Goal: Transaction & Acquisition: Purchase product/service

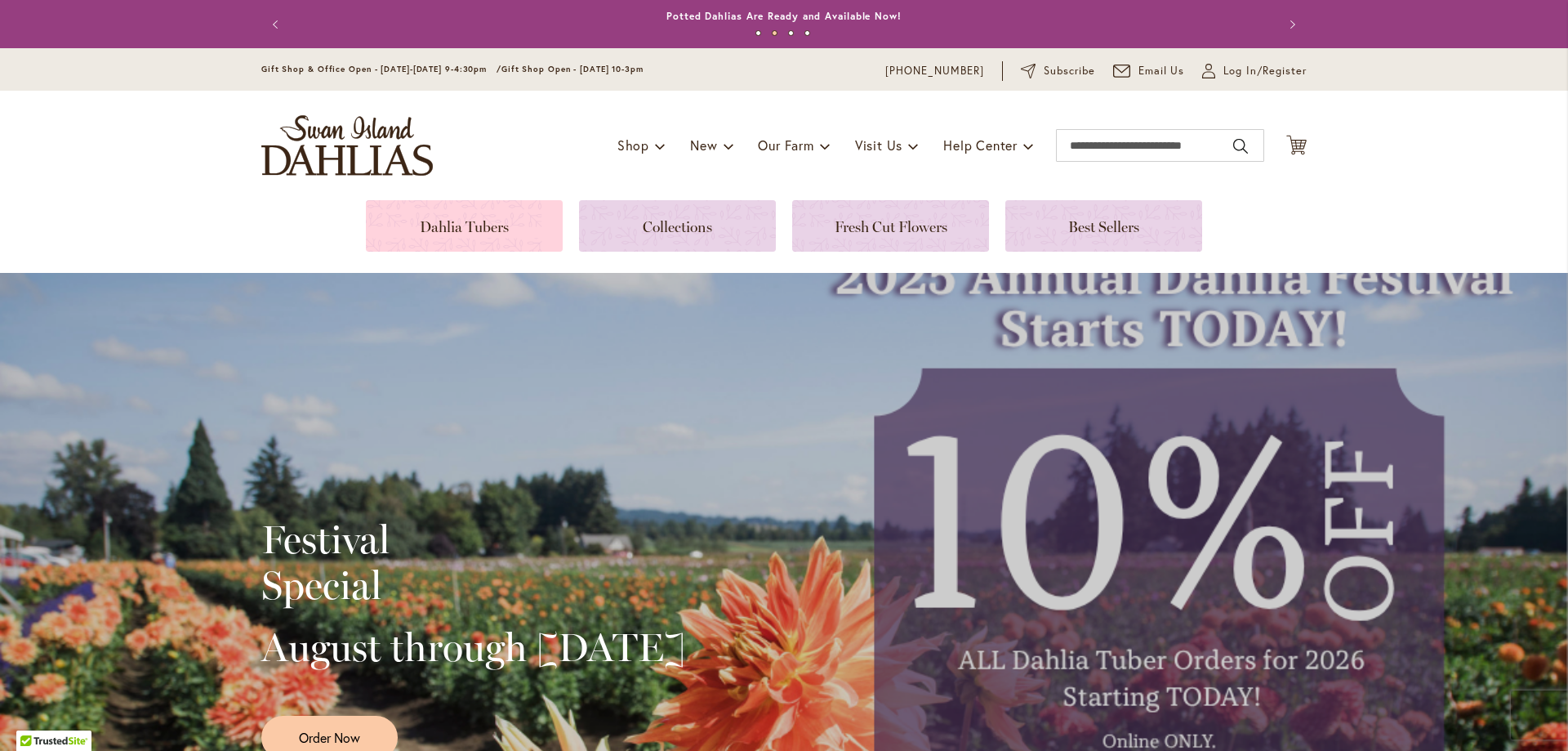
click at [509, 232] on link at bounding box center [464, 226] width 197 height 52
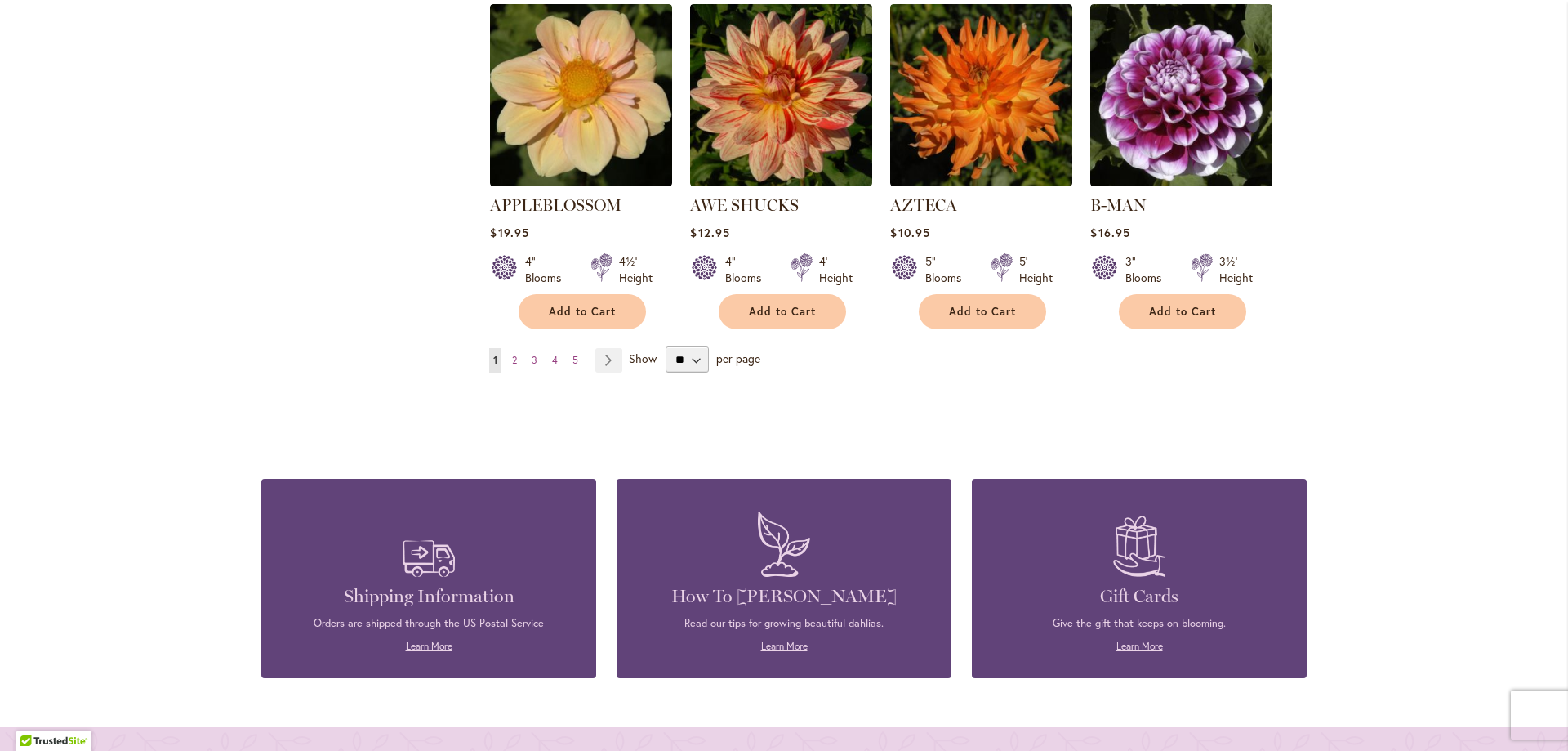
scroll to position [1470, 0]
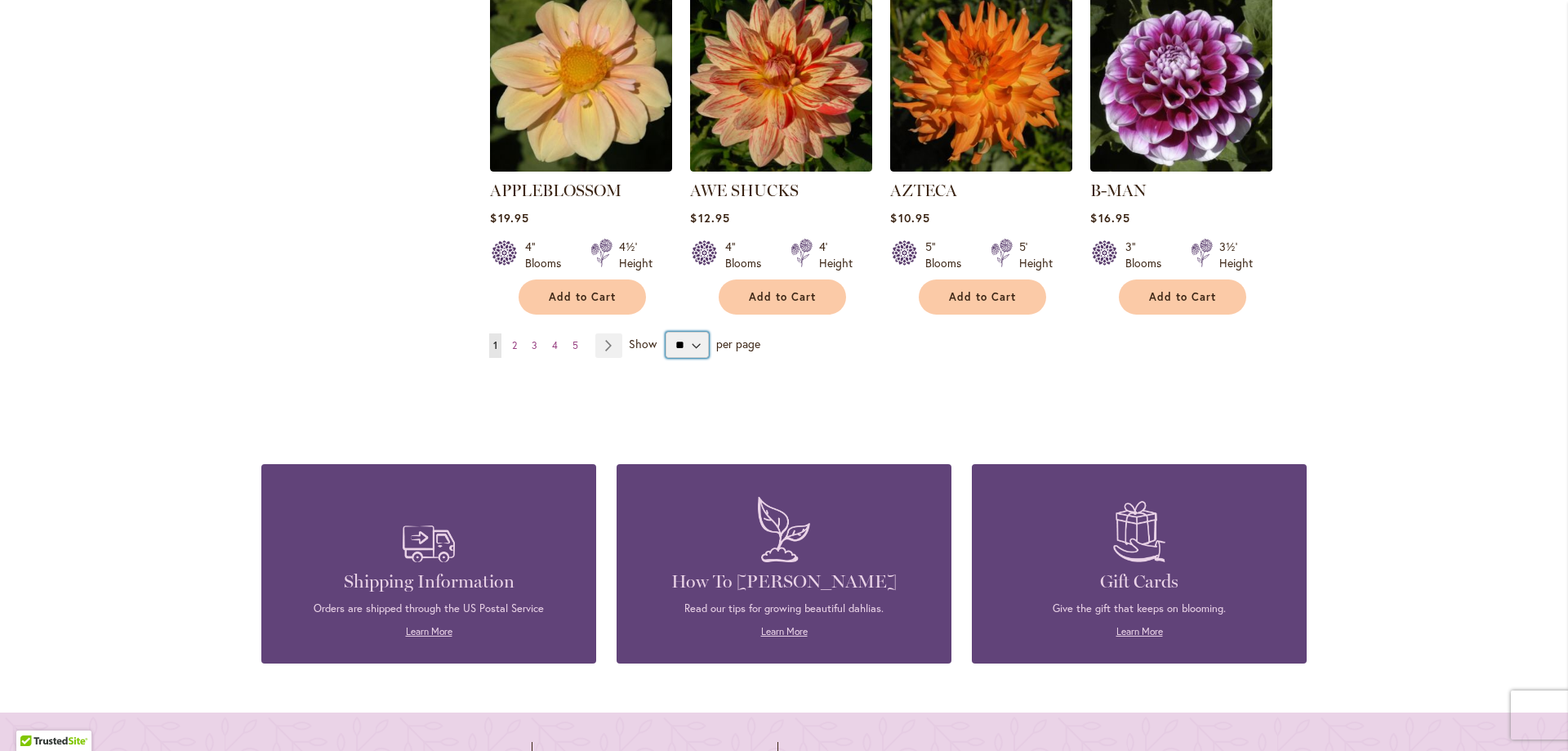
click at [696, 332] on select "** ** ** **" at bounding box center [687, 345] width 43 height 26
select select "**"
click at [666, 332] on select "** ** ** **" at bounding box center [687, 345] width 43 height 26
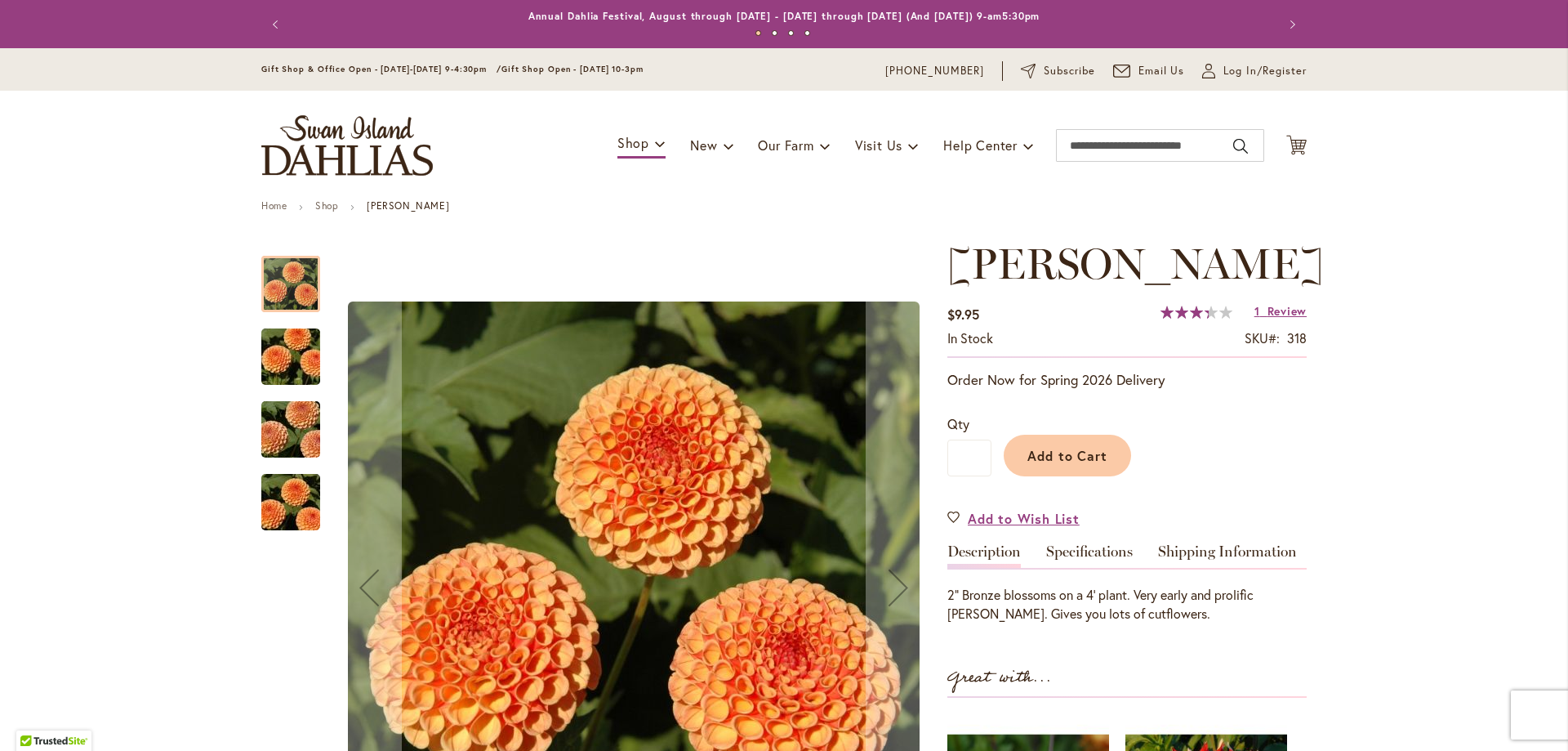
scroll to position [326, 0]
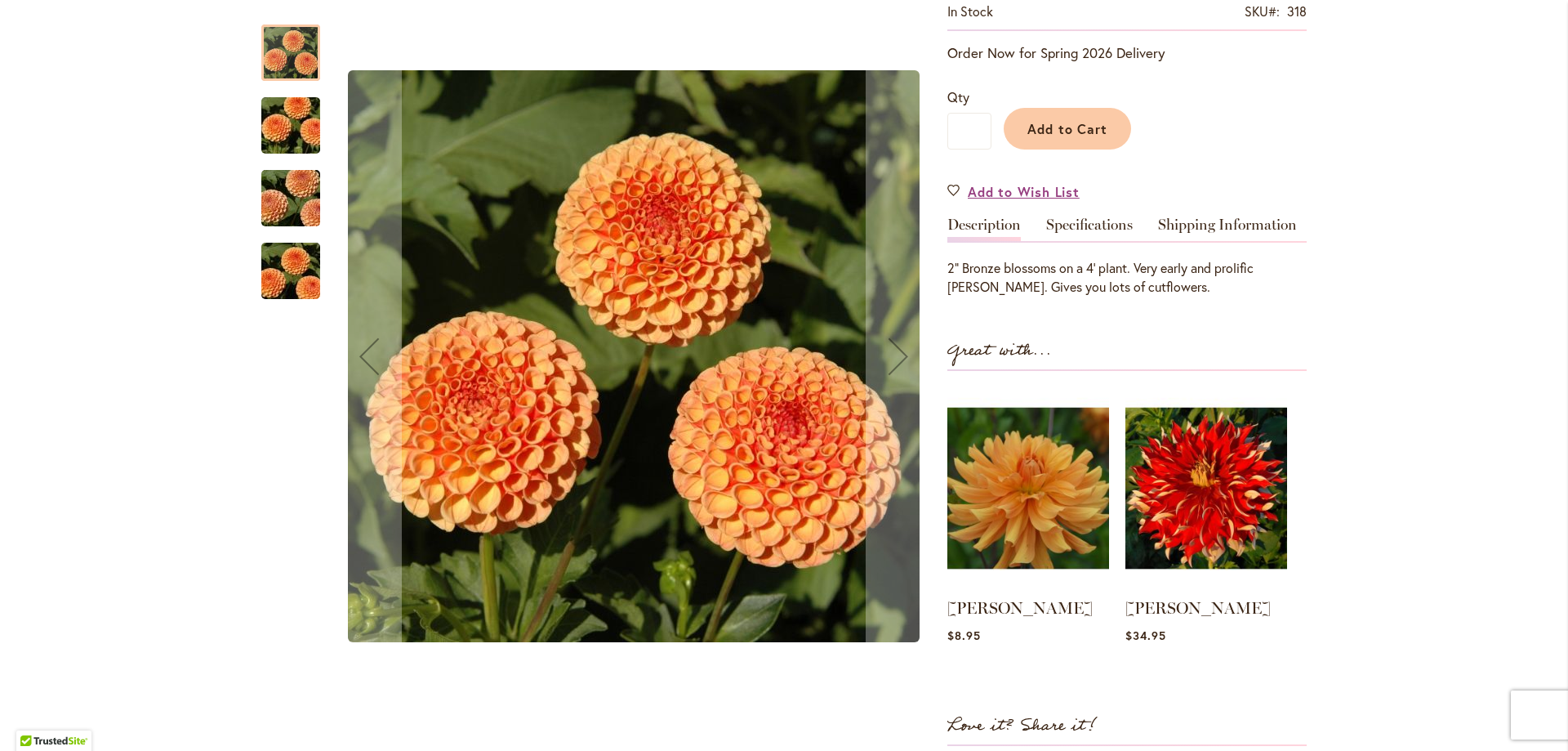
click at [287, 197] on img "AMBER QUEEN" at bounding box center [290, 199] width 117 height 79
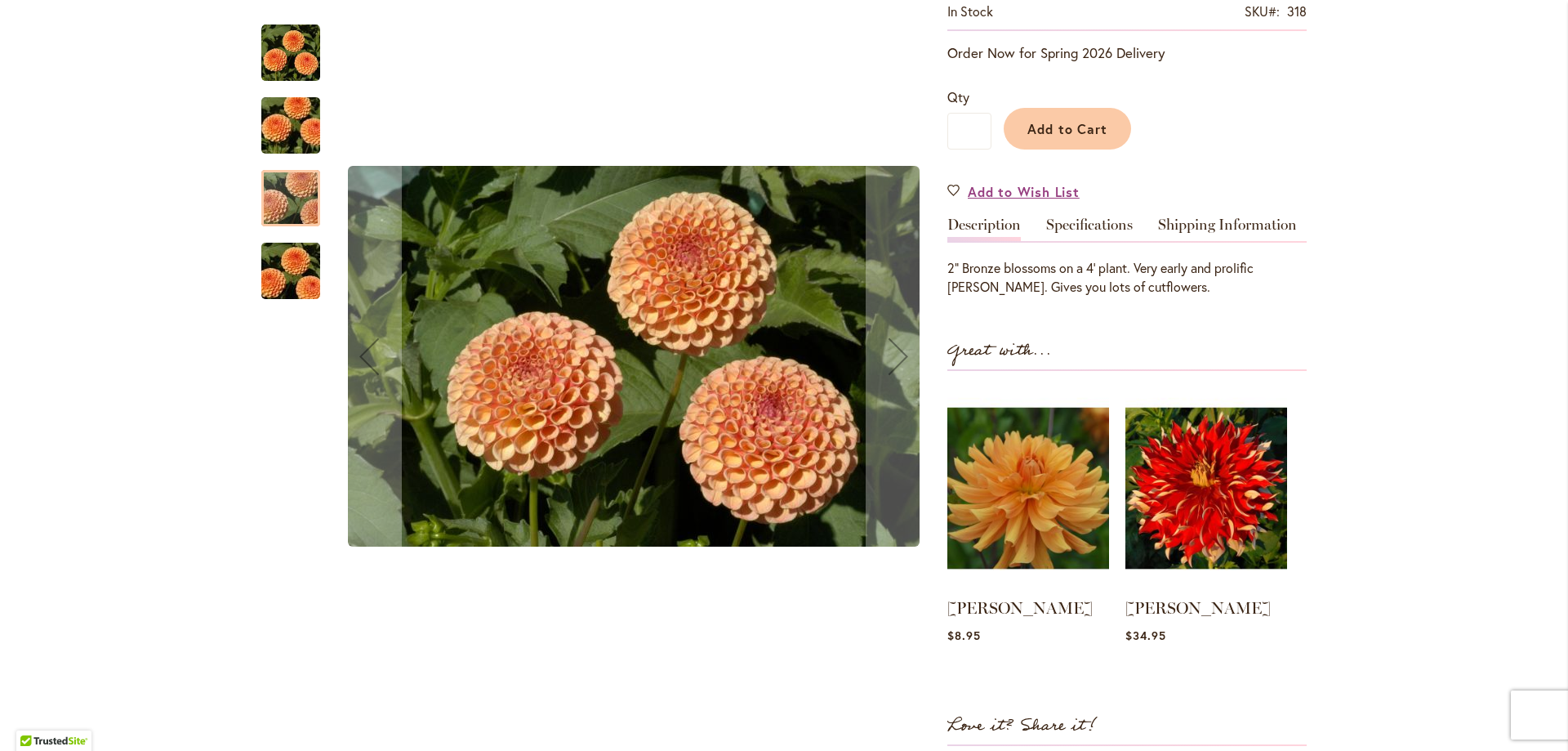
click at [281, 246] on img "AMBER QUEEN" at bounding box center [290, 271] width 117 height 79
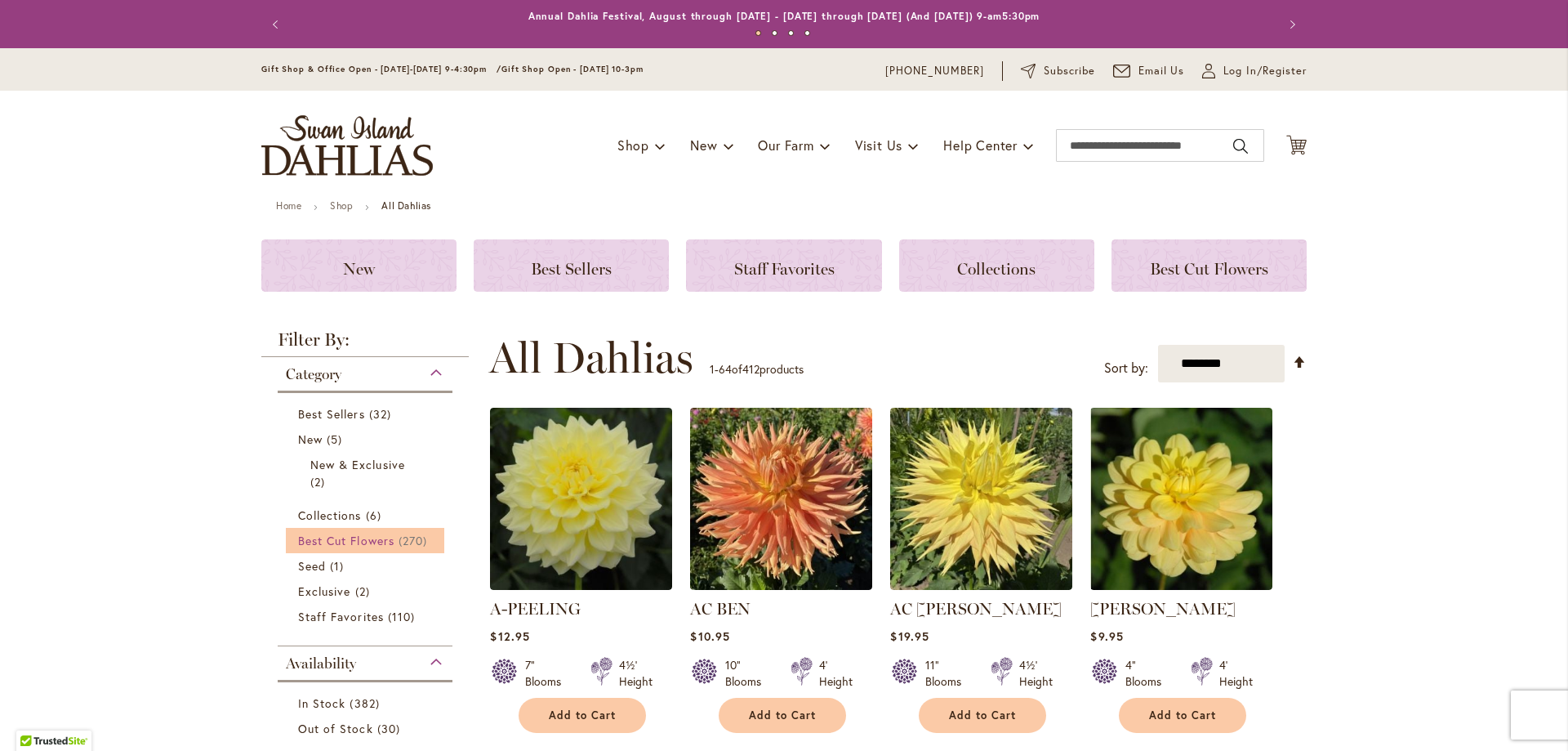
click at [328, 539] on span "Best Cut Flowers" at bounding box center [346, 541] width 96 height 16
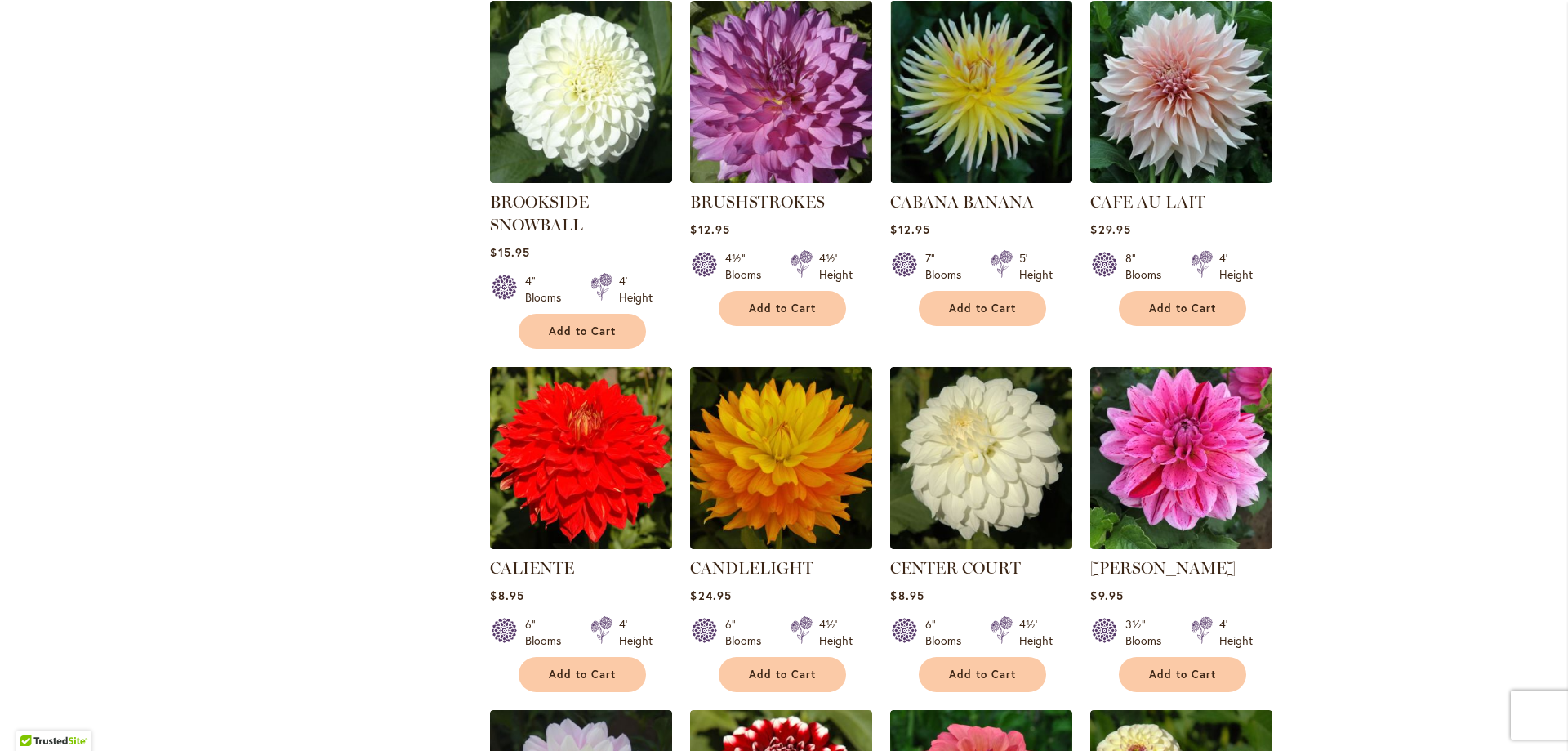
scroll to position [3195, 0]
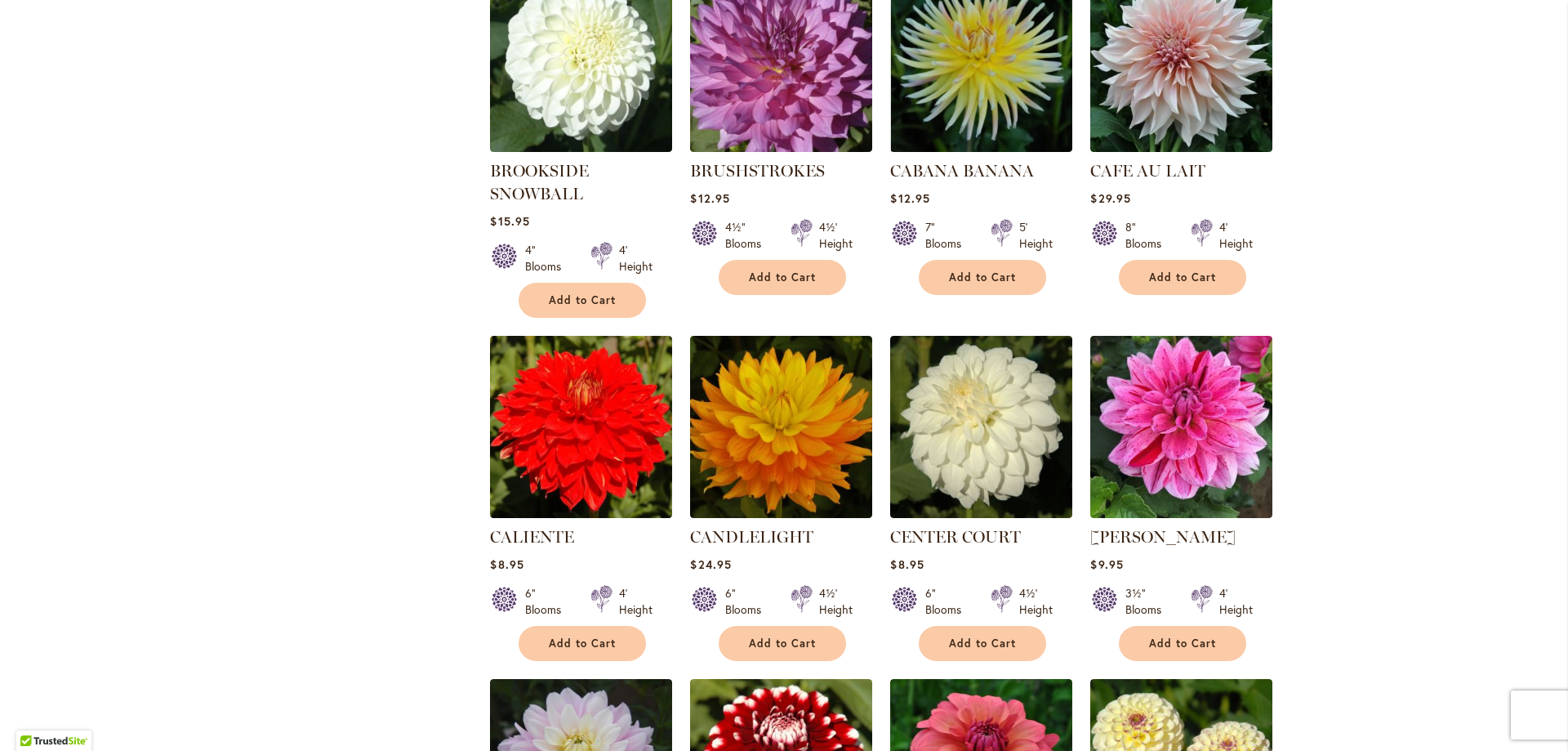
drag, startPoint x: 1209, startPoint y: 118, endPoint x: 1083, endPoint y: 115, distance: 126.0
click at [1089, 115] on li "CAFE AU LAIT Rating: 60% 13 Reviews $29.95 8" Blooms 4' Height Add to Cart" at bounding box center [1181, 144] width 184 height 350
copy link "CAFE AU LAIT"
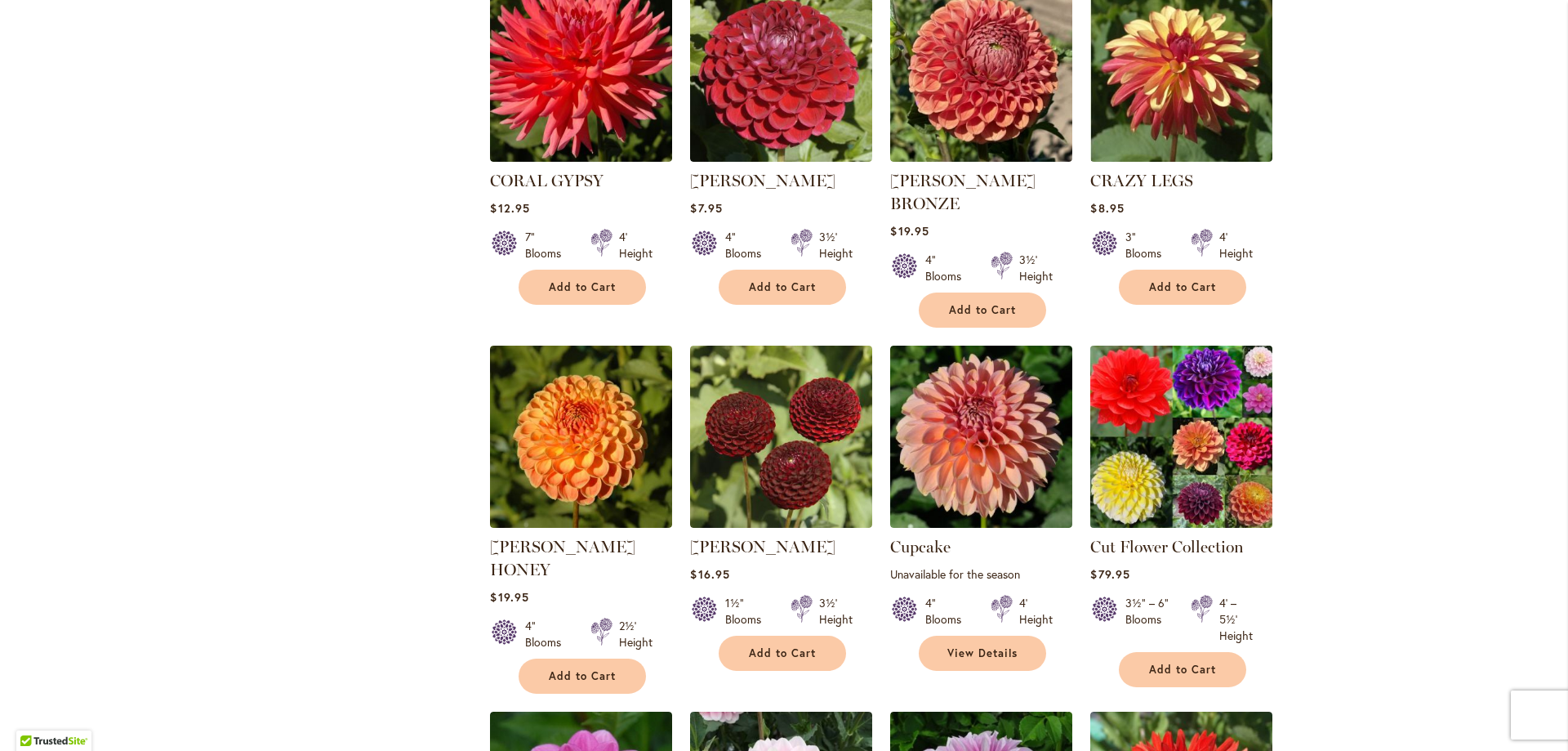
scroll to position [5483, 0]
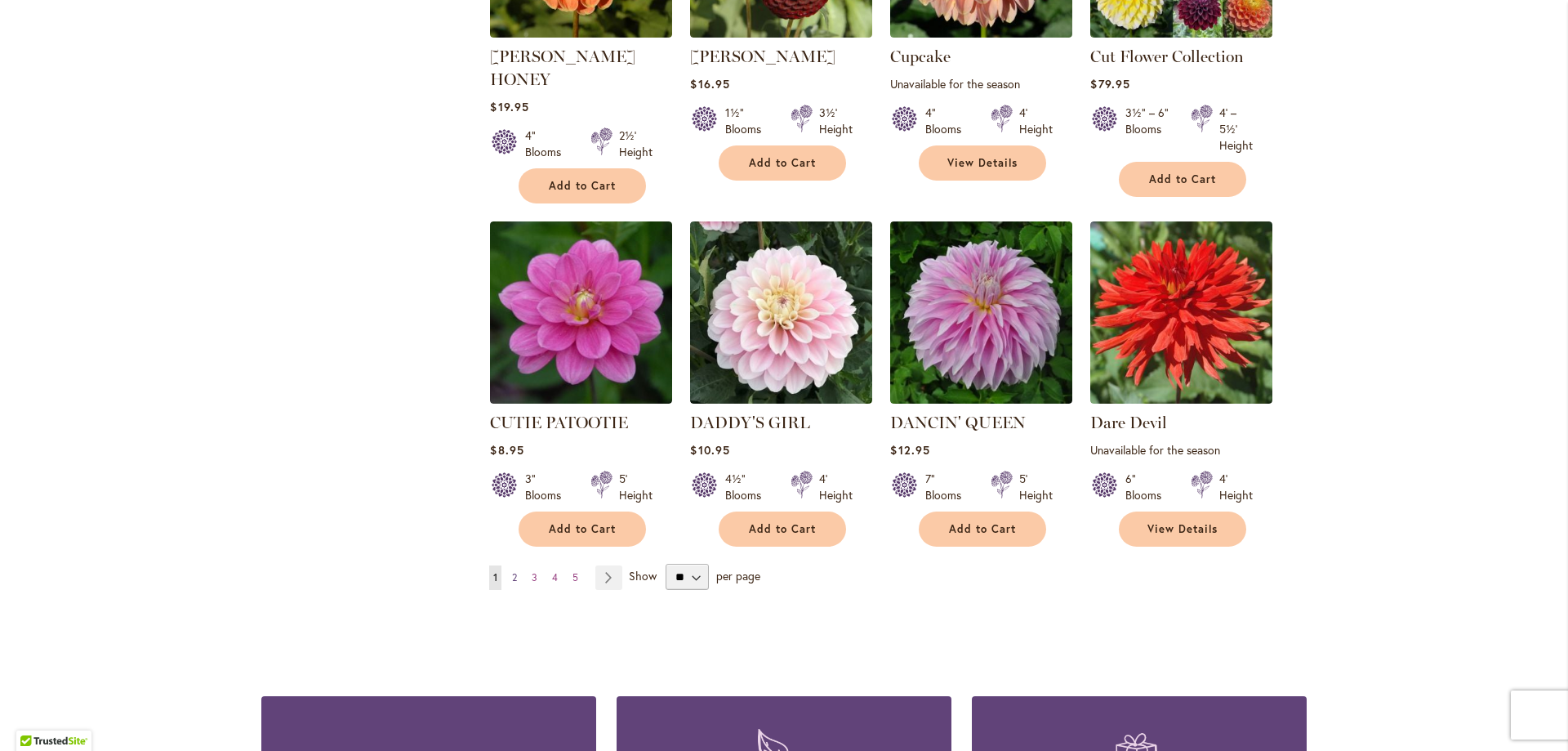
click at [512, 571] on span "2" at bounding box center [514, 577] width 5 height 12
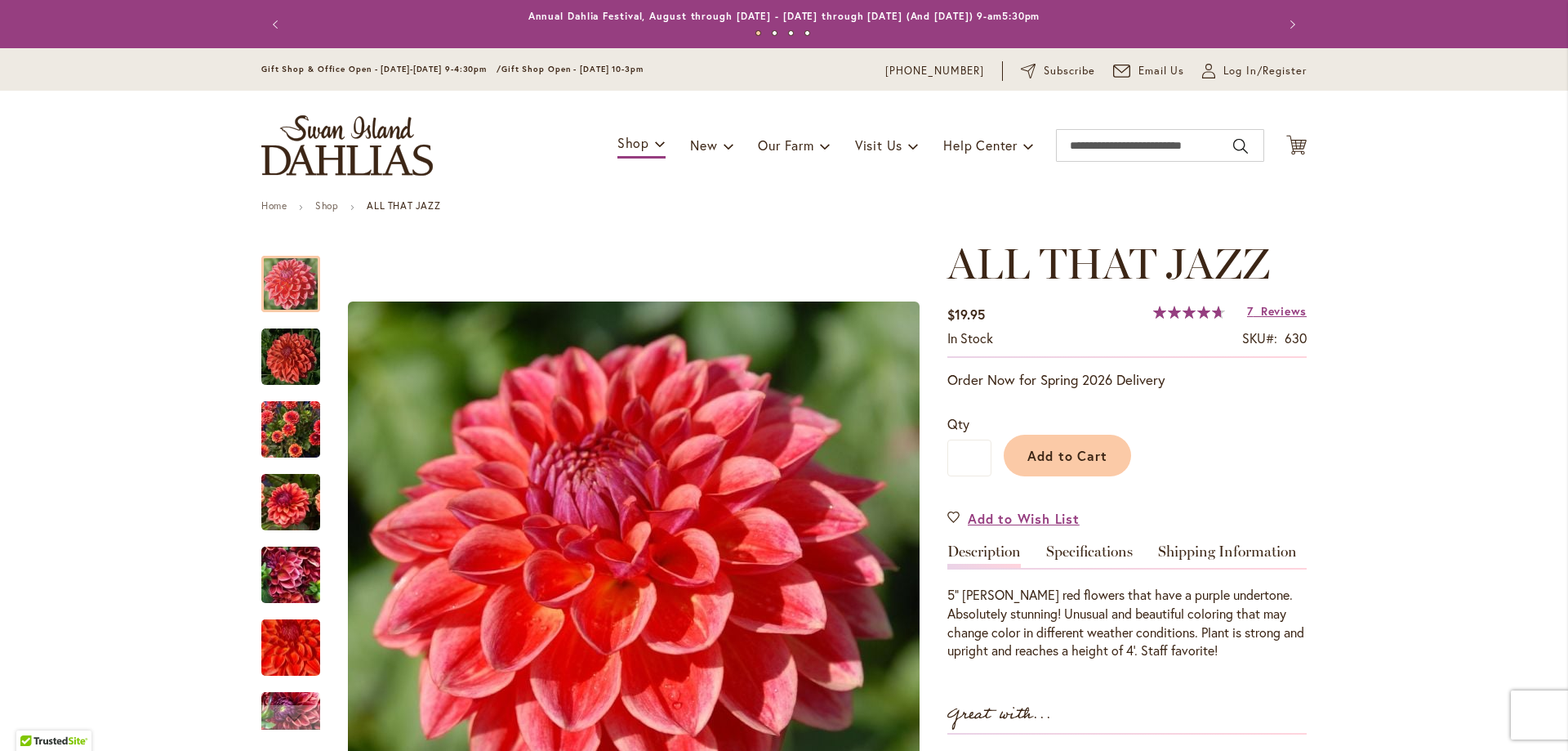
scroll to position [164, 0]
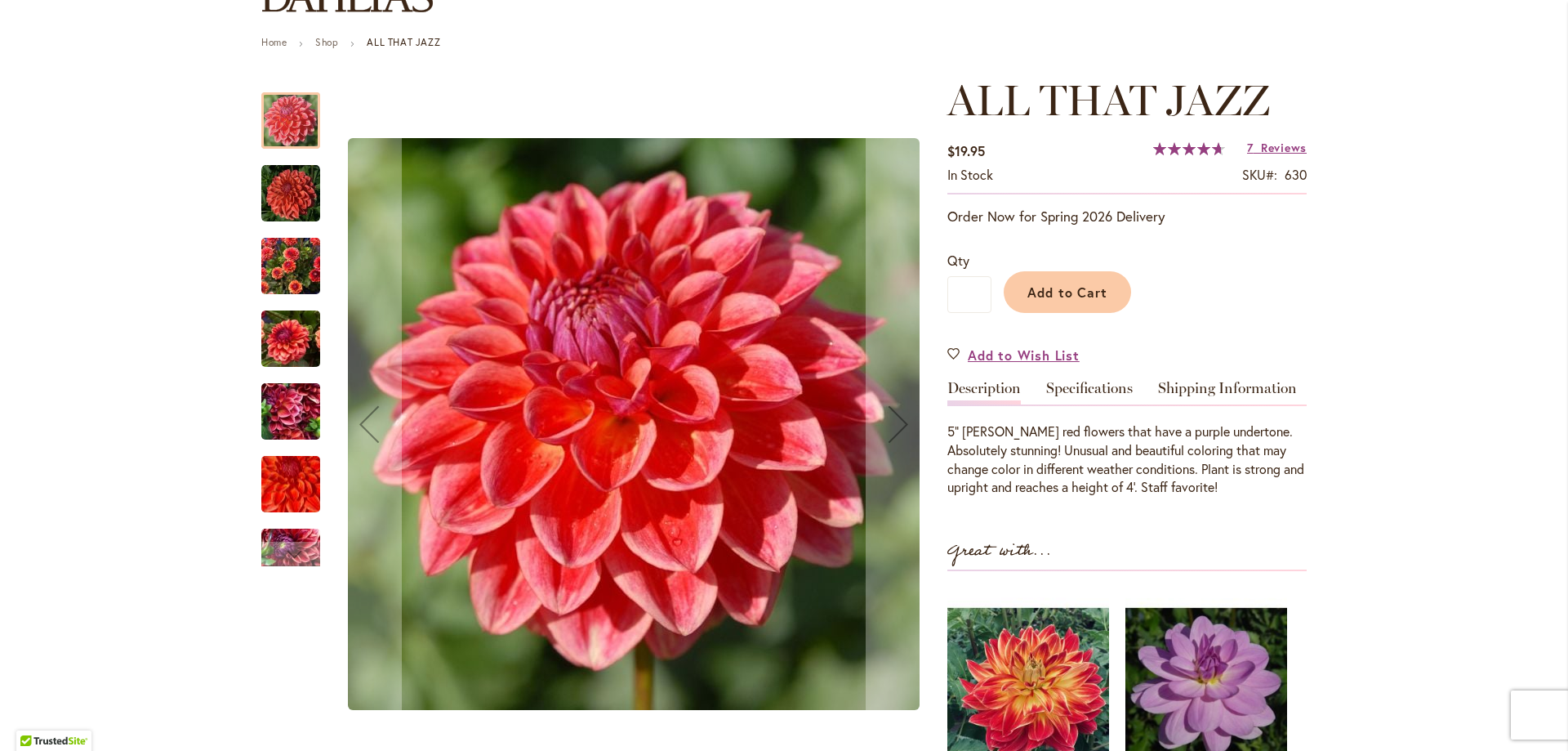
click at [282, 333] on img "ALL THAT JAZZ" at bounding box center [290, 340] width 59 height 79
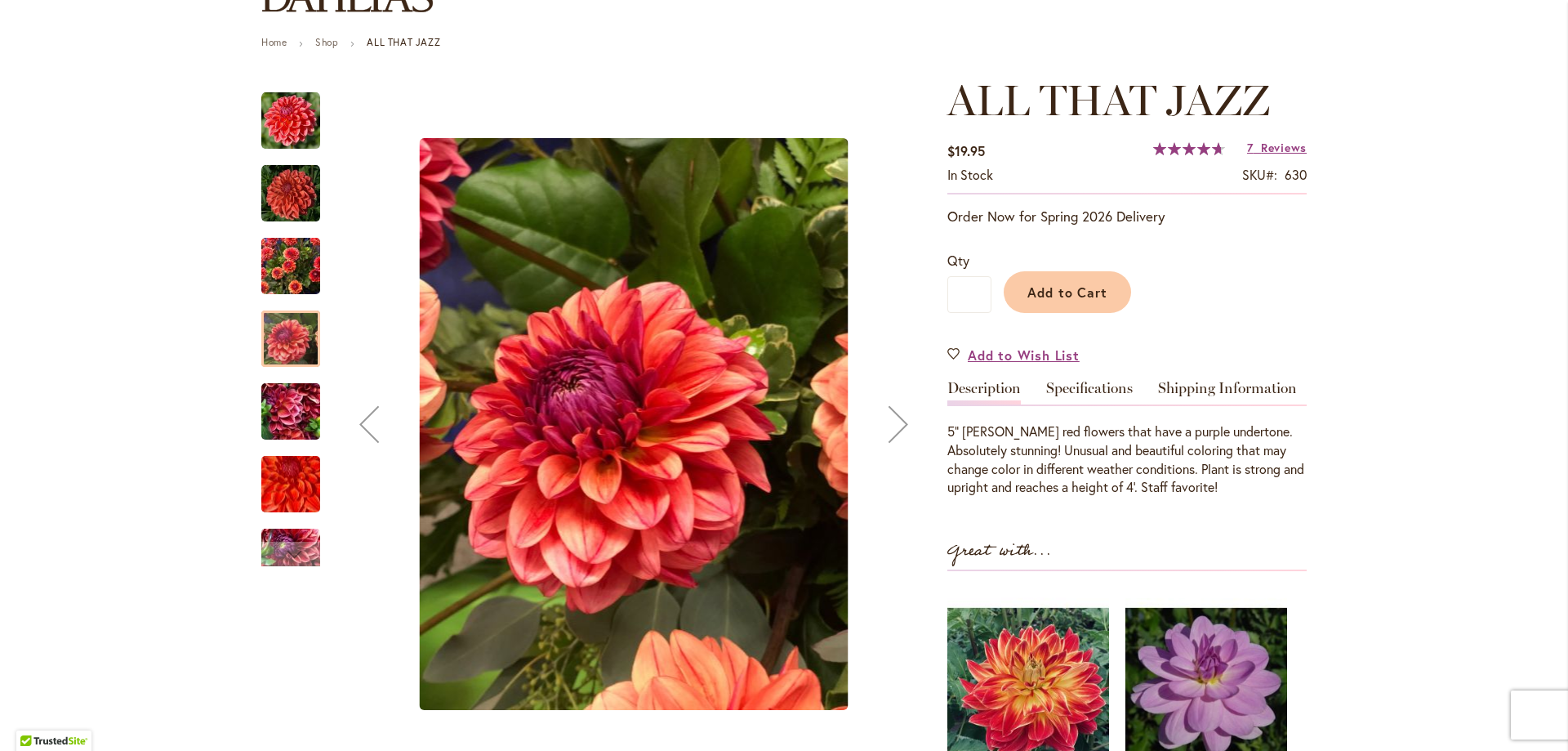
click at [293, 191] on img "ALL THAT JAZZ" at bounding box center [290, 193] width 59 height 59
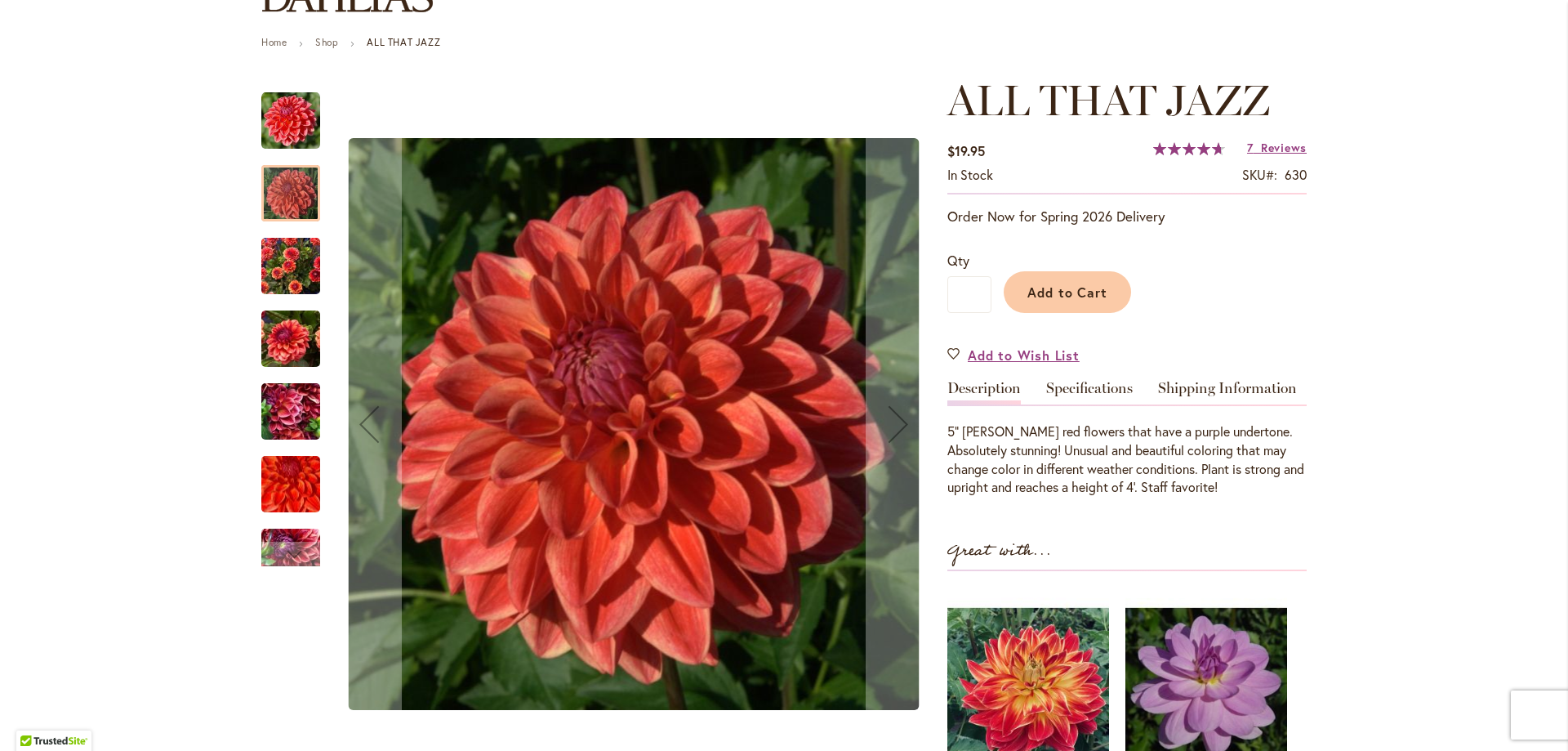
click at [303, 108] on img "ALL THAT JAZZ" at bounding box center [290, 121] width 59 height 59
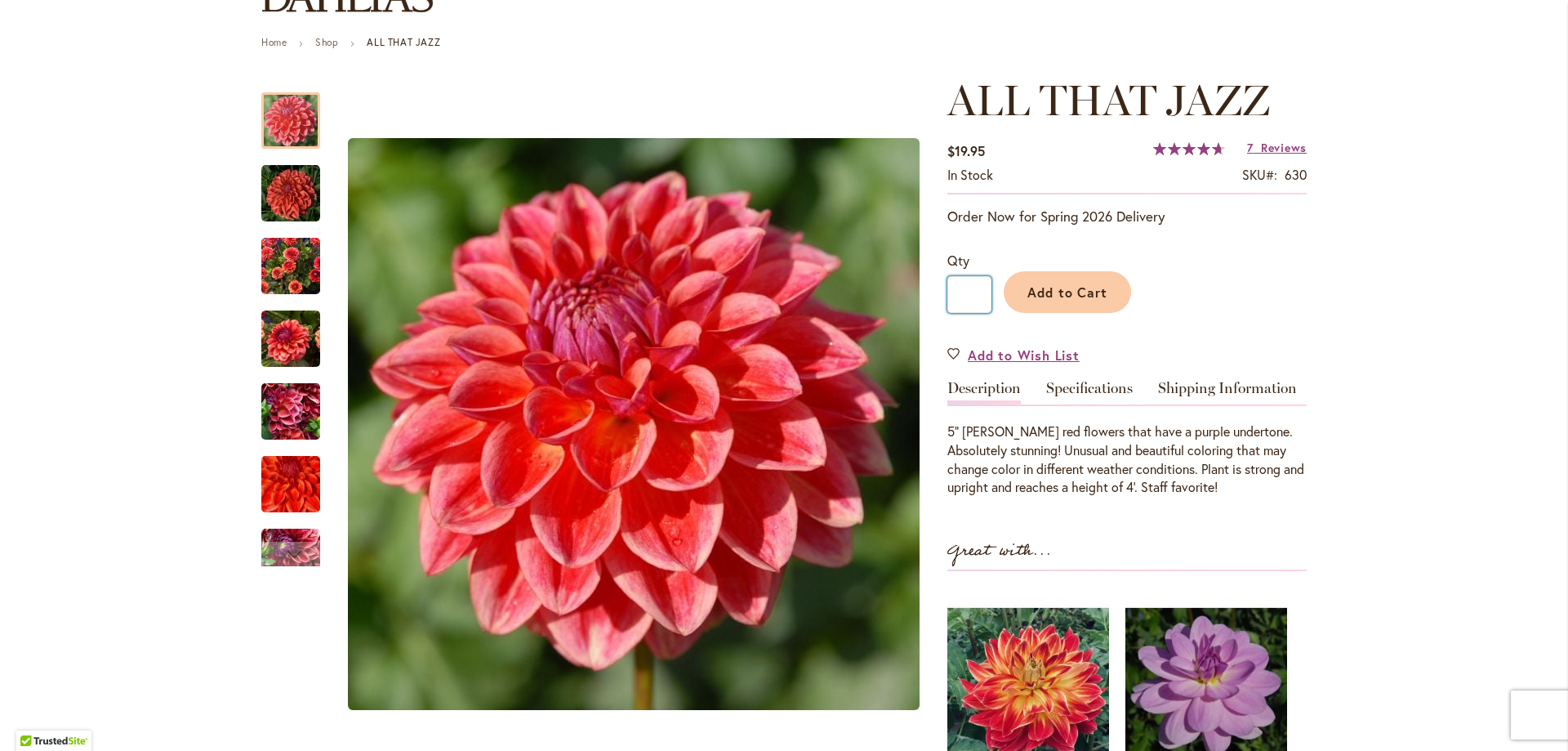
click at [972, 291] on input "*" at bounding box center [970, 295] width 44 height 37
type input "*"
click at [1090, 278] on button "Add to Cart" at bounding box center [1068, 292] width 128 height 42
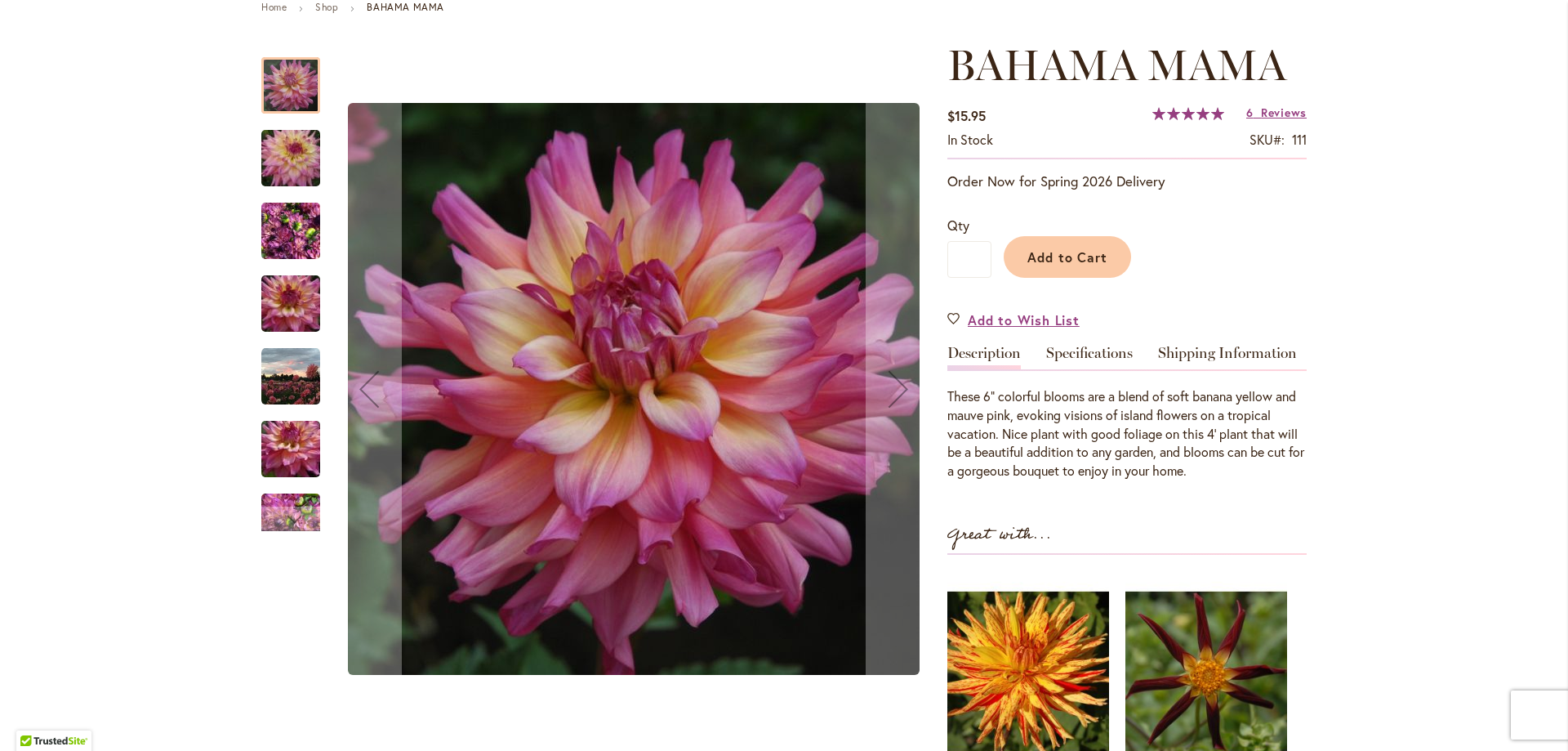
scroll to position [245, 0]
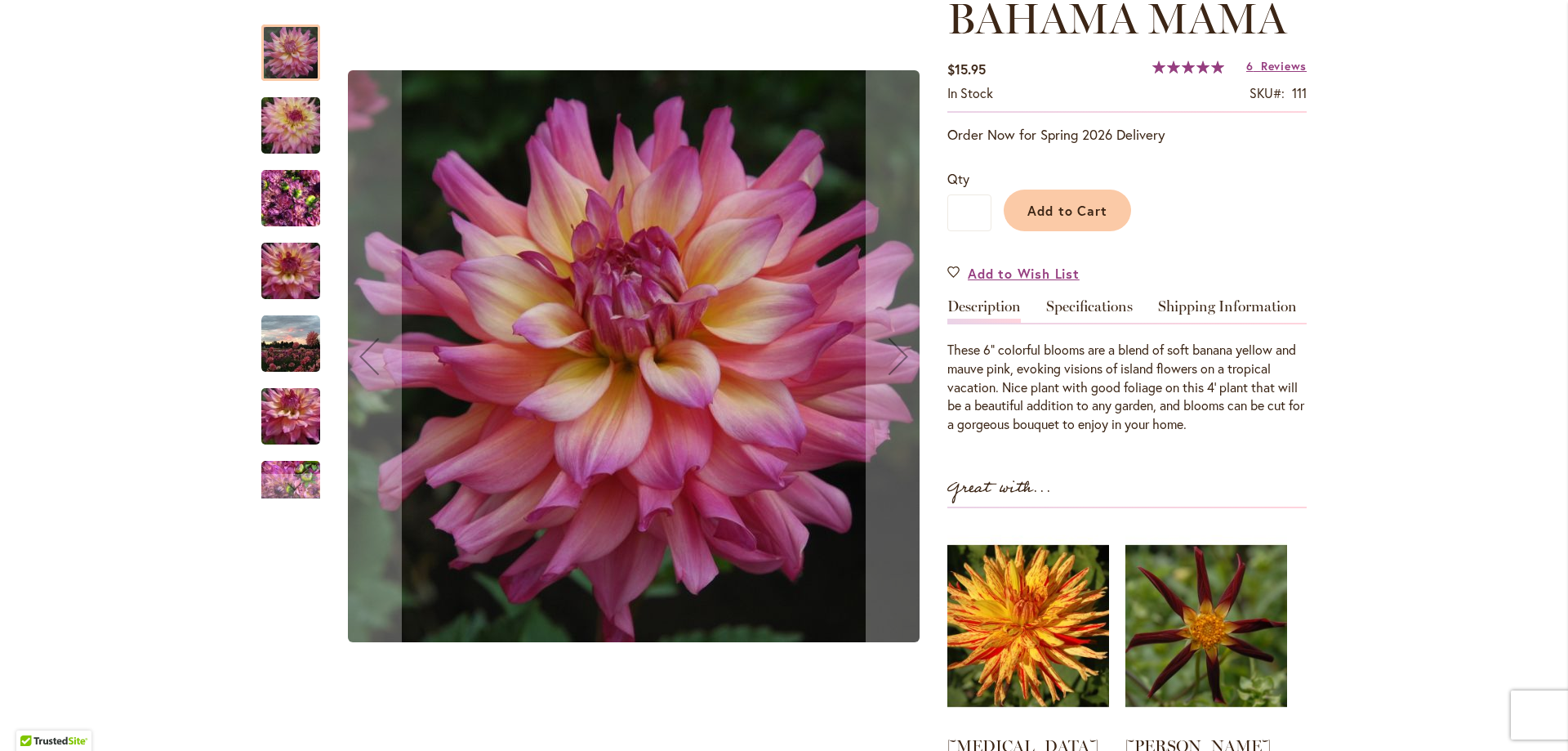
click at [295, 343] on img "Bahama Mama" at bounding box center [290, 343] width 59 height 59
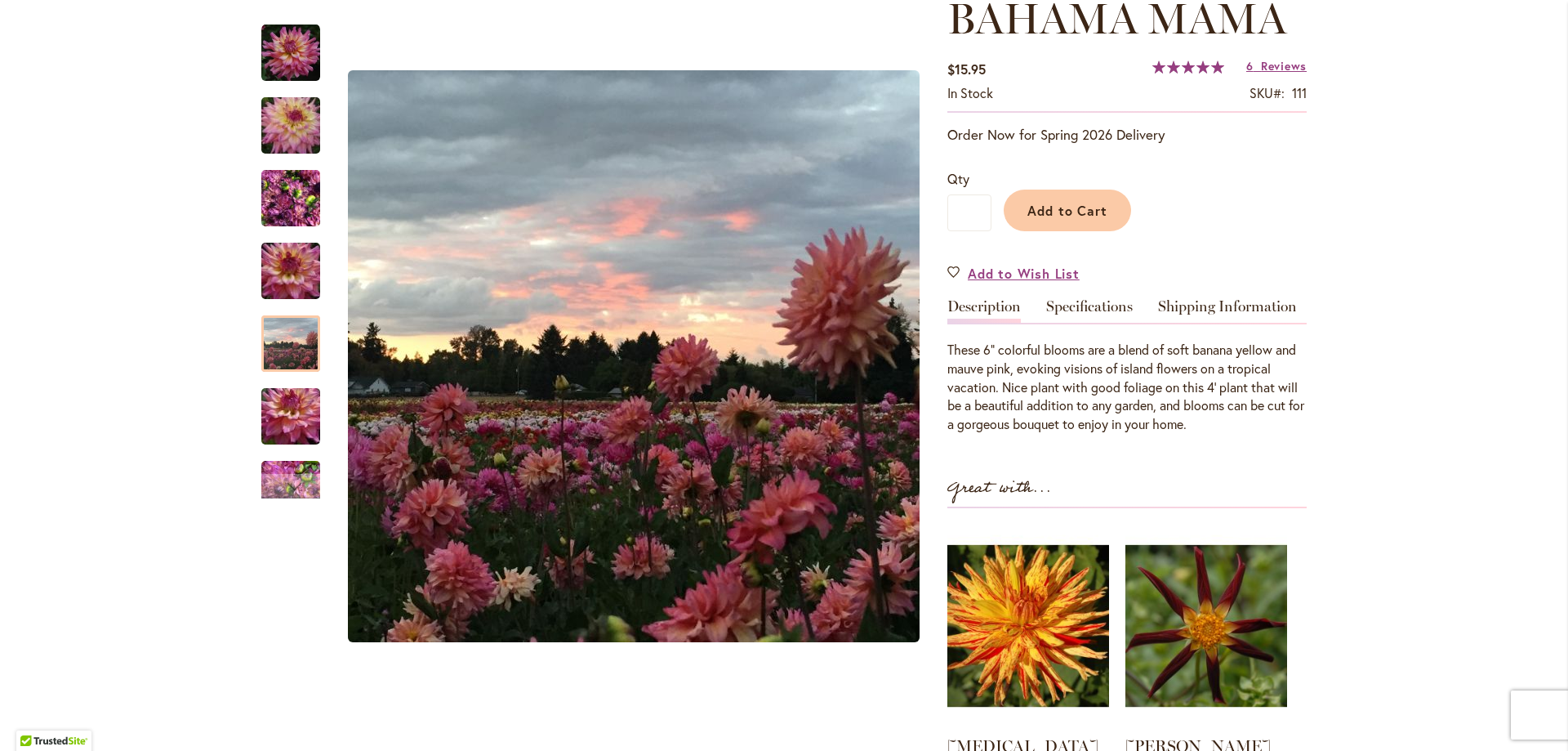
scroll to position [164, 0]
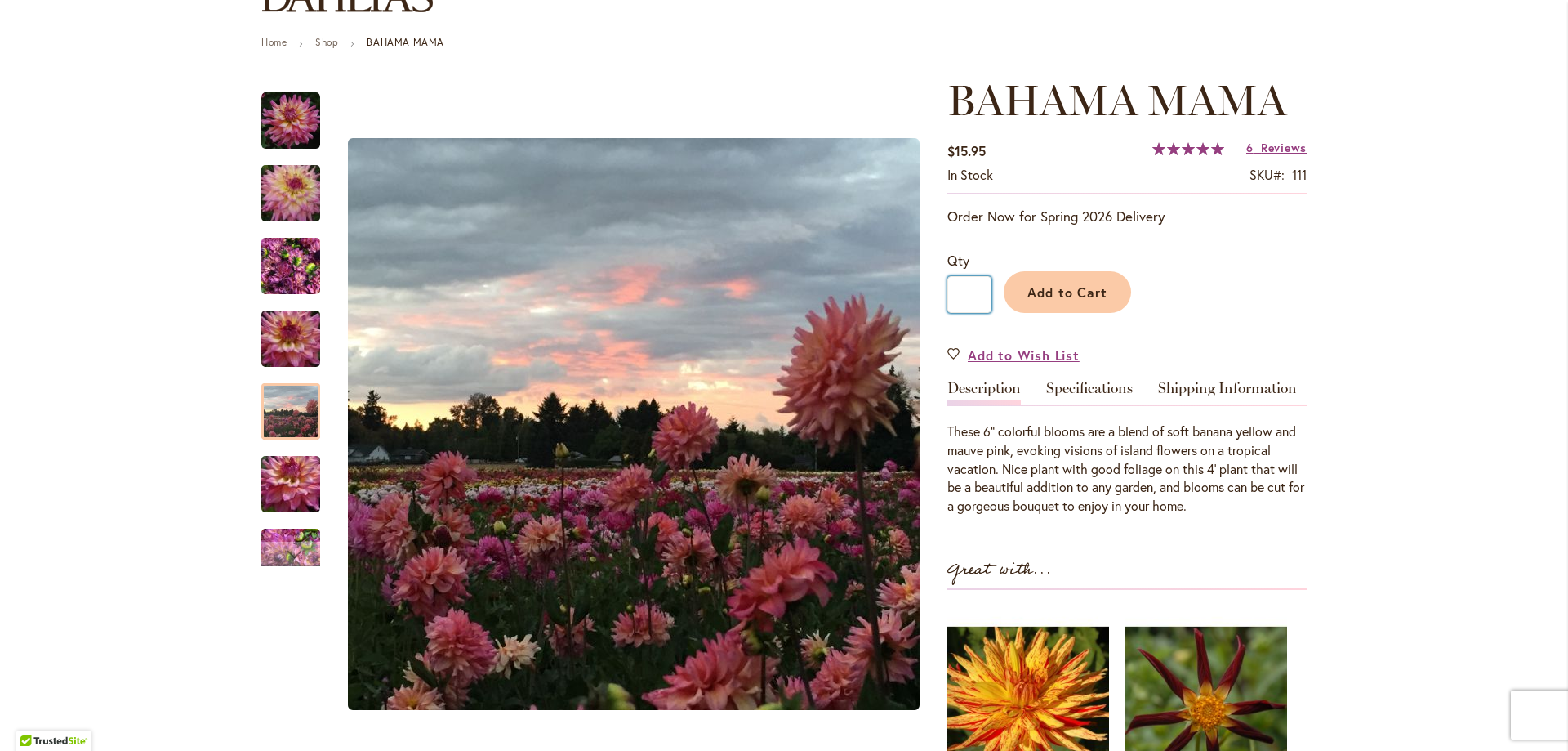
drag, startPoint x: 971, startPoint y: 291, endPoint x: 1538, endPoint y: 317, distance: 567.6
click at [971, 291] on input "*" at bounding box center [970, 295] width 44 height 37
type input "*"
click at [1042, 300] on button "Add to Cart" at bounding box center [1068, 292] width 128 height 42
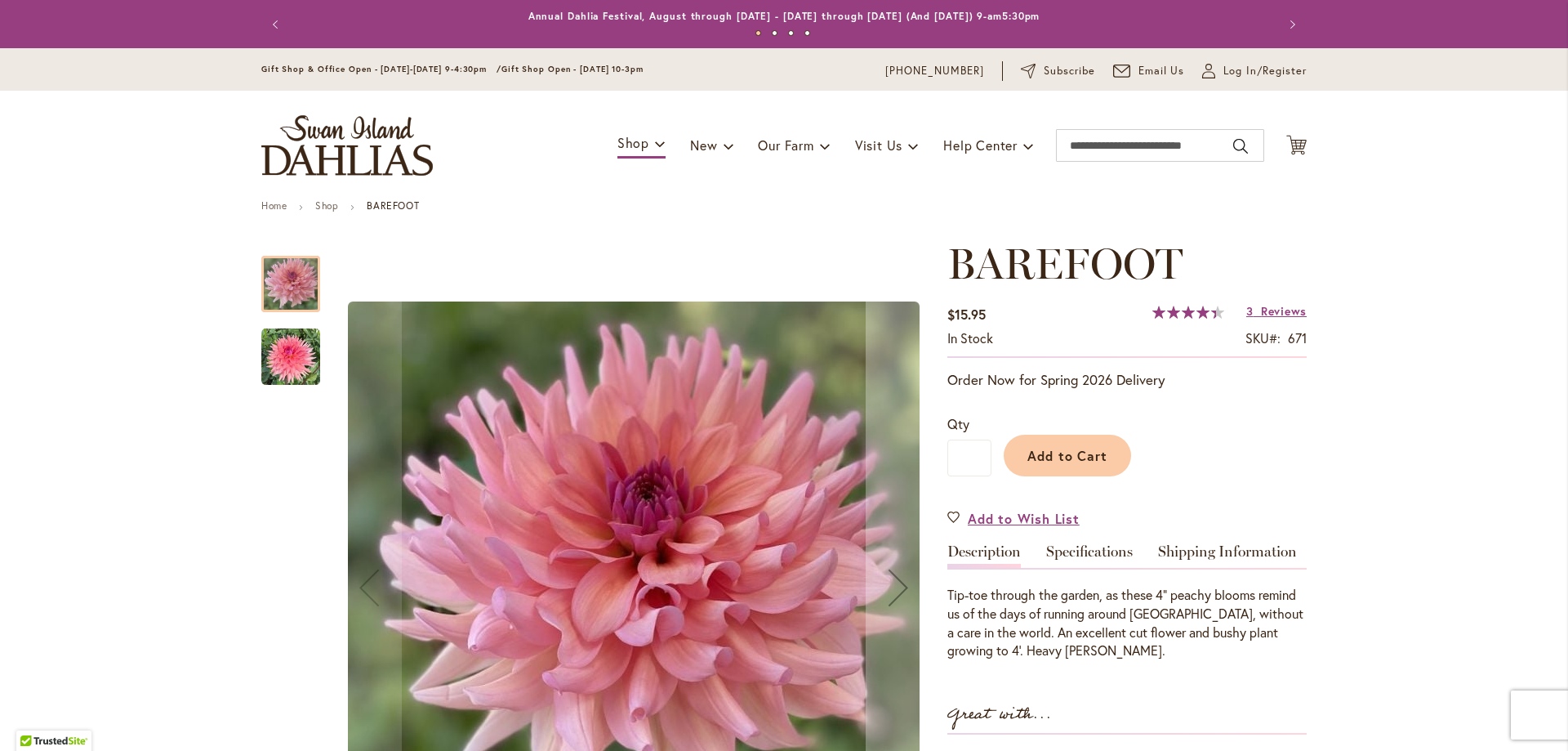
scroll to position [81, 0]
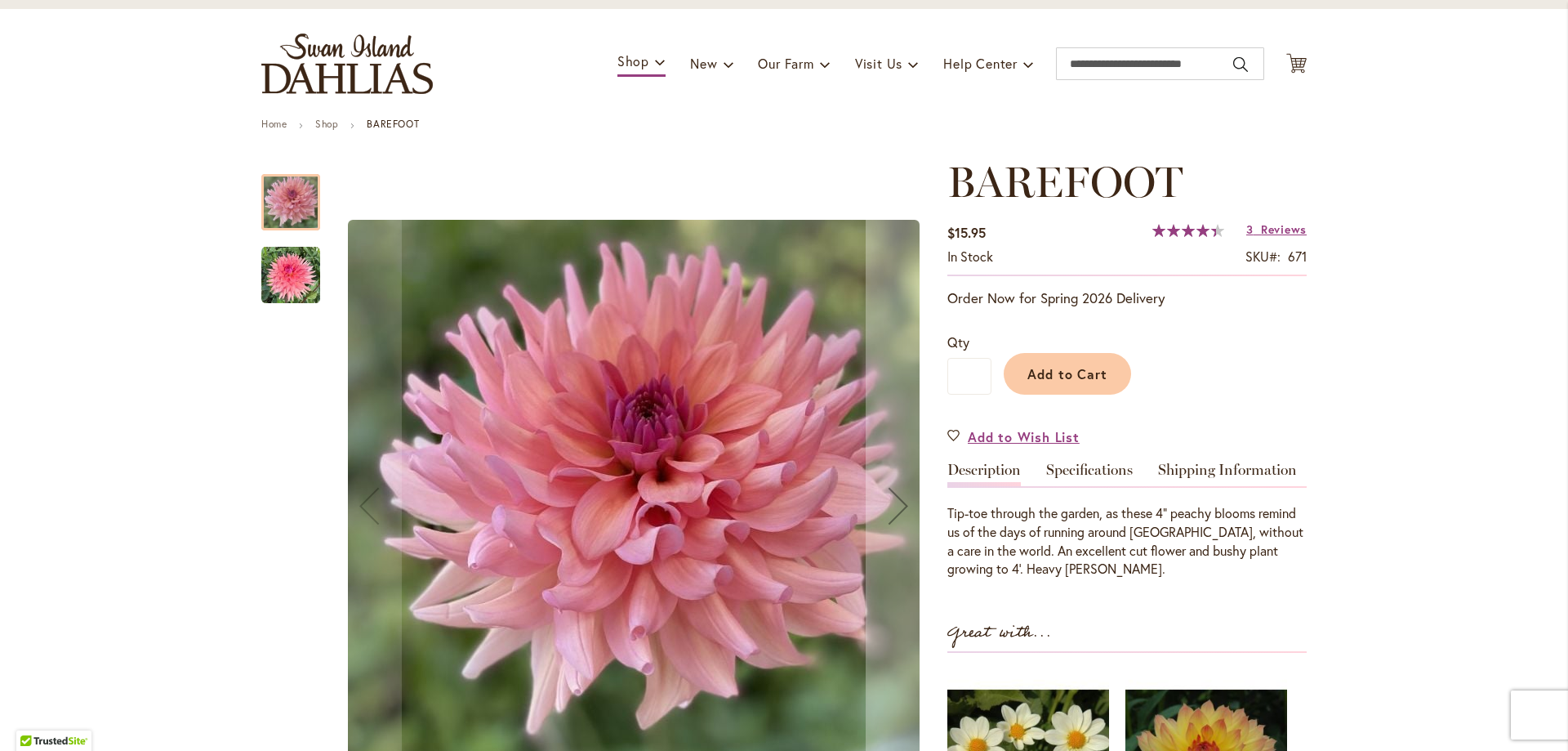
click at [276, 260] on img "BAREFOOT" at bounding box center [290, 275] width 59 height 59
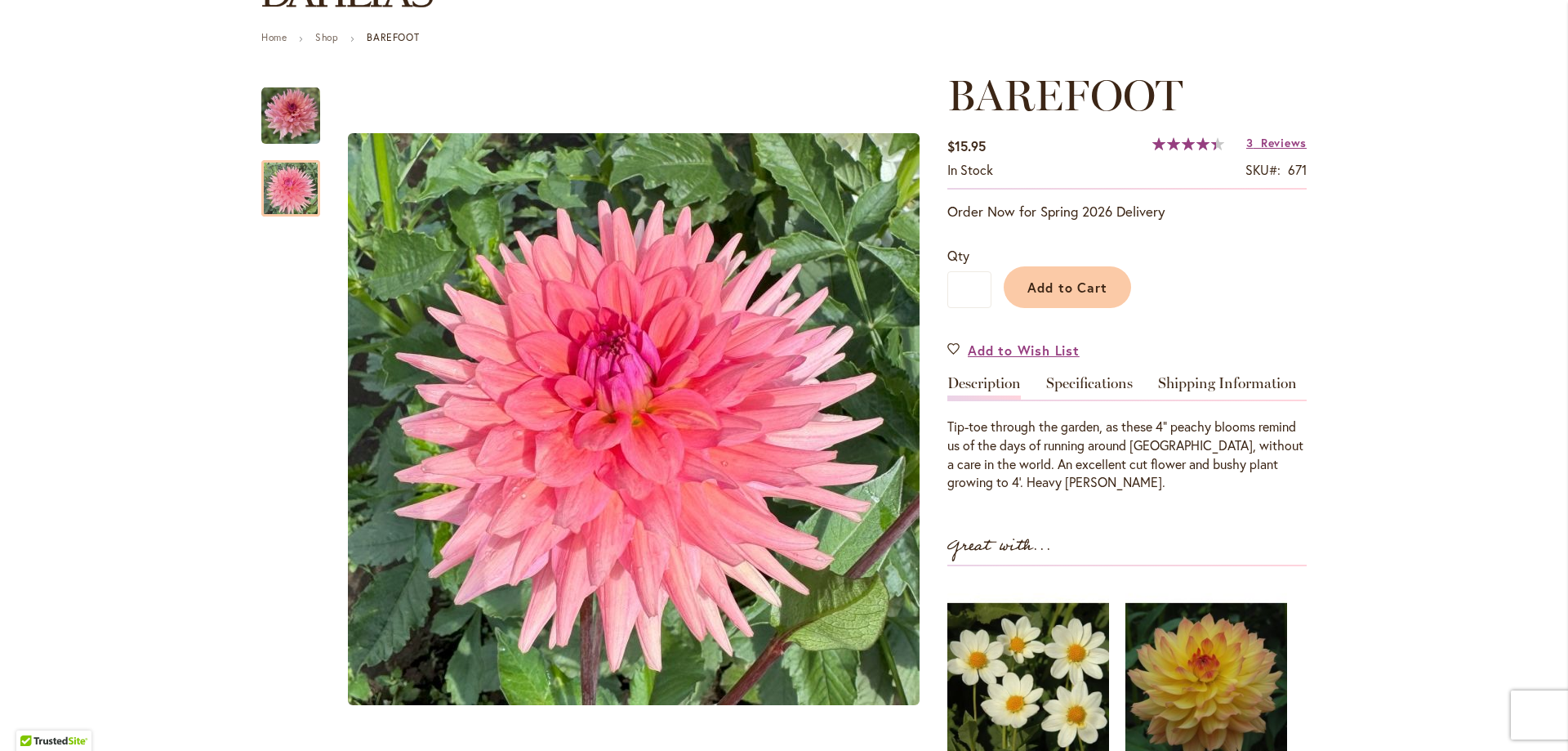
scroll to position [164, 0]
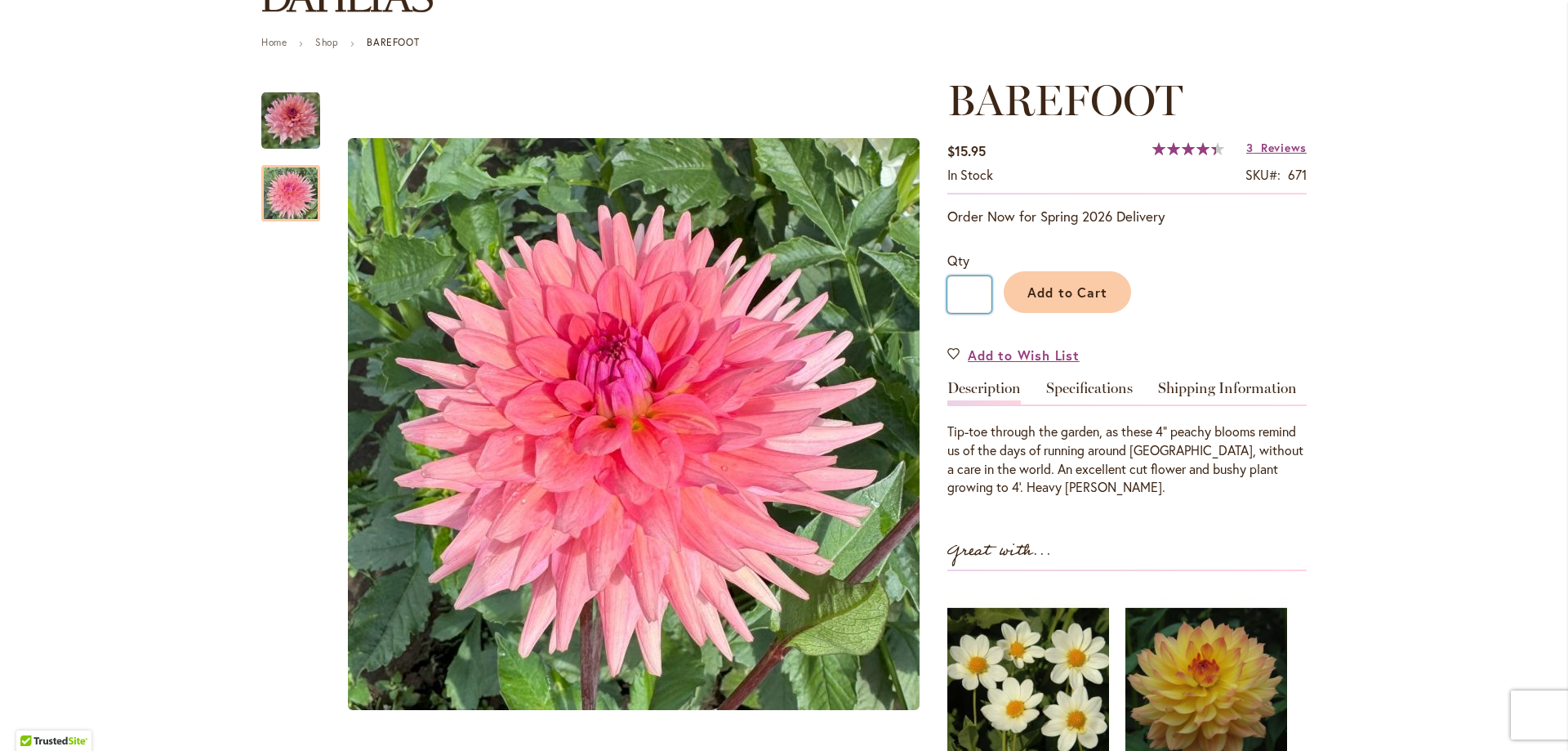
drag, startPoint x: 967, startPoint y: 290, endPoint x: 914, endPoint y: 274, distance: 55.4
type input "*"
click at [1074, 305] on button "Add to Cart" at bounding box center [1068, 292] width 128 height 42
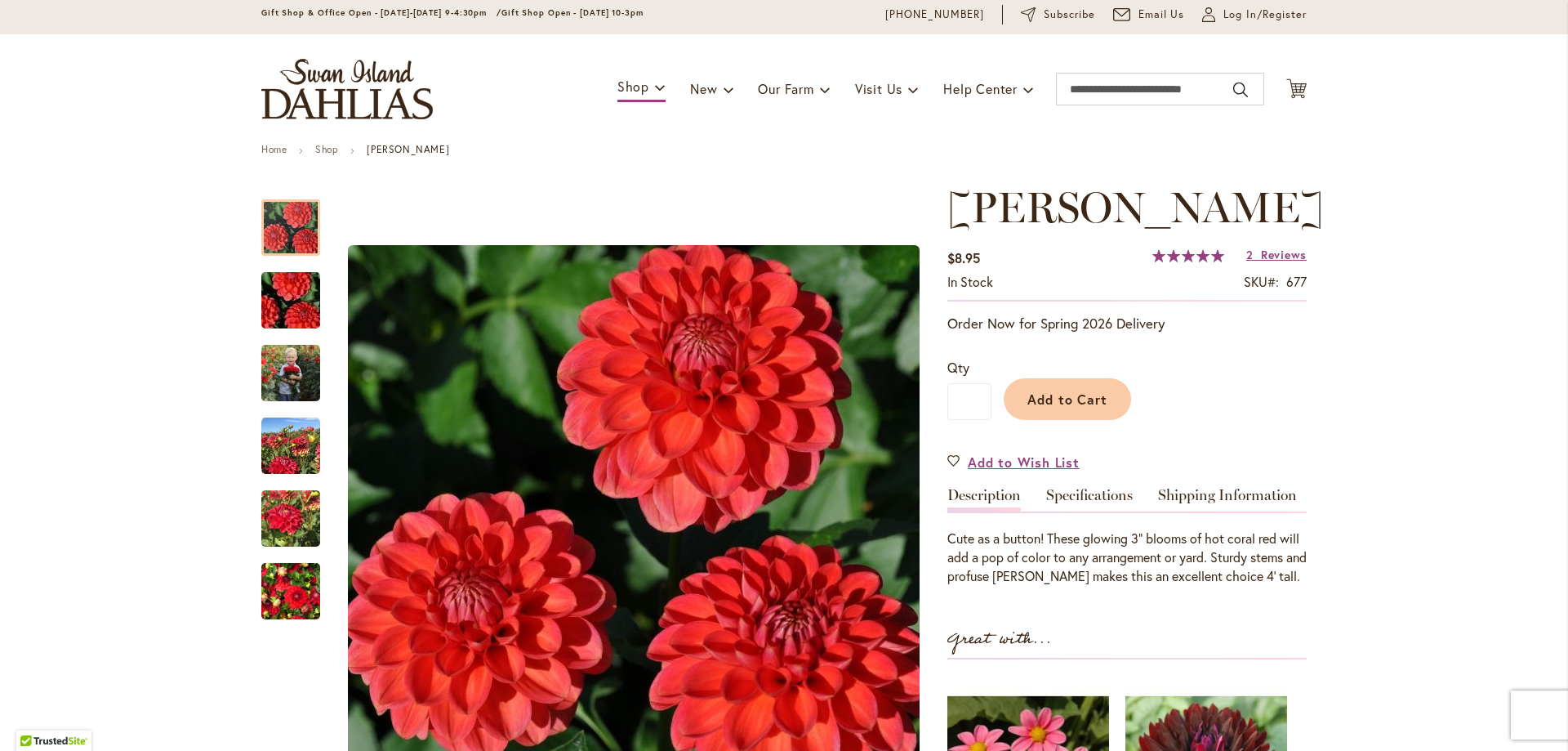
scroll to position [81, 0]
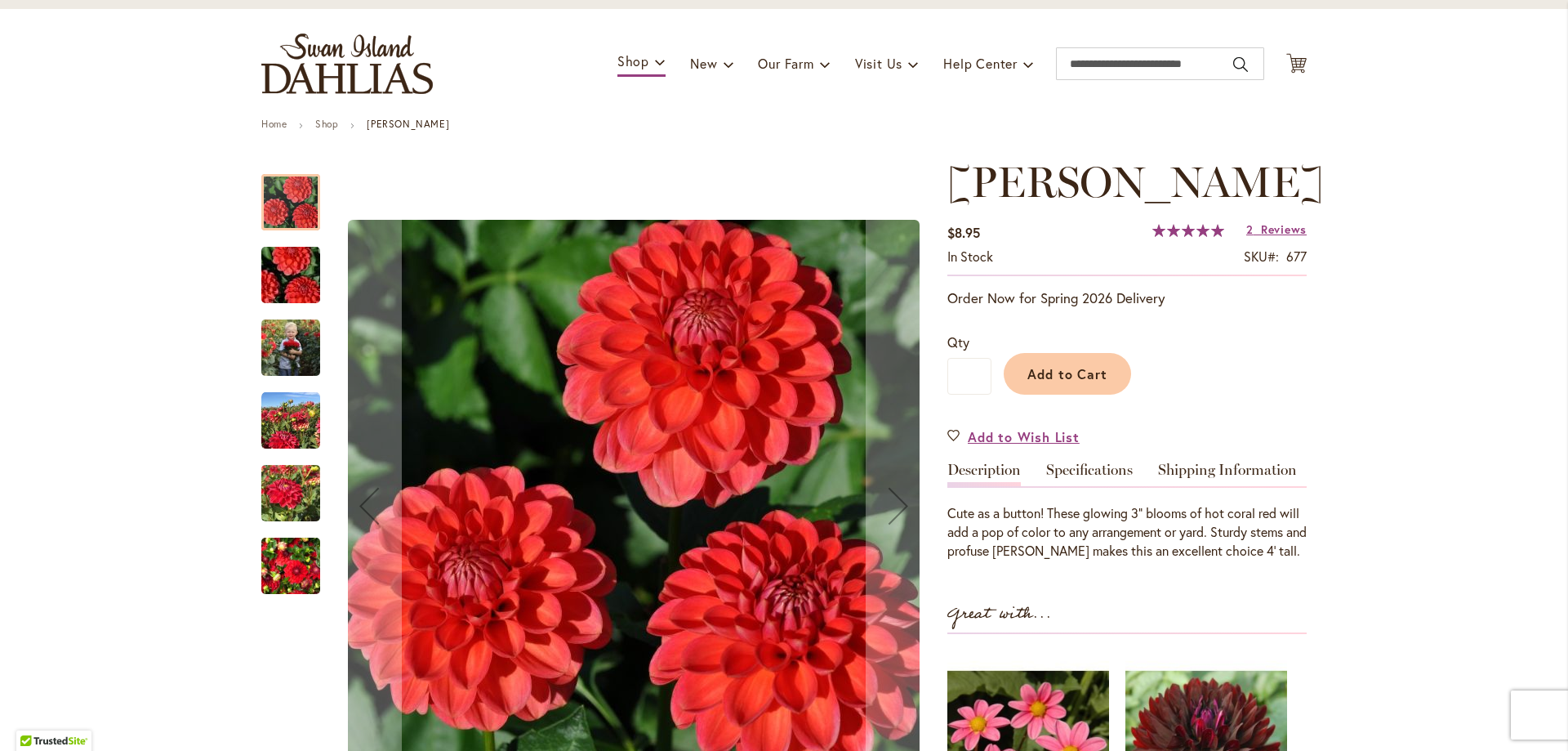
click at [284, 340] on img "BENJAMIN MATTHEW" at bounding box center [290, 347] width 59 height 74
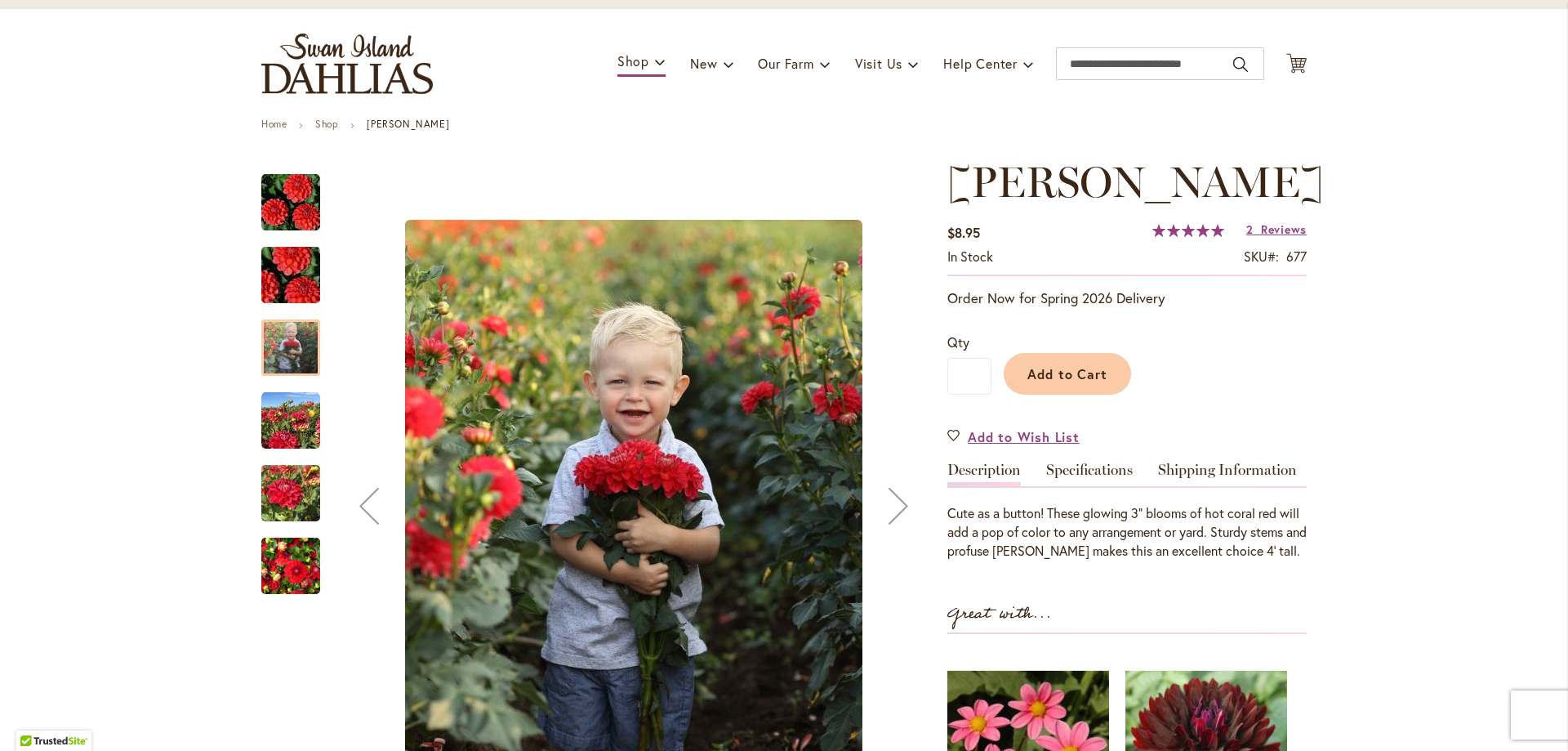
click at [270, 420] on img "BENJAMIN MATTHEW" at bounding box center [290, 420] width 59 height 59
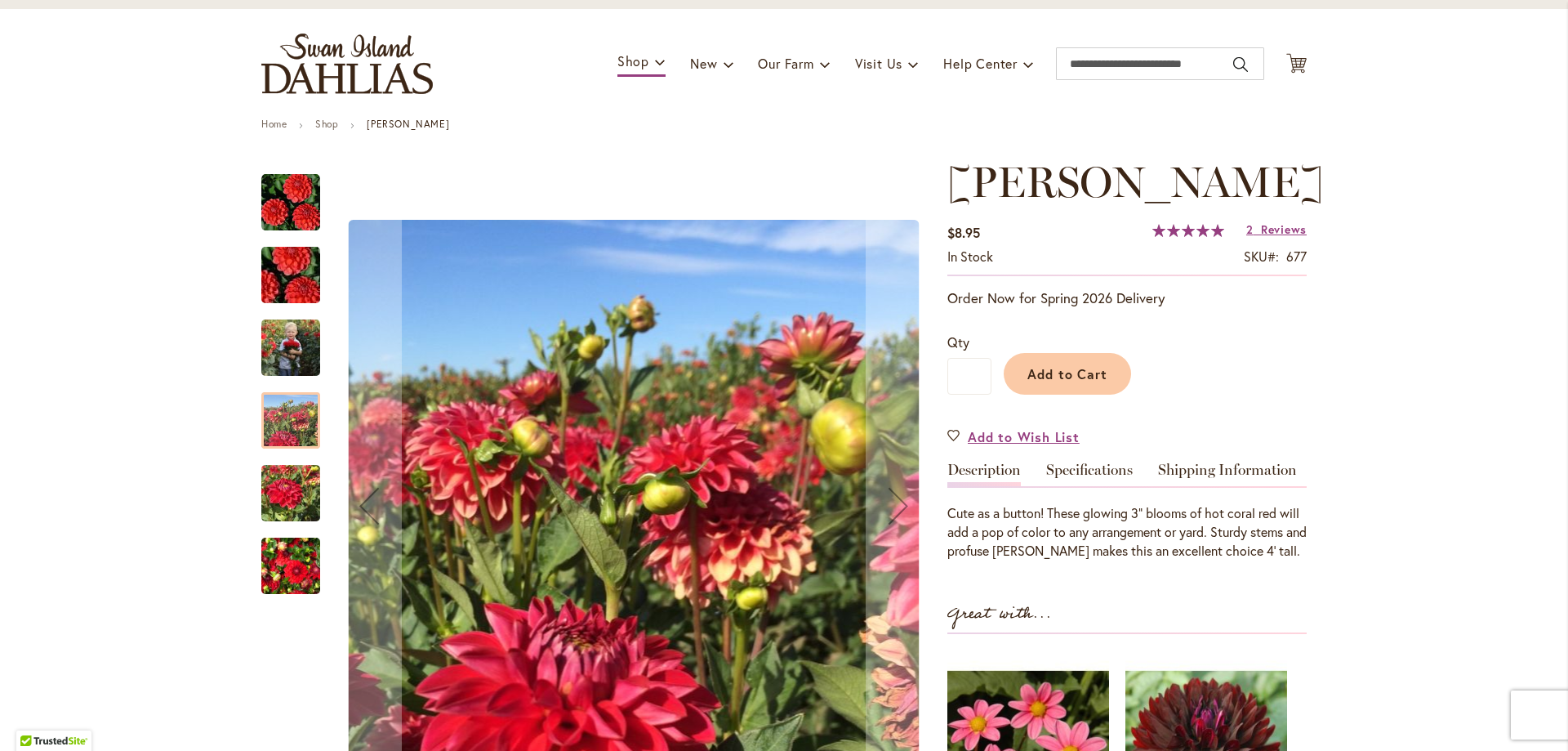
click at [285, 476] on img "BENJAMIN MATTHEW" at bounding box center [290, 494] width 59 height 79
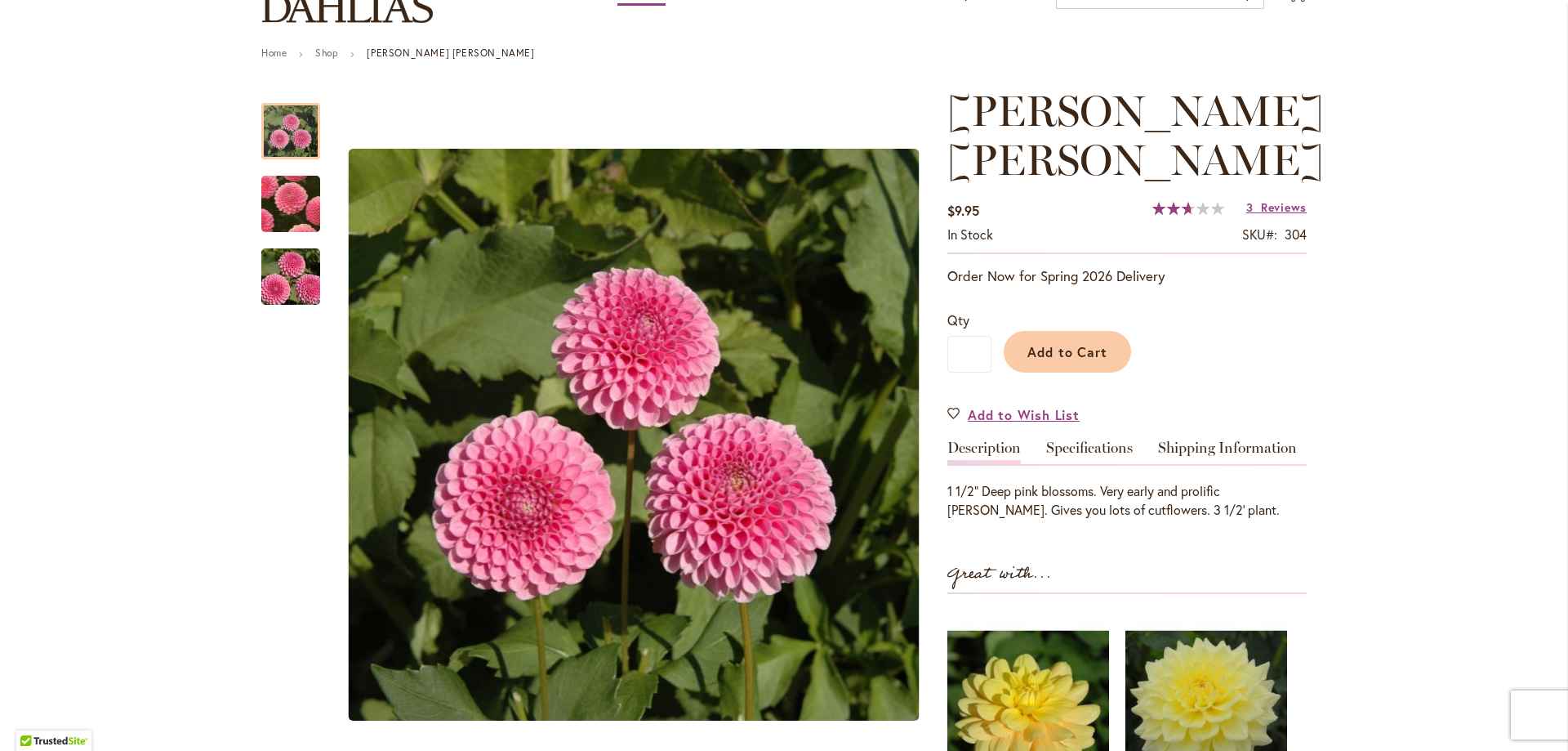
scroll to position [164, 0]
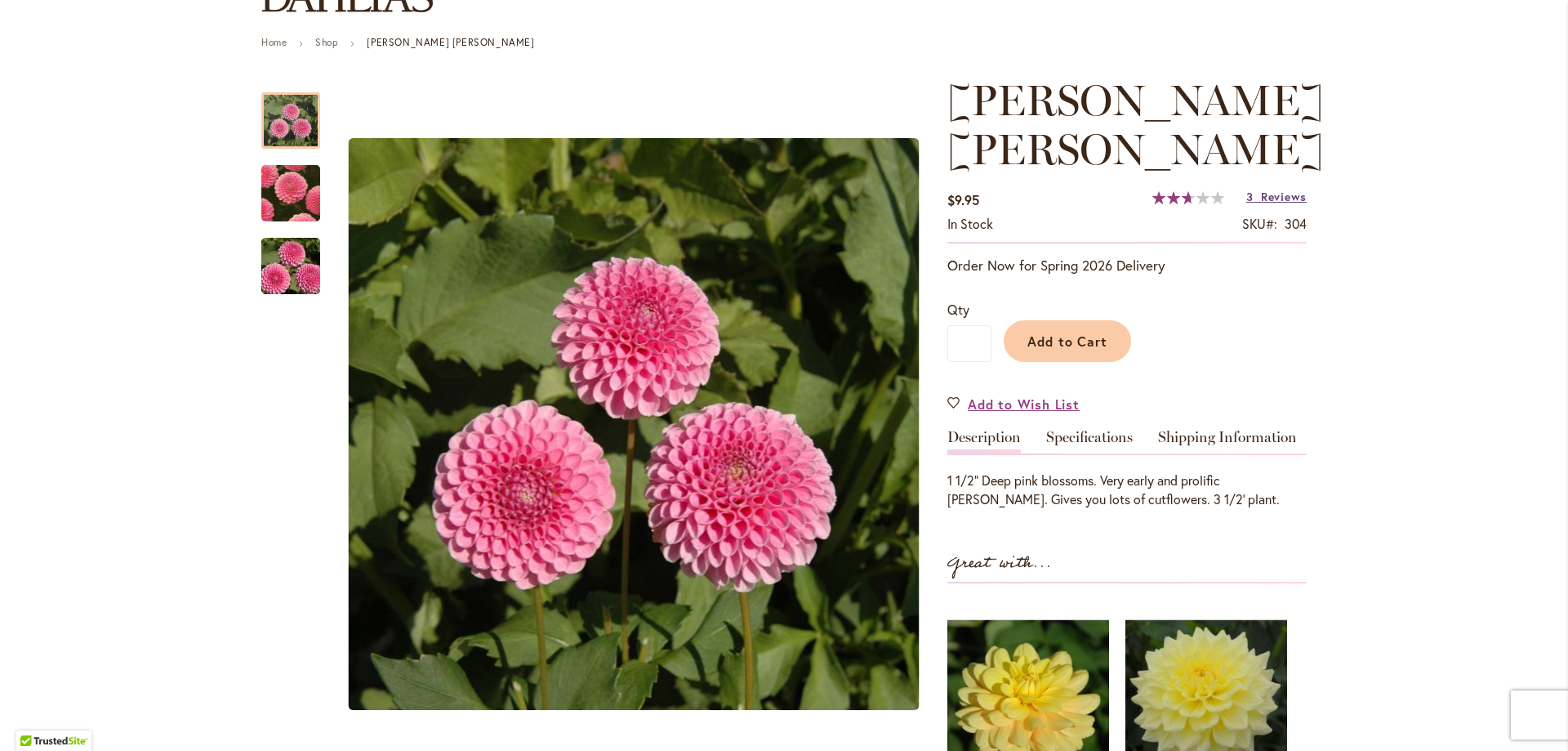
click at [1254, 189] on link "3 Reviews" at bounding box center [1276, 197] width 60 height 16
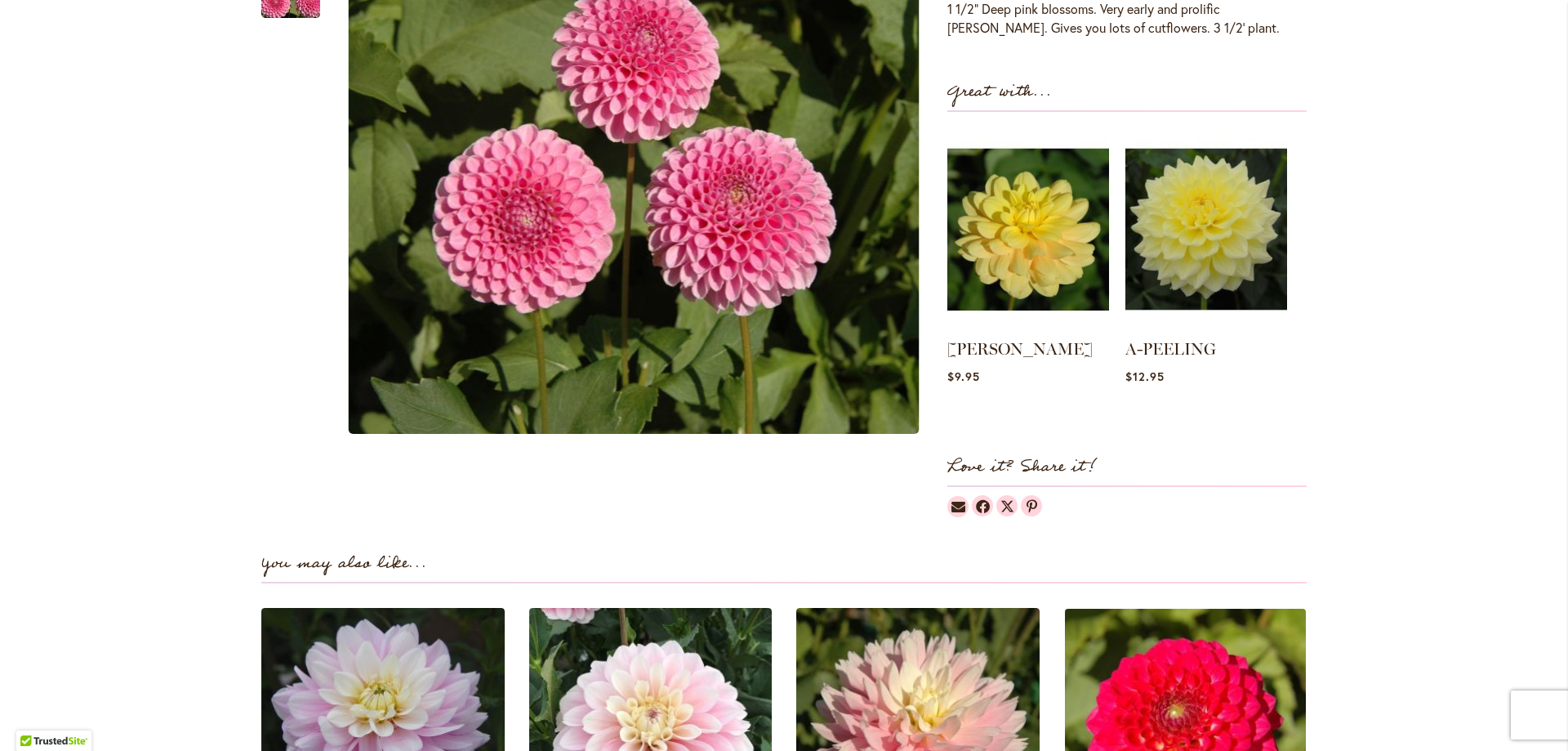
scroll to position [1043, 0]
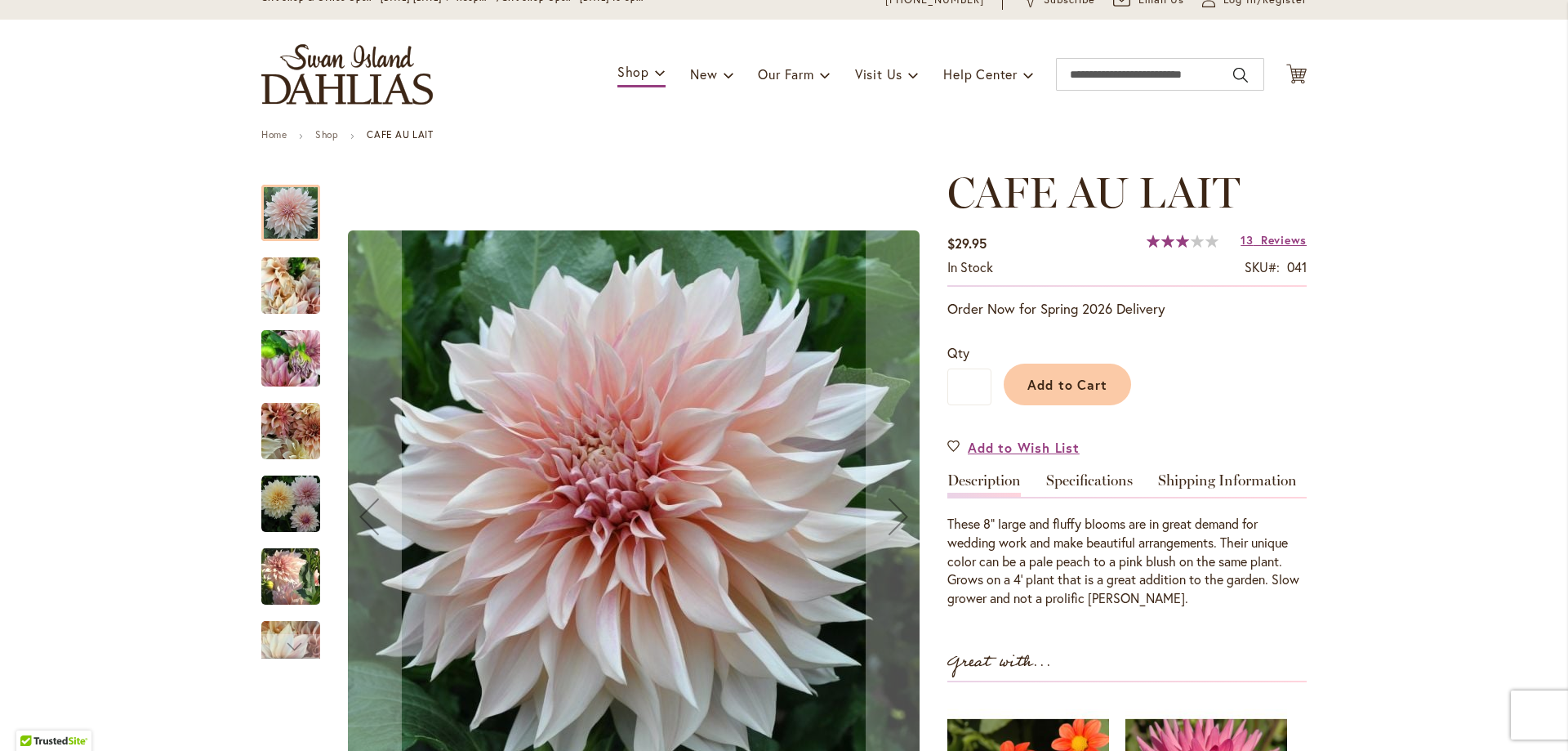
scroll to position [164, 0]
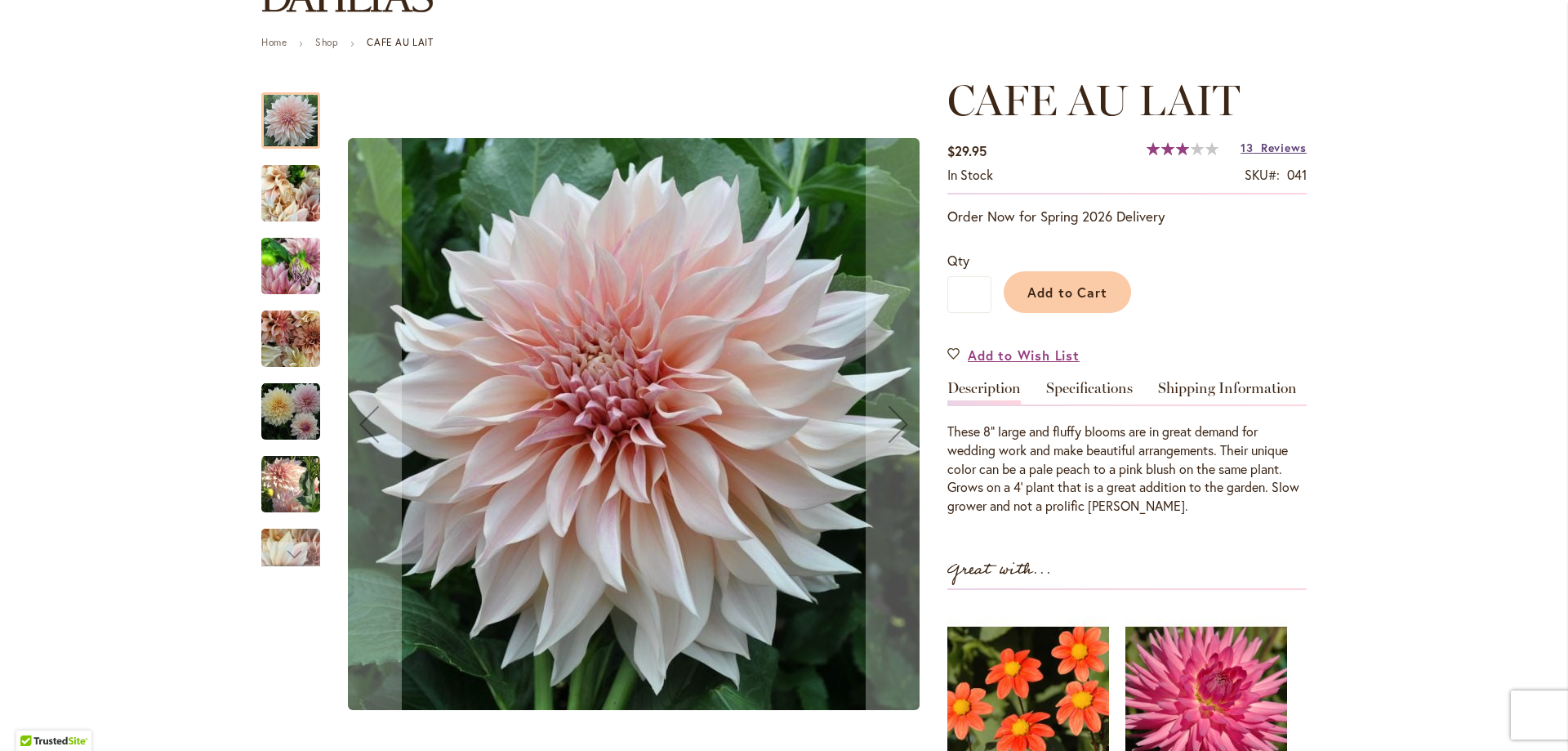
click at [1261, 150] on span "Reviews" at bounding box center [1284, 148] width 46 height 16
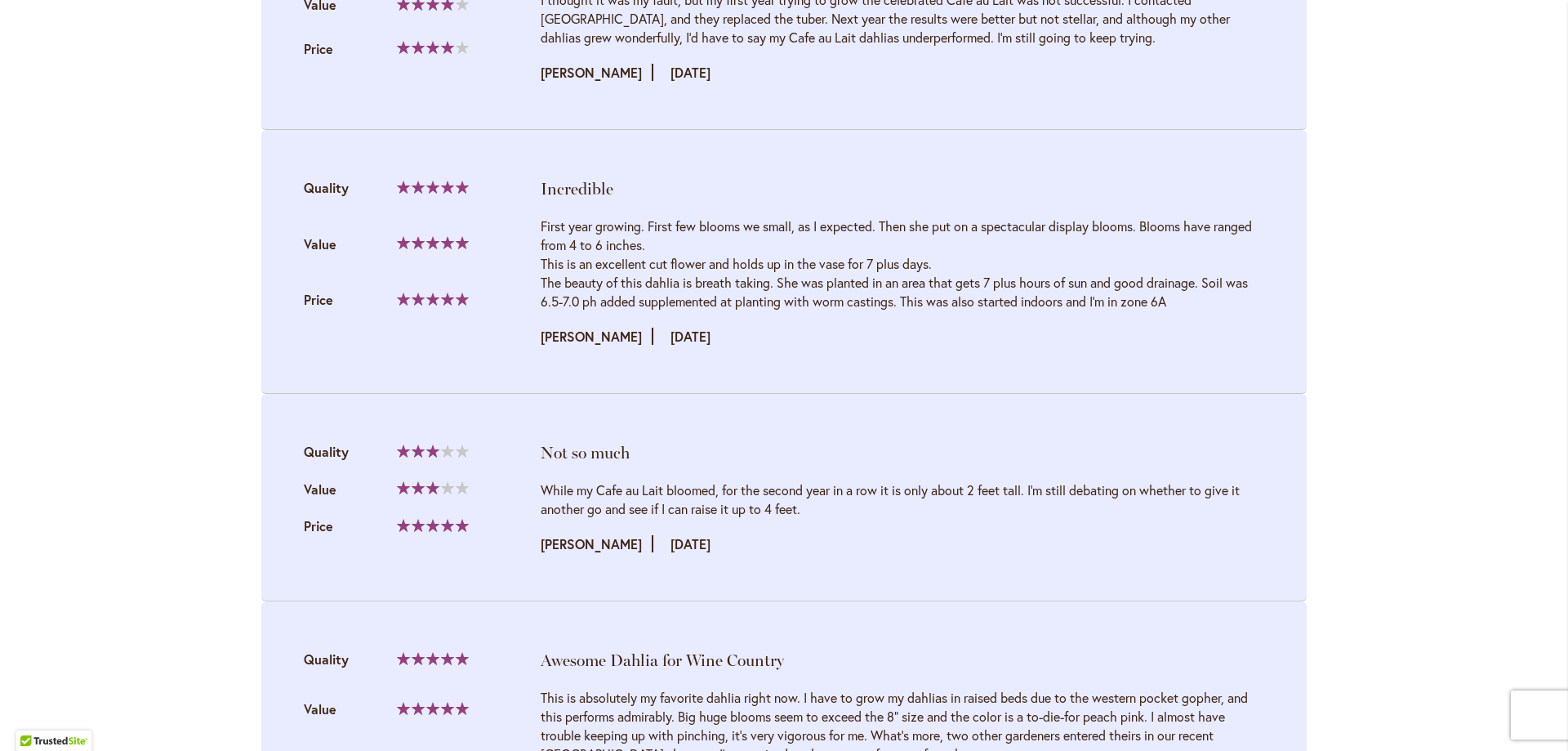
scroll to position [3795, 0]
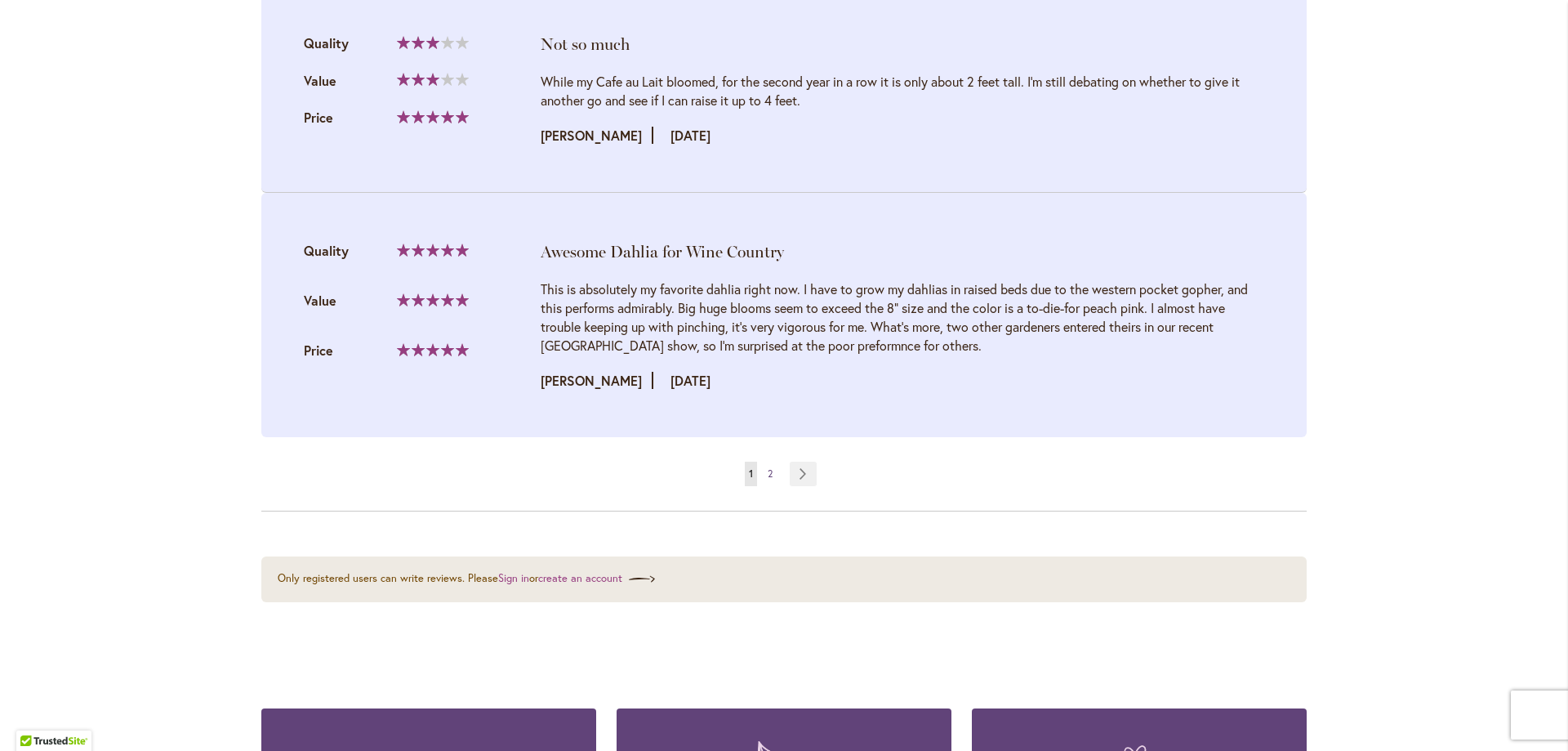
click at [767, 473] on span "2" at bounding box center [770, 474] width 5 height 12
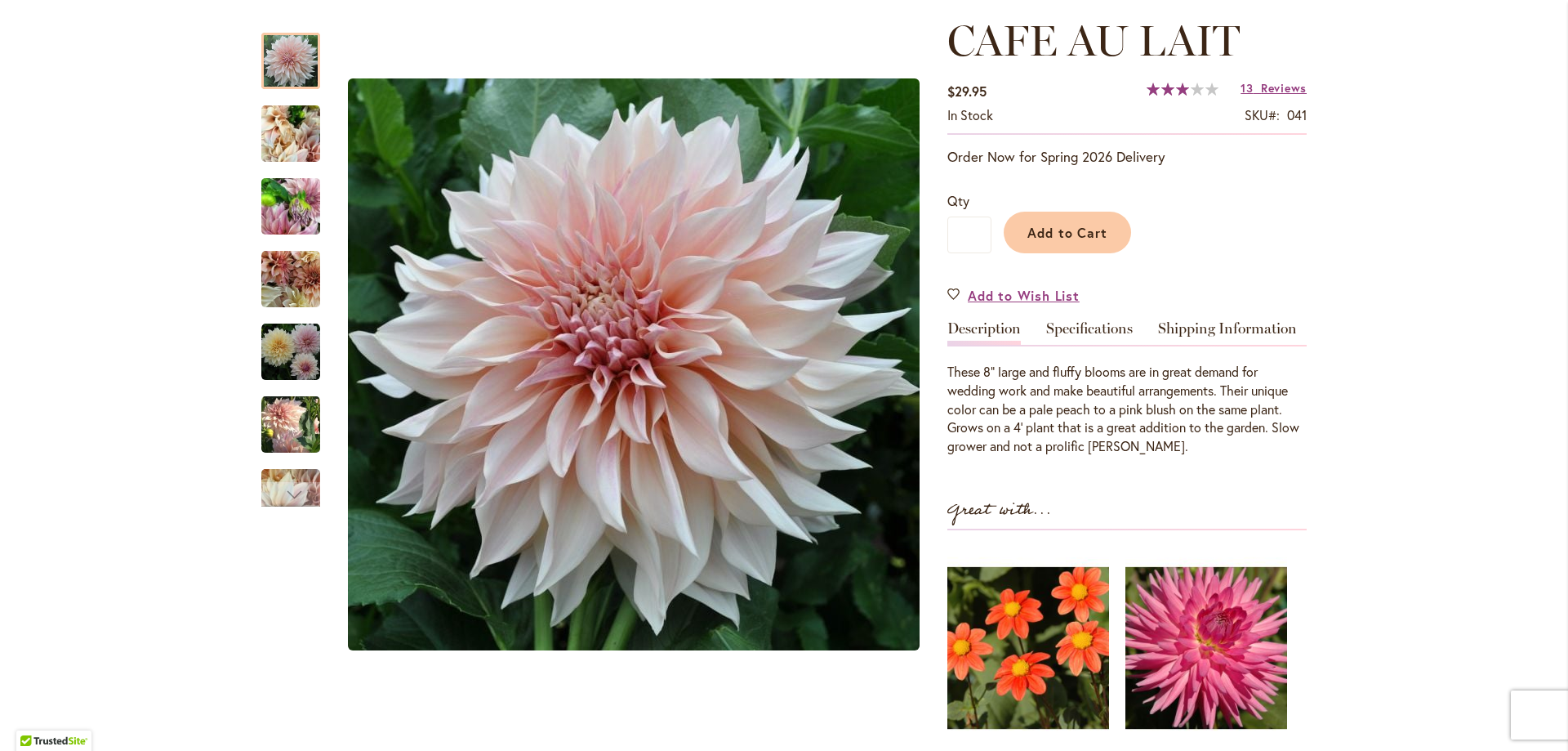
scroll to position [164, 0]
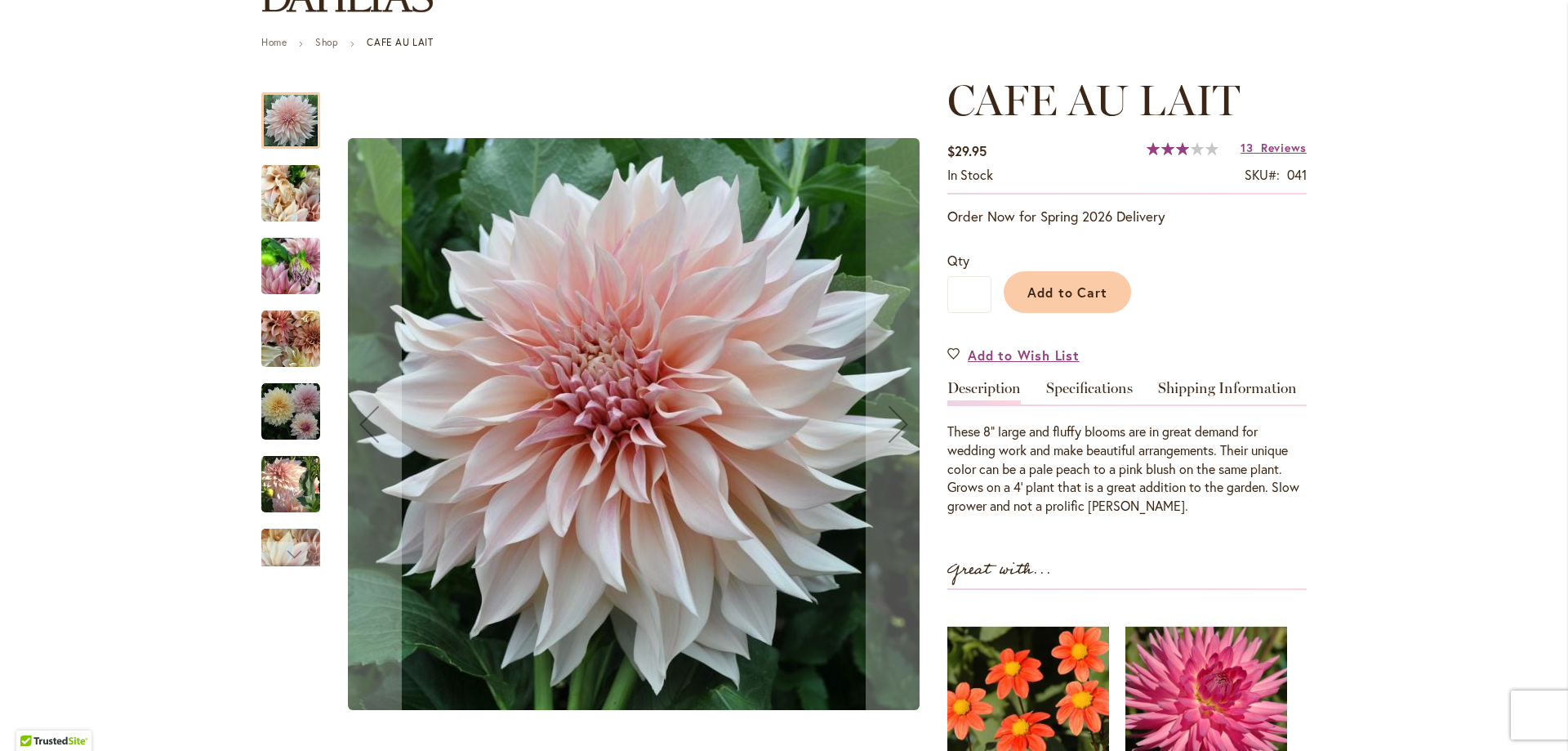
click at [282, 405] on img "Café Au Lait" at bounding box center [290, 411] width 59 height 59
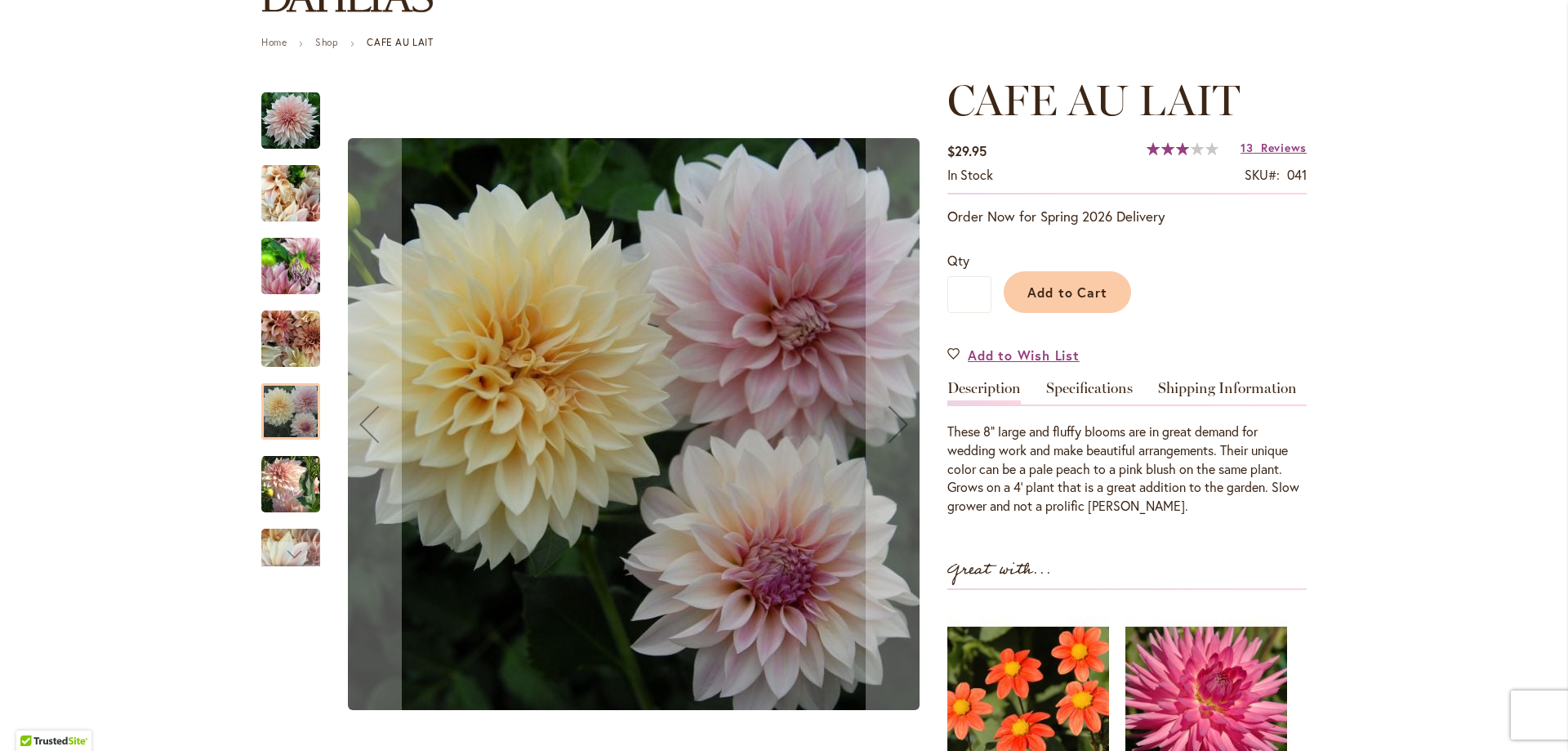
click at [278, 350] on img "Café Au Lait" at bounding box center [290, 339] width 59 height 59
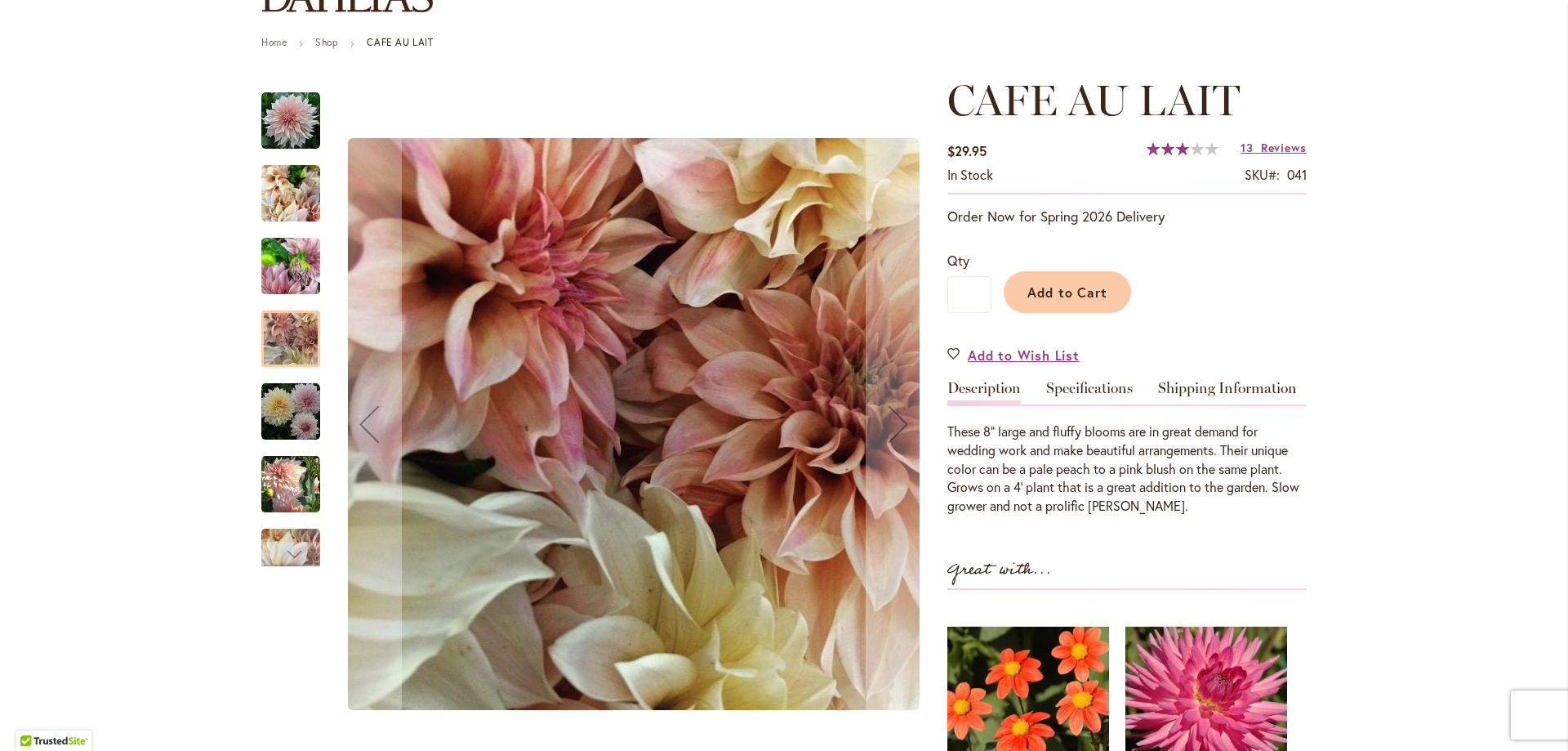
click at [280, 267] on img "Café Au Lait" at bounding box center [290, 267] width 59 height 79
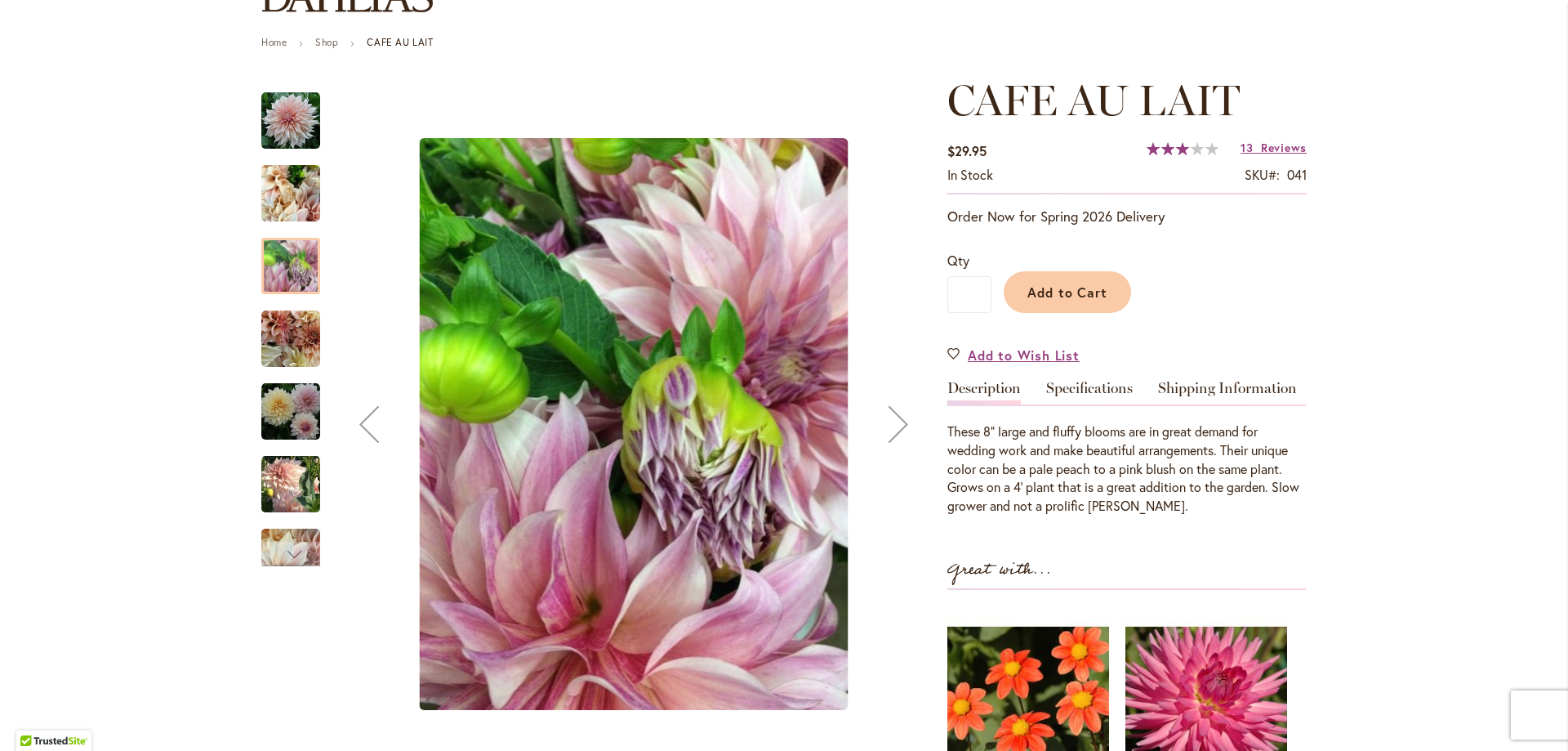
click at [288, 194] on img "Café Au Lait" at bounding box center [290, 193] width 59 height 79
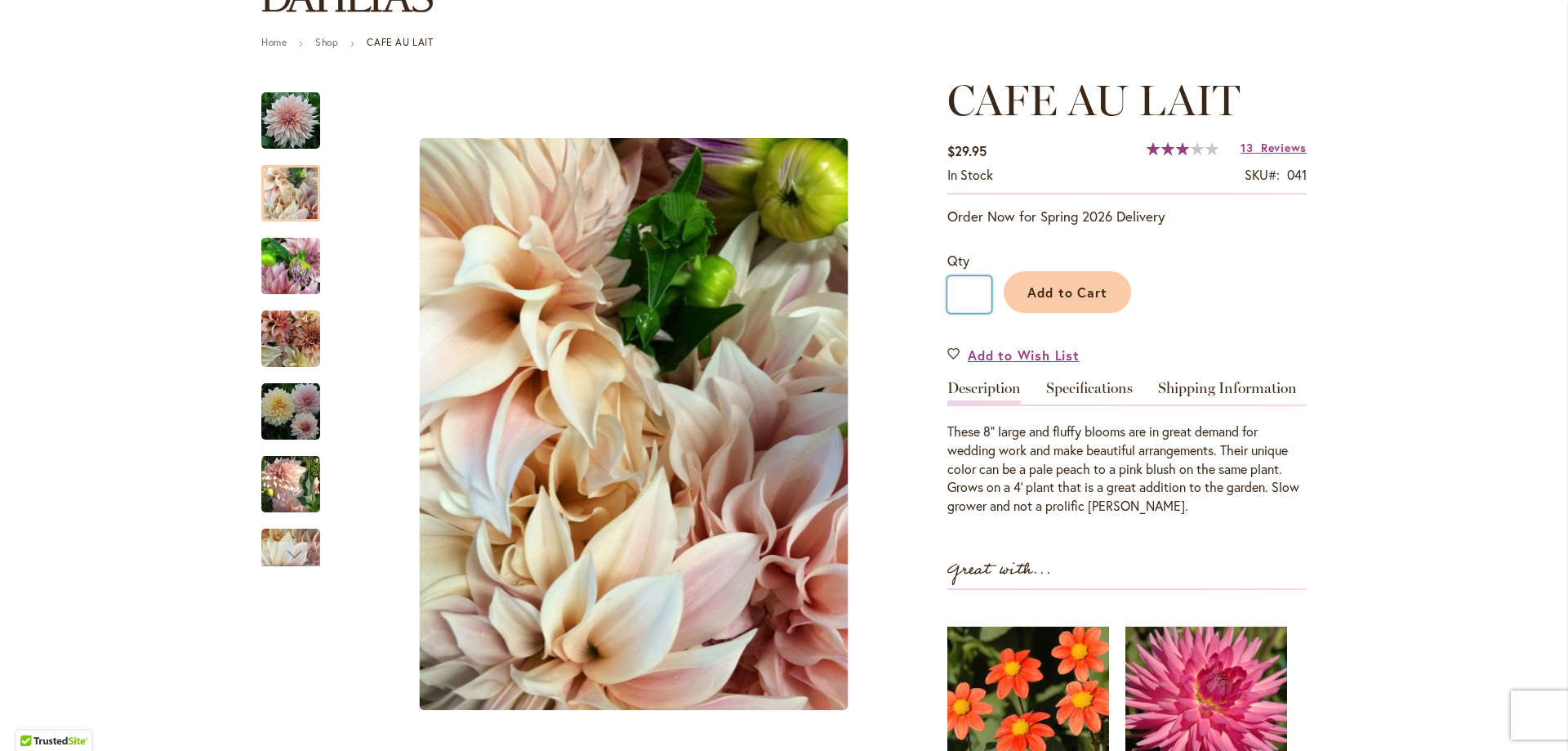
click at [963, 285] on input "*" at bounding box center [970, 295] width 44 height 37
click at [965, 298] on input "*" at bounding box center [970, 295] width 44 height 37
type input "*"
click at [1090, 292] on span "Add to Cart" at bounding box center [1068, 292] width 80 height 18
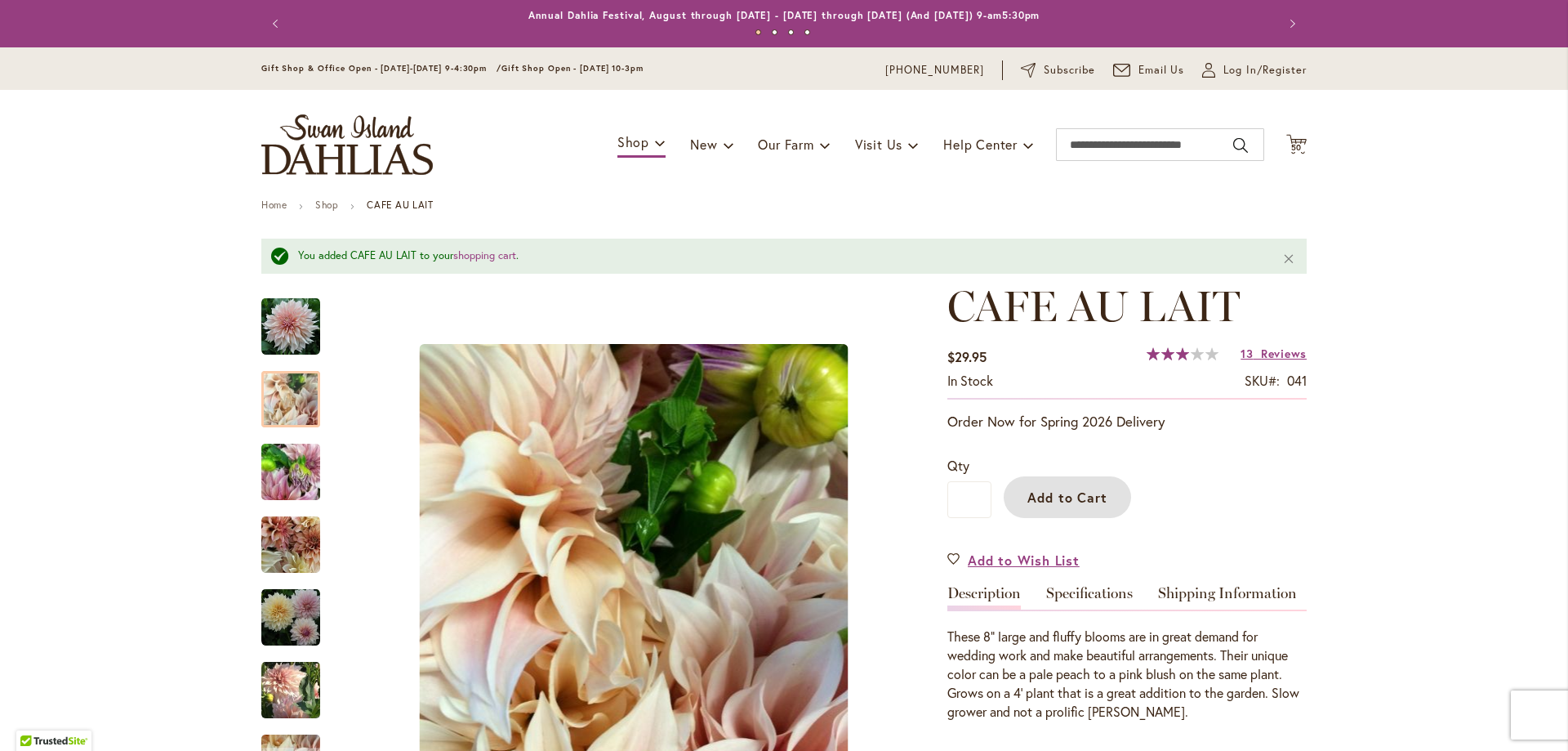
scroll to position [0, 0]
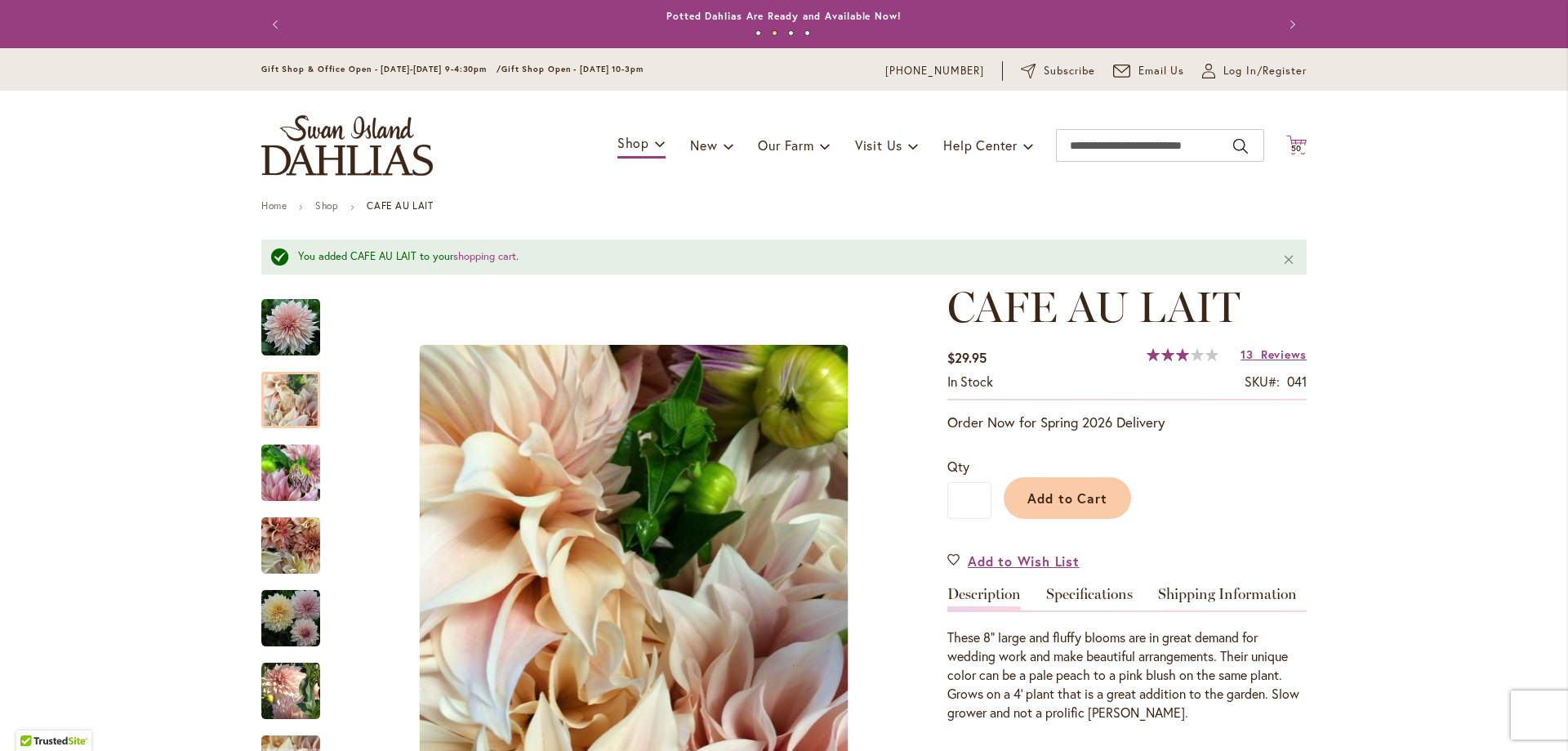
click at [1293, 145] on span "50" at bounding box center [1297, 148] width 11 height 11
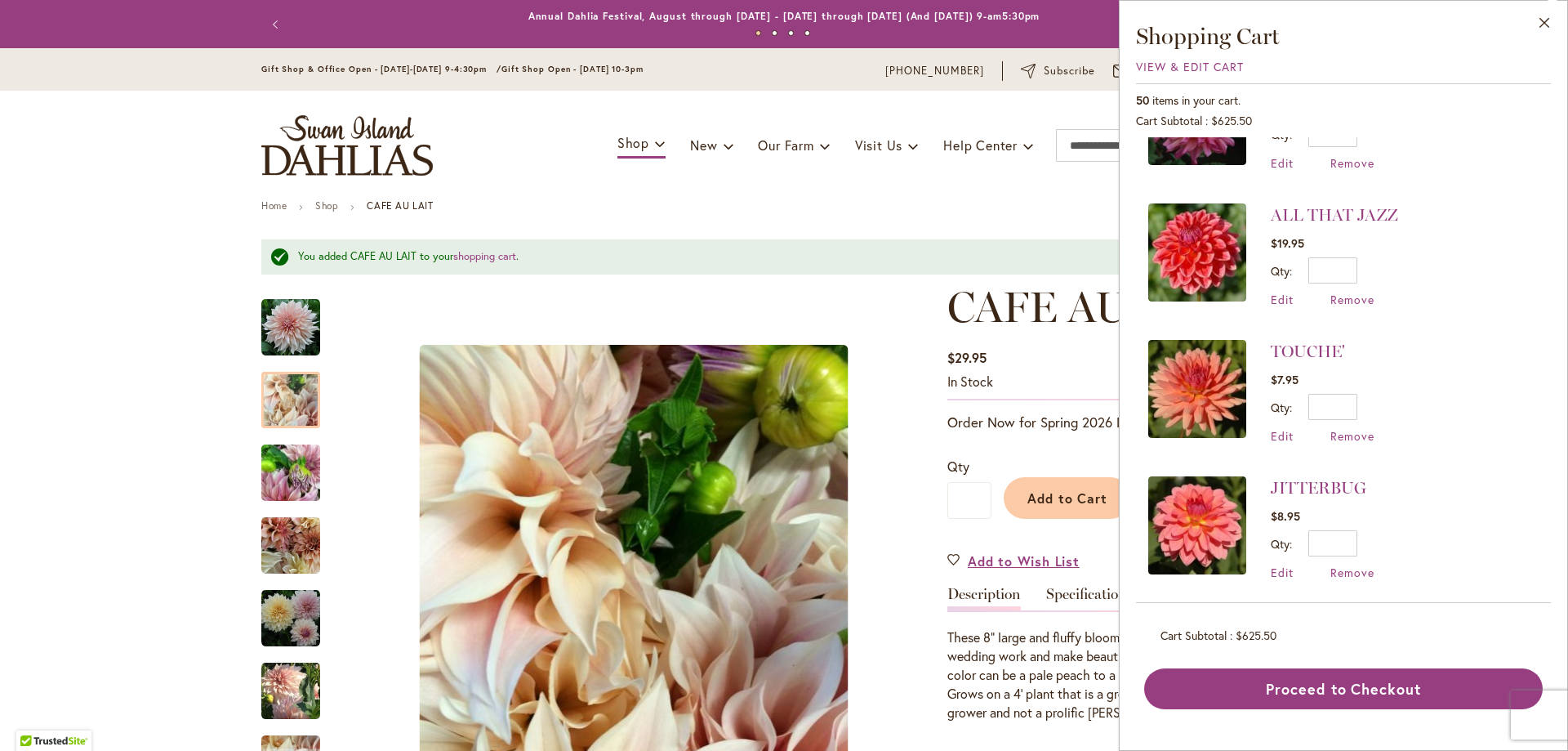
scroll to position [490, 0]
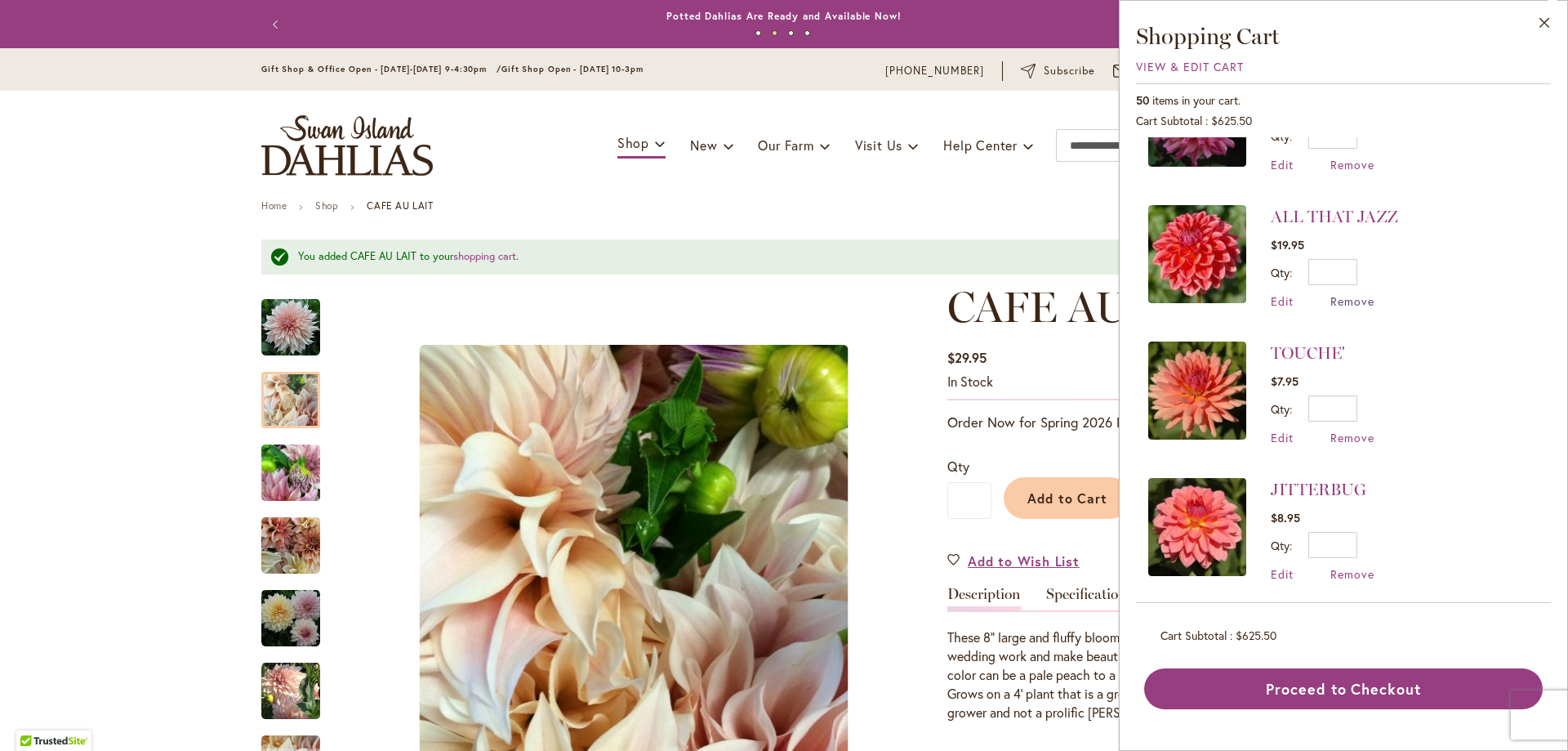
click at [1349, 297] on span "Remove" at bounding box center [1353, 301] width 44 height 16
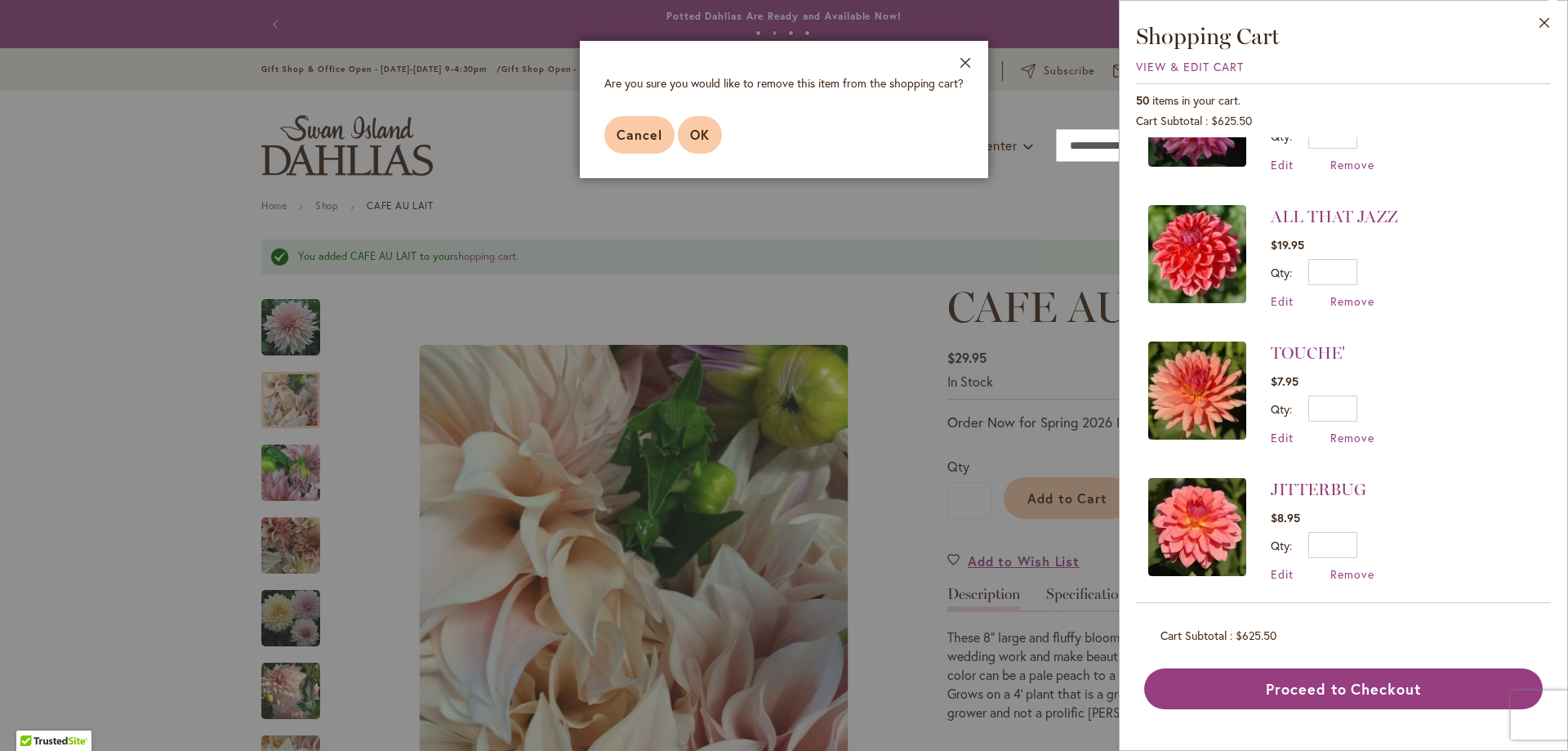
click at [704, 126] on span "OK" at bounding box center [700, 135] width 19 height 18
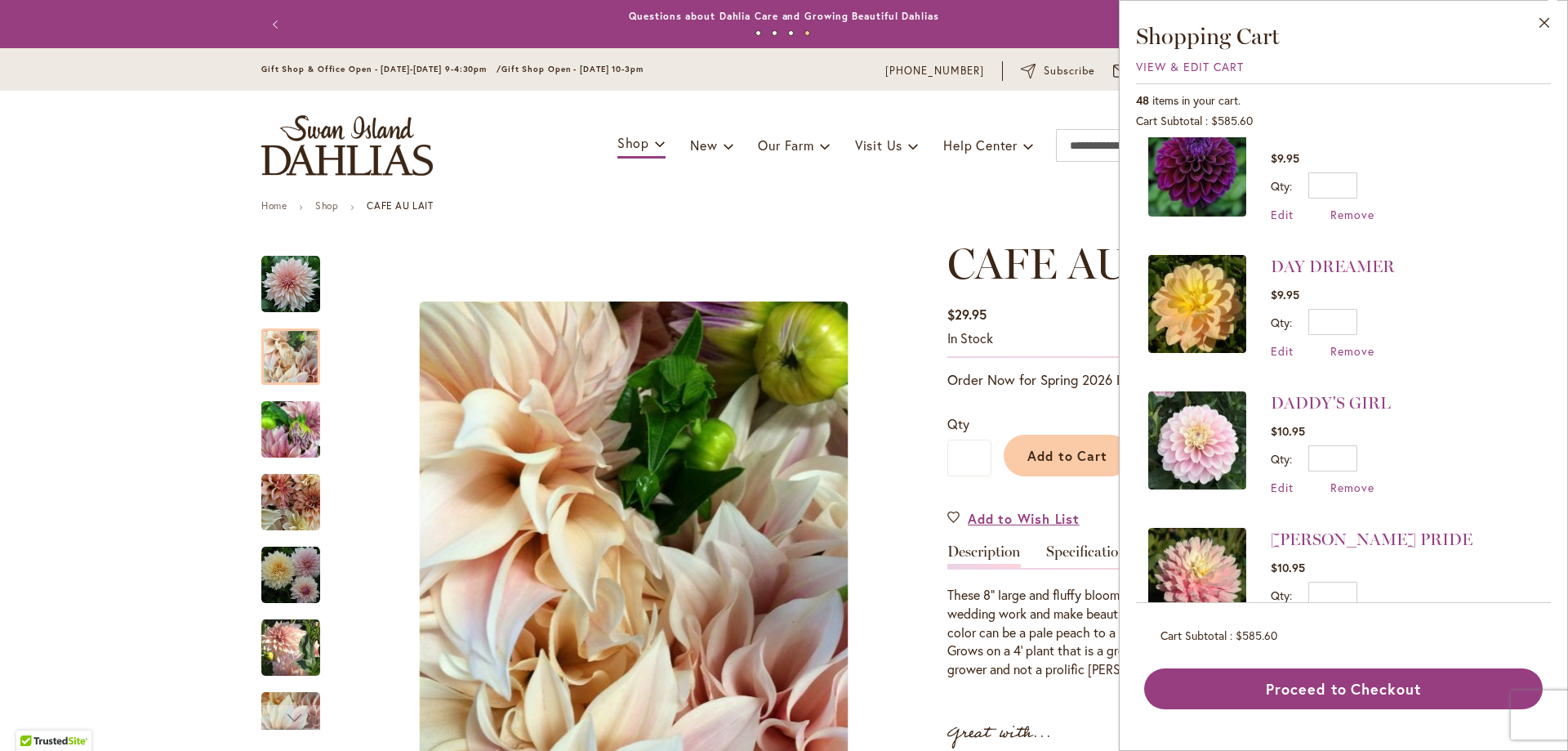
scroll to position [1713, 0]
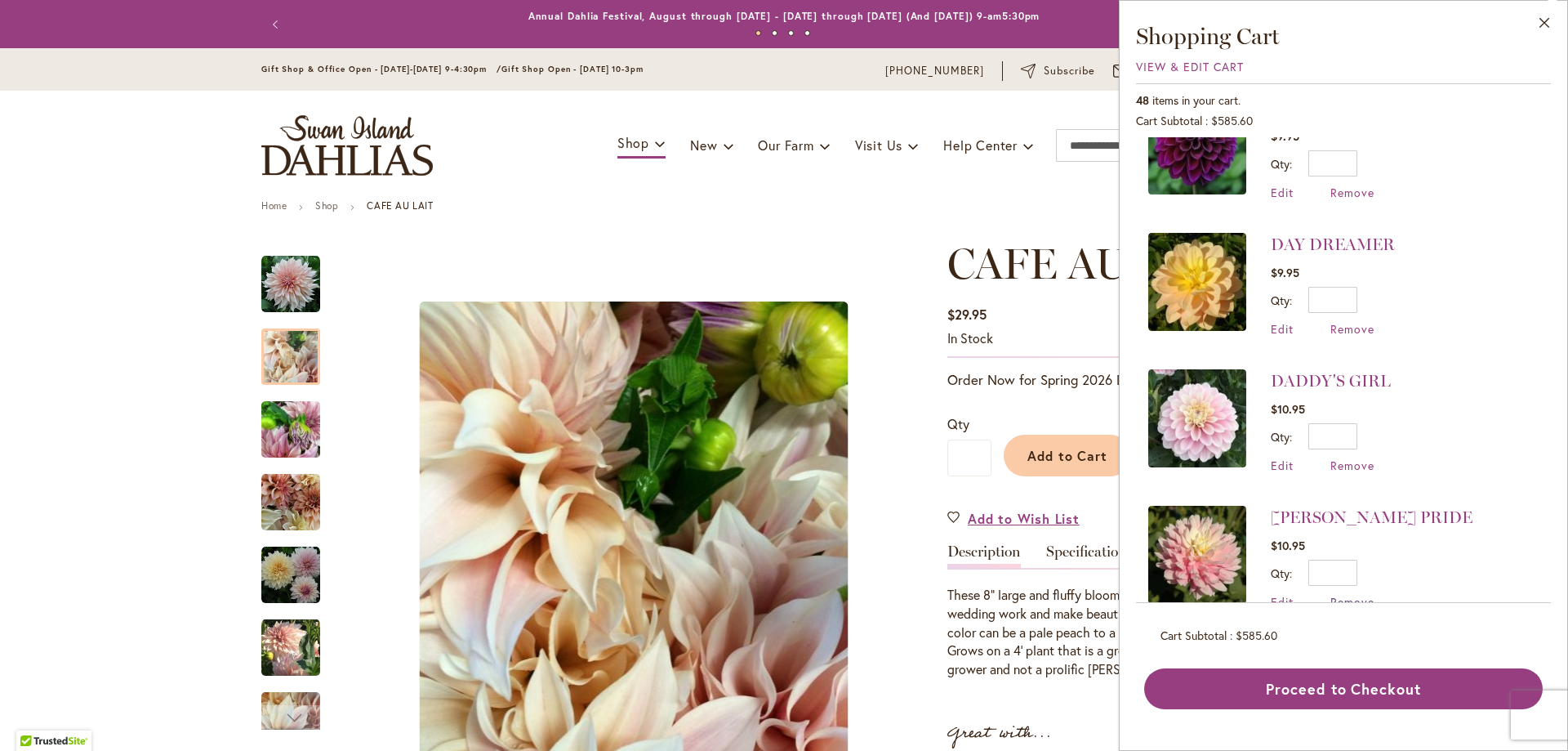
click at [1339, 594] on span "Remove" at bounding box center [1353, 602] width 44 height 16
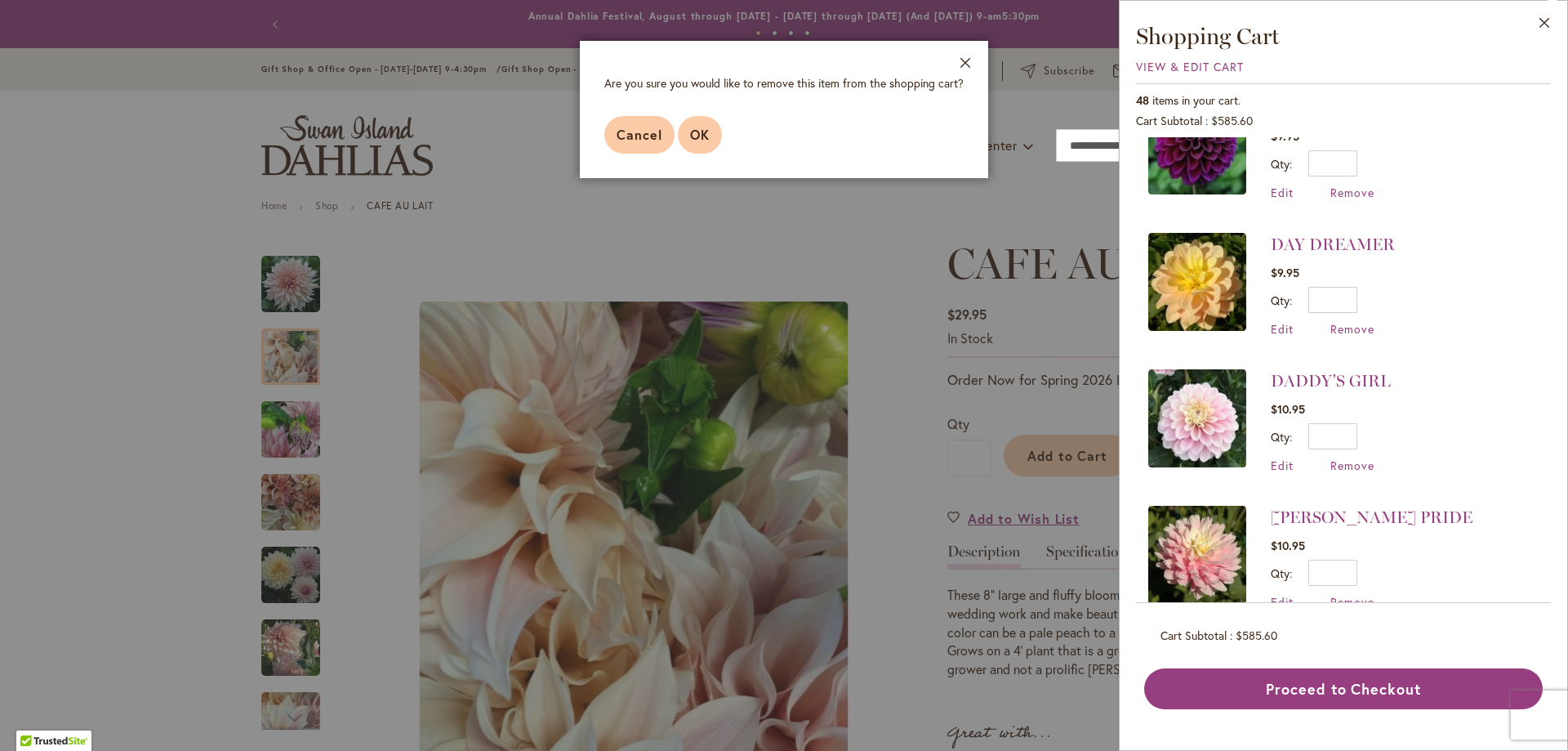
click at [704, 141] on span "OK" at bounding box center [700, 135] width 19 height 18
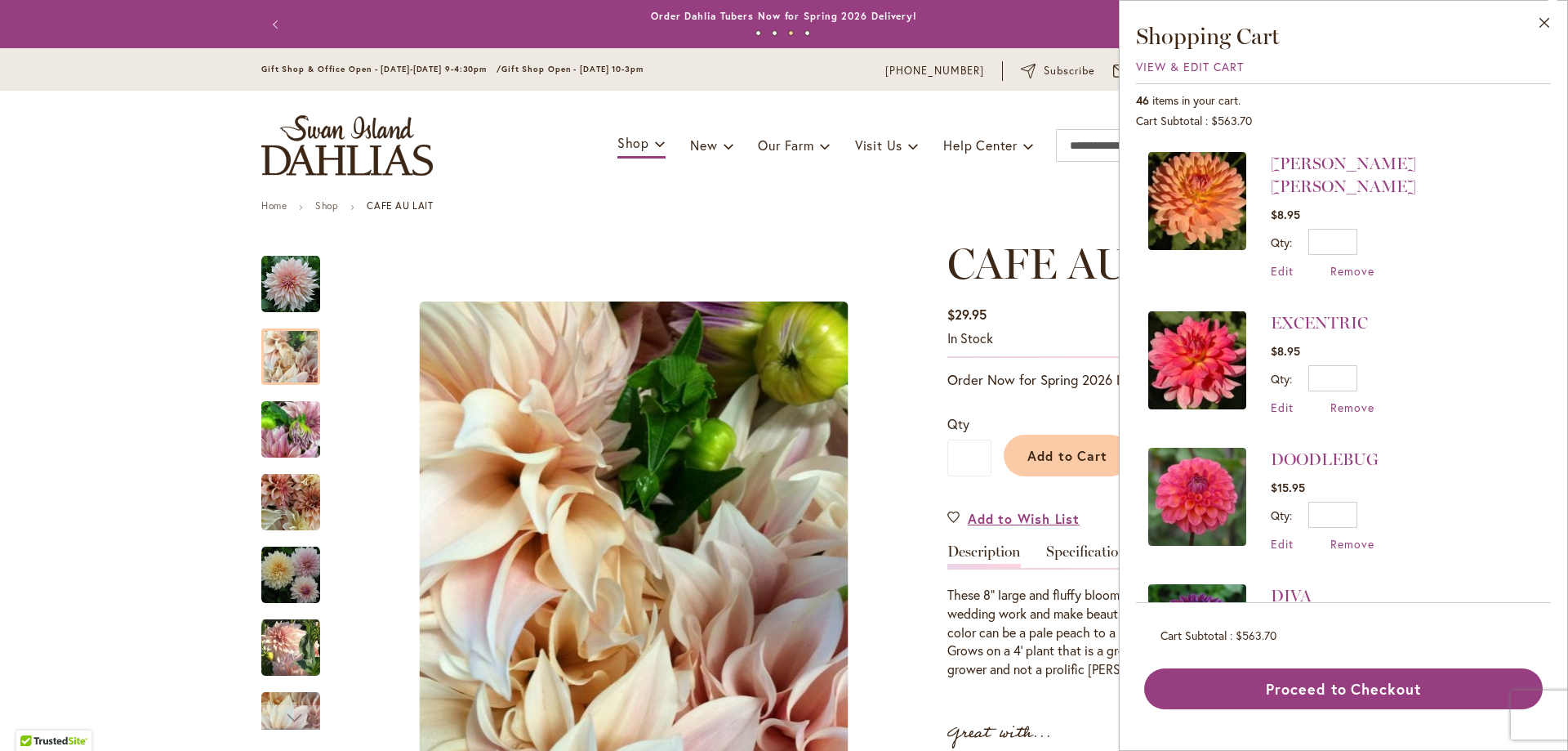
scroll to position [1578, 0]
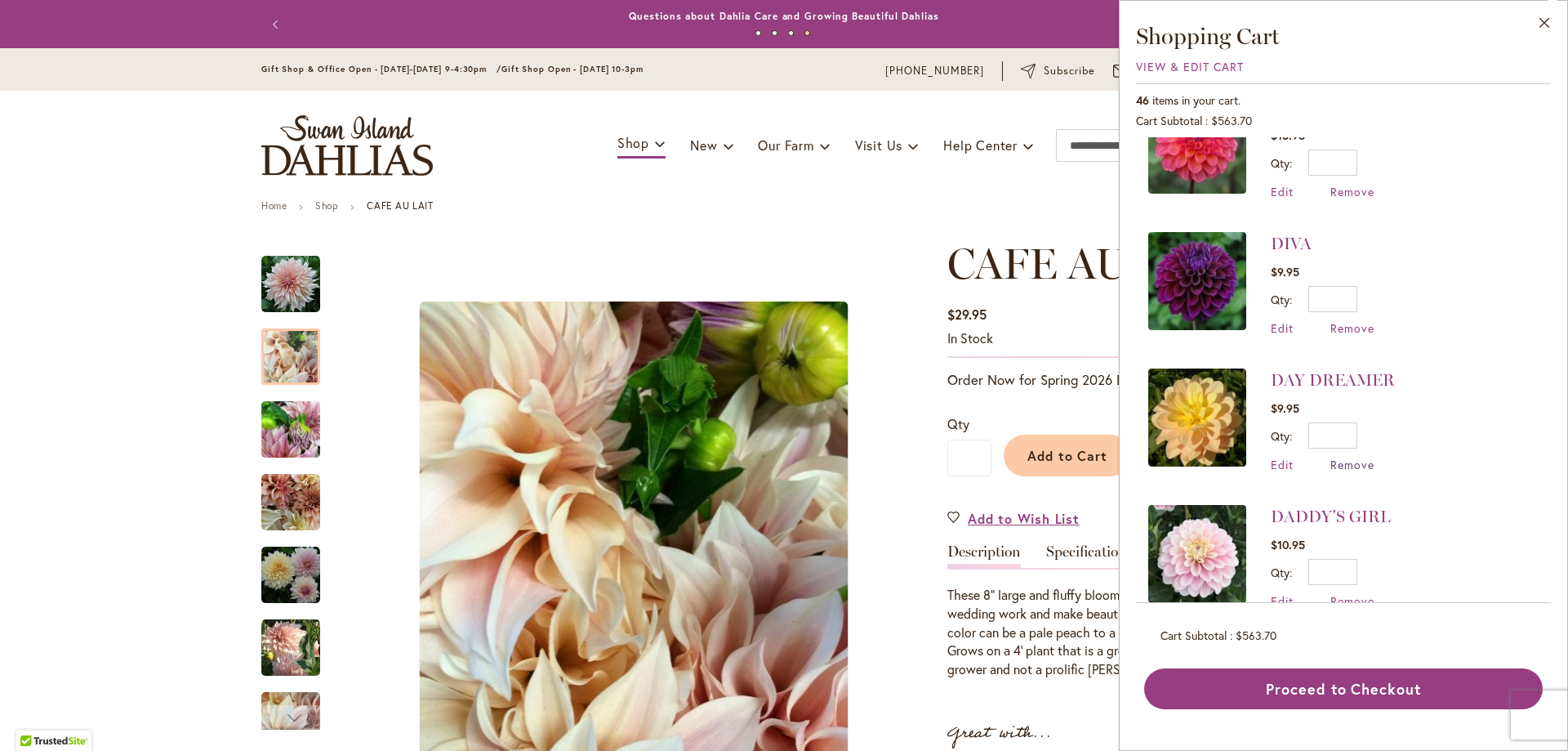
click at [1363, 457] on span "Remove" at bounding box center [1353, 465] width 44 height 16
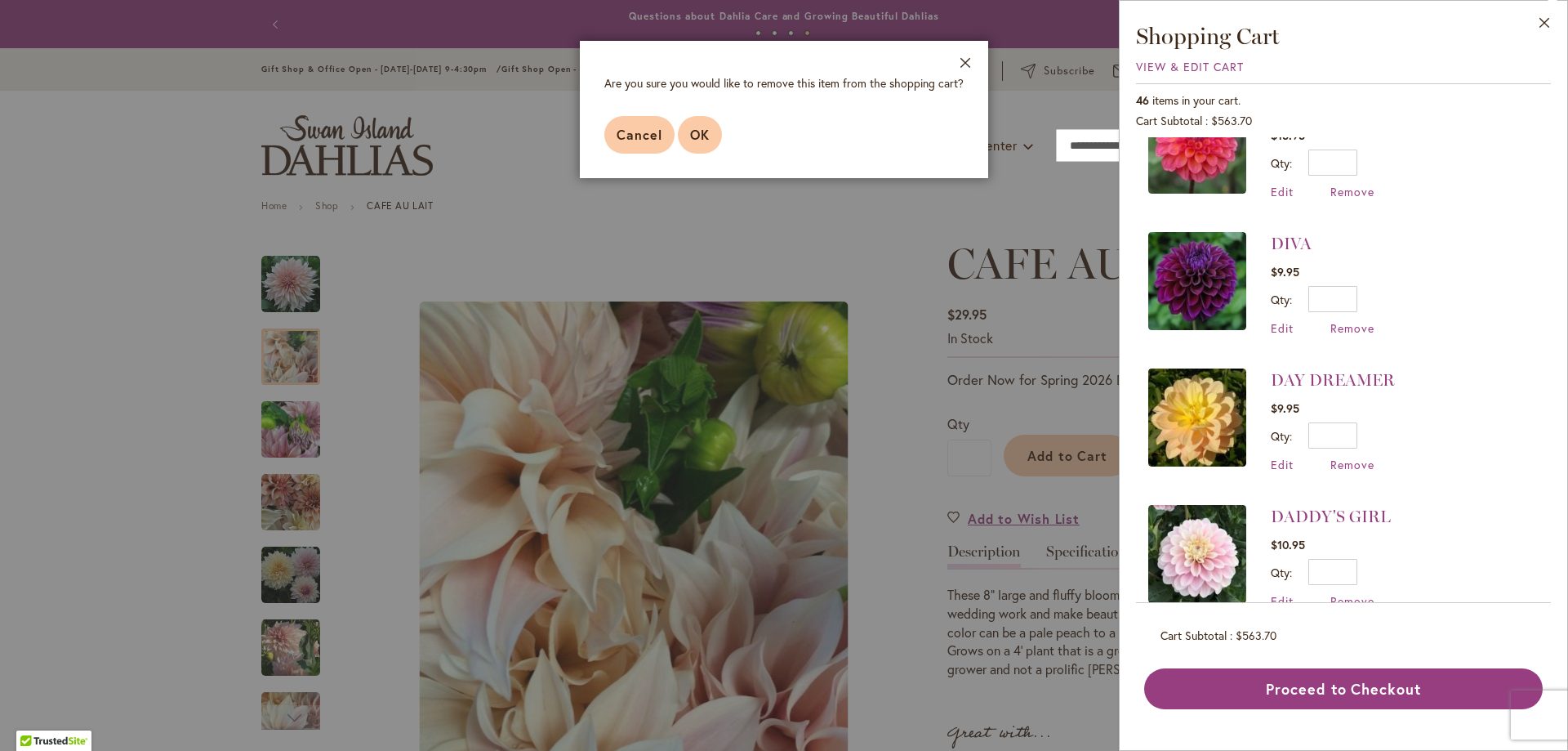
click at [706, 137] on span "OK" at bounding box center [700, 135] width 19 height 18
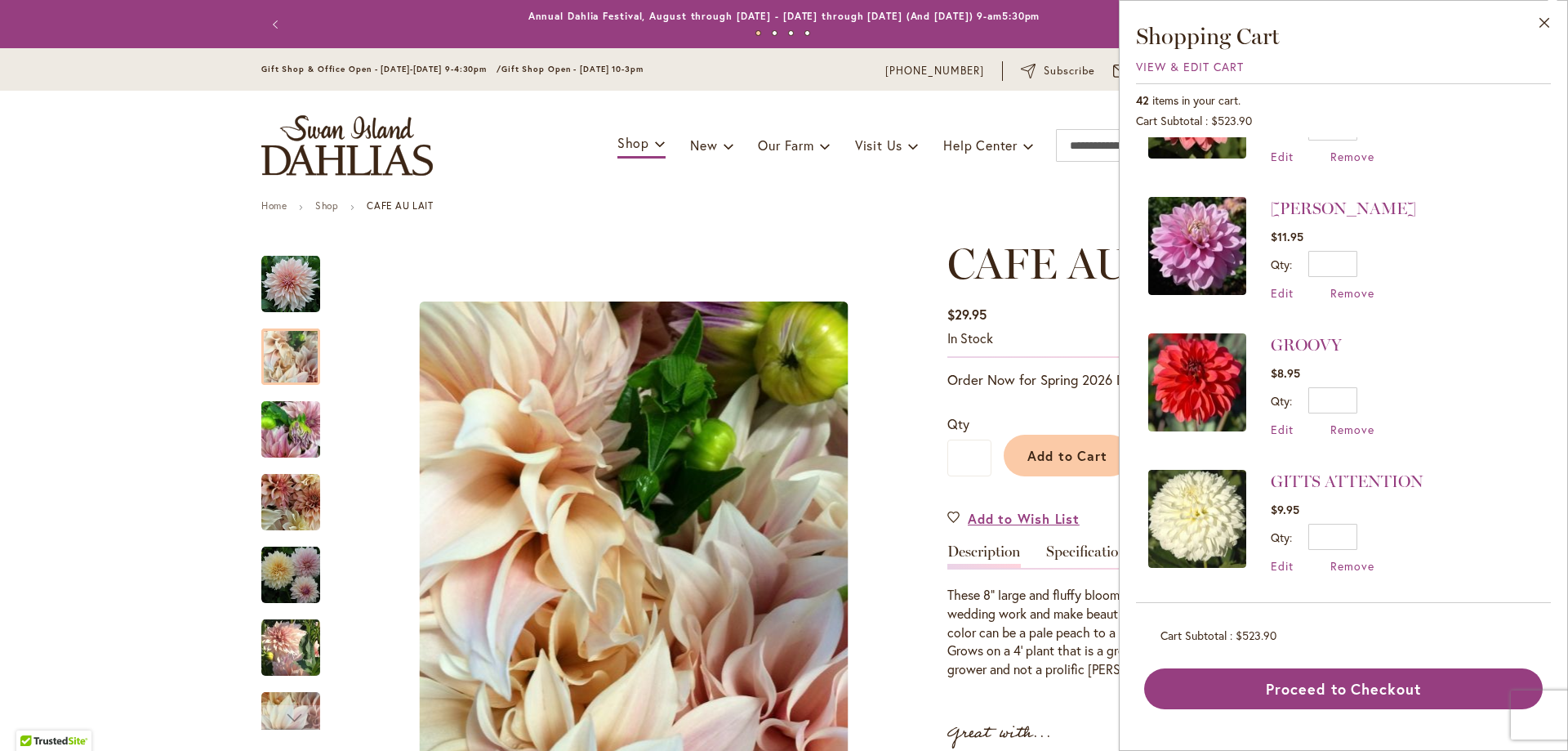
scroll to position [706, 0]
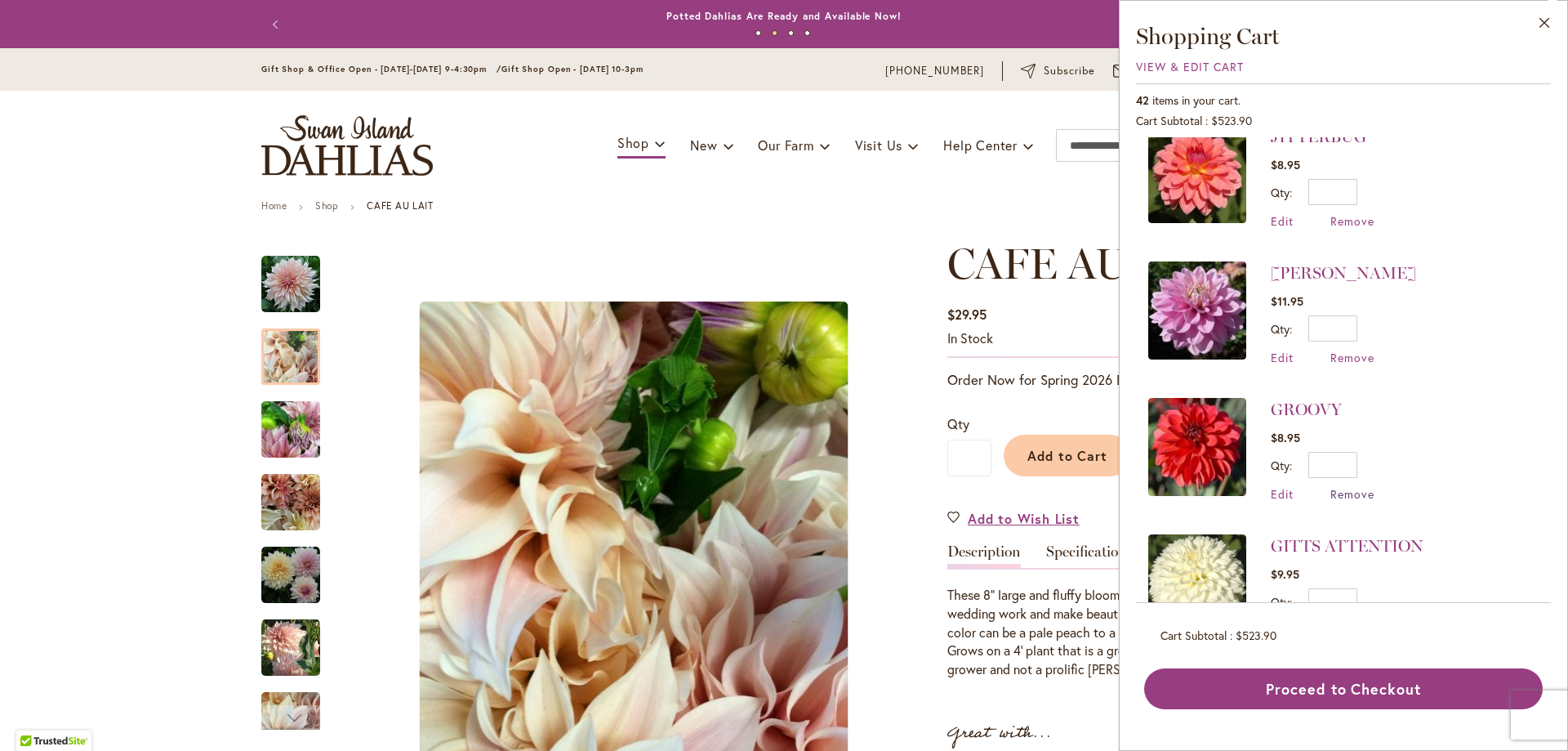
click at [1348, 489] on span "Remove" at bounding box center [1353, 494] width 44 height 16
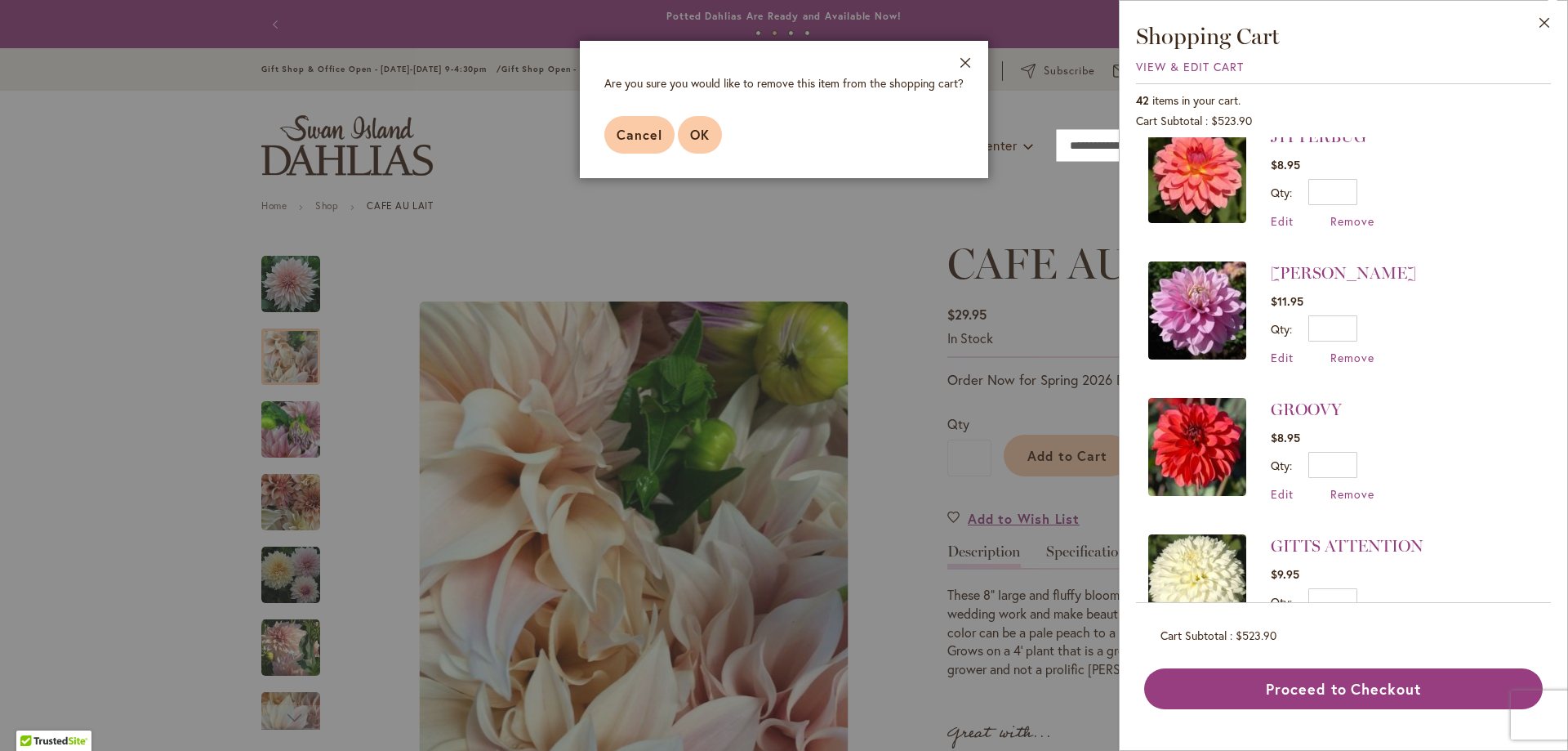
click at [701, 132] on span "OK" at bounding box center [700, 135] width 19 height 18
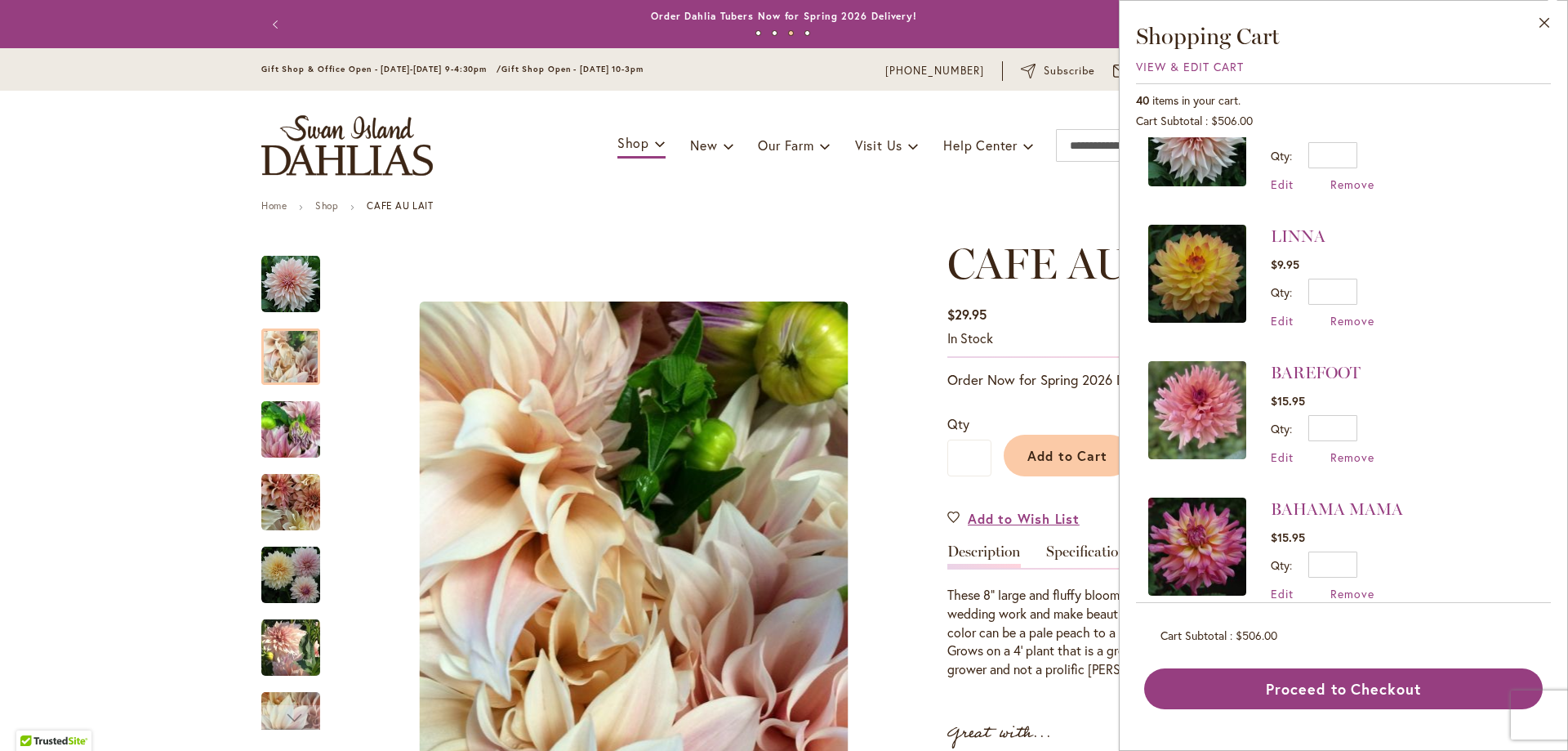
scroll to position [164, 0]
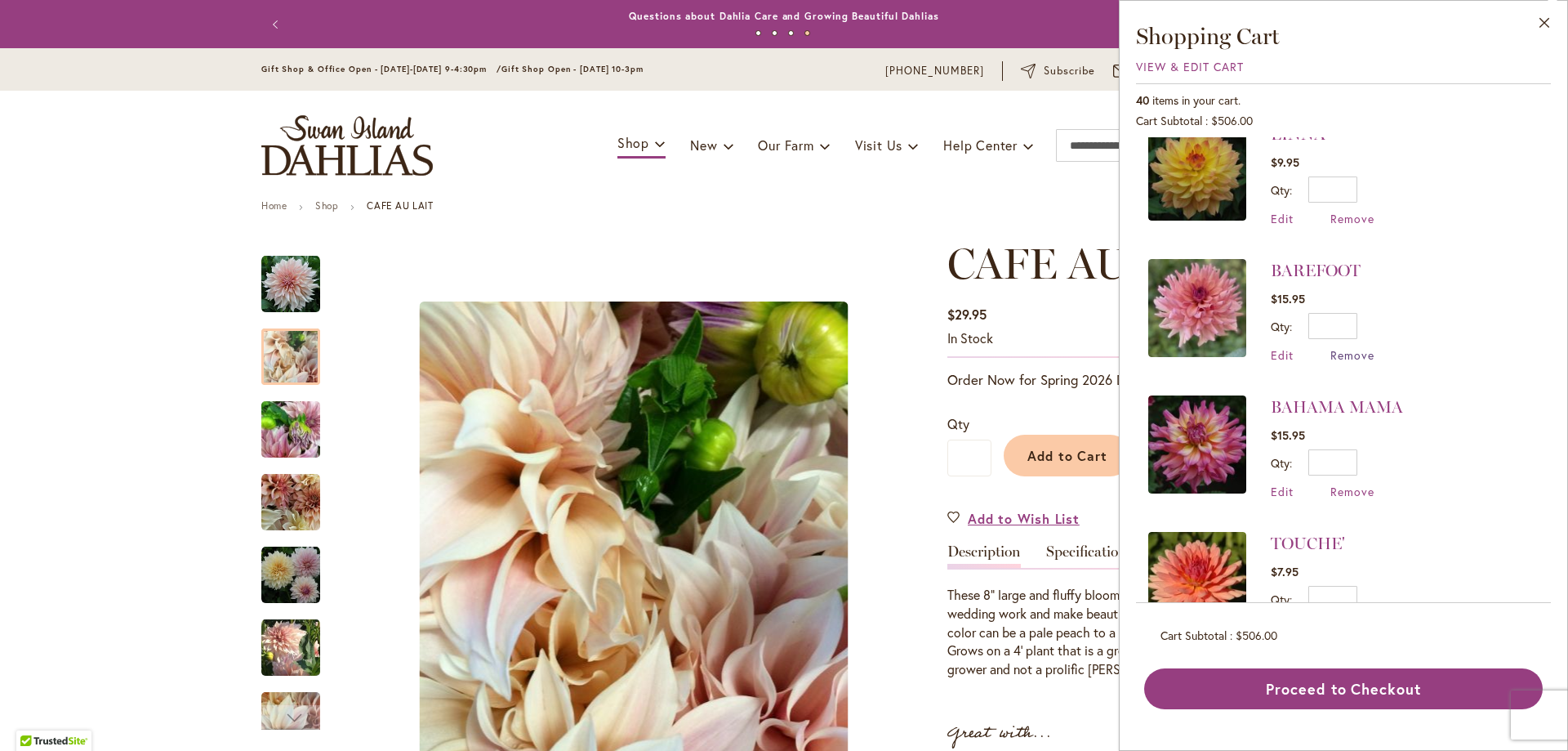
click at [1362, 357] on span "Remove" at bounding box center [1353, 355] width 44 height 16
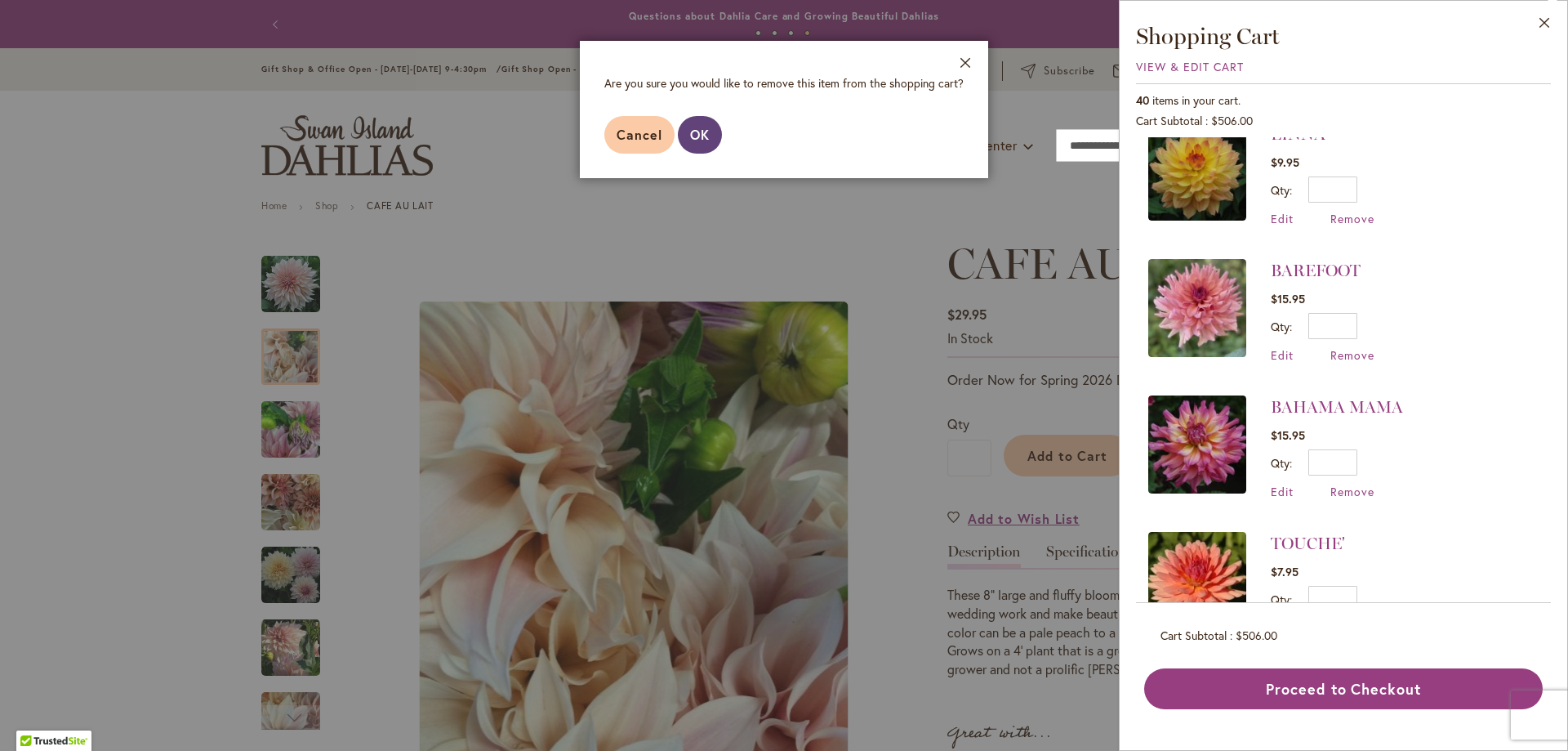
click at [690, 132] on span "OK" at bounding box center [700, 135] width 19 height 18
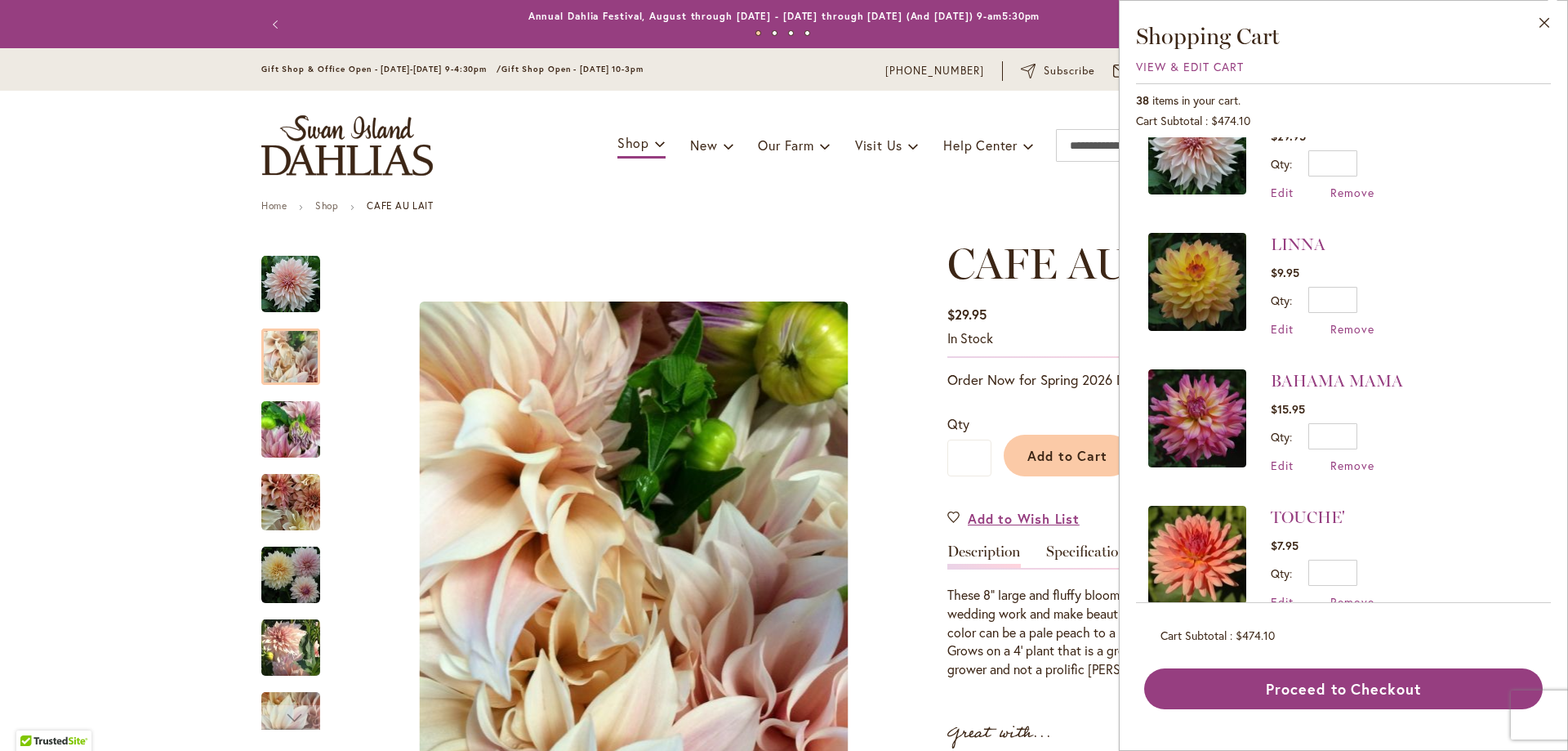
scroll to position [81, 0]
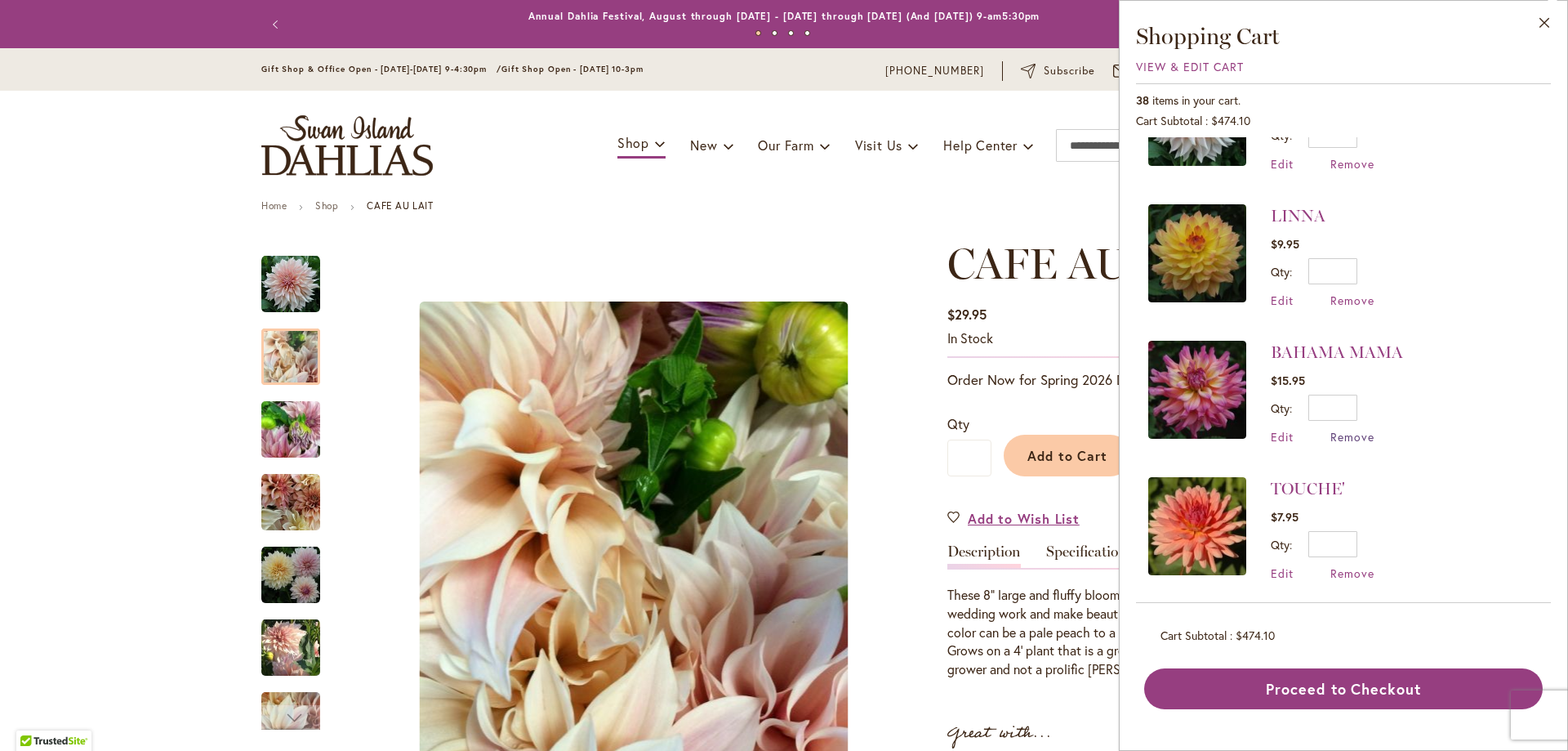
click at [1351, 432] on span "Remove" at bounding box center [1353, 437] width 44 height 16
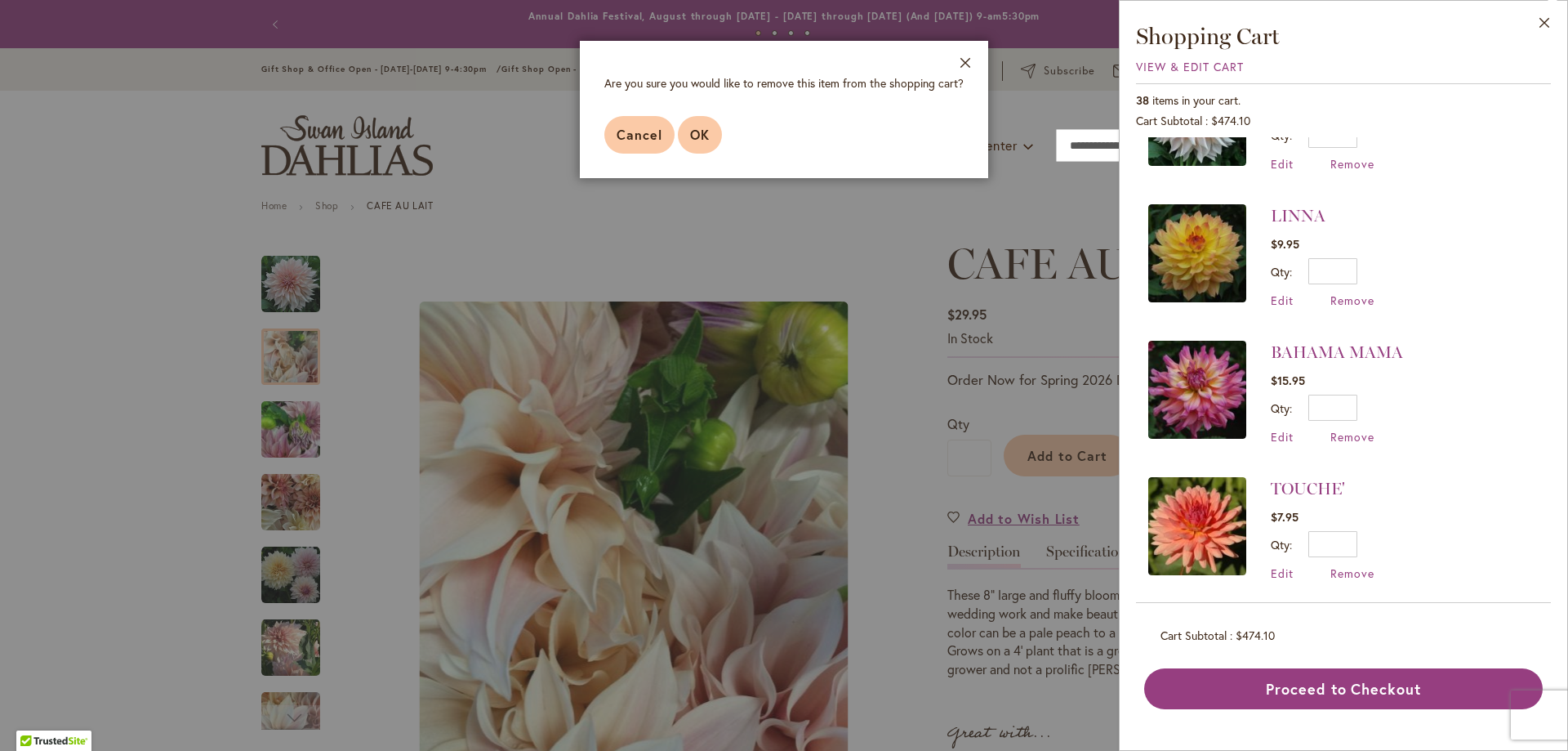
click at [712, 137] on button "OK" at bounding box center [700, 135] width 44 height 38
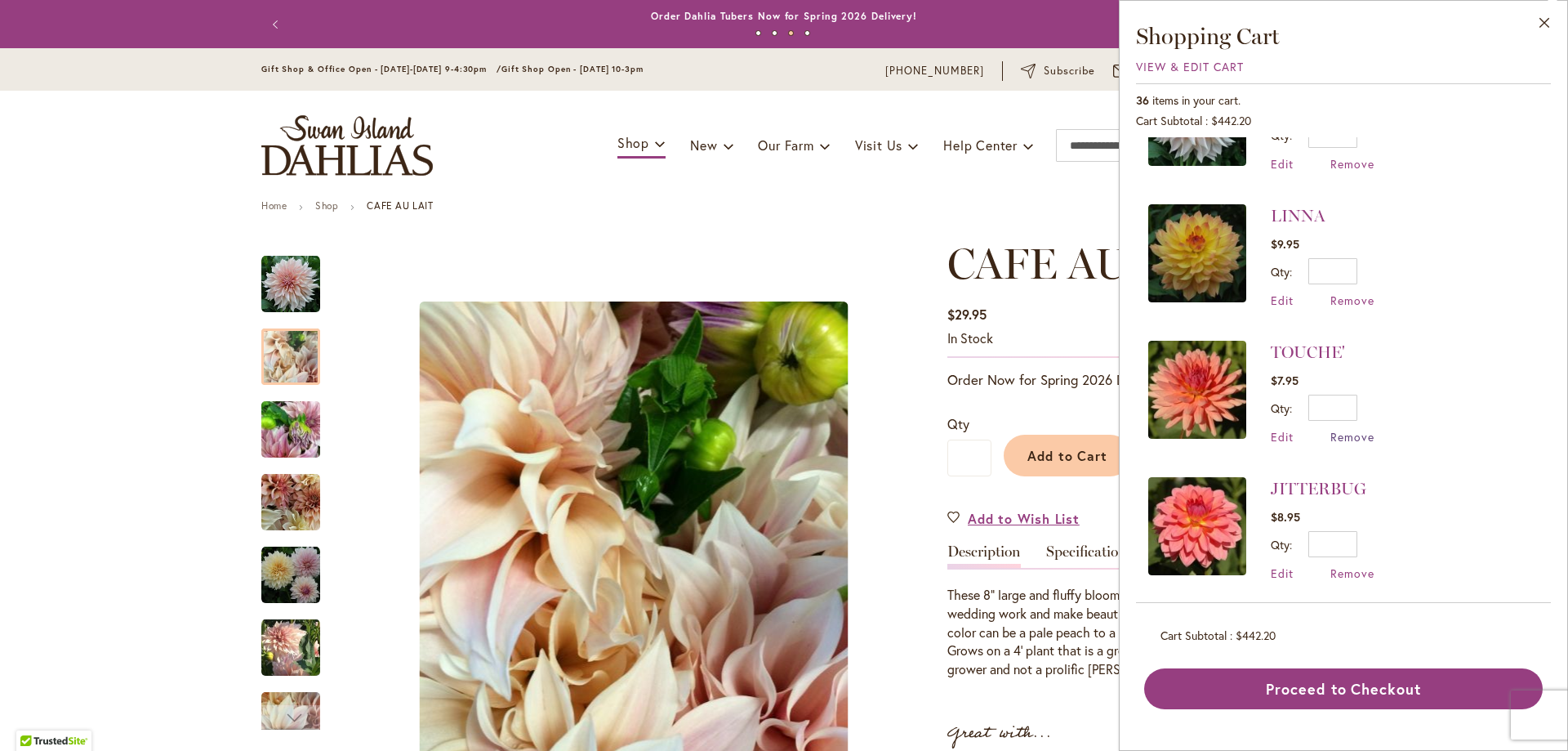
click at [1359, 432] on span "Remove" at bounding box center [1353, 437] width 44 height 16
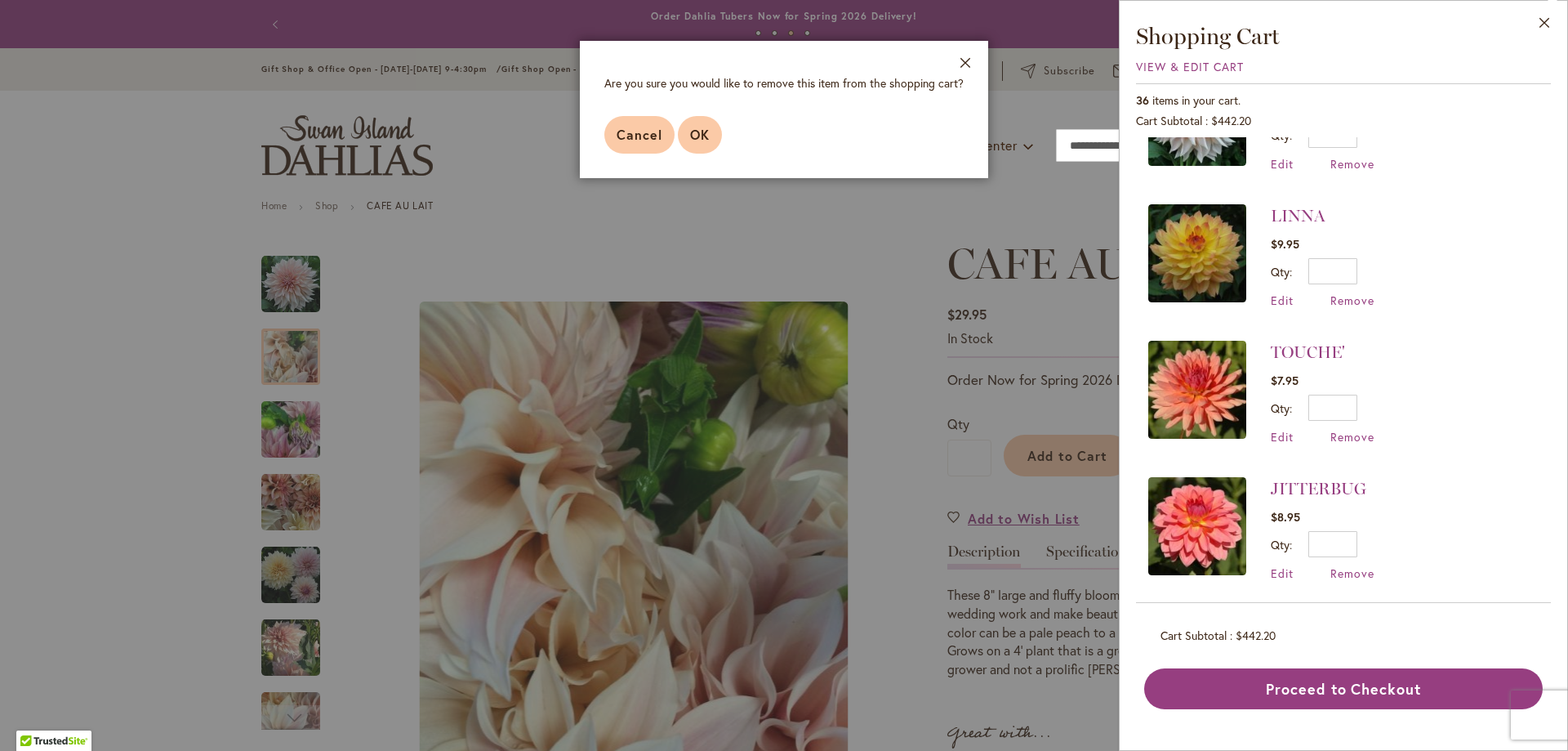
click at [687, 141] on button "OK" at bounding box center [700, 135] width 44 height 38
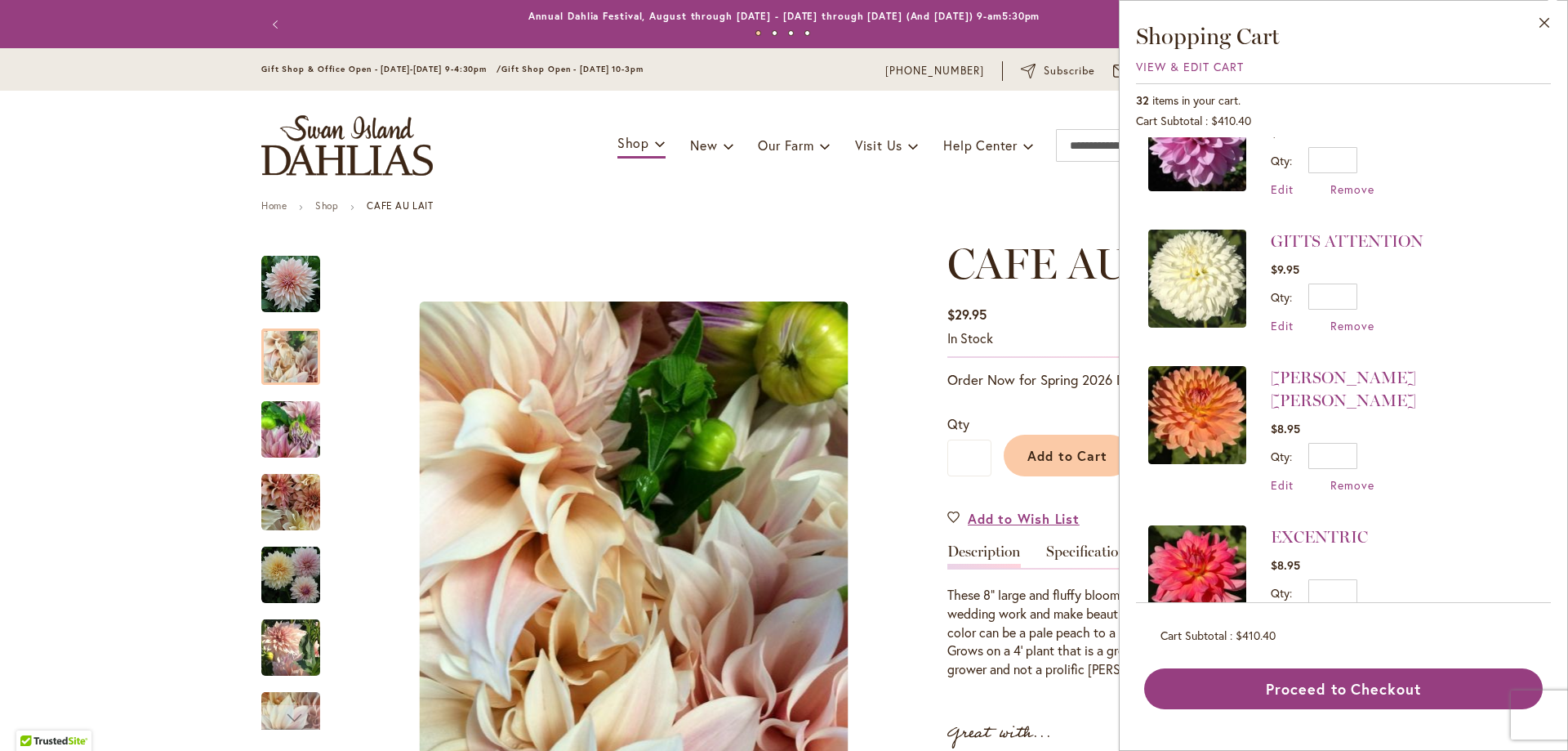
scroll to position [735, 0]
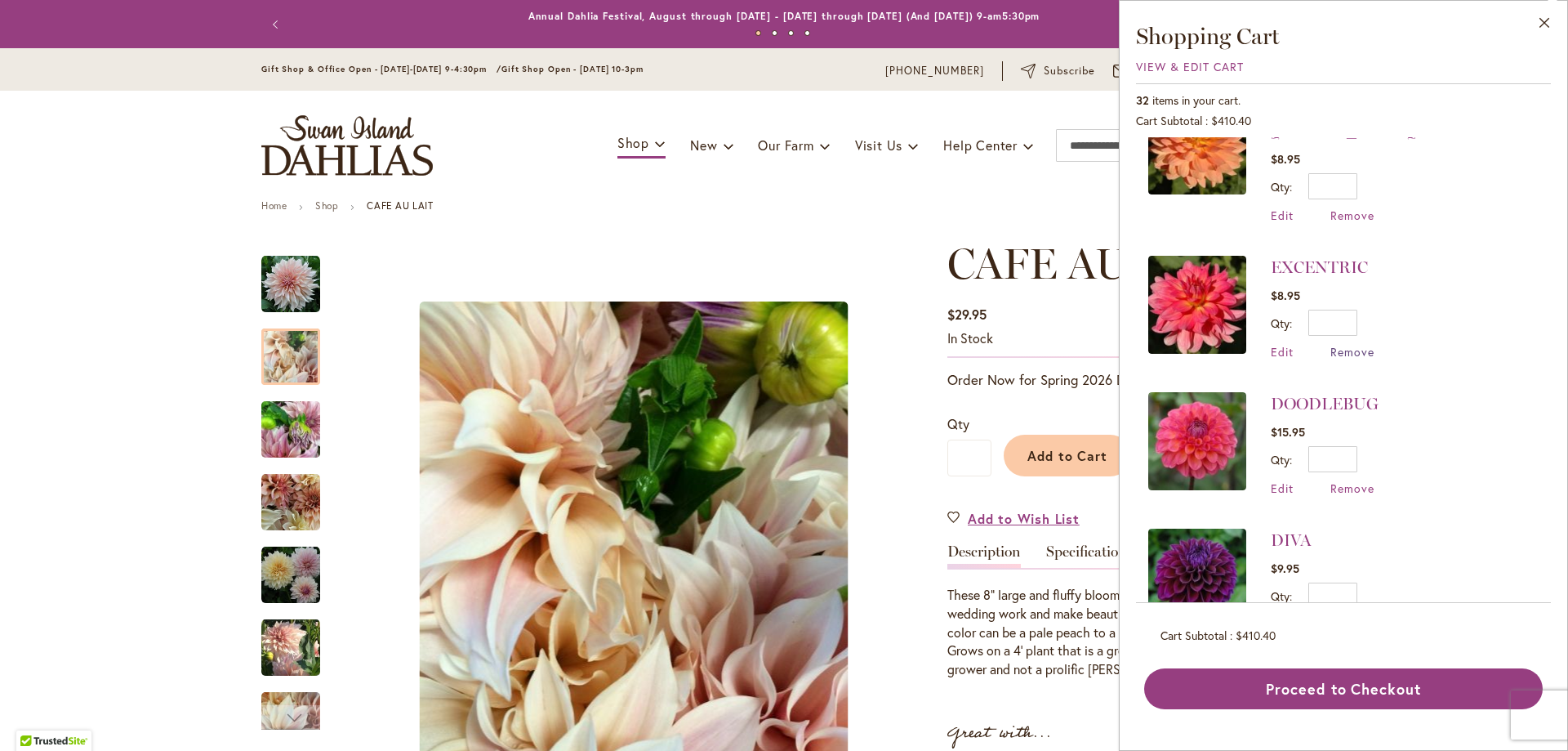
click at [1340, 344] on span "Remove" at bounding box center [1353, 352] width 44 height 16
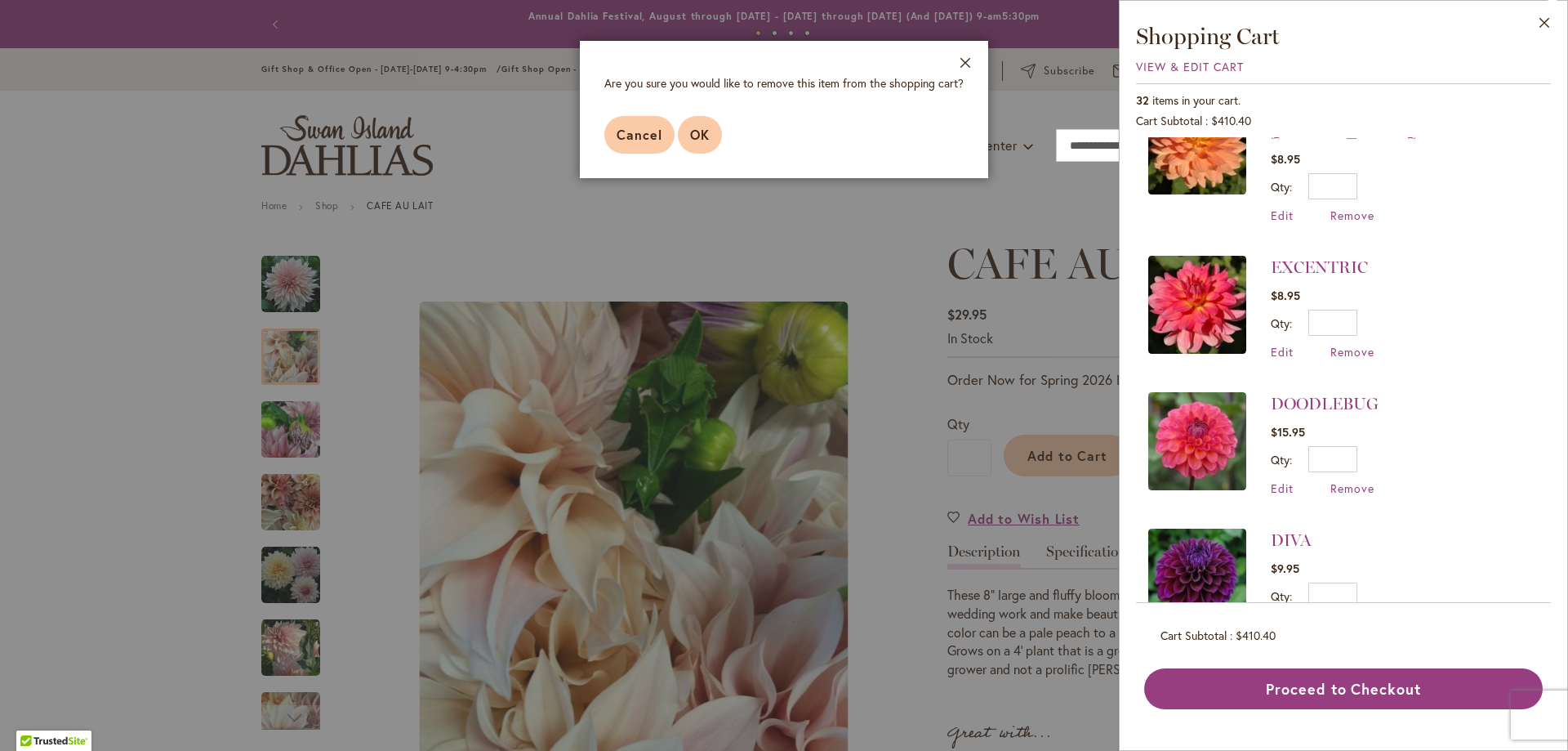
click at [704, 139] on span "OK" at bounding box center [700, 135] width 19 height 18
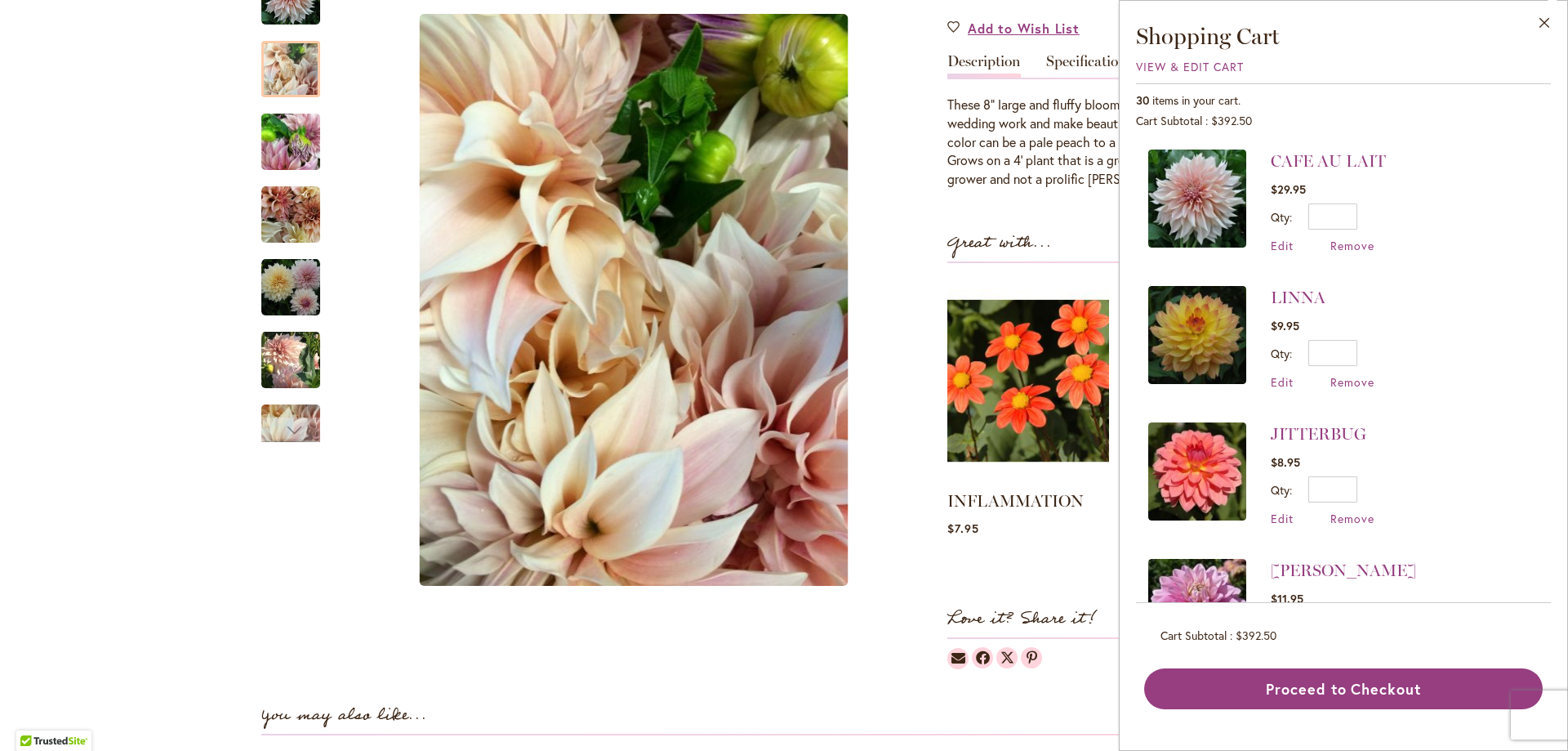
scroll to position [817, 0]
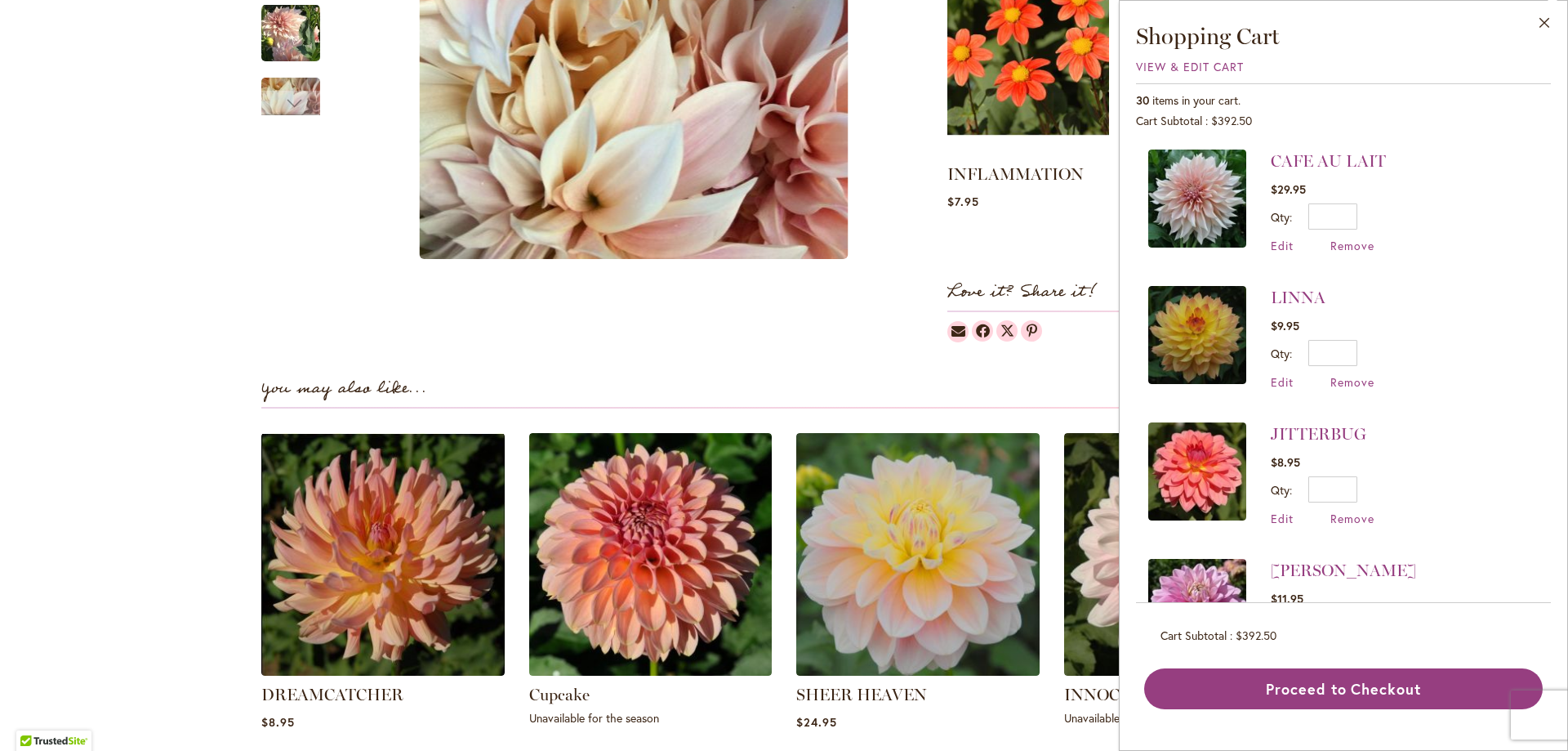
click at [1499, 215] on li "CAFE AU LAIT $29.95 Qty * Update Edit Remove" at bounding box center [1343, 209] width 390 height 120
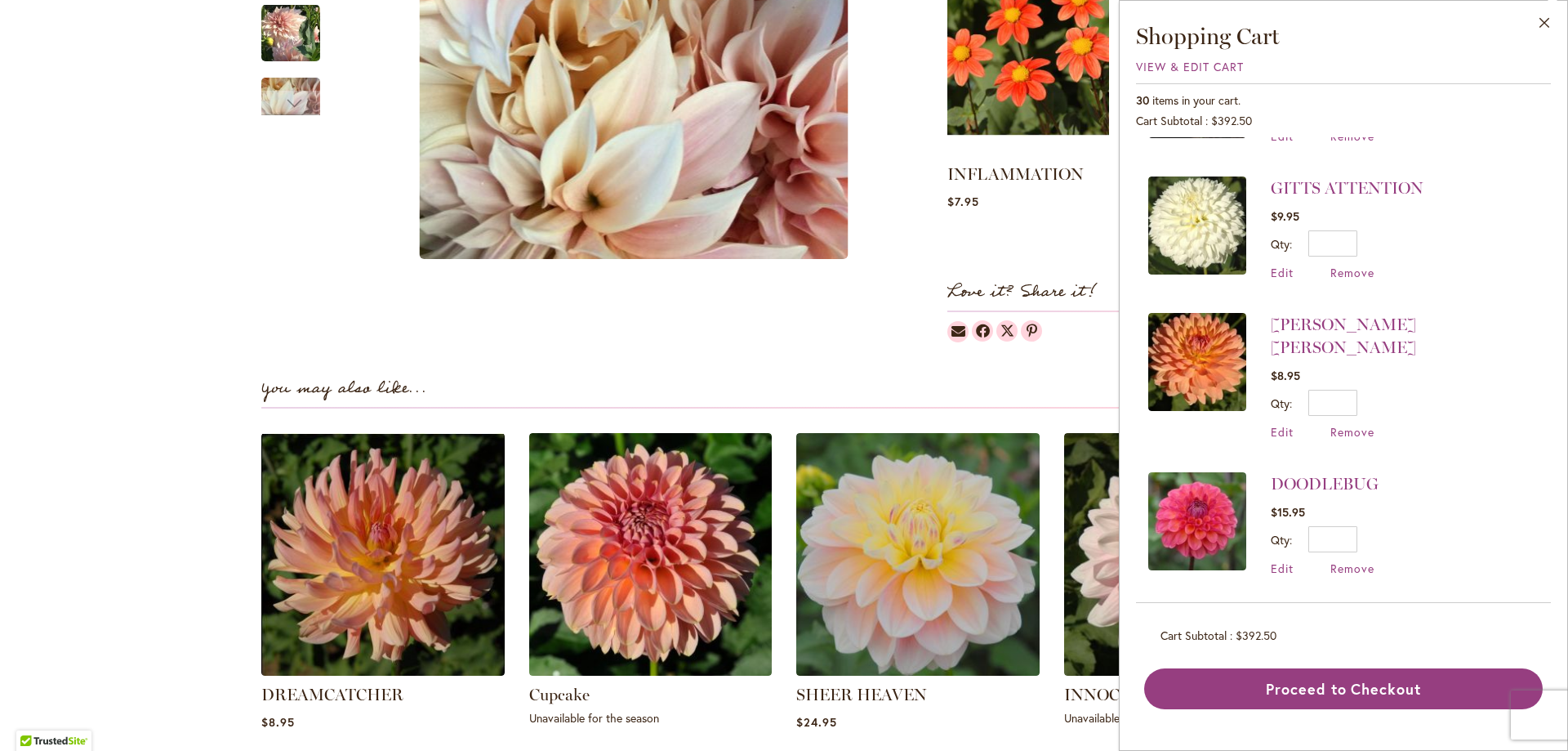
scroll to position [503, 0]
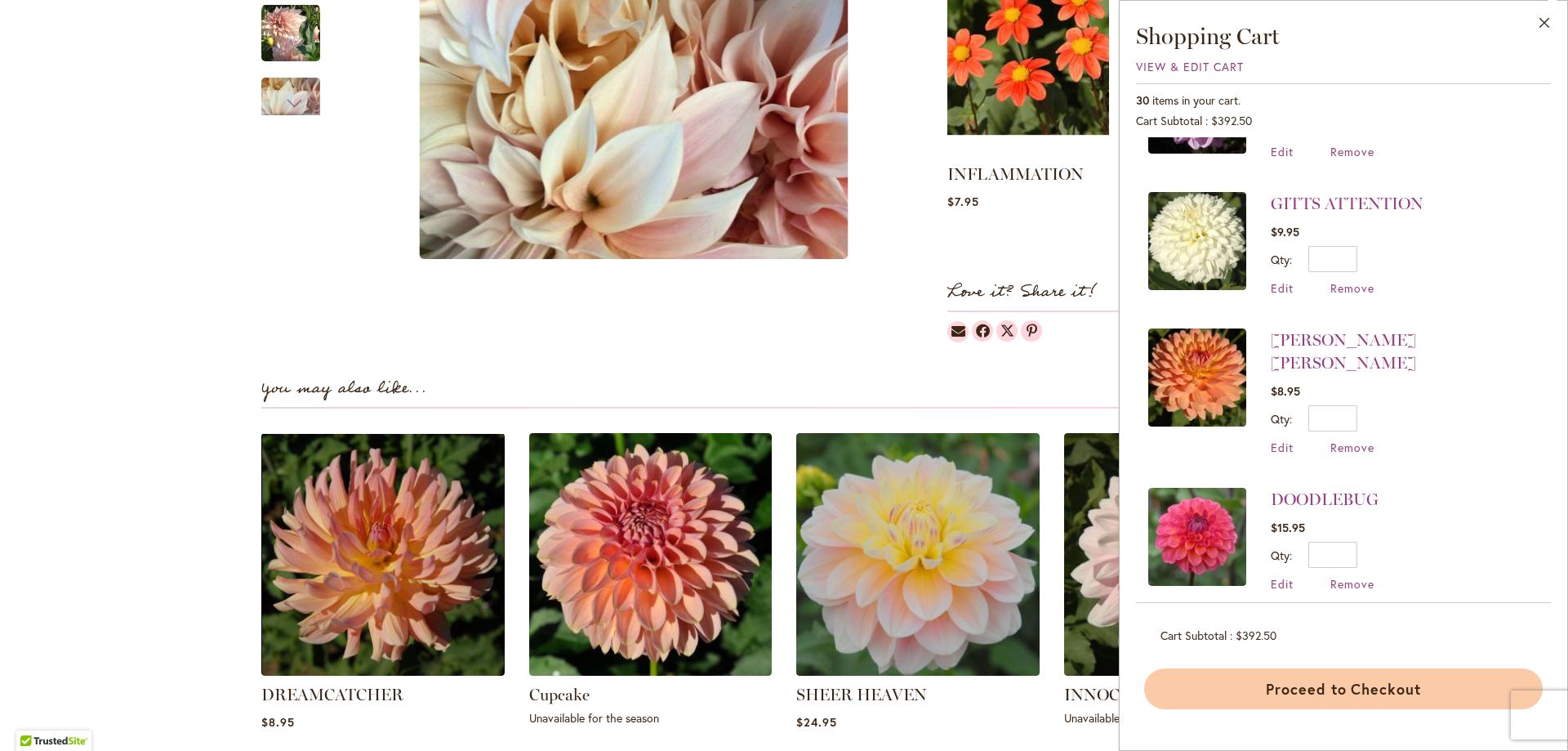
click at [1320, 690] on button "Proceed to Checkout" at bounding box center [1344, 689] width 399 height 41
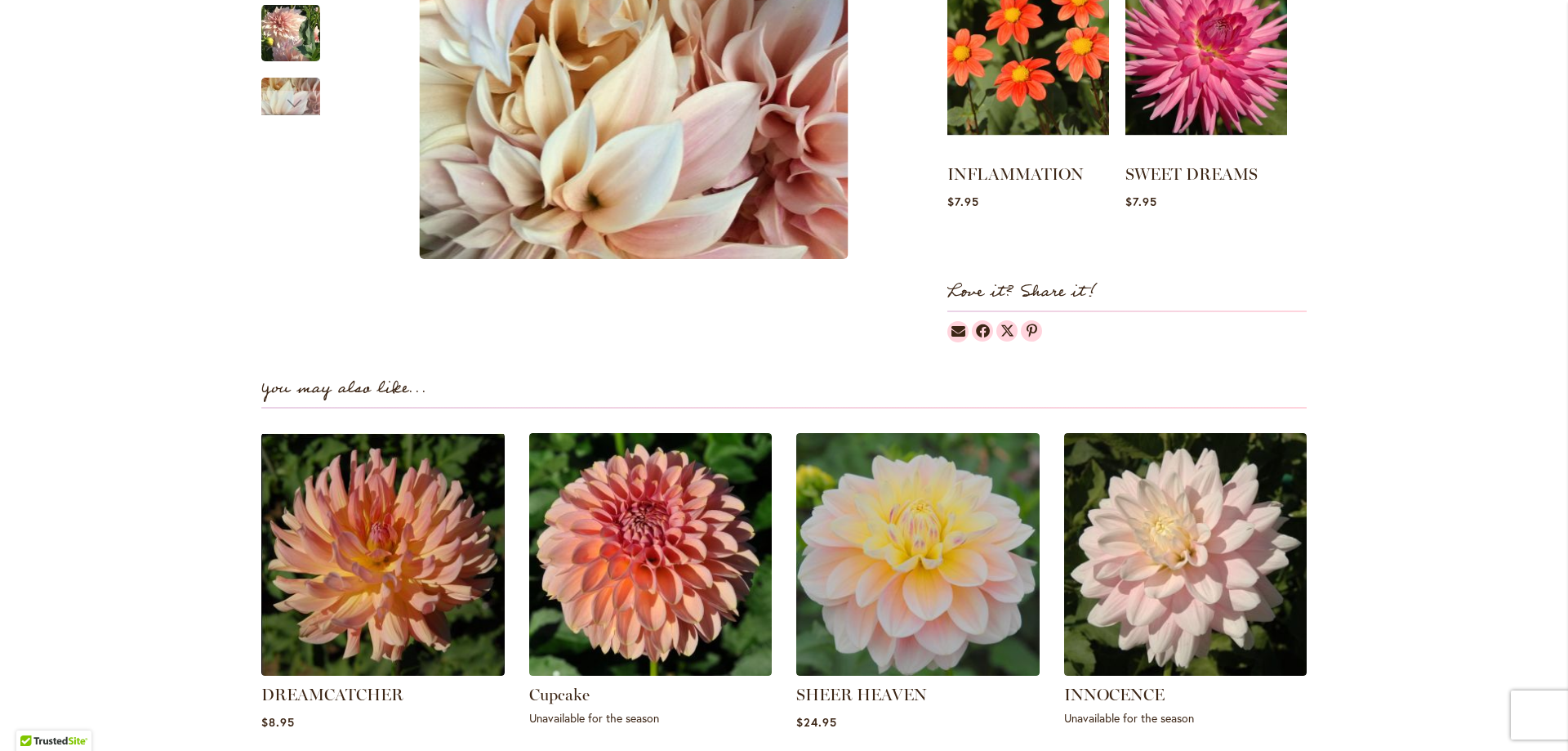
scroll to position [0, 0]
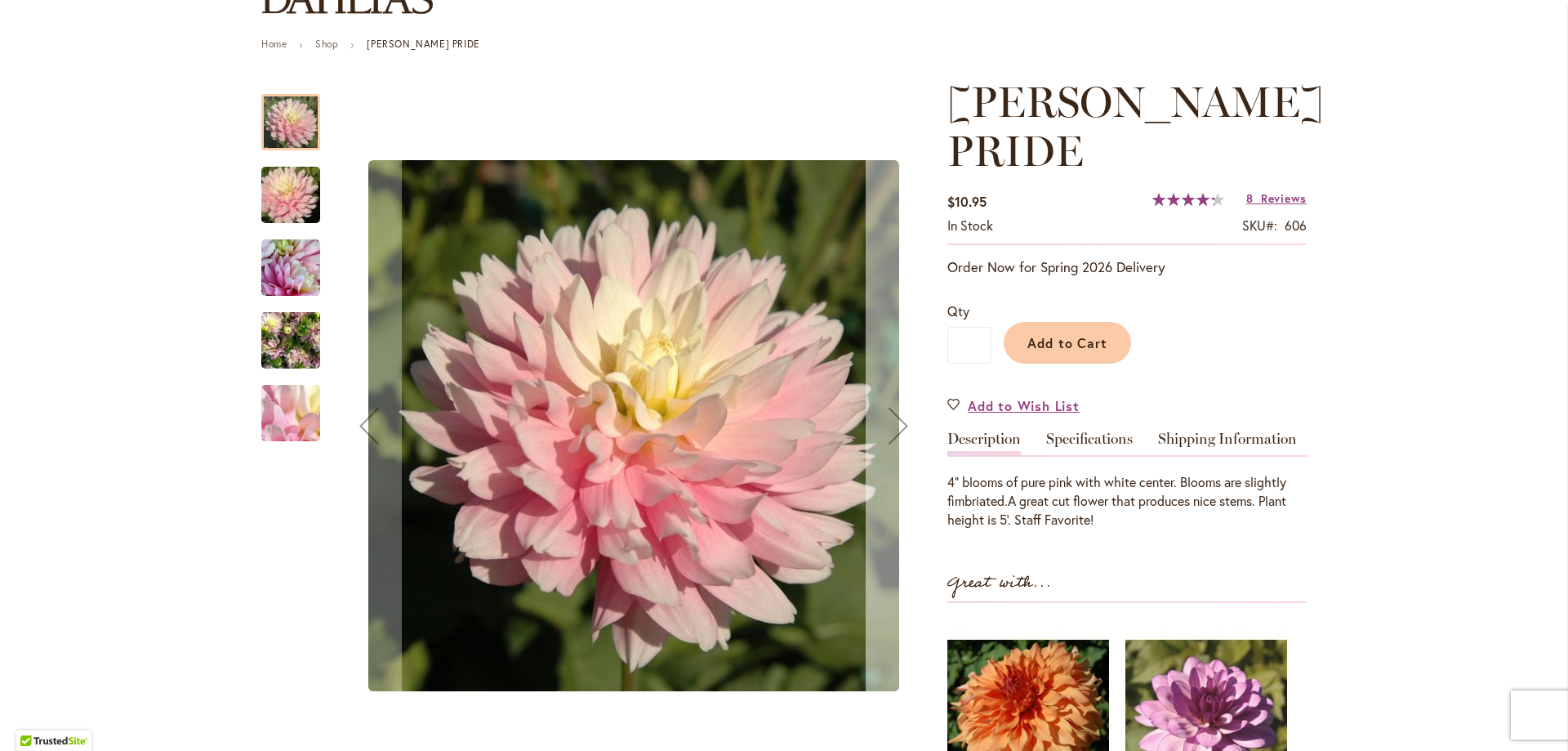
scroll to position [164, 0]
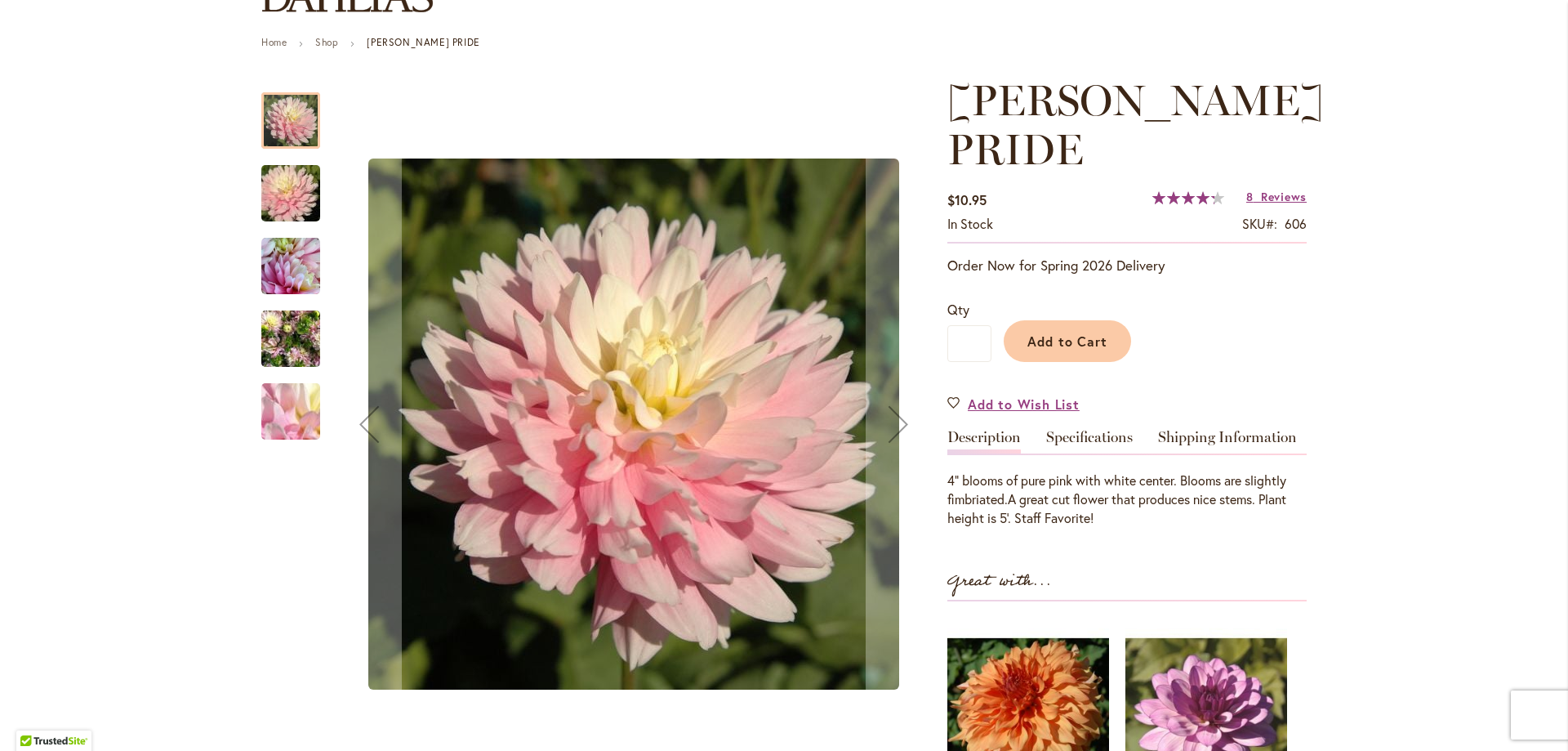
click at [276, 193] on img "CHILSON'S PRIDE" at bounding box center [290, 193] width 117 height 79
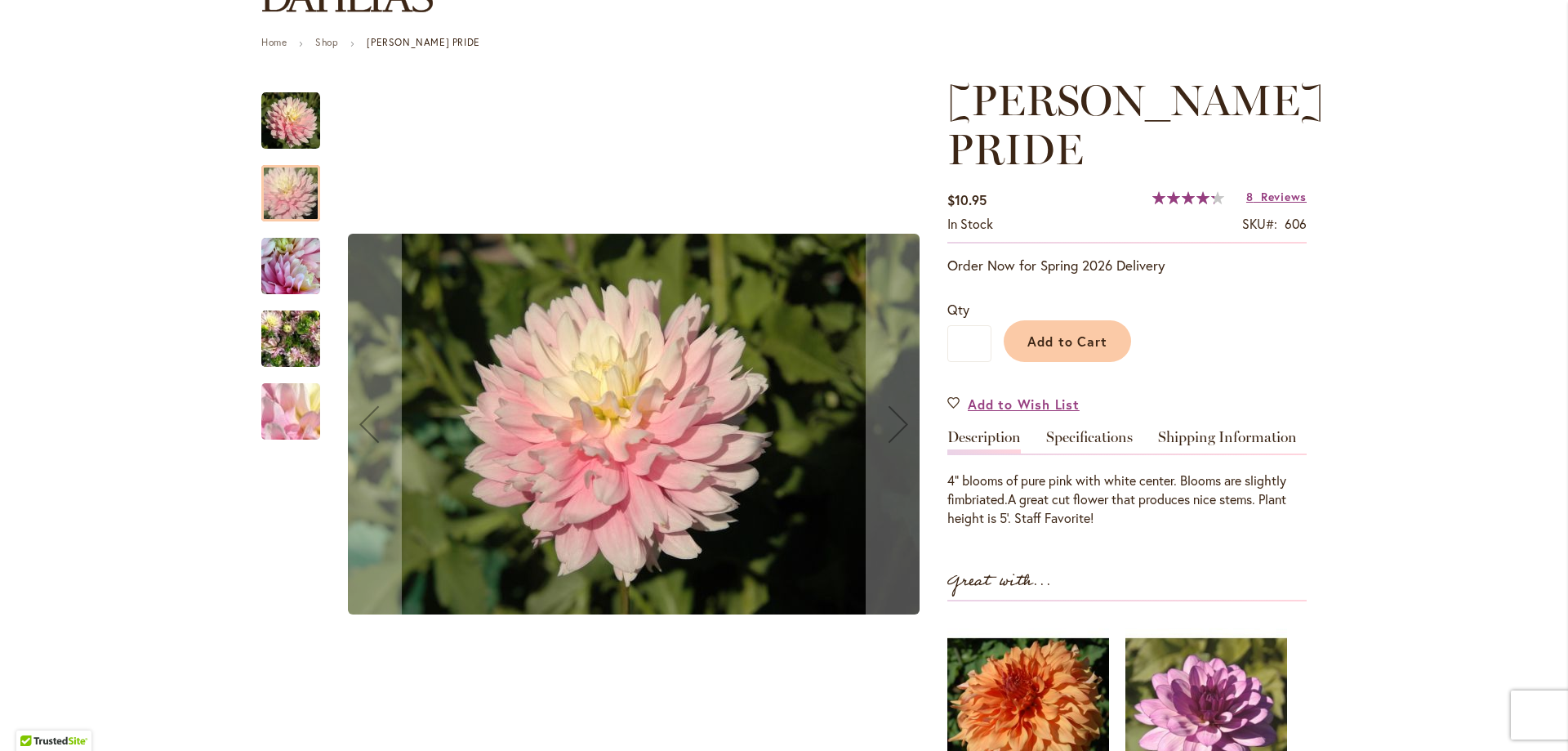
click at [276, 279] on img "CHILSON'S PRIDE" at bounding box center [290, 266] width 59 height 59
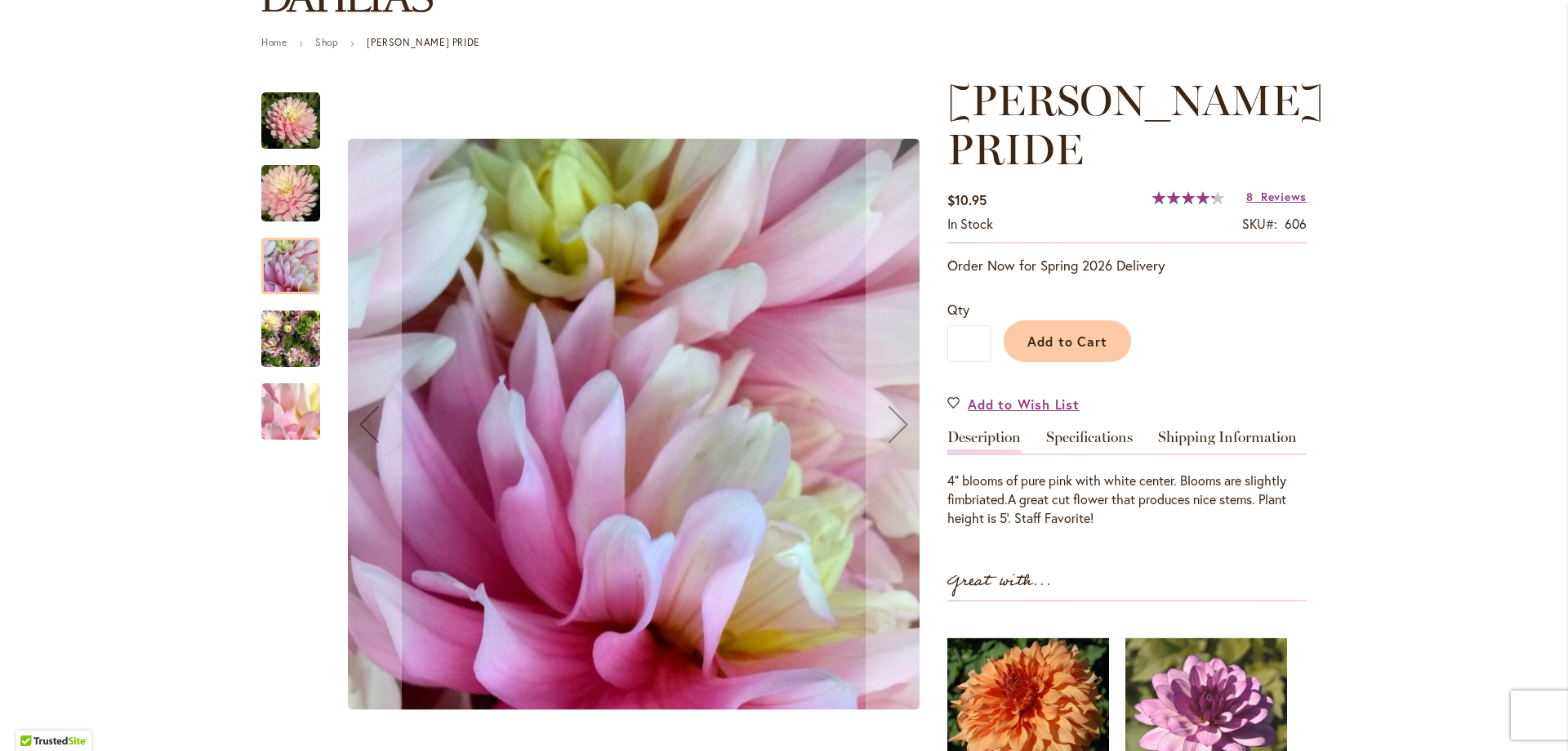
click at [282, 334] on img "CHILSON'S PRIDE" at bounding box center [290, 340] width 59 height 79
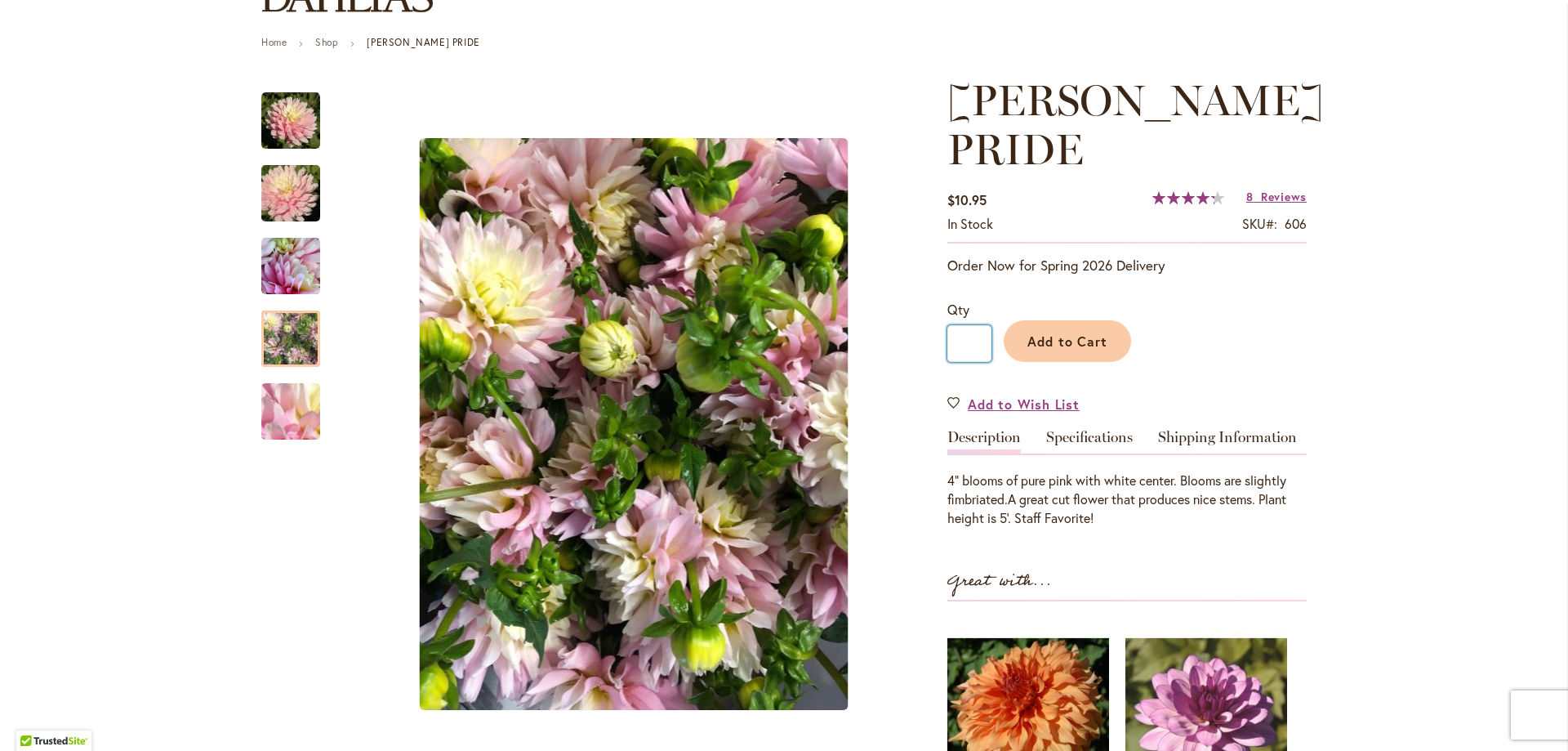
click at [968, 338] on input "*" at bounding box center [970, 344] width 44 height 37
type input "*"
click at [1096, 343] on span "Add to Cart" at bounding box center [1068, 341] width 80 height 18
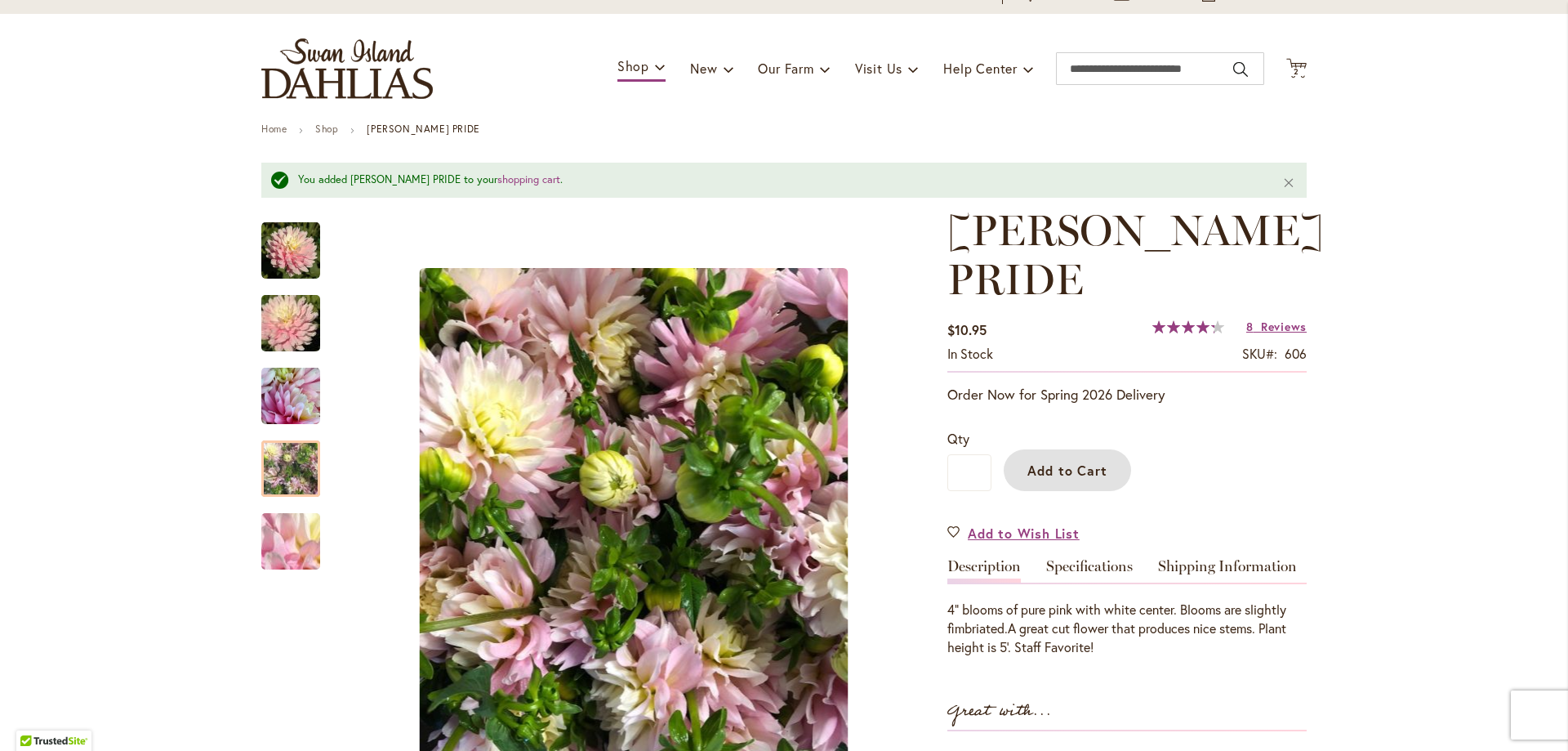
scroll to position [0, 0]
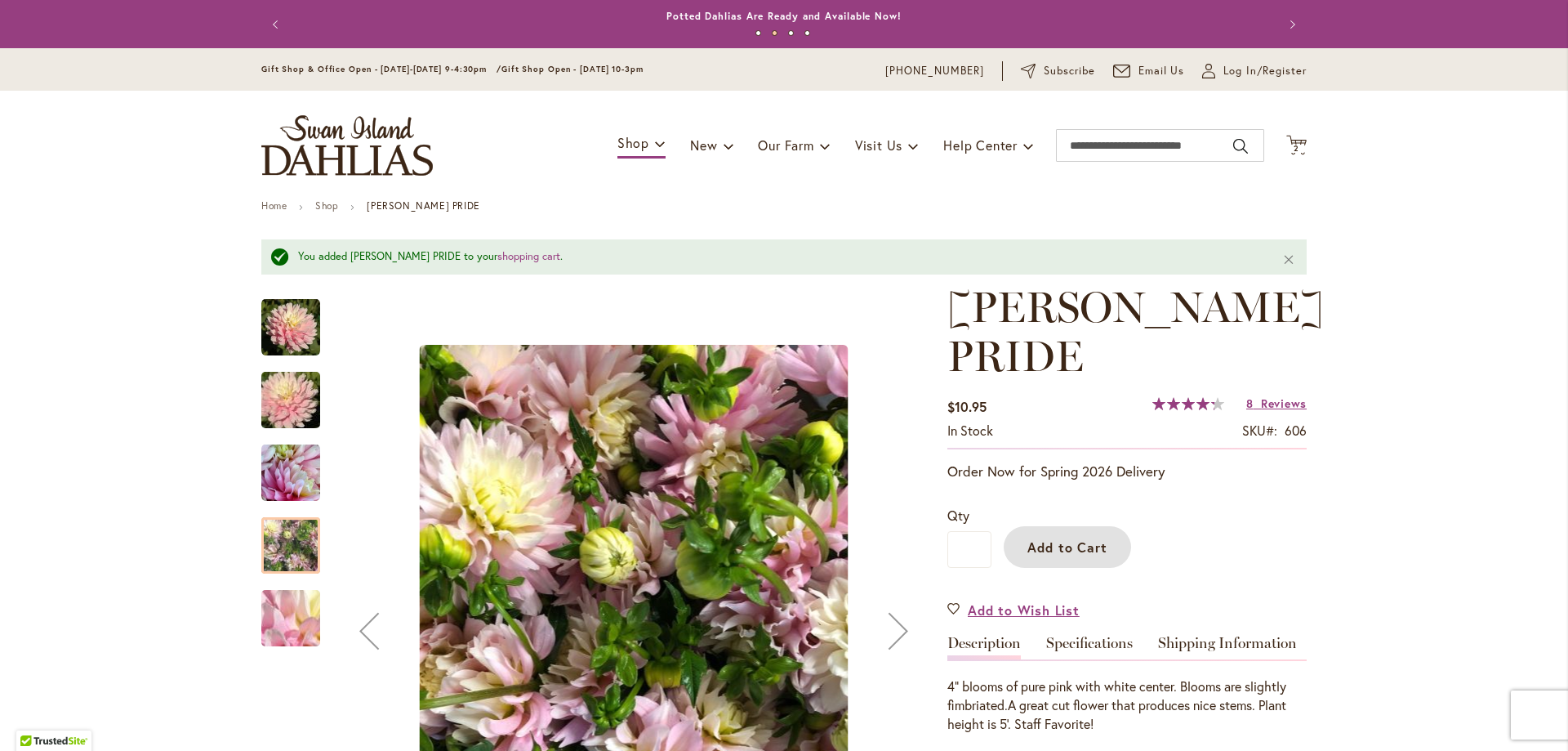
click at [289, 333] on img "CHILSON'S PRIDE" at bounding box center [290, 326] width 59 height 59
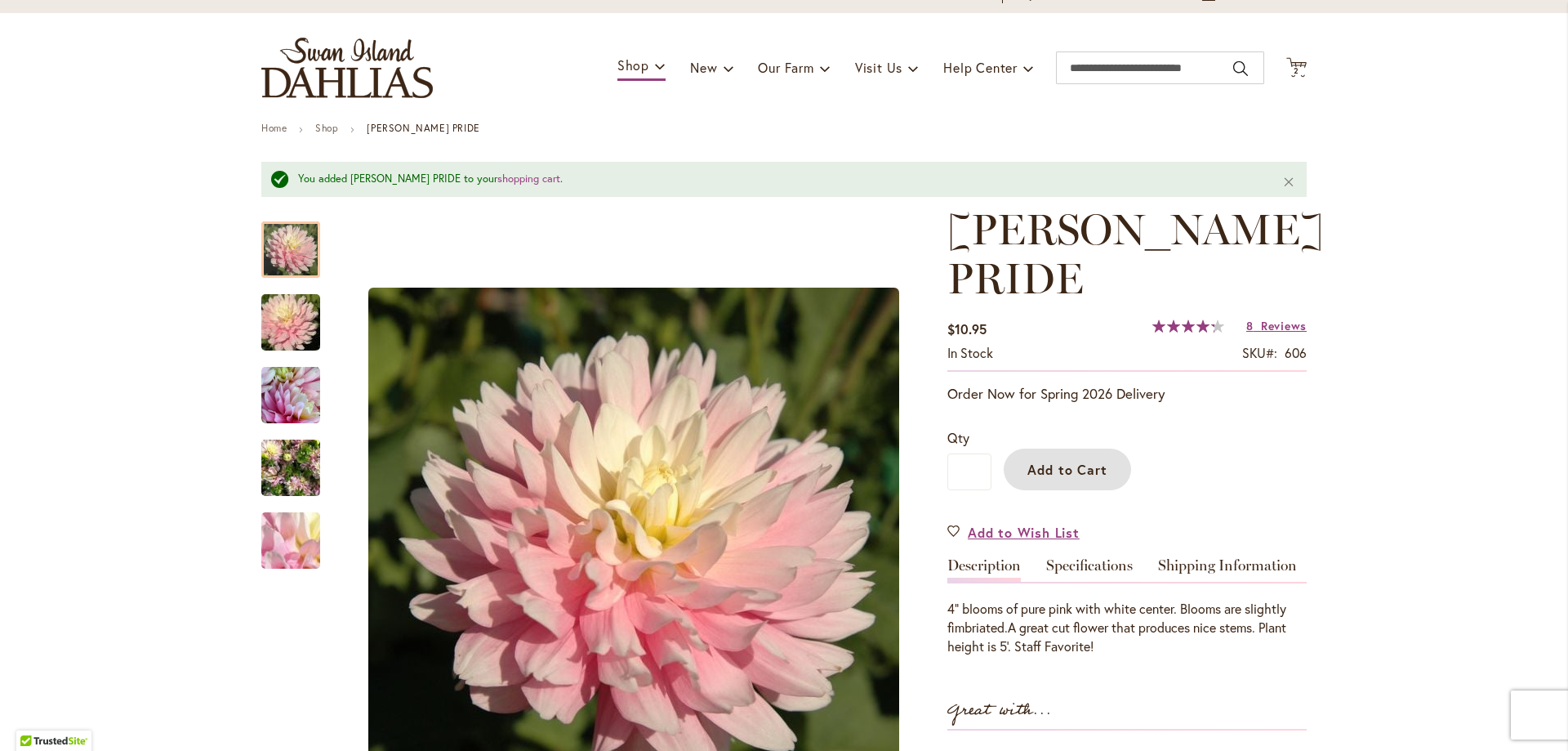
scroll to position [164, 0]
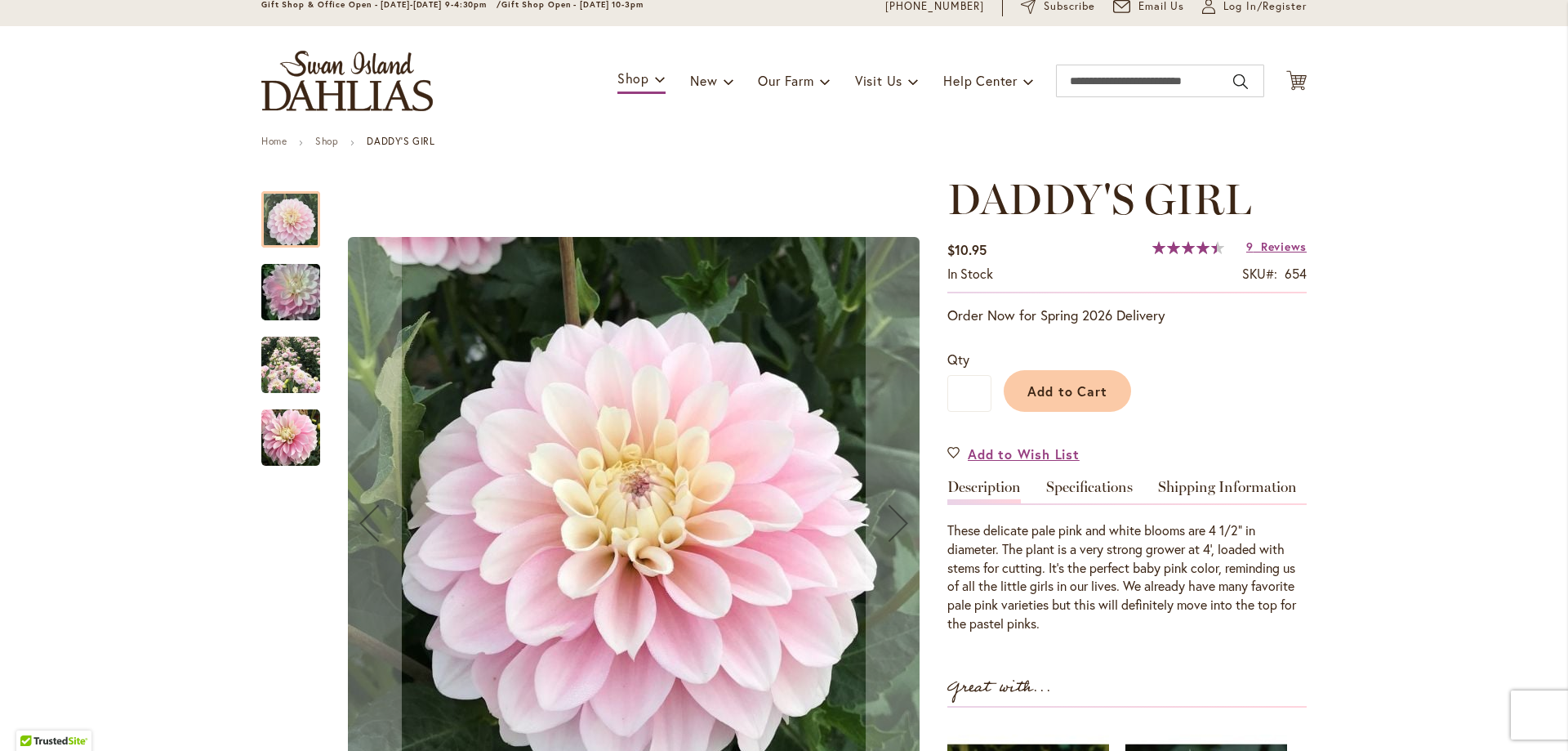
scroll to position [164, 0]
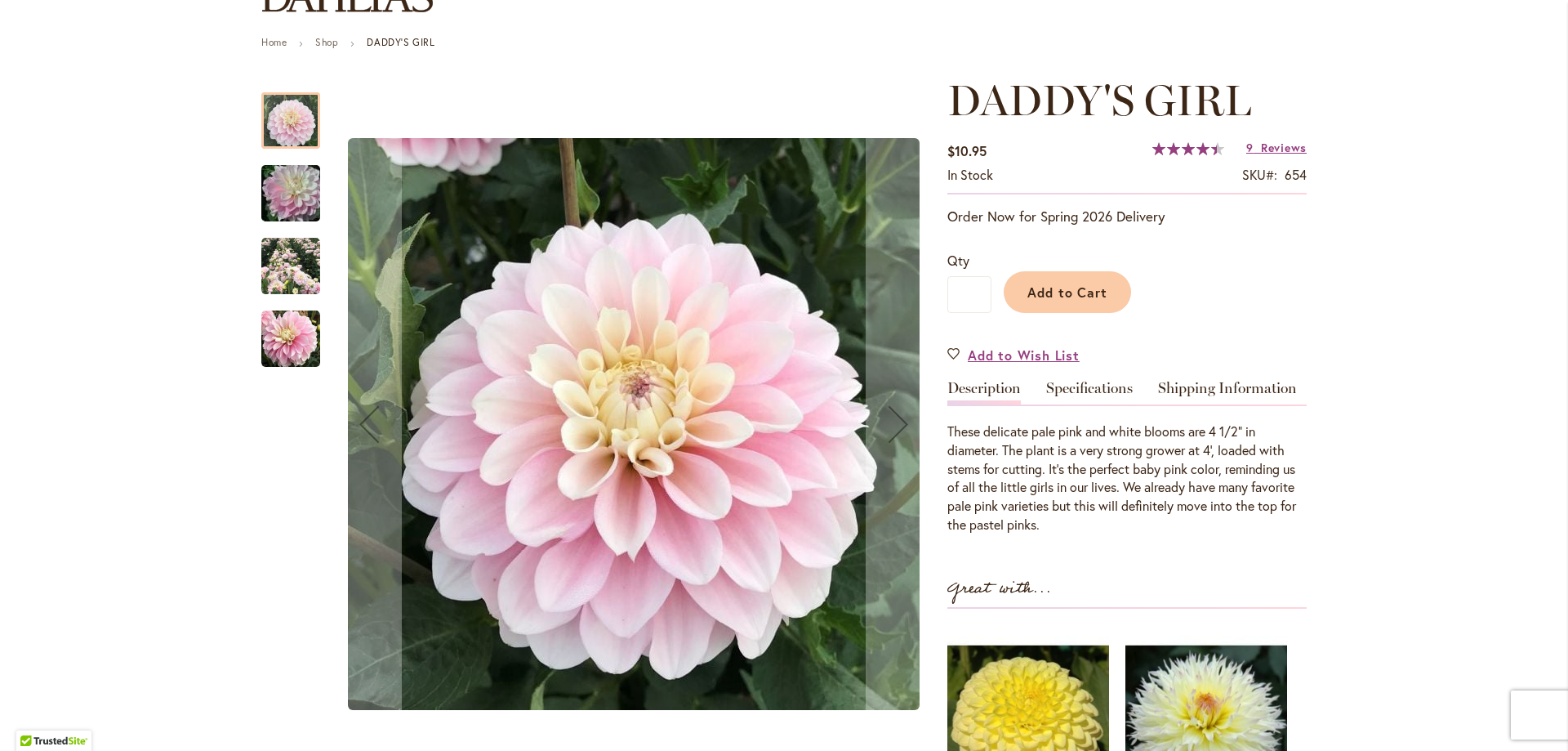
click at [276, 211] on img "DADDY'S GIRL" at bounding box center [290, 193] width 117 height 79
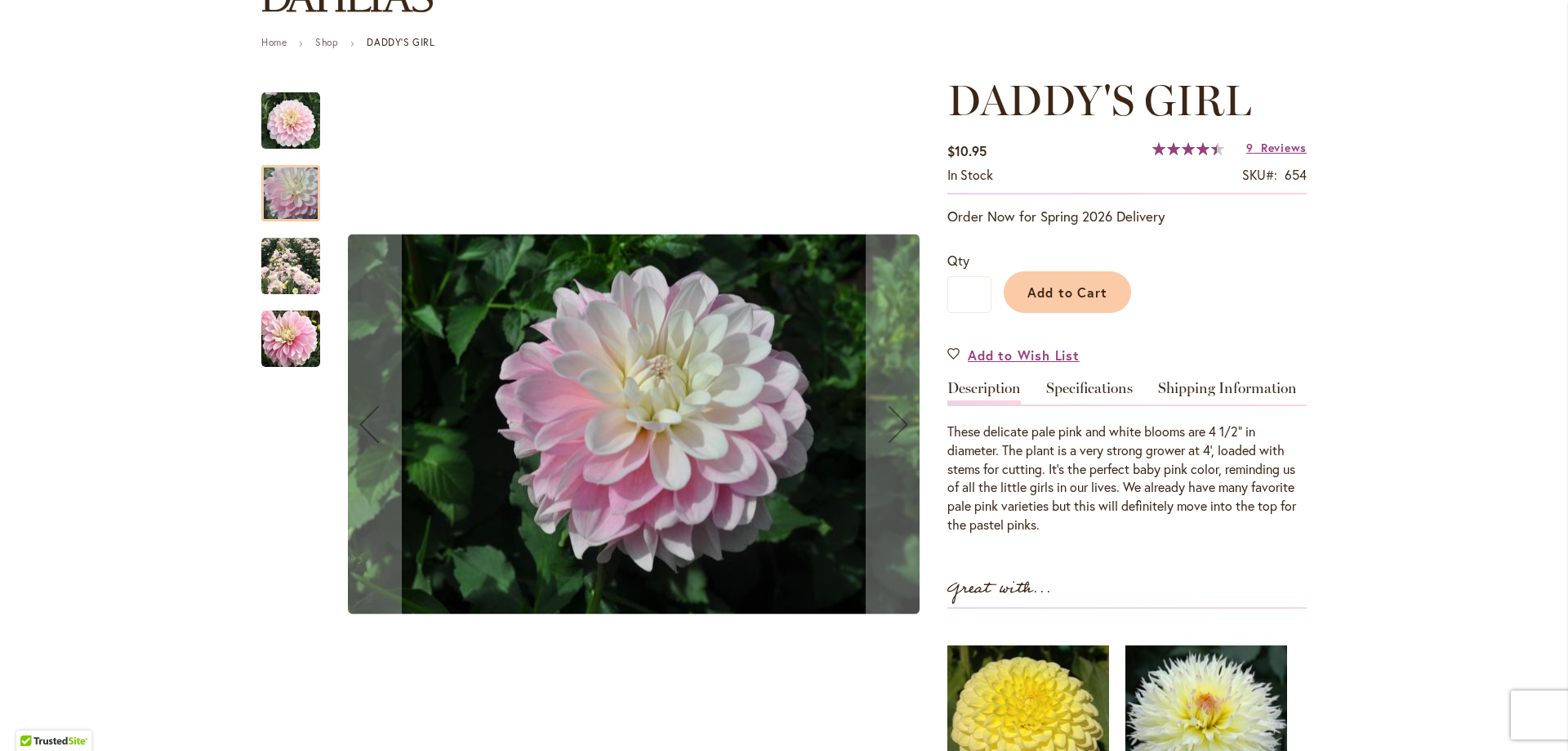
click at [296, 331] on img "DADDY'S GIRL" at bounding box center [290, 339] width 59 height 59
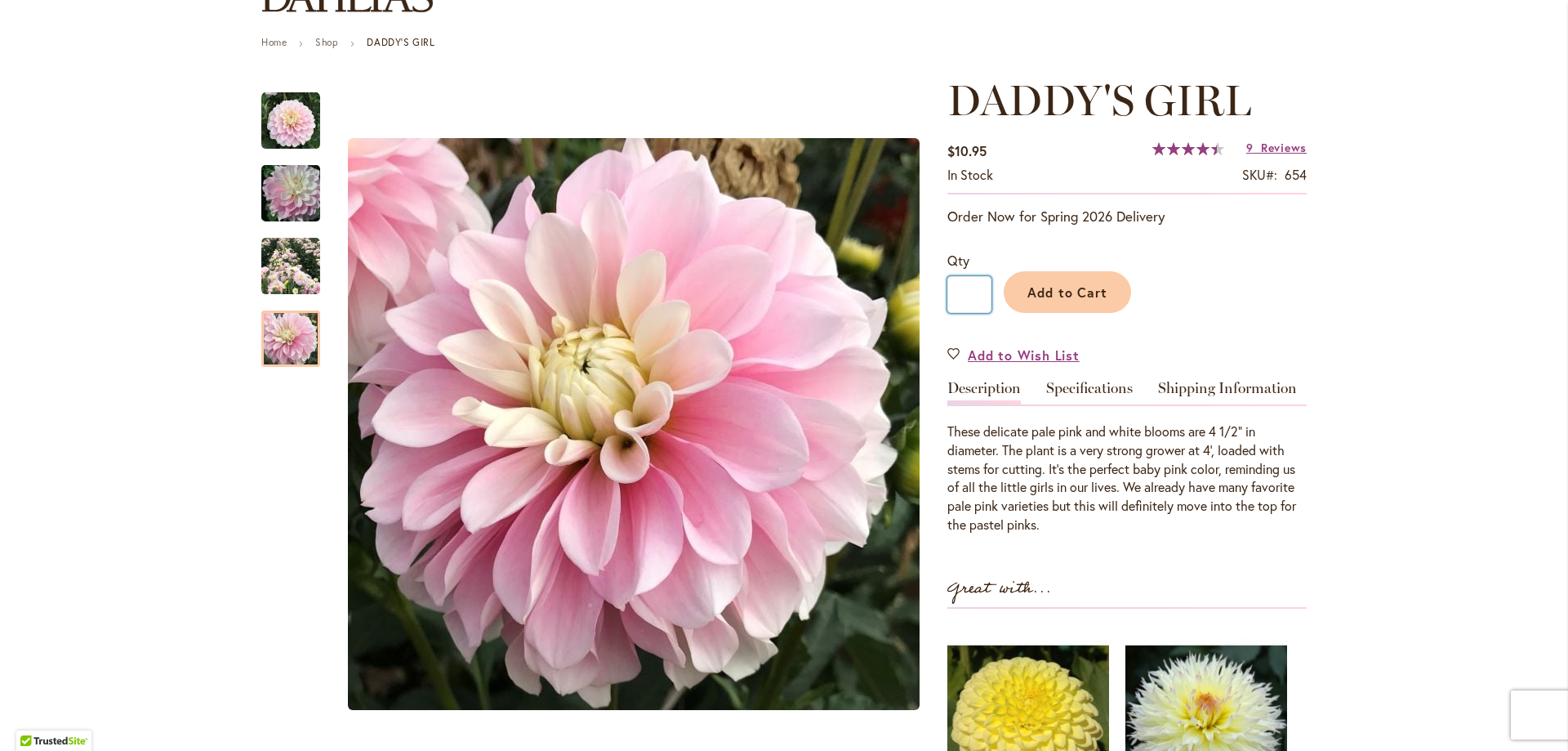
click at [964, 300] on input "*" at bounding box center [970, 295] width 44 height 37
type input "*"
click at [1071, 293] on span "Add to Cart" at bounding box center [1068, 292] width 80 height 18
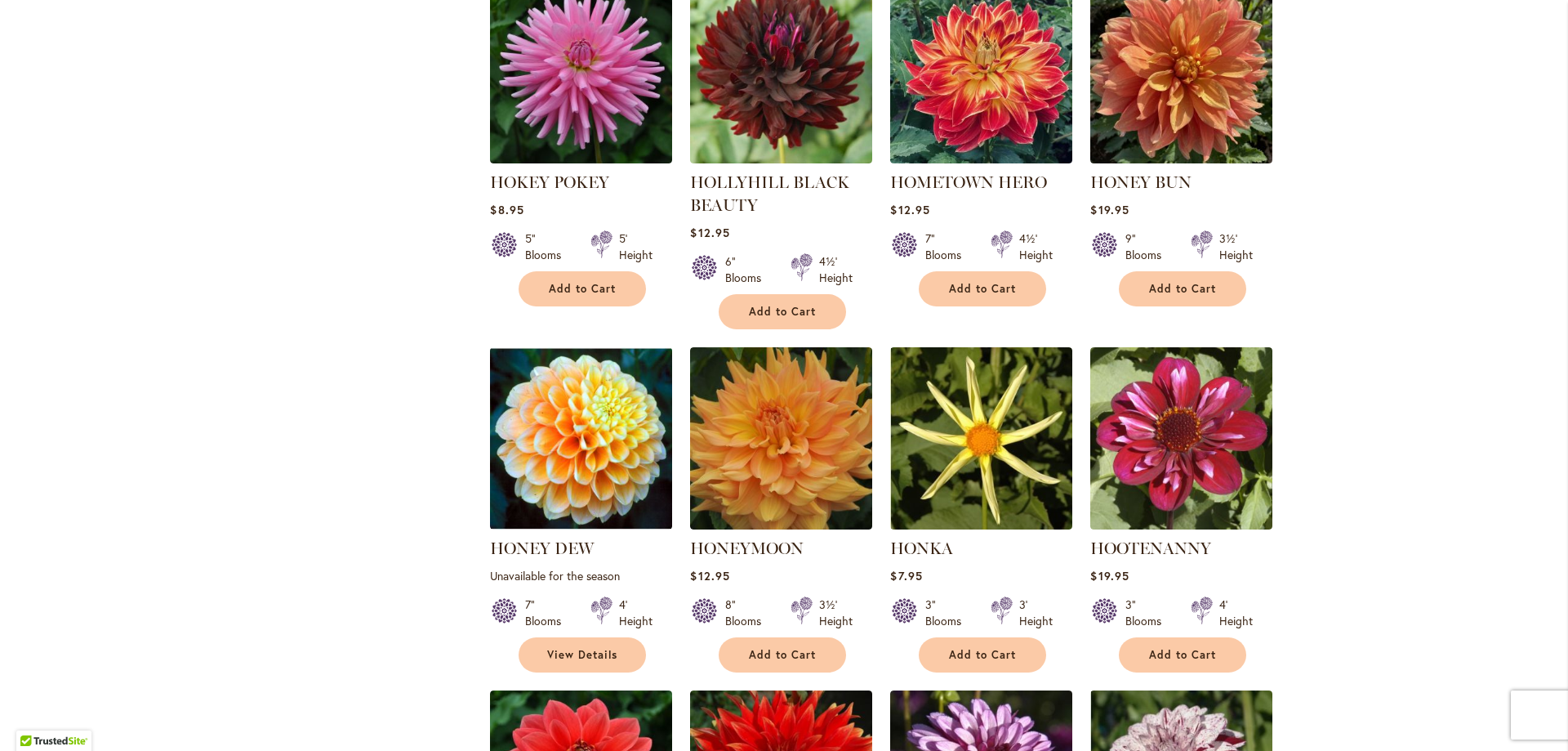
scroll to position [5473, 0]
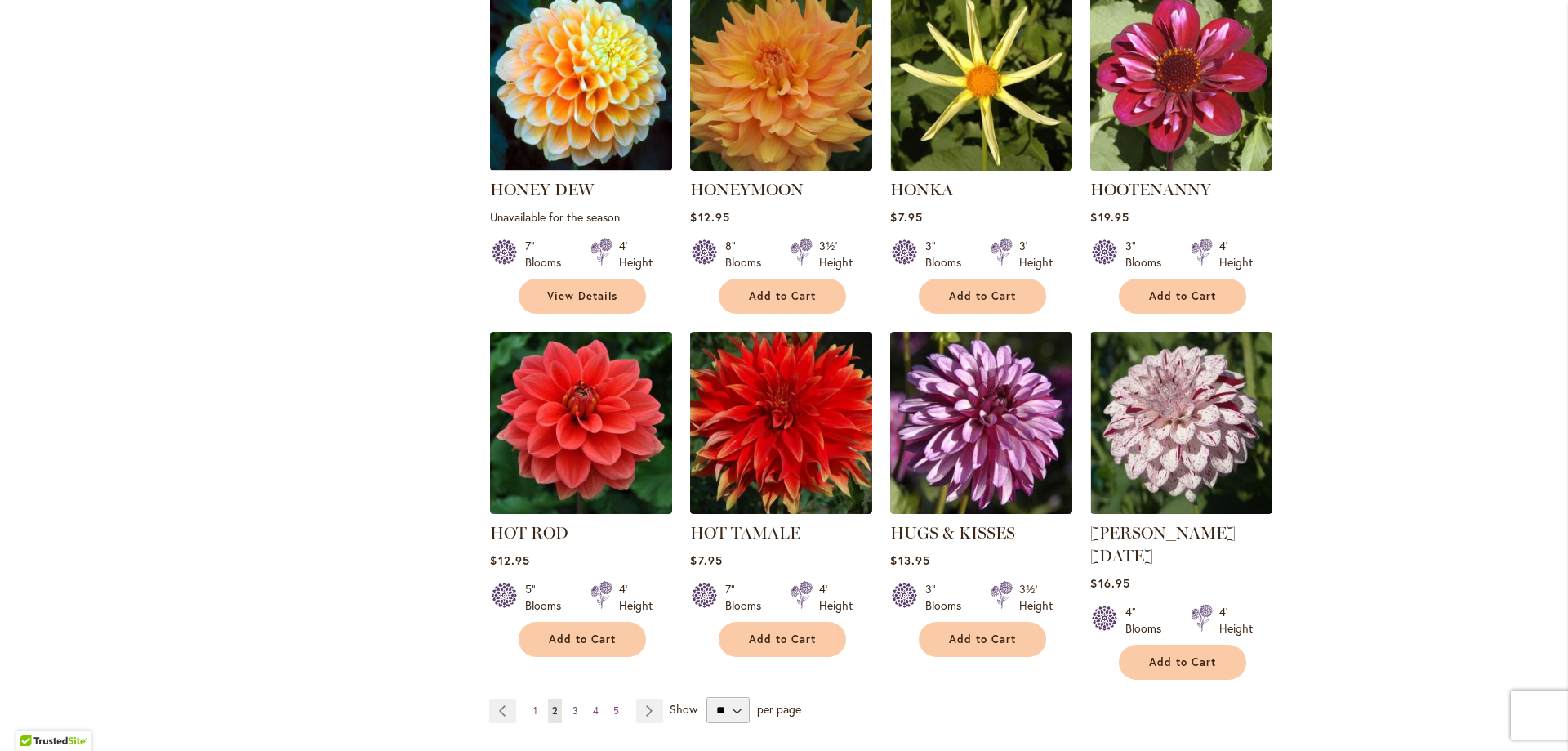
click at [572, 705] on span "3" at bounding box center [575, 711] width 6 height 12
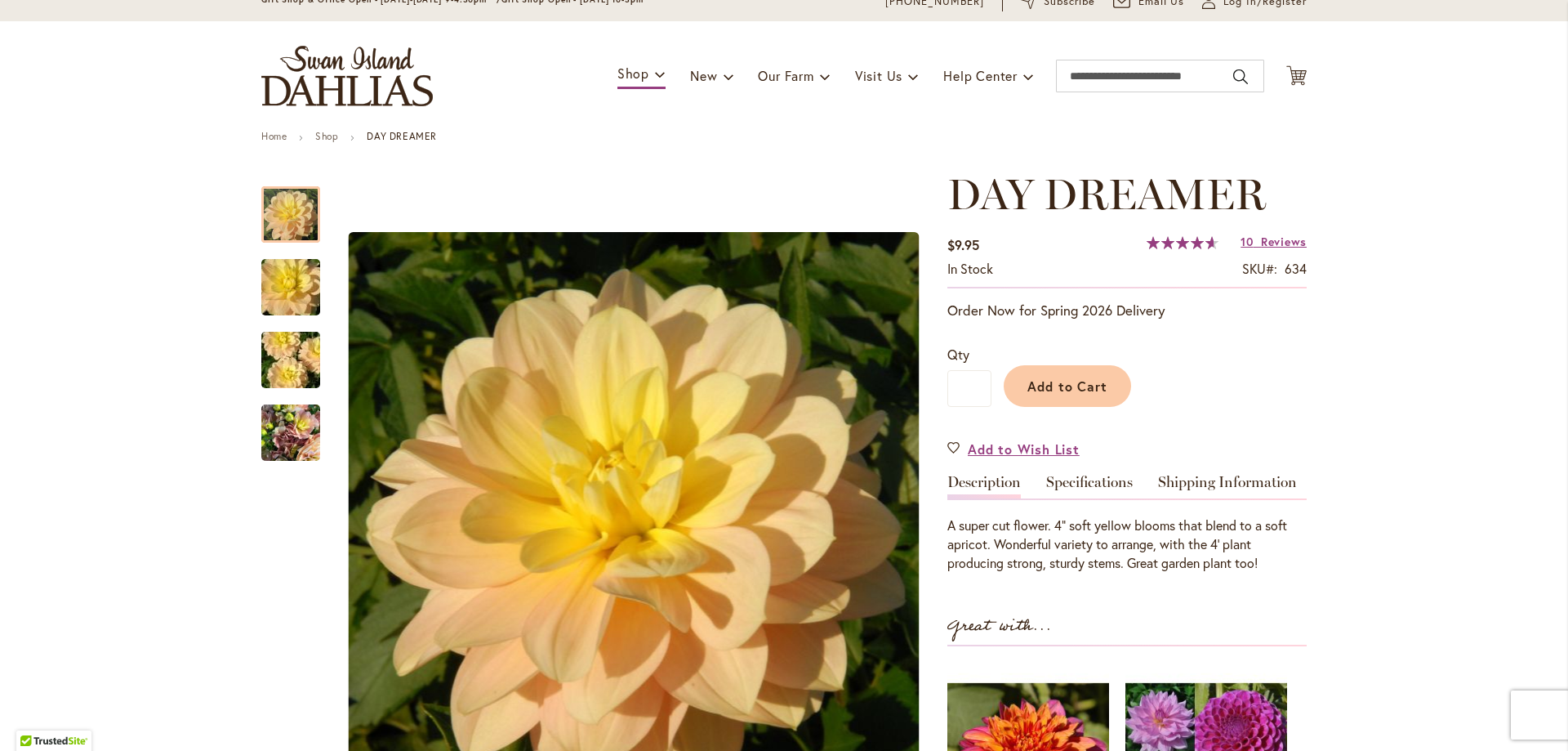
scroll to position [164, 0]
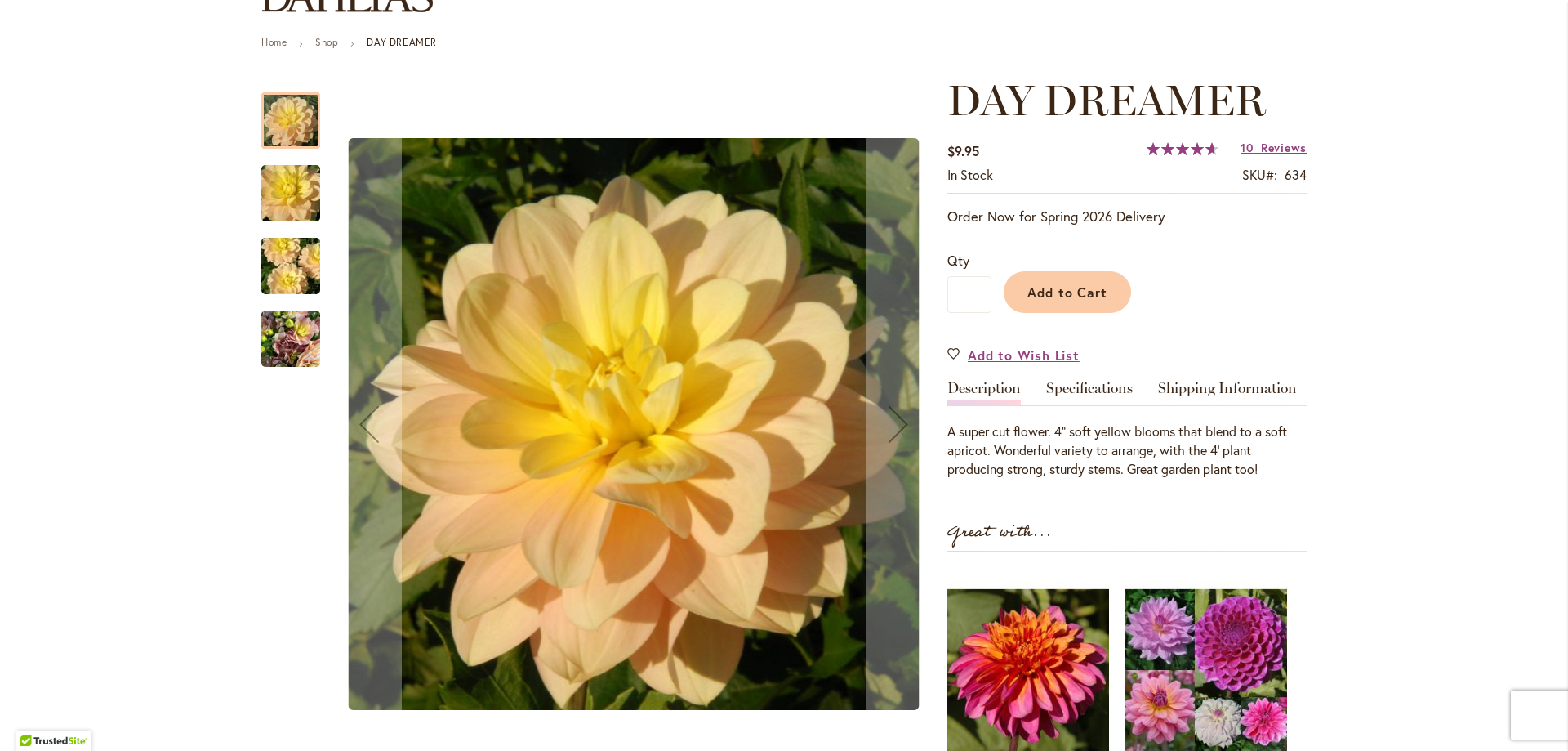
click at [284, 190] on img "DAY DREAMER" at bounding box center [290, 193] width 117 height 79
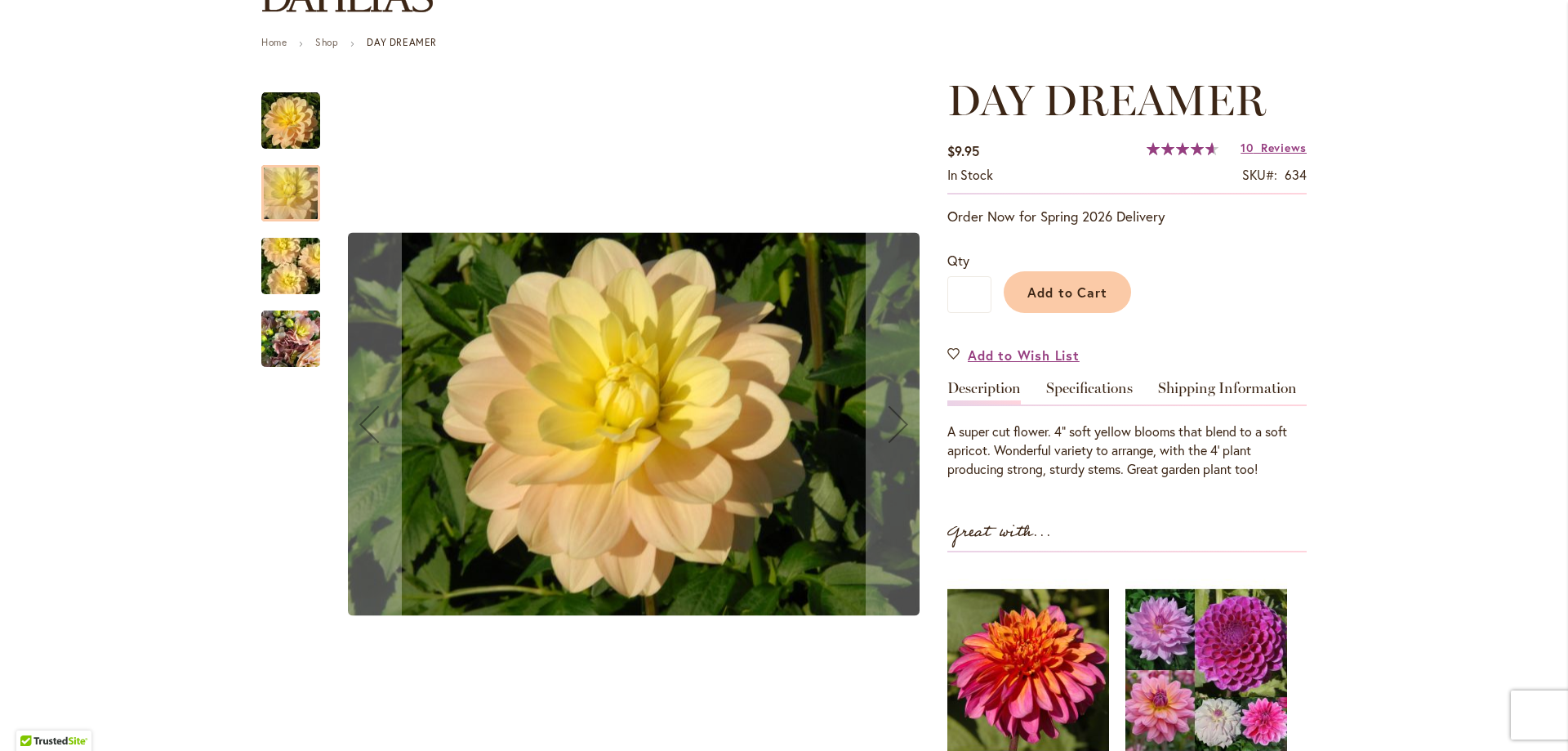
click at [292, 262] on img "DAY DREAMER" at bounding box center [290, 267] width 117 height 79
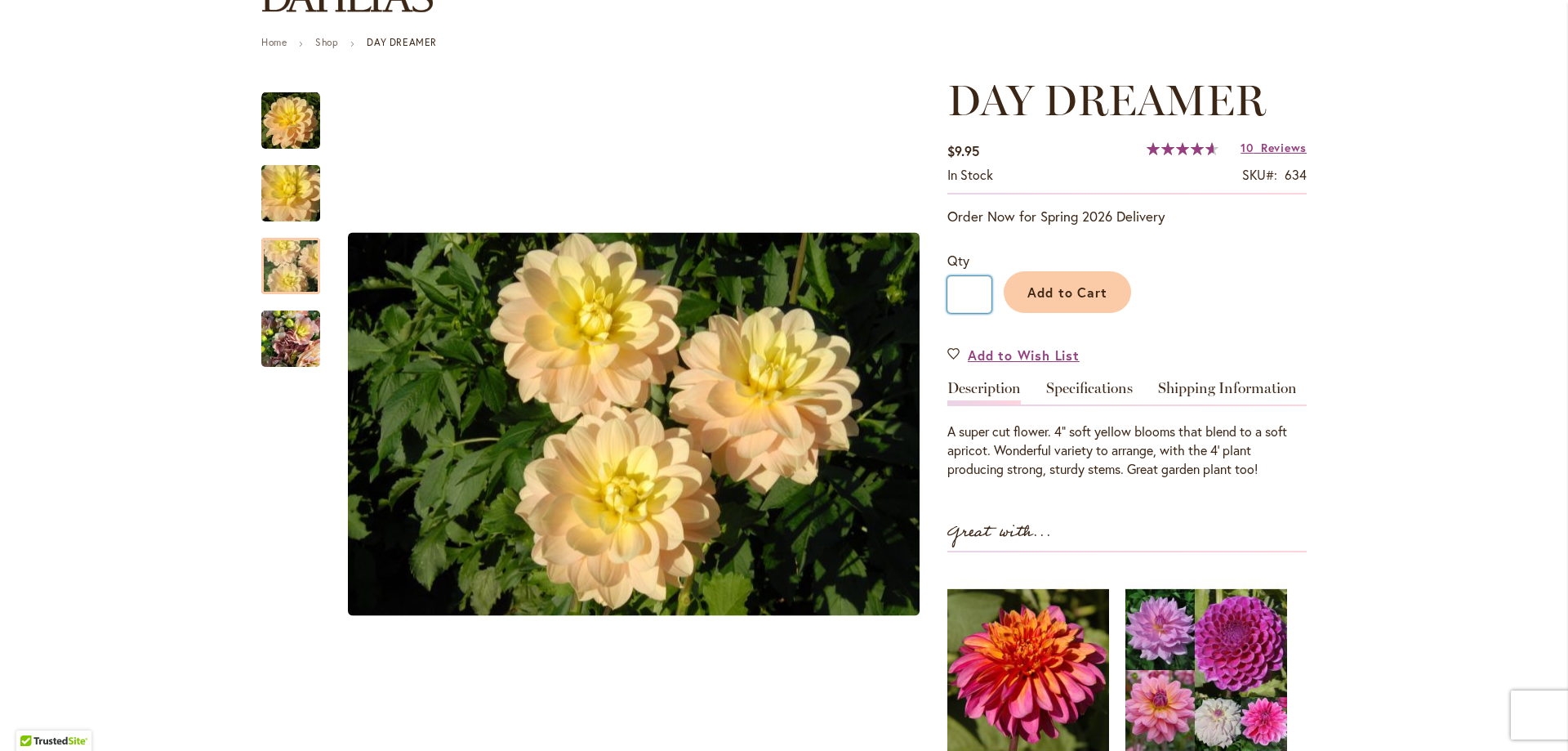
click at [971, 290] on input "*" at bounding box center [970, 295] width 44 height 37
type input "*"
click at [1004, 271] on button "Add to Cart" at bounding box center [1068, 292] width 128 height 42
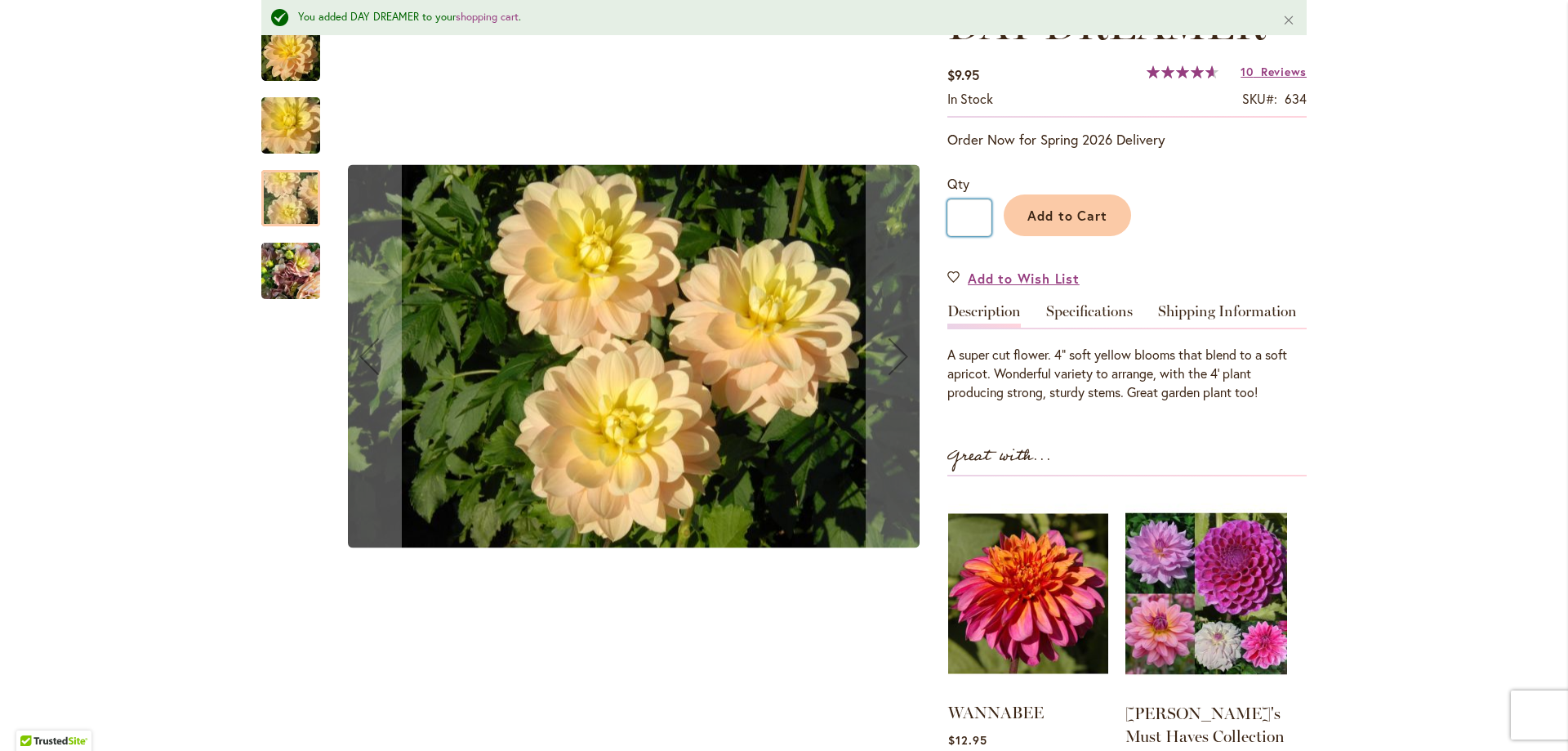
scroll to position [409, 0]
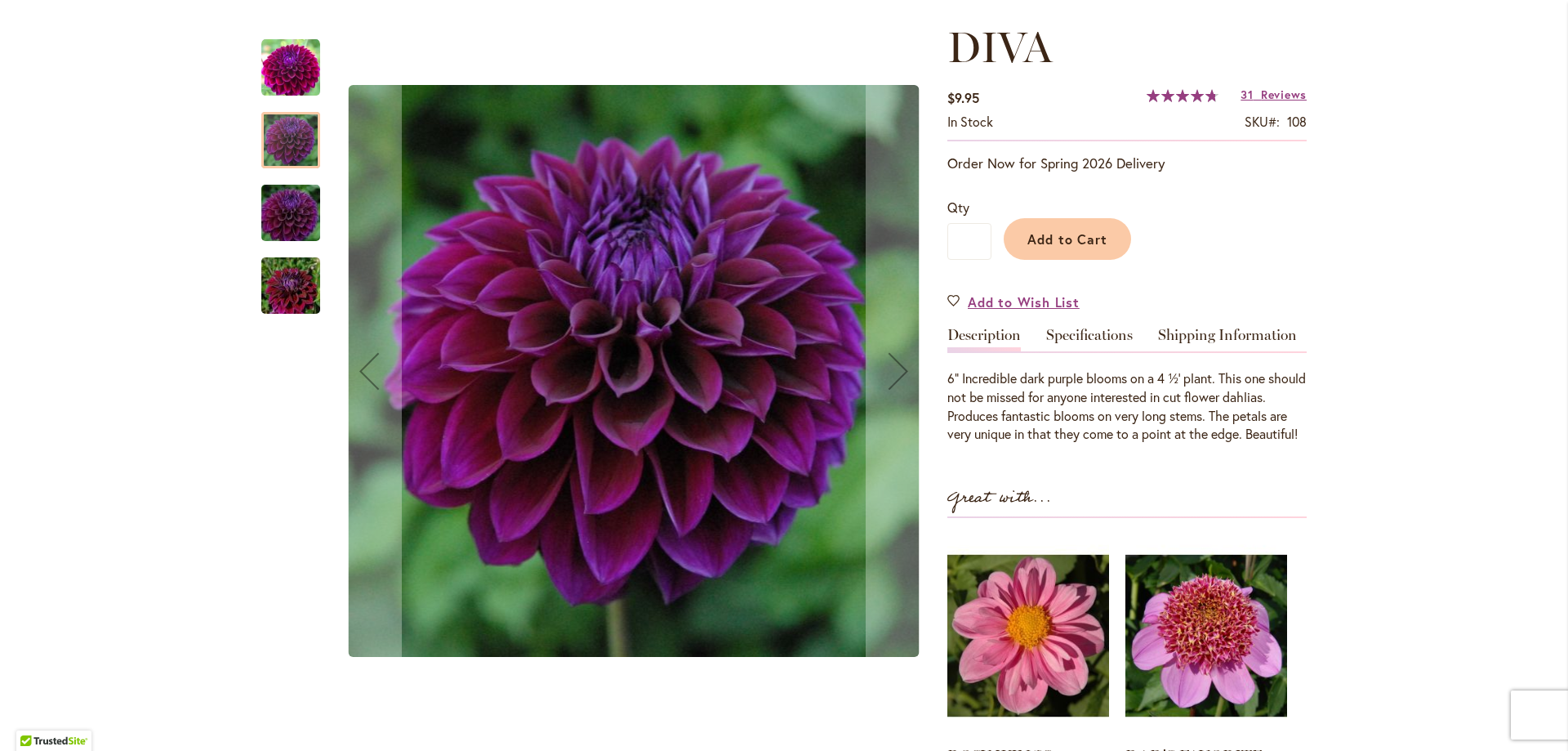
scroll to position [245, 0]
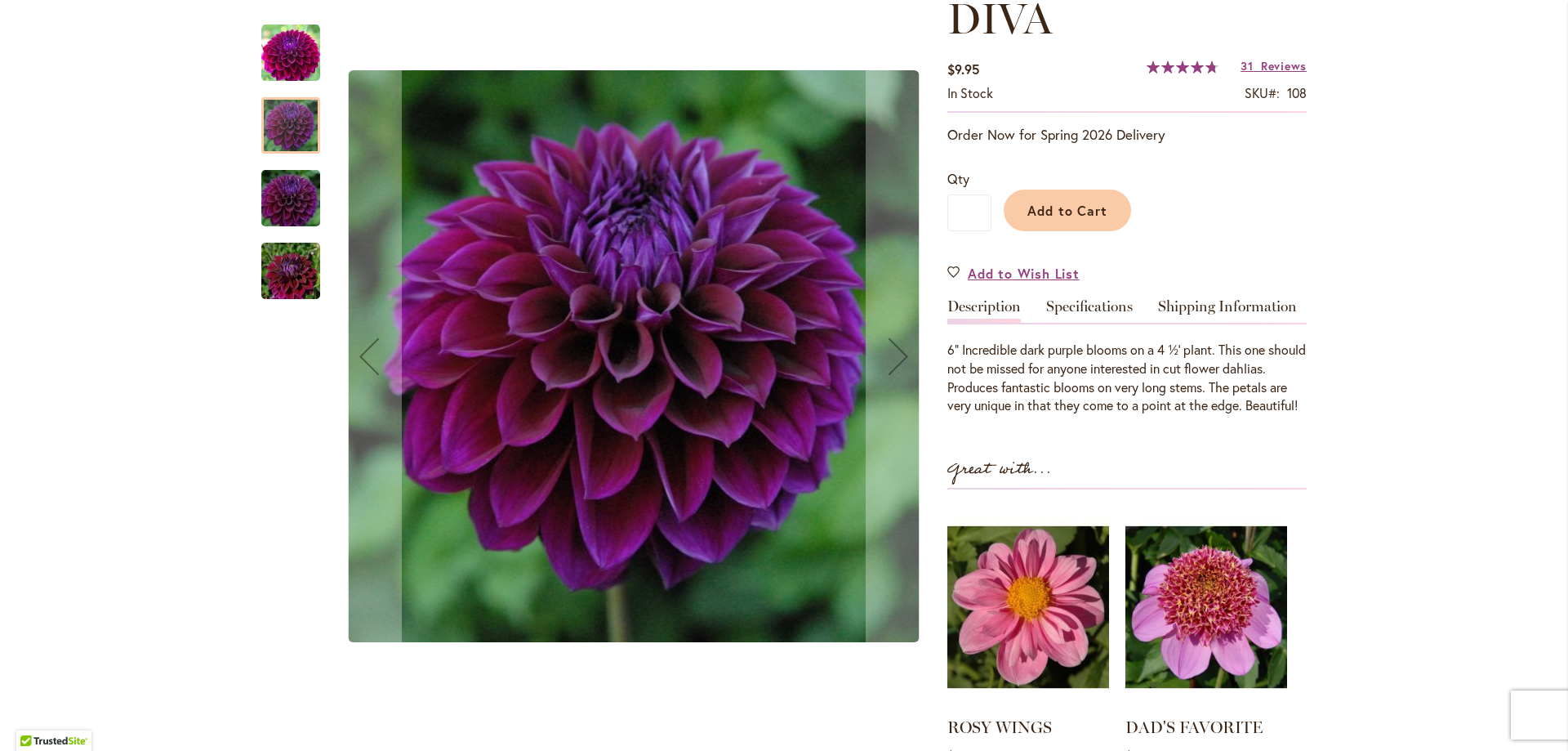
click at [272, 129] on div at bounding box center [290, 125] width 59 height 56
click at [281, 210] on img "Diva" at bounding box center [290, 199] width 117 height 79
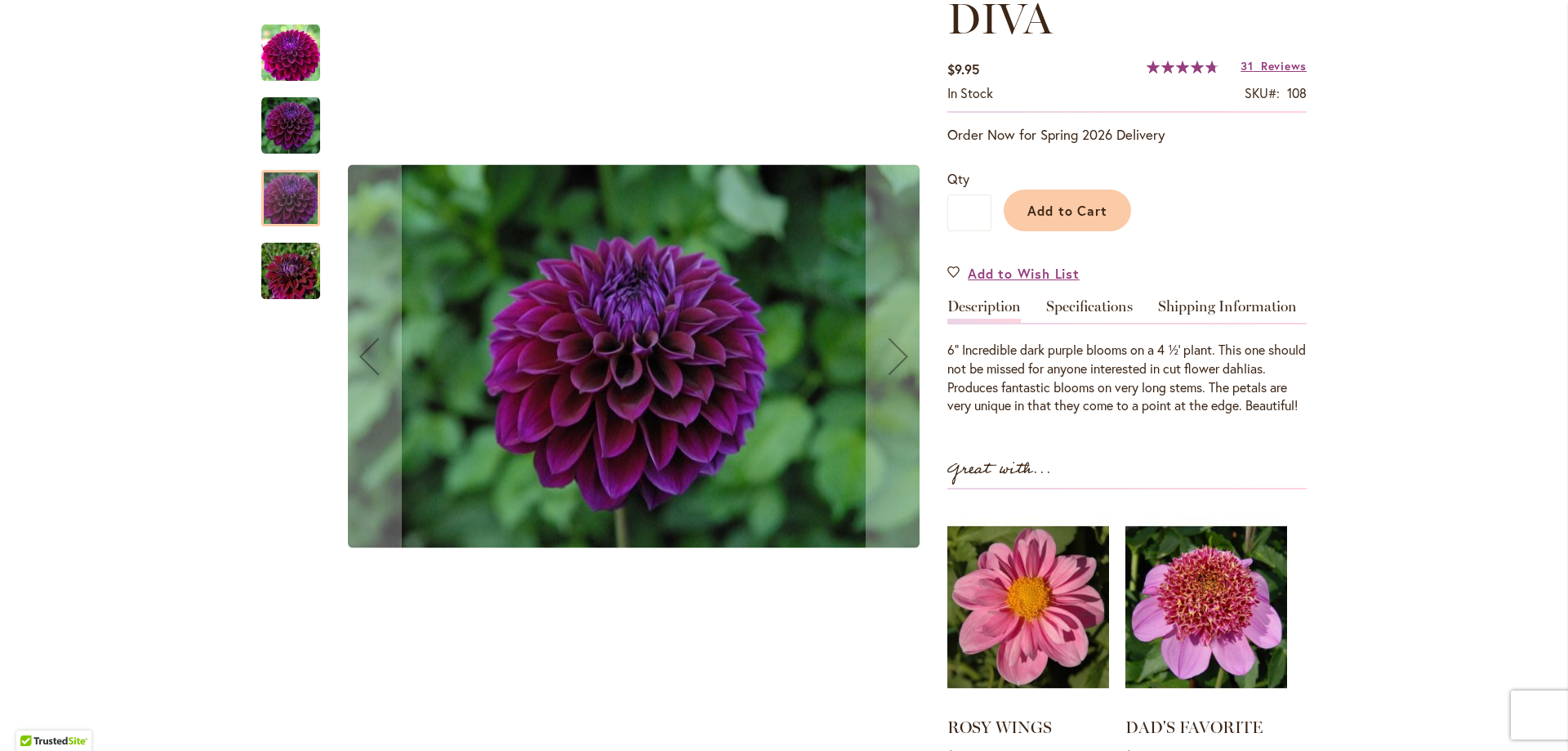
click at [290, 278] on img "Diva" at bounding box center [290, 271] width 117 height 79
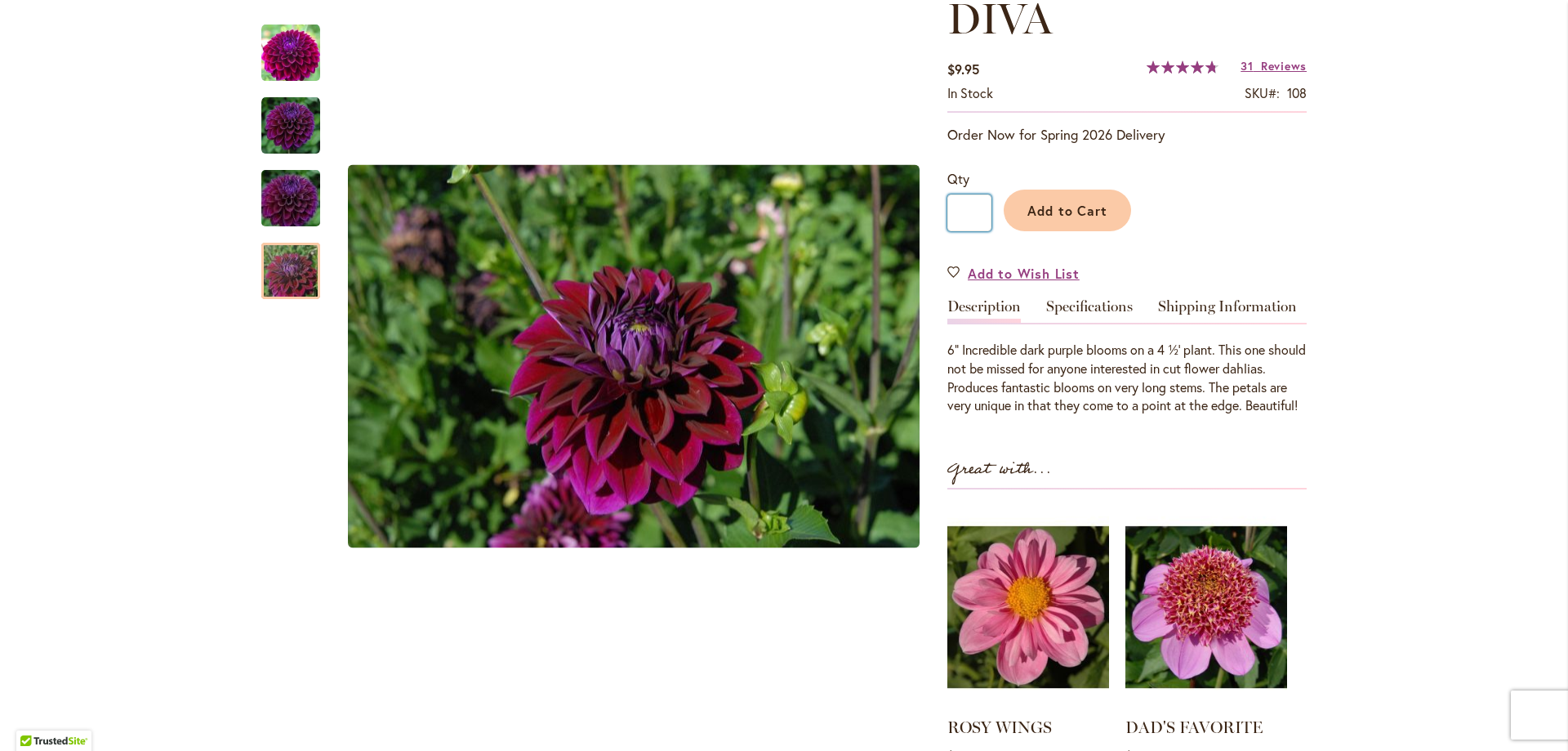
click at [968, 211] on input "*" at bounding box center [970, 213] width 44 height 37
type input "*"
click at [1085, 211] on span "Add to Cart" at bounding box center [1068, 211] width 80 height 18
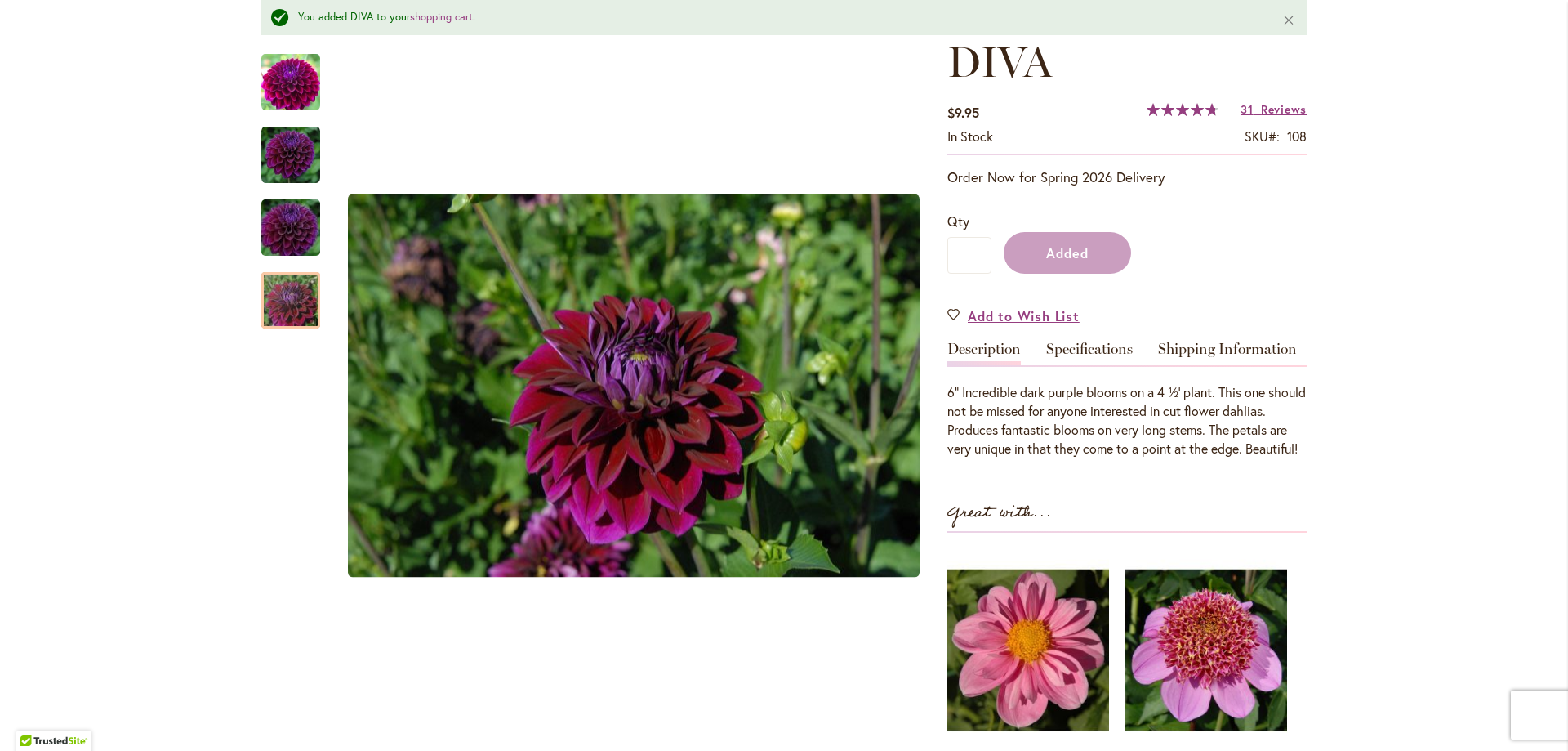
scroll to position [289, 0]
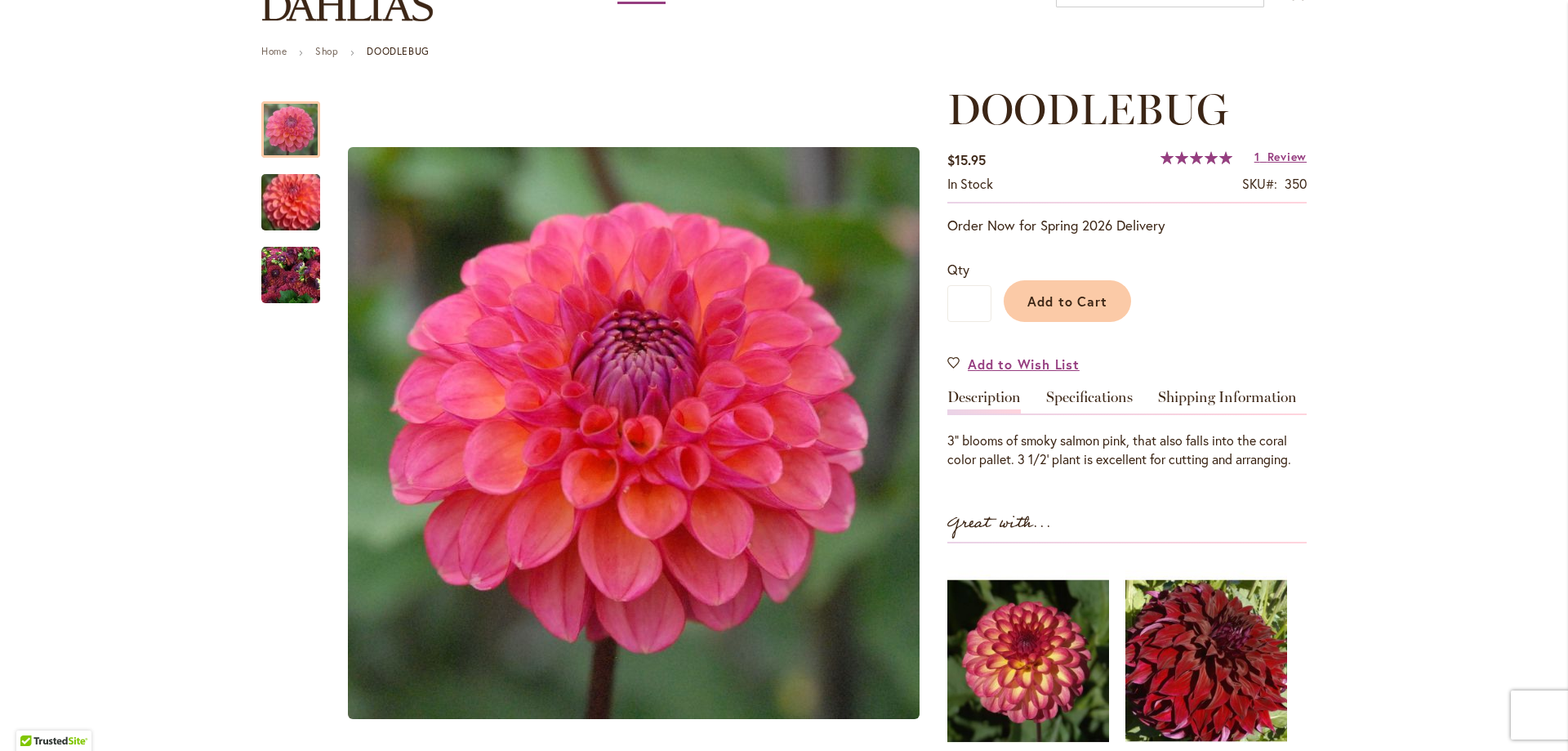
scroll to position [245, 0]
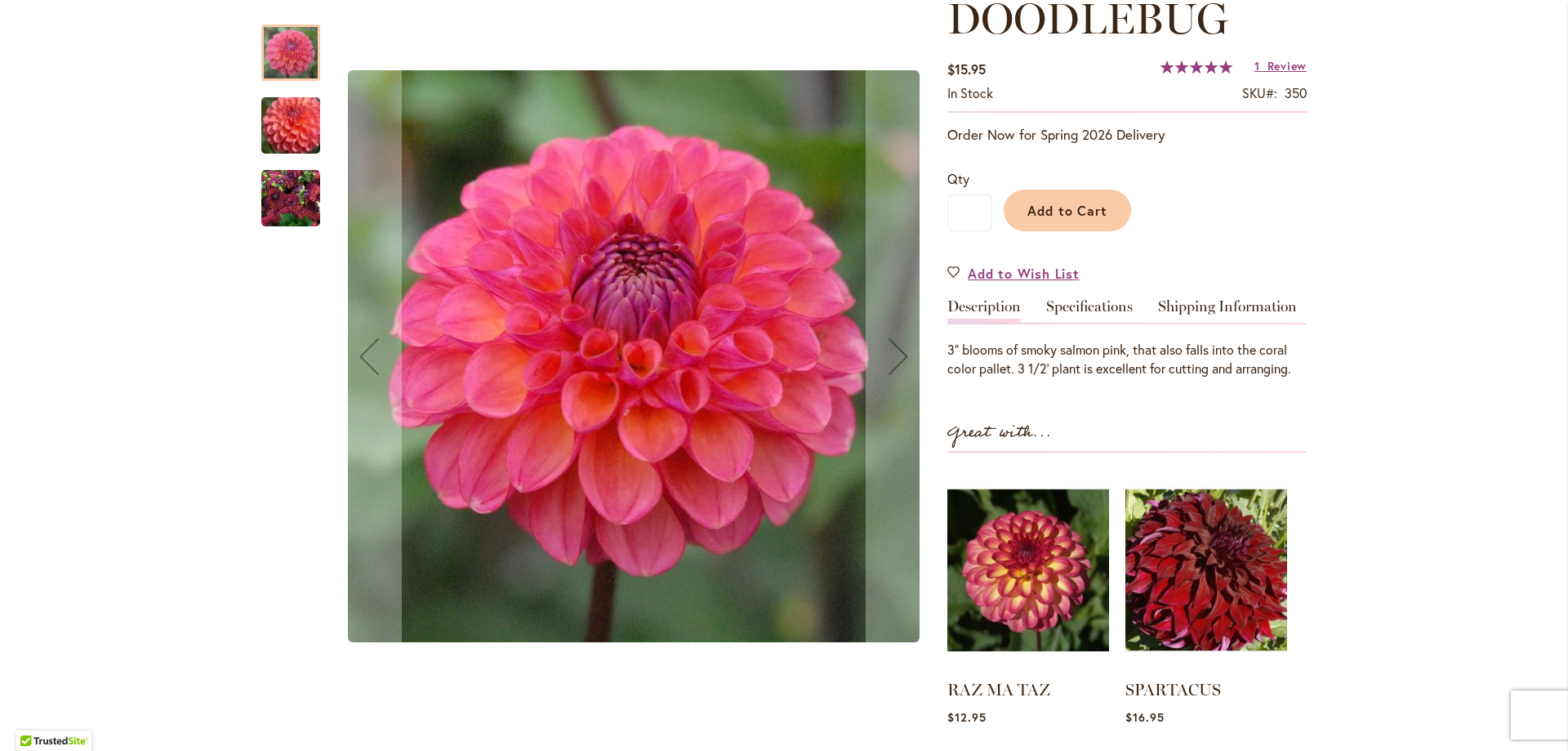
click at [292, 123] on img "DOODLEBUG" at bounding box center [290, 125] width 117 height 101
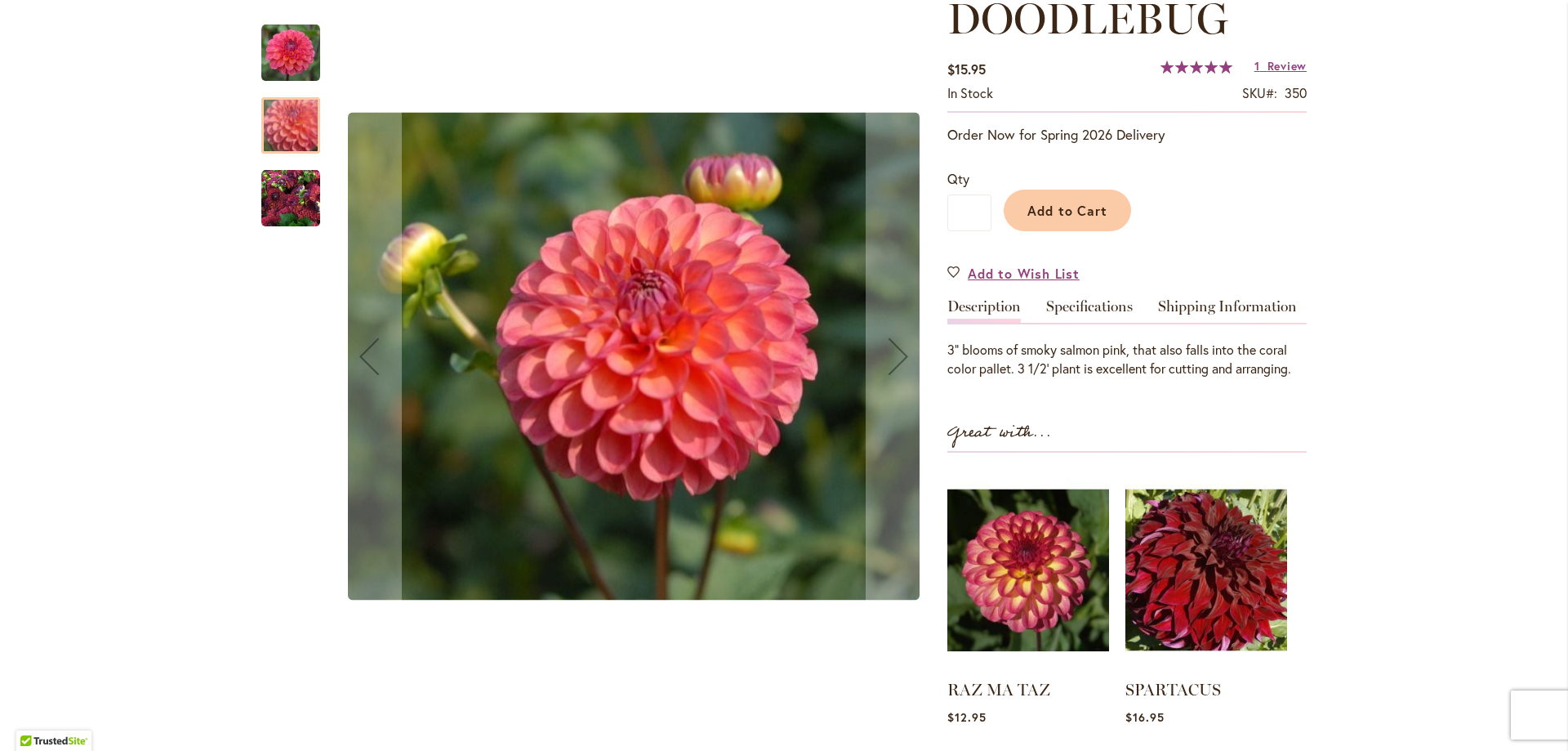
click at [295, 207] on img "DOODLEBUG" at bounding box center [290, 198] width 59 height 59
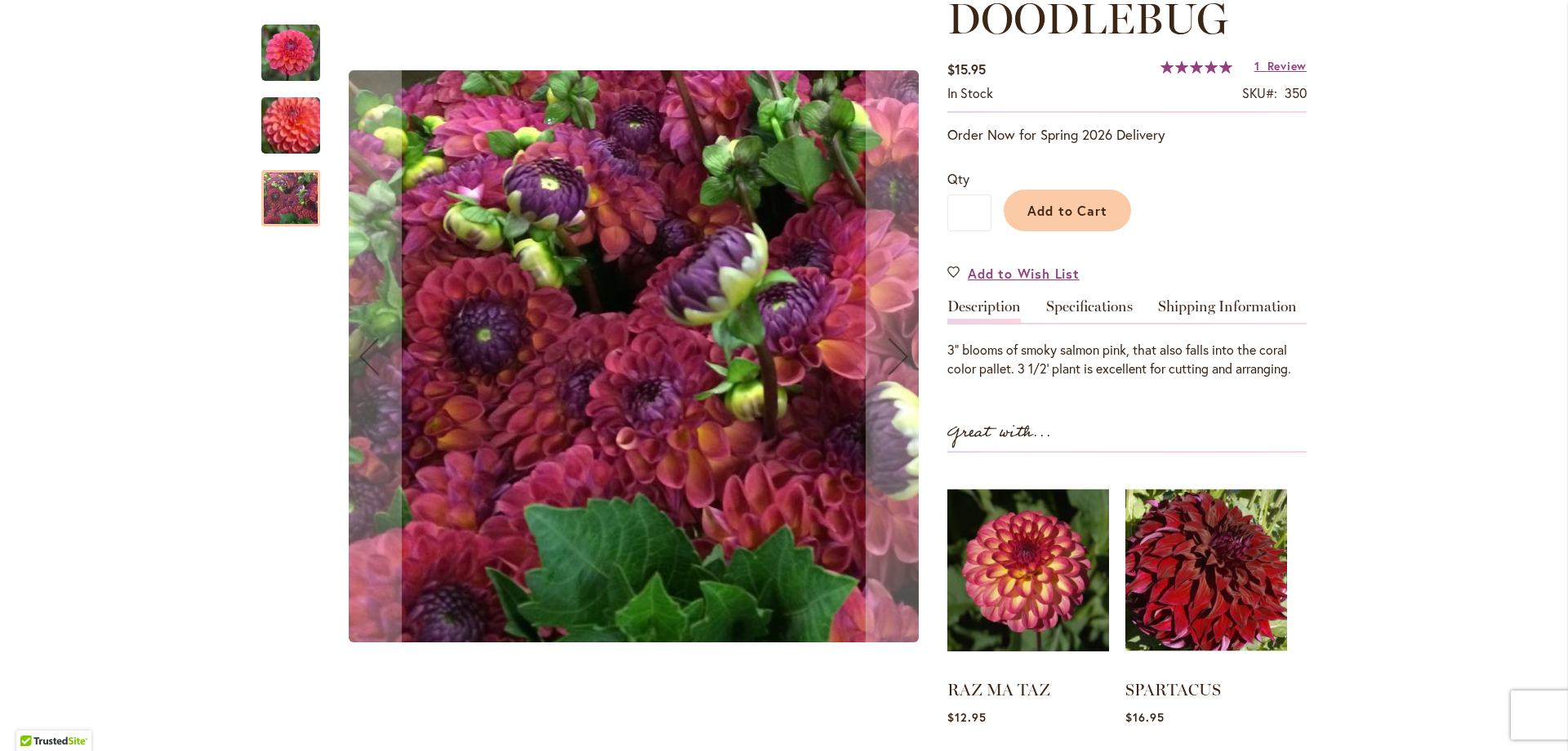
click at [298, 55] on img "DOODLEBUG" at bounding box center [290, 53] width 59 height 59
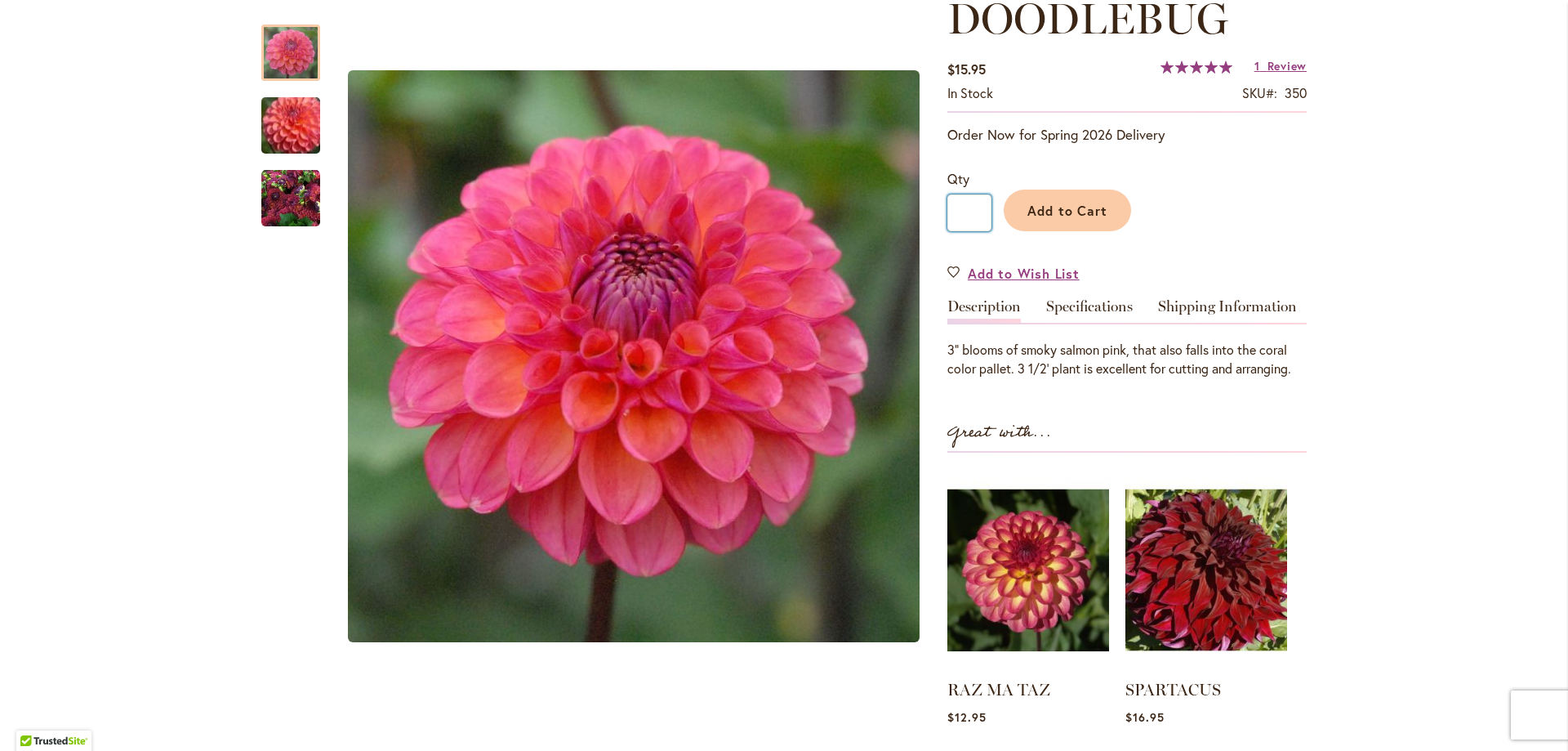
click at [972, 204] on input "*" at bounding box center [970, 213] width 44 height 37
type input "*"
click at [1219, 141] on p "Order Now for Spring 2026 Delivery" at bounding box center [1127, 135] width 360 height 19
click at [1103, 217] on button "Add to Cart" at bounding box center [1068, 211] width 128 height 42
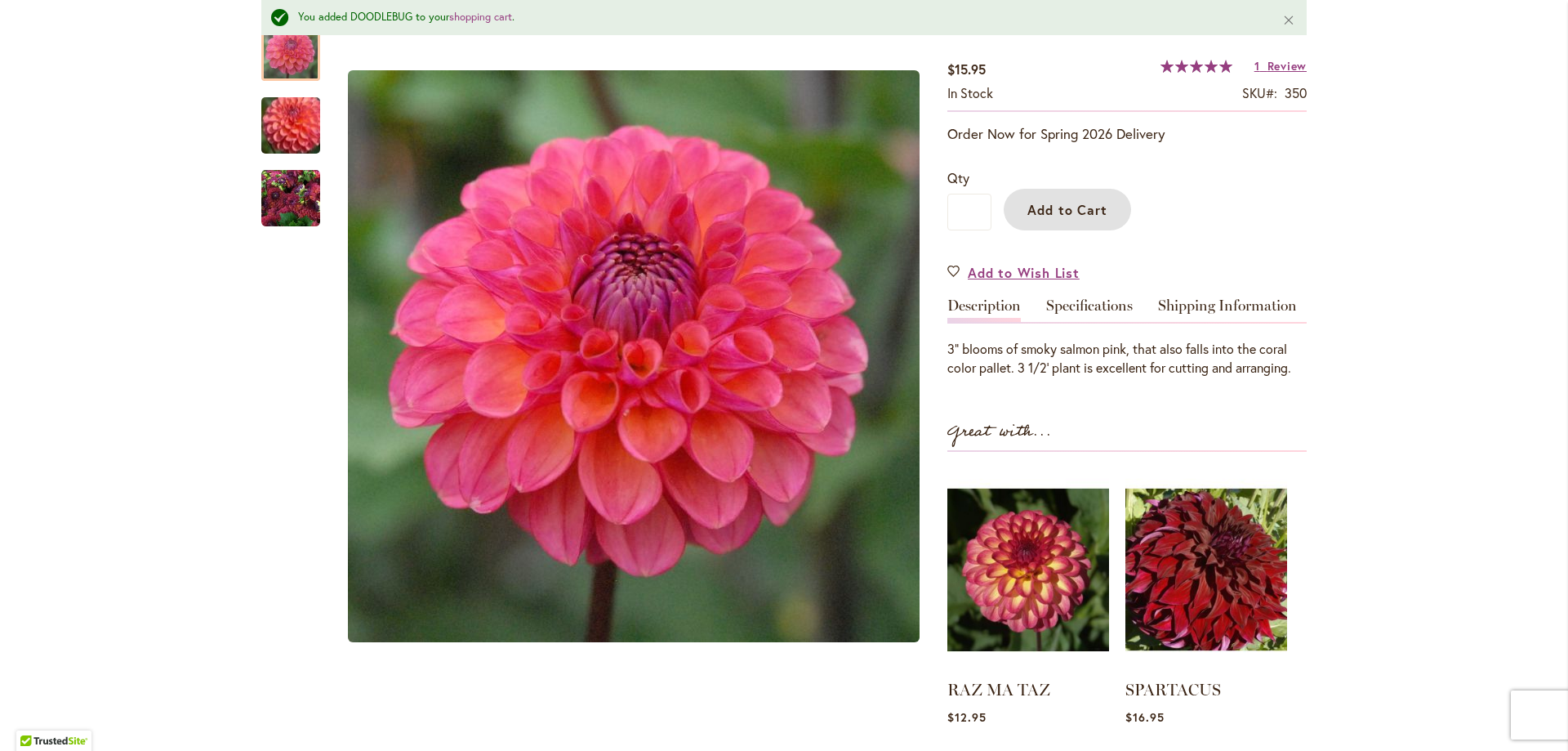
scroll to position [452, 0]
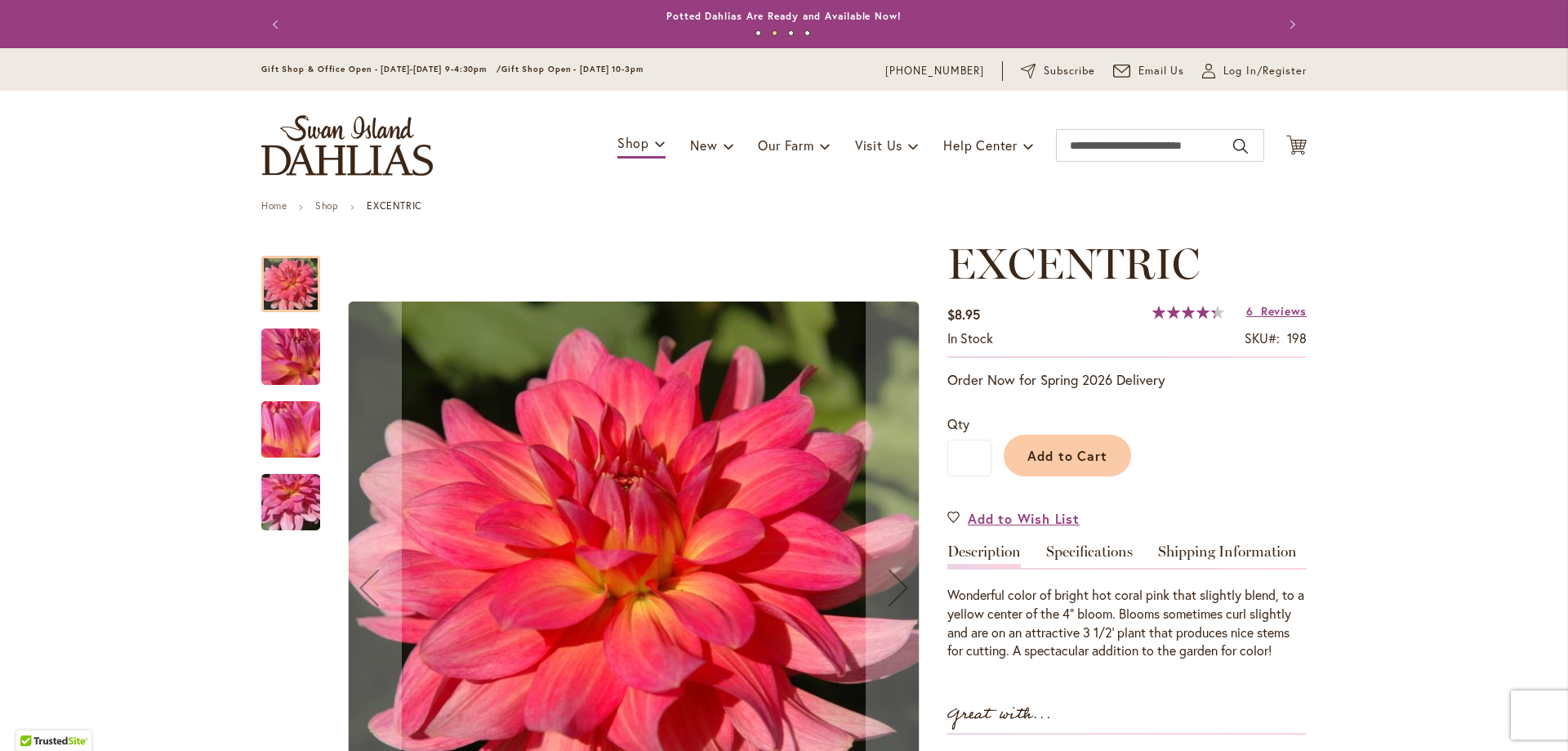
scroll to position [164, 0]
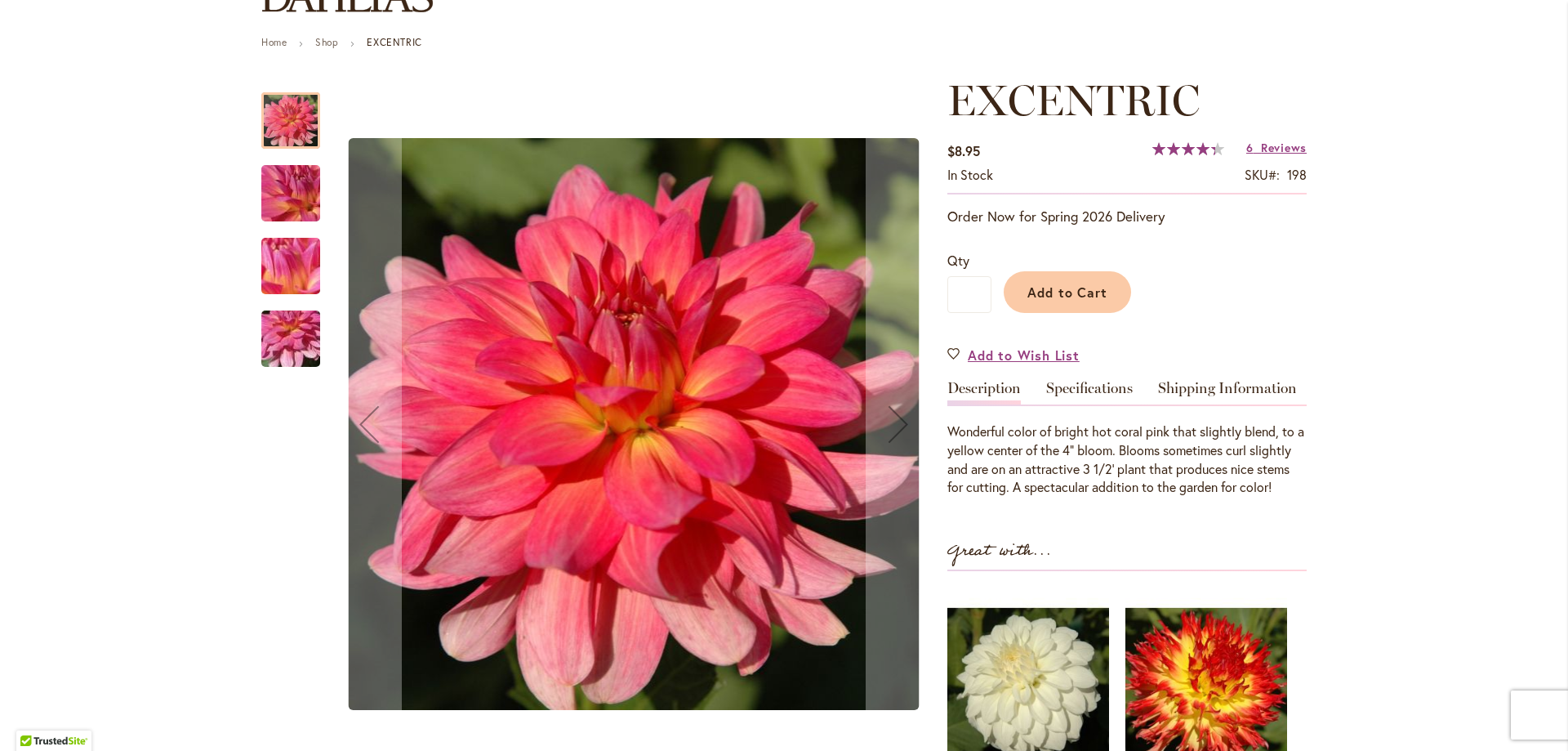
click at [290, 193] on img "EXCENTRIC" at bounding box center [290, 193] width 117 height 88
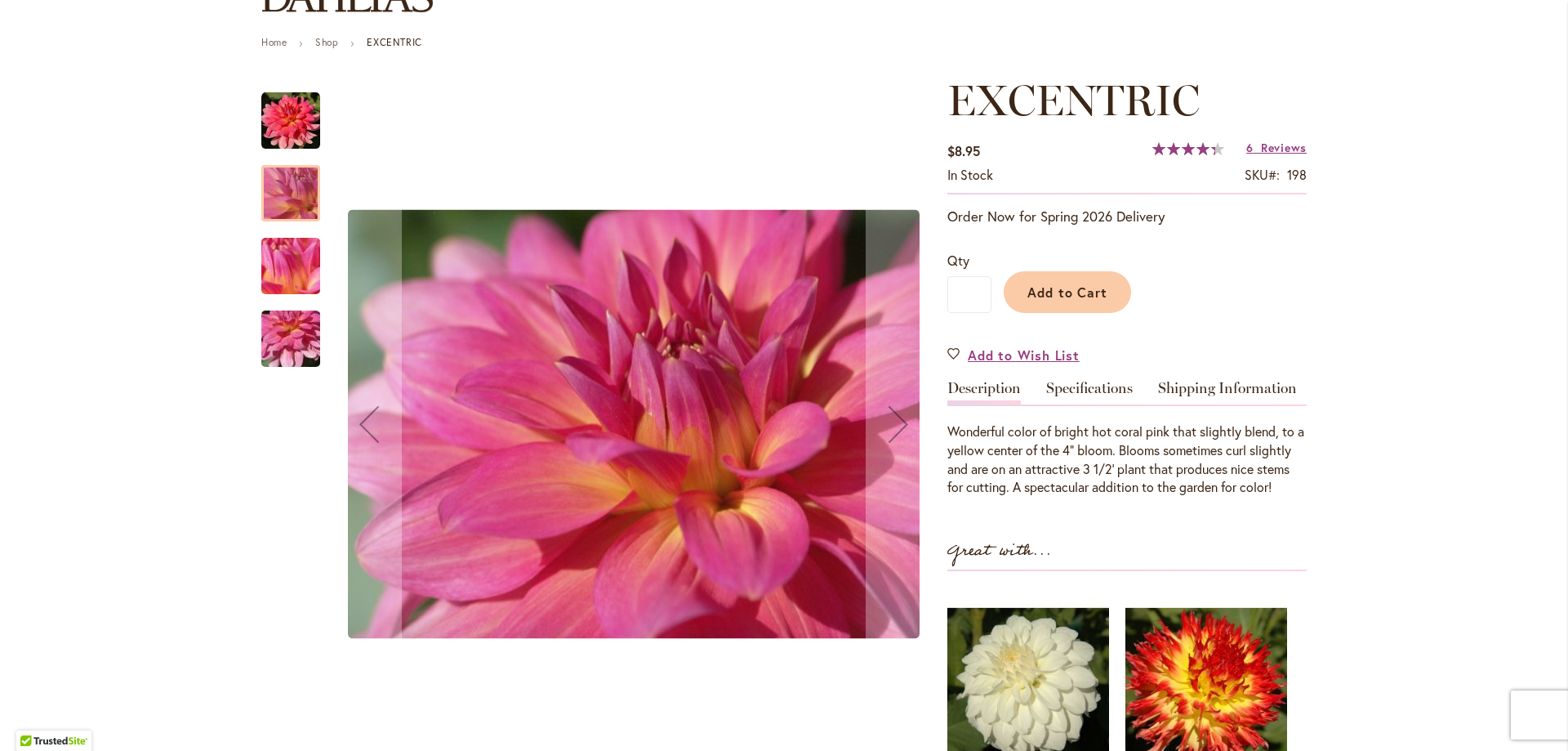
click at [276, 266] on img "EXCENTRIC" at bounding box center [290, 266] width 117 height 88
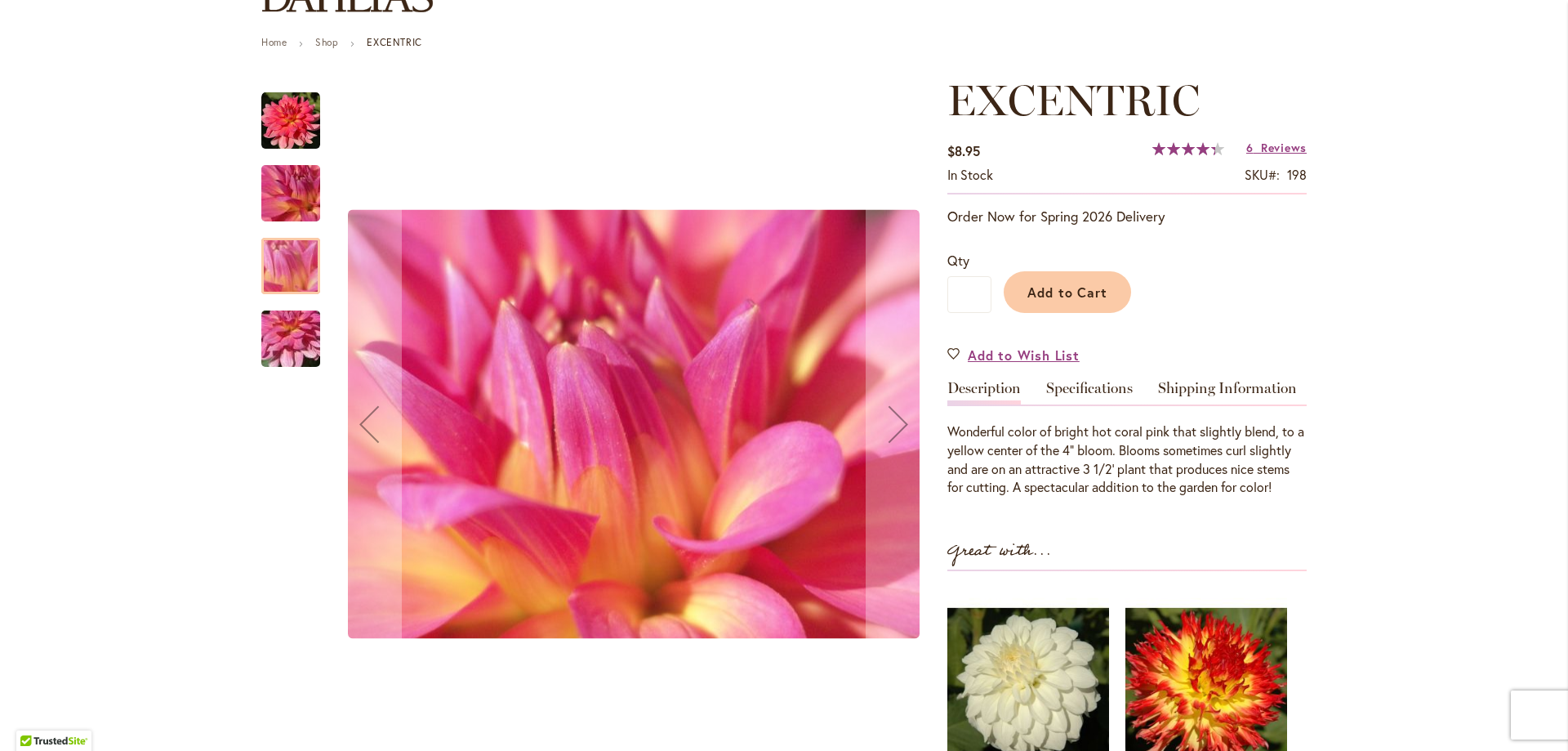
click at [289, 347] on img "EXCENTRIC" at bounding box center [290, 339] width 117 height 88
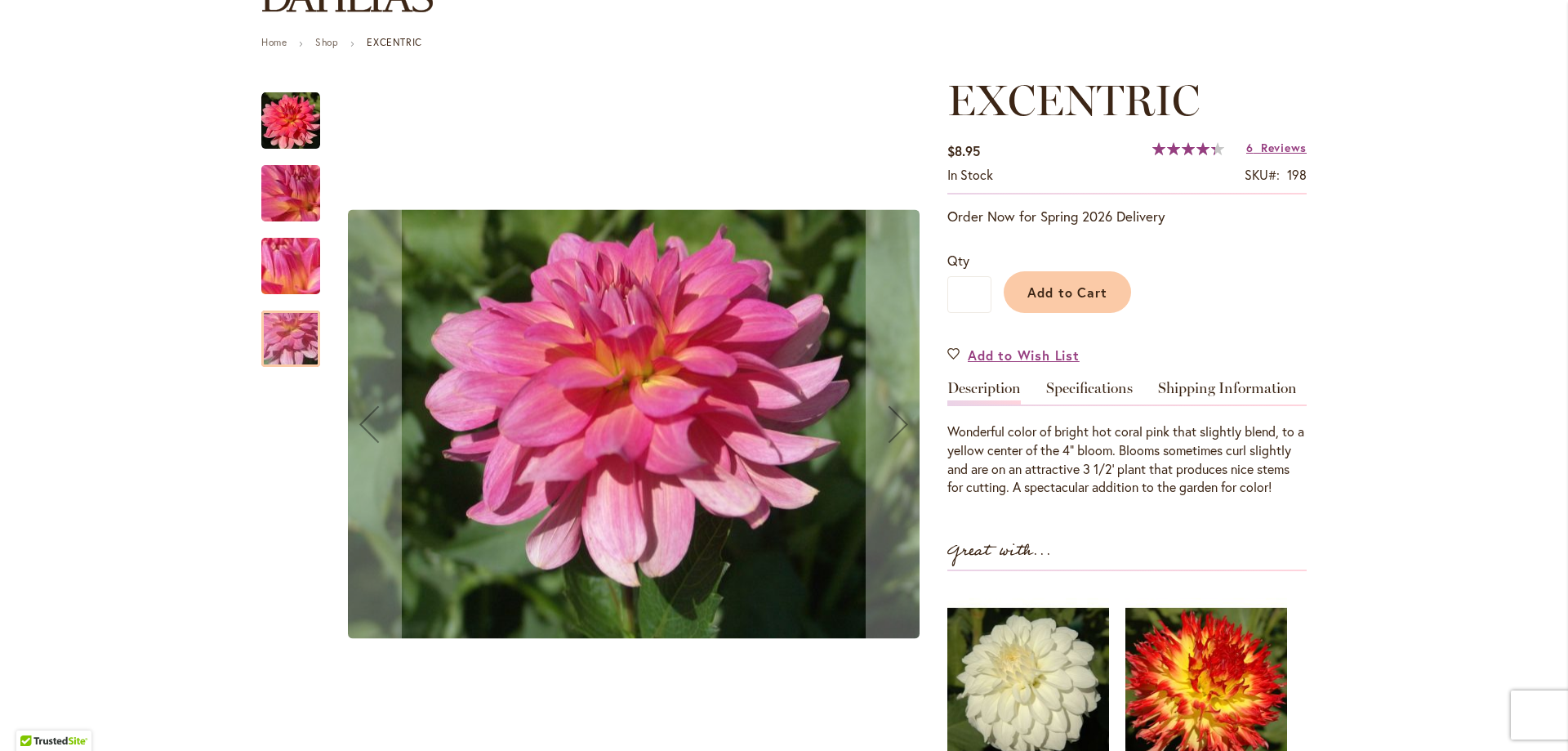
click at [289, 116] on img "EXCENTRIC" at bounding box center [290, 121] width 59 height 59
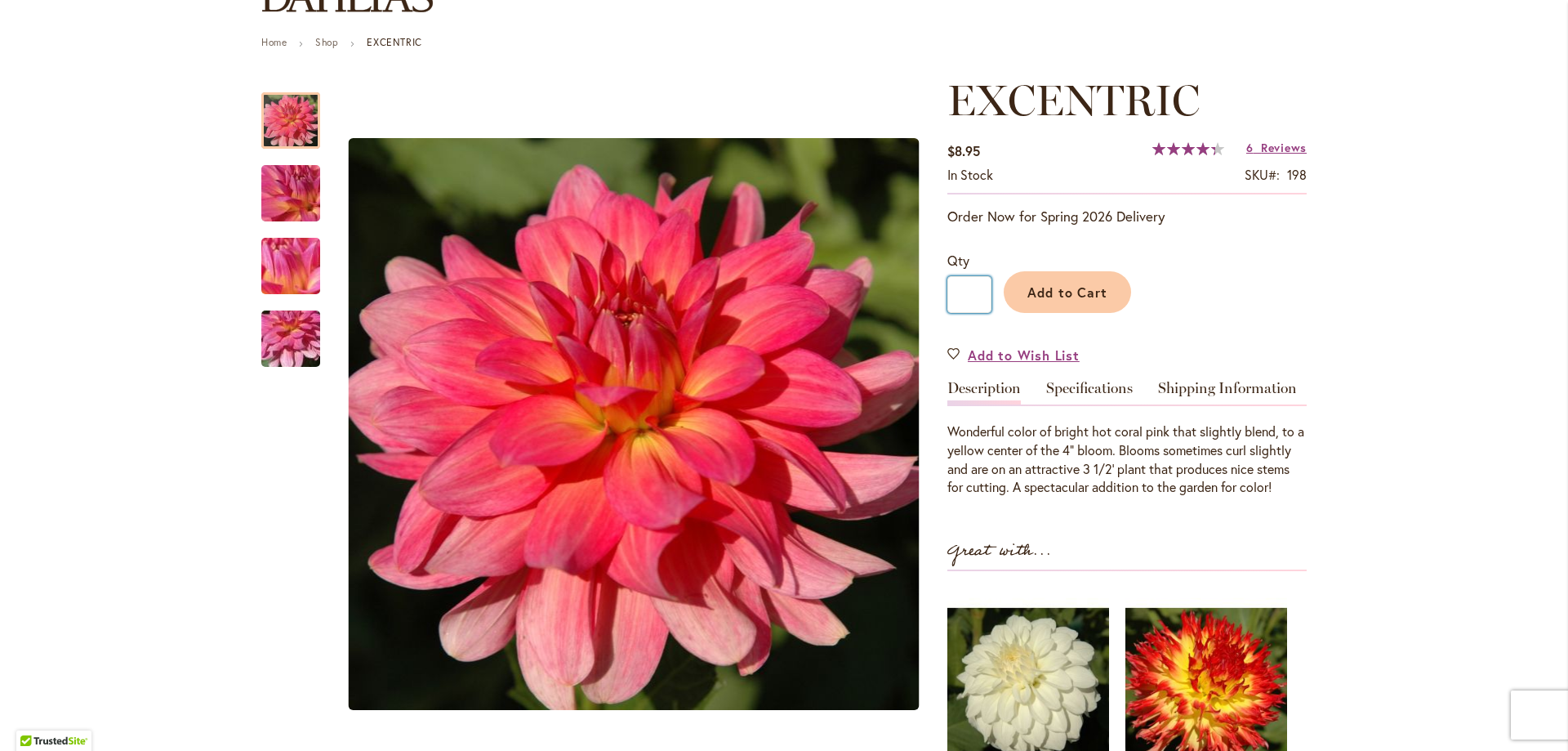
click at [970, 294] on input "*" at bounding box center [970, 295] width 44 height 37
type input "*"
click at [1087, 296] on span "Add to Cart" at bounding box center [1068, 292] width 80 height 18
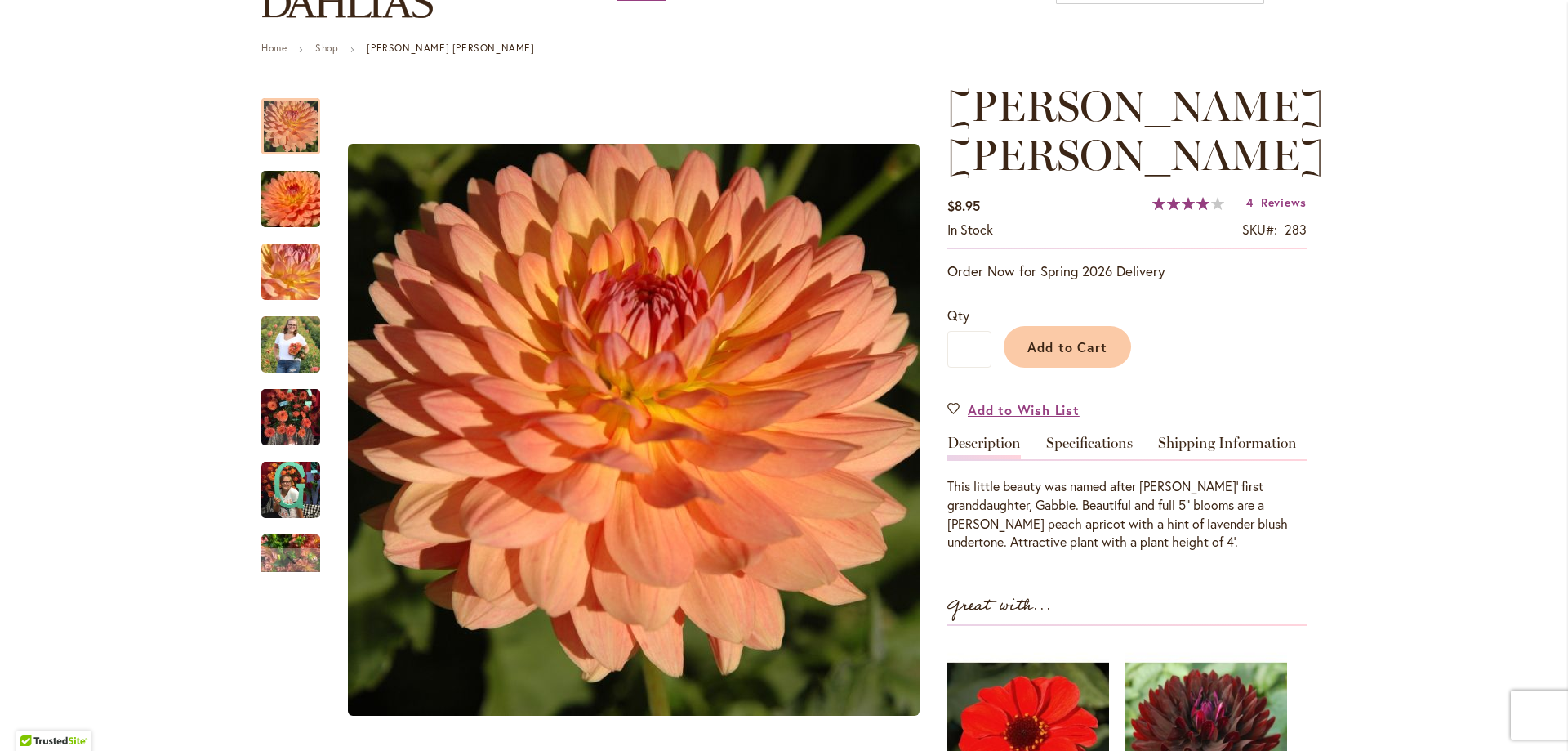
scroll to position [164, 0]
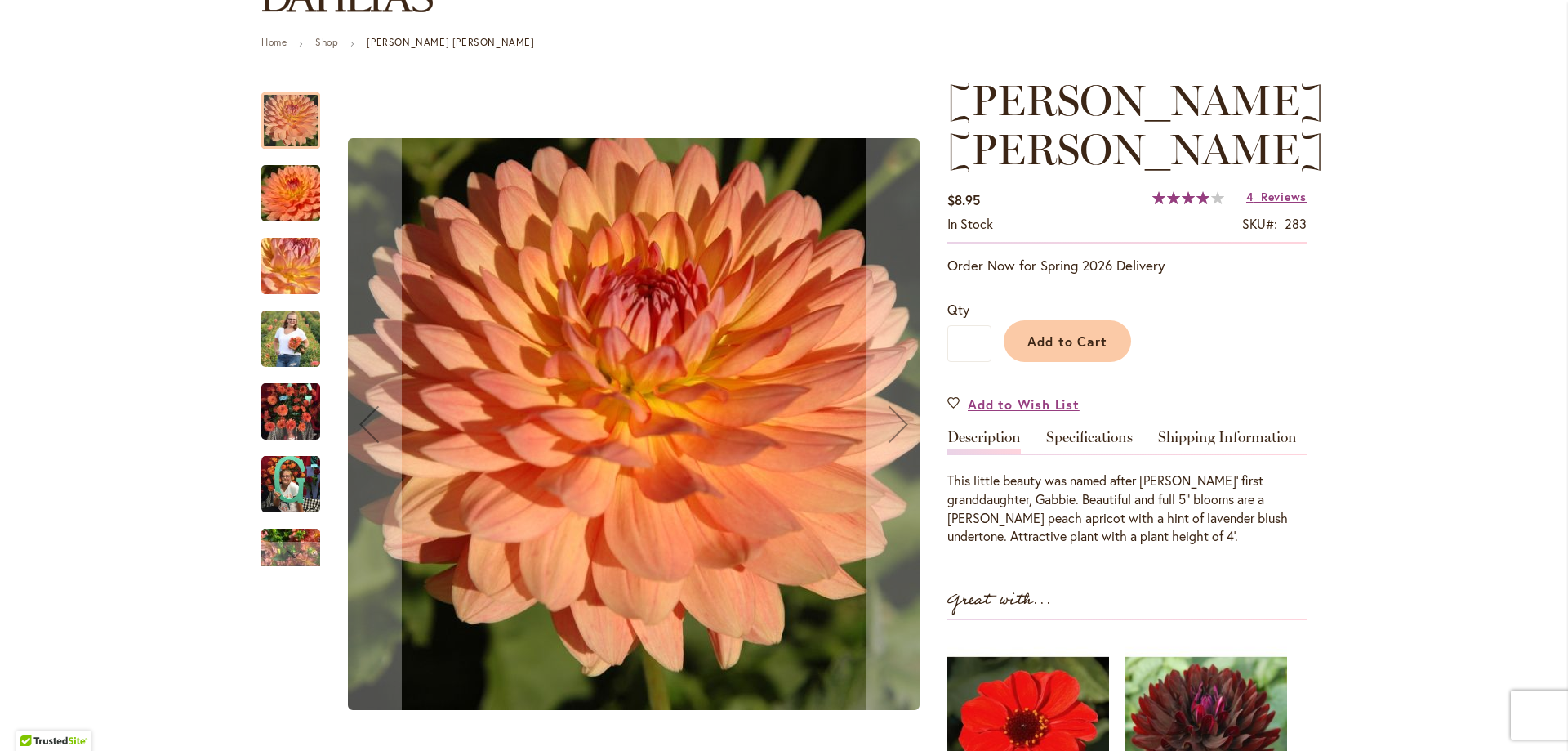
click at [284, 404] on img "GABRIELLE MARIE" at bounding box center [290, 412] width 59 height 79
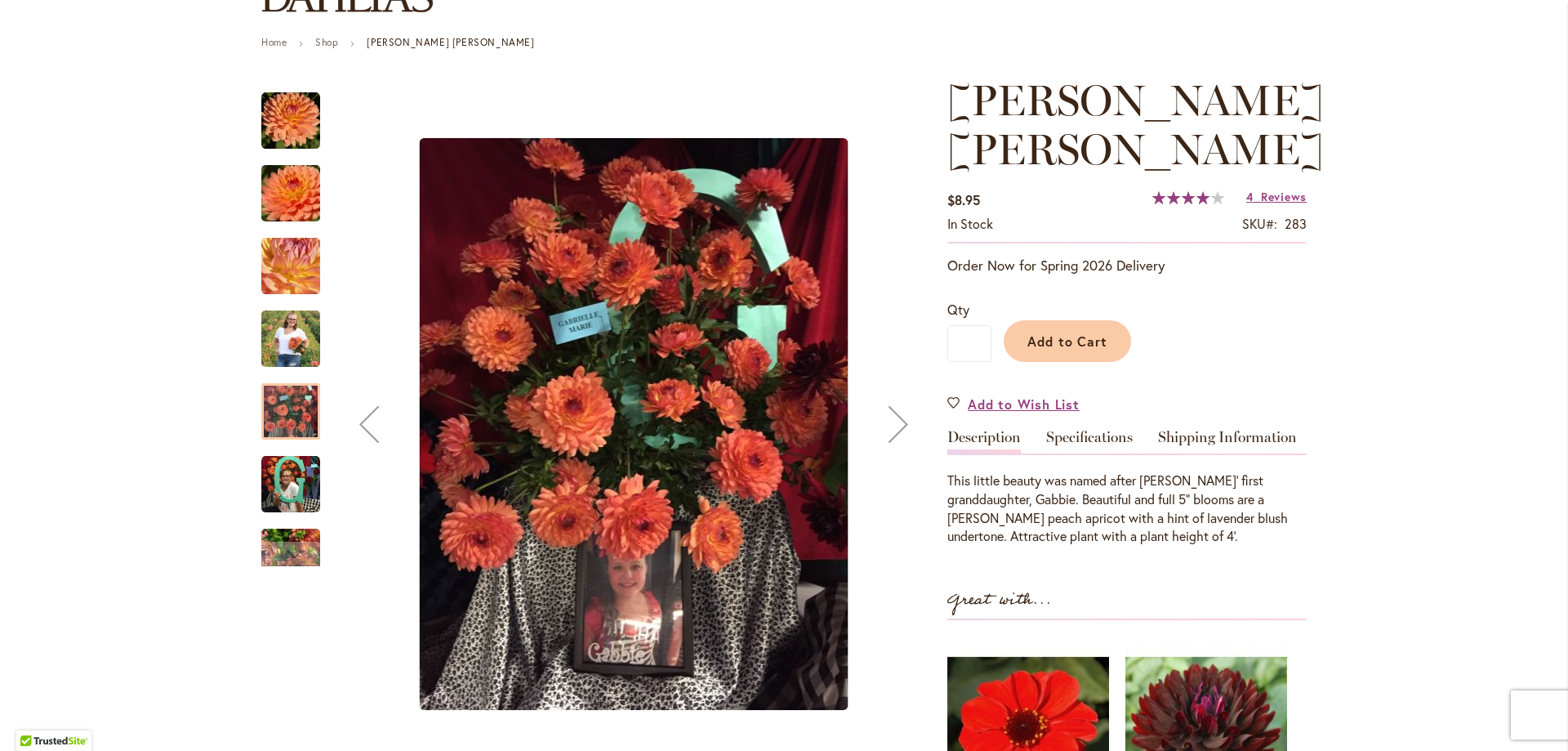
click at [277, 342] on img "GABRIELLE MARIE" at bounding box center [290, 338] width 59 height 74
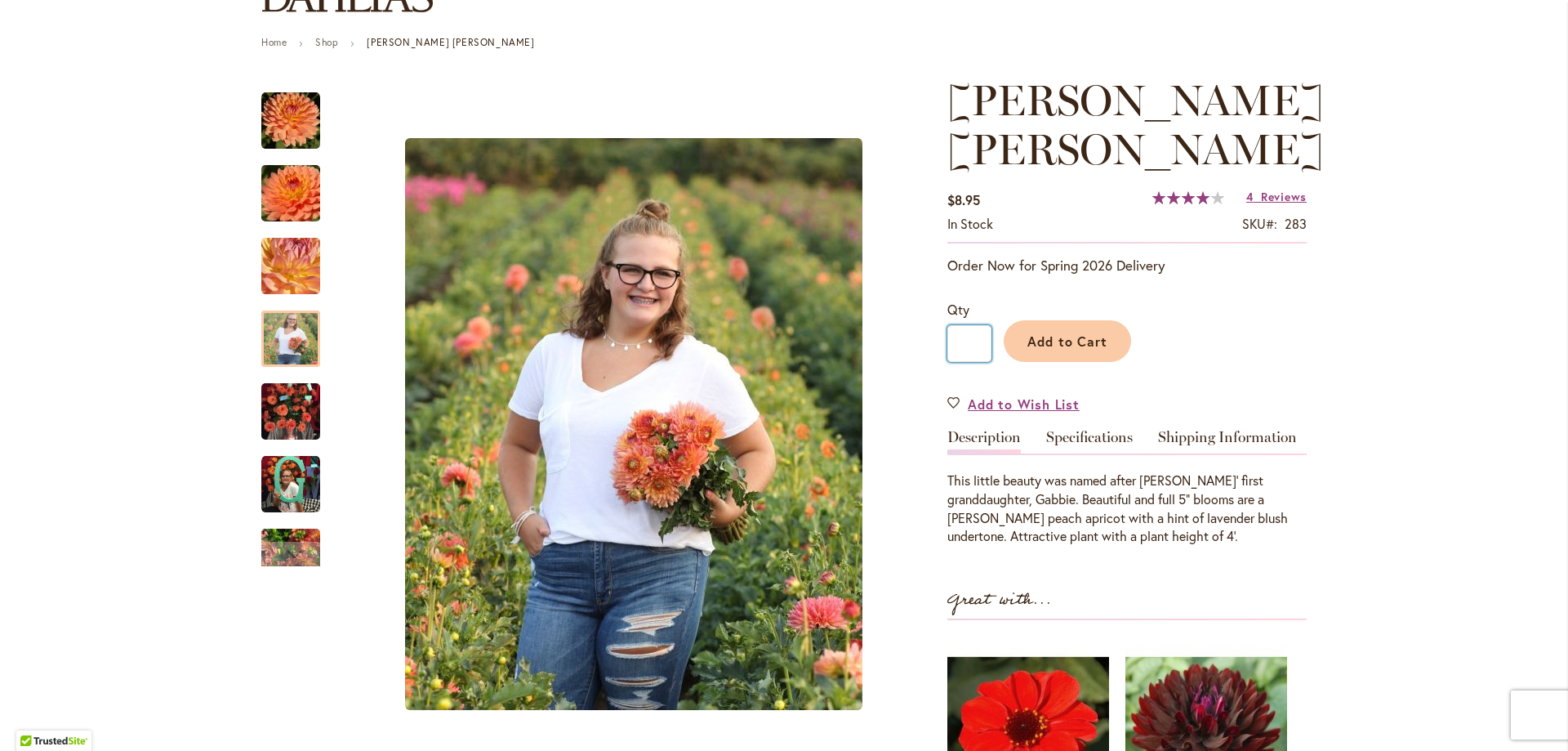
click at [978, 338] on input "*" at bounding box center [970, 344] width 44 height 37
type input "*"
click at [1096, 345] on span "Add to Cart" at bounding box center [1068, 341] width 80 height 18
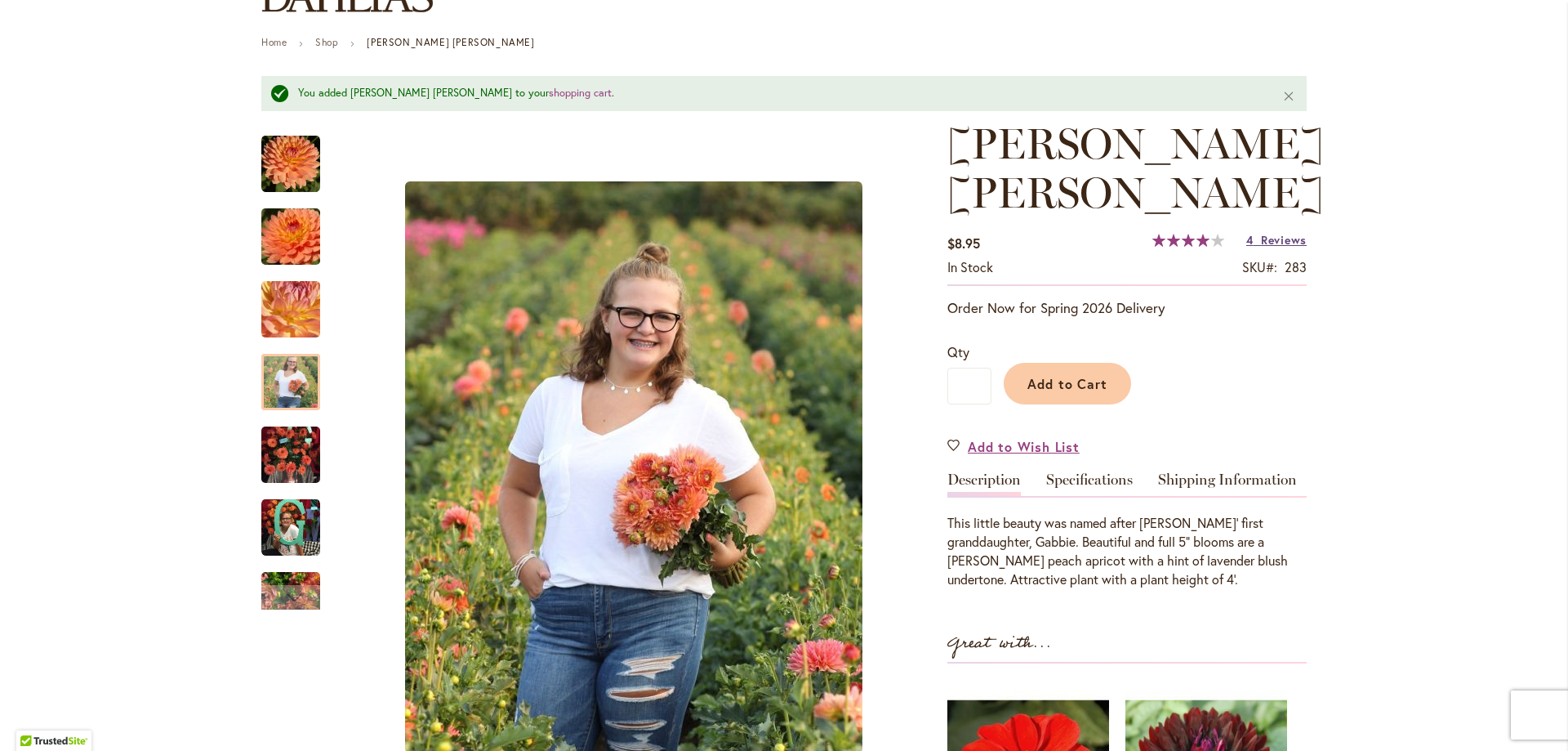
click at [1261, 240] on span "Reviews" at bounding box center [1284, 240] width 46 height 16
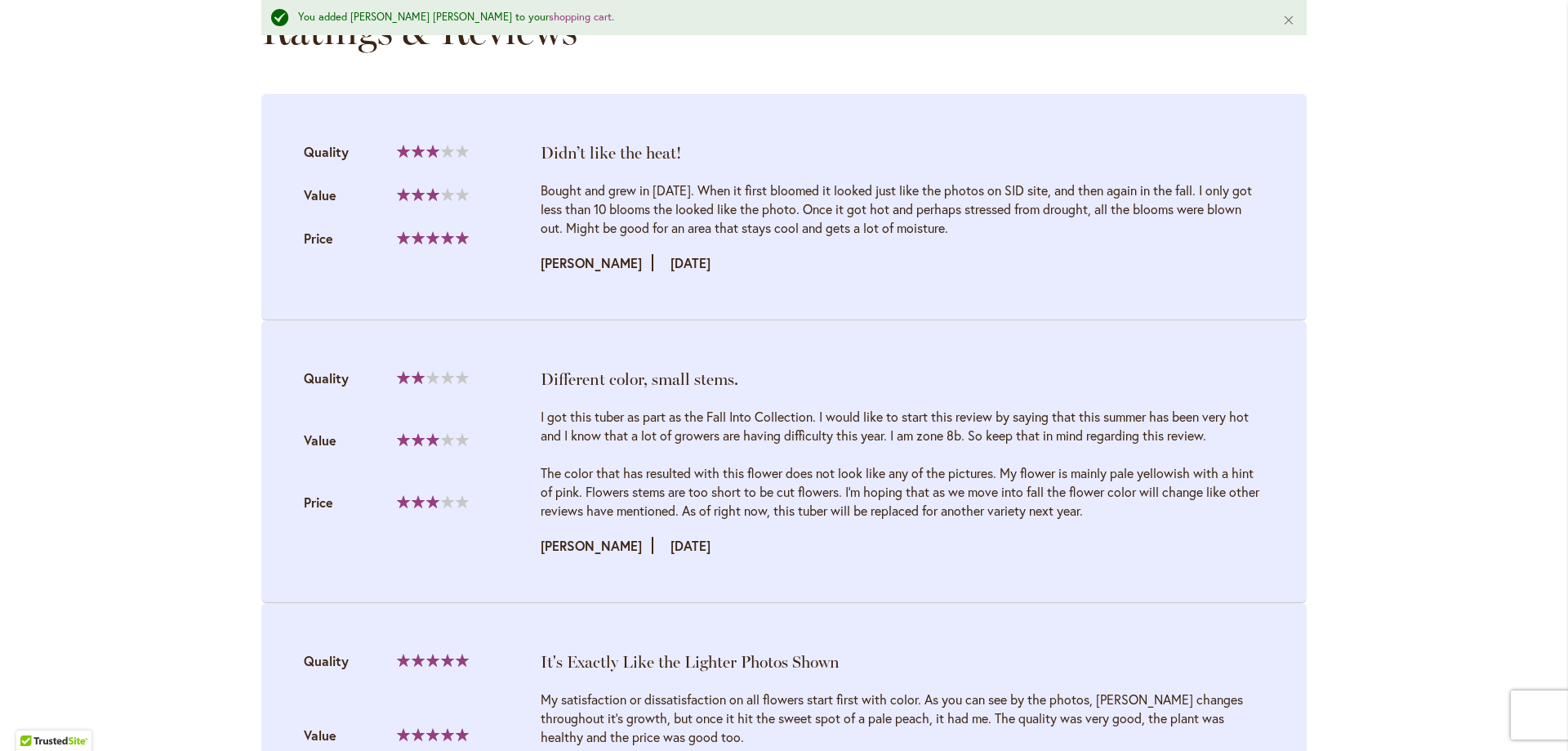
scroll to position [1522, 0]
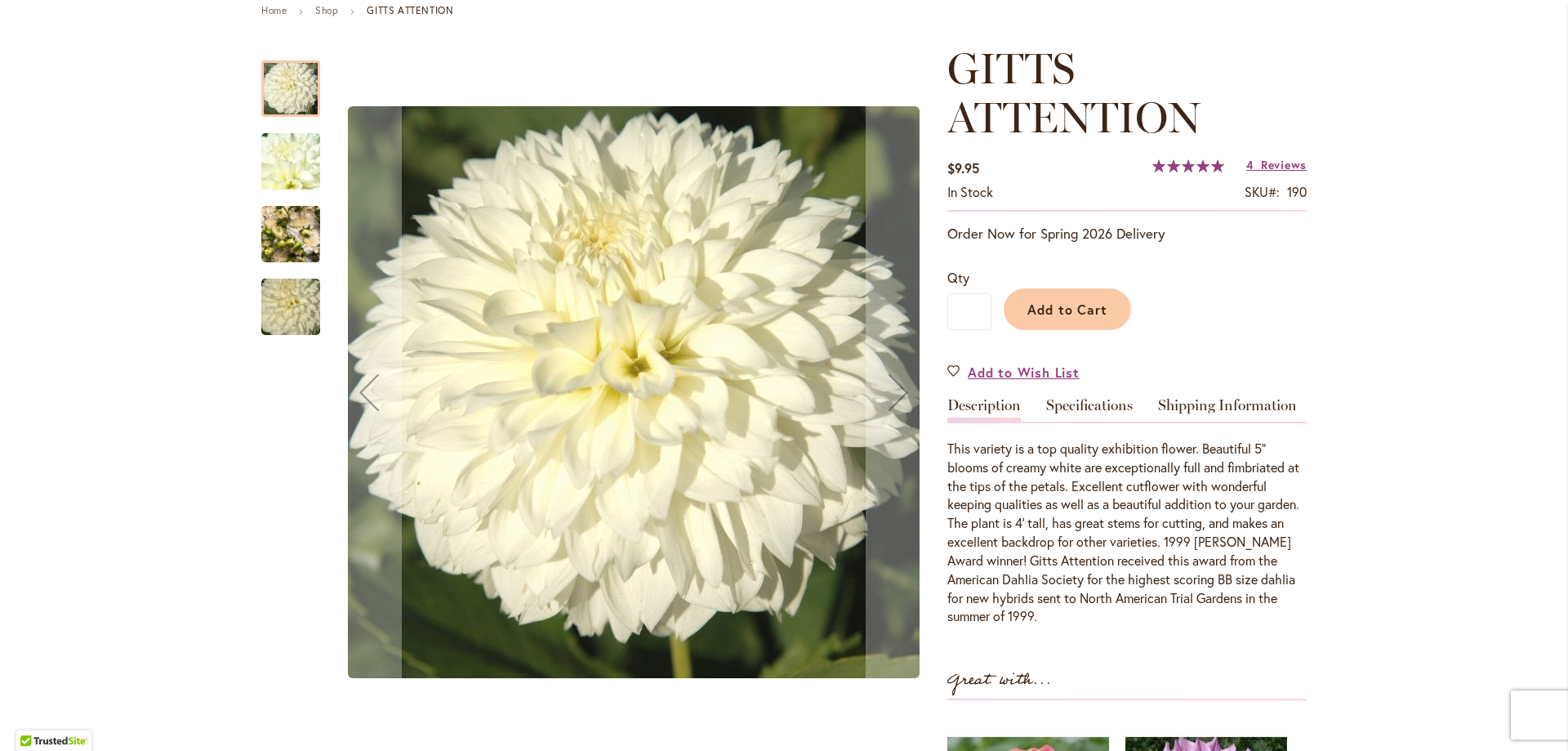
scroll to position [245, 0]
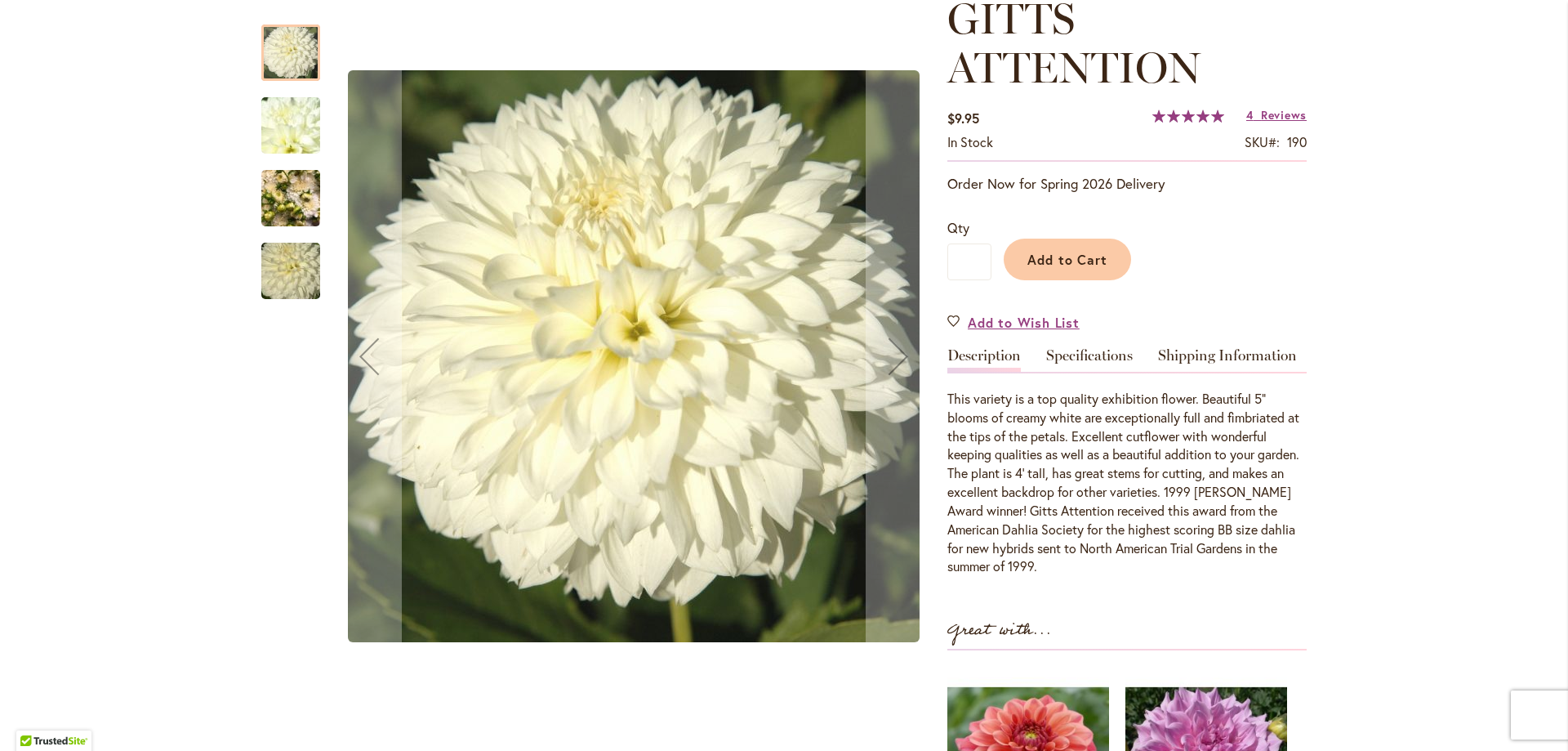
click at [298, 214] on img "GITTS ATTENTION" at bounding box center [290, 199] width 59 height 79
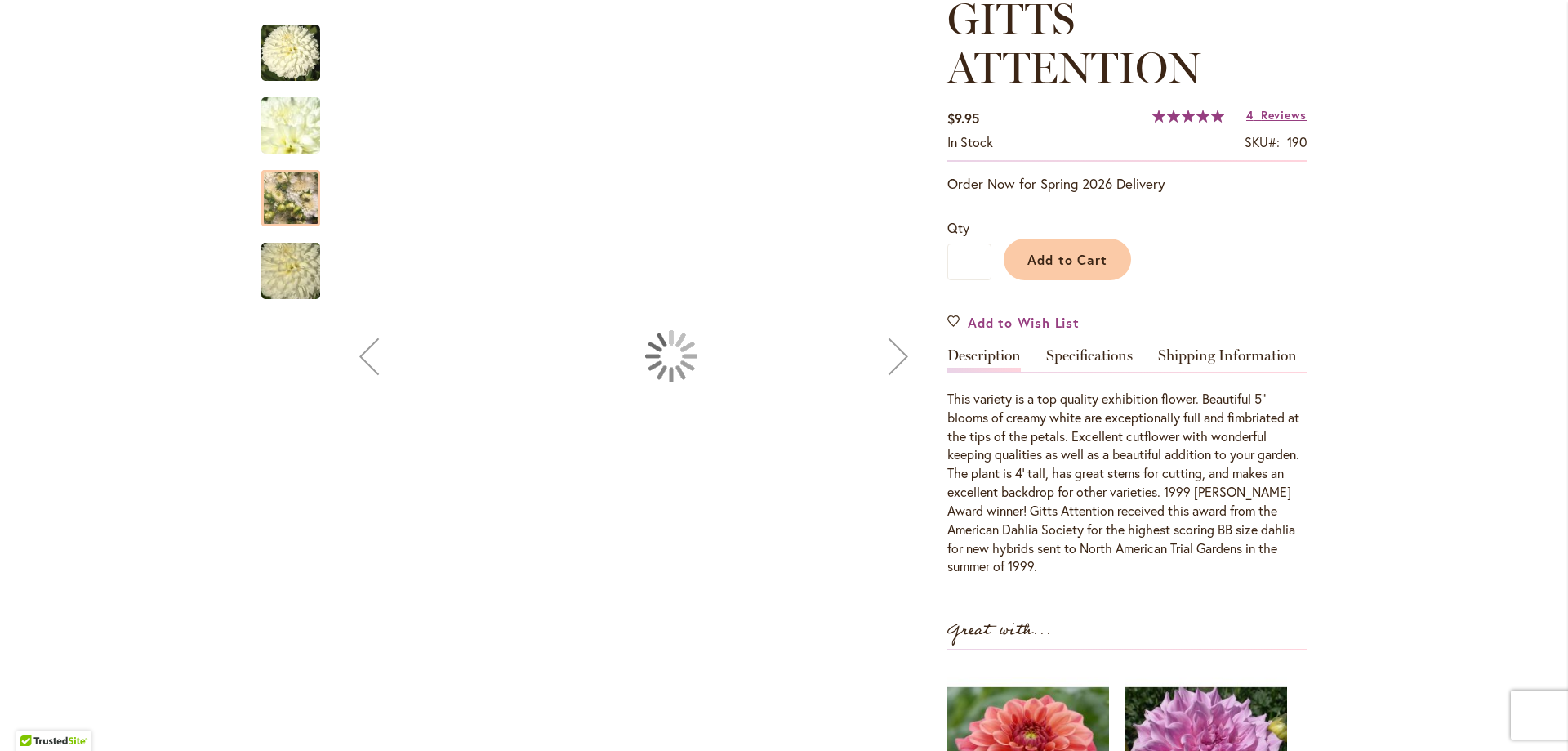
click at [289, 274] on img "GITTS ATTENTION" at bounding box center [290, 271] width 117 height 79
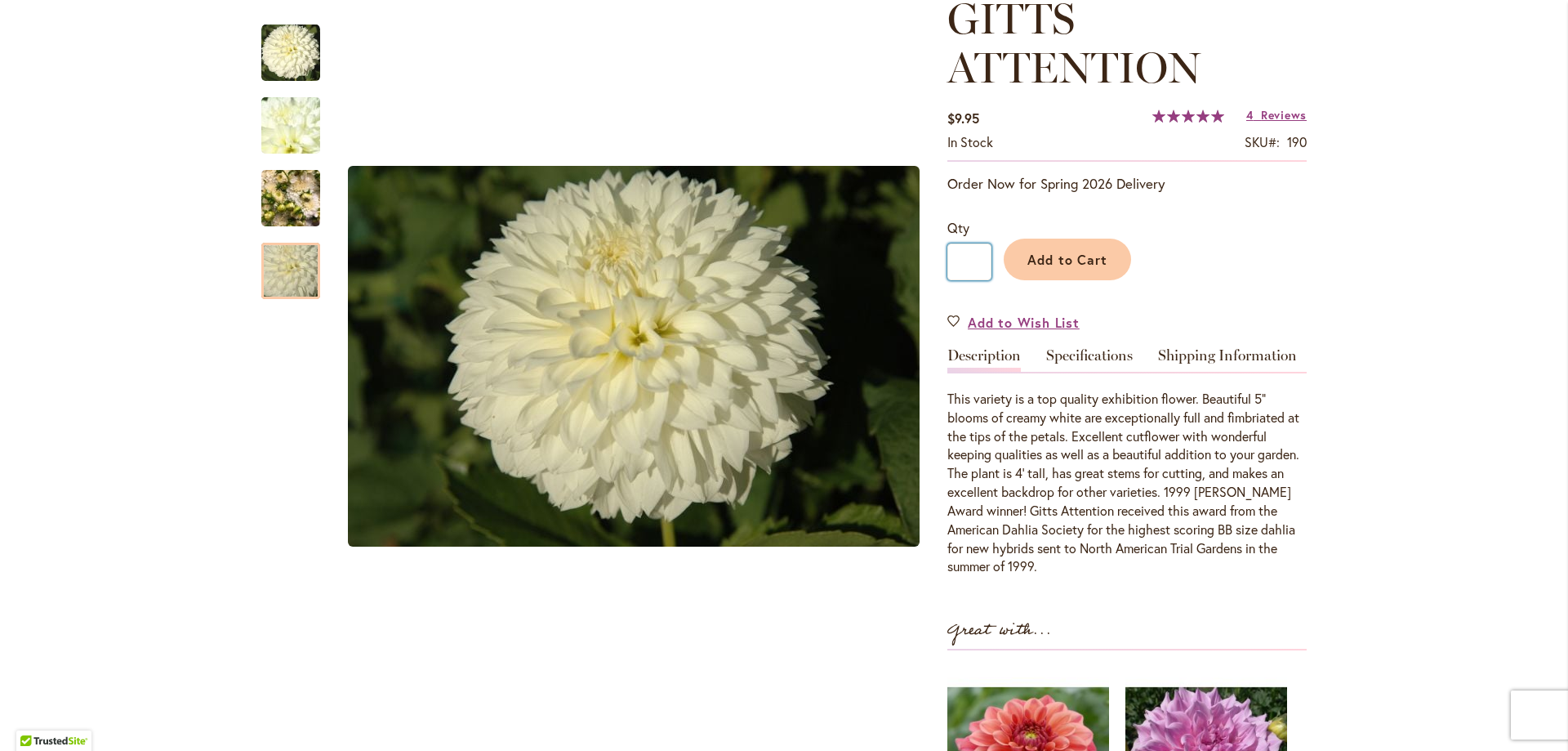
click at [973, 257] on input "*" at bounding box center [970, 262] width 44 height 37
type input "*"
click at [1052, 258] on span "Add to Cart" at bounding box center [1068, 260] width 80 height 18
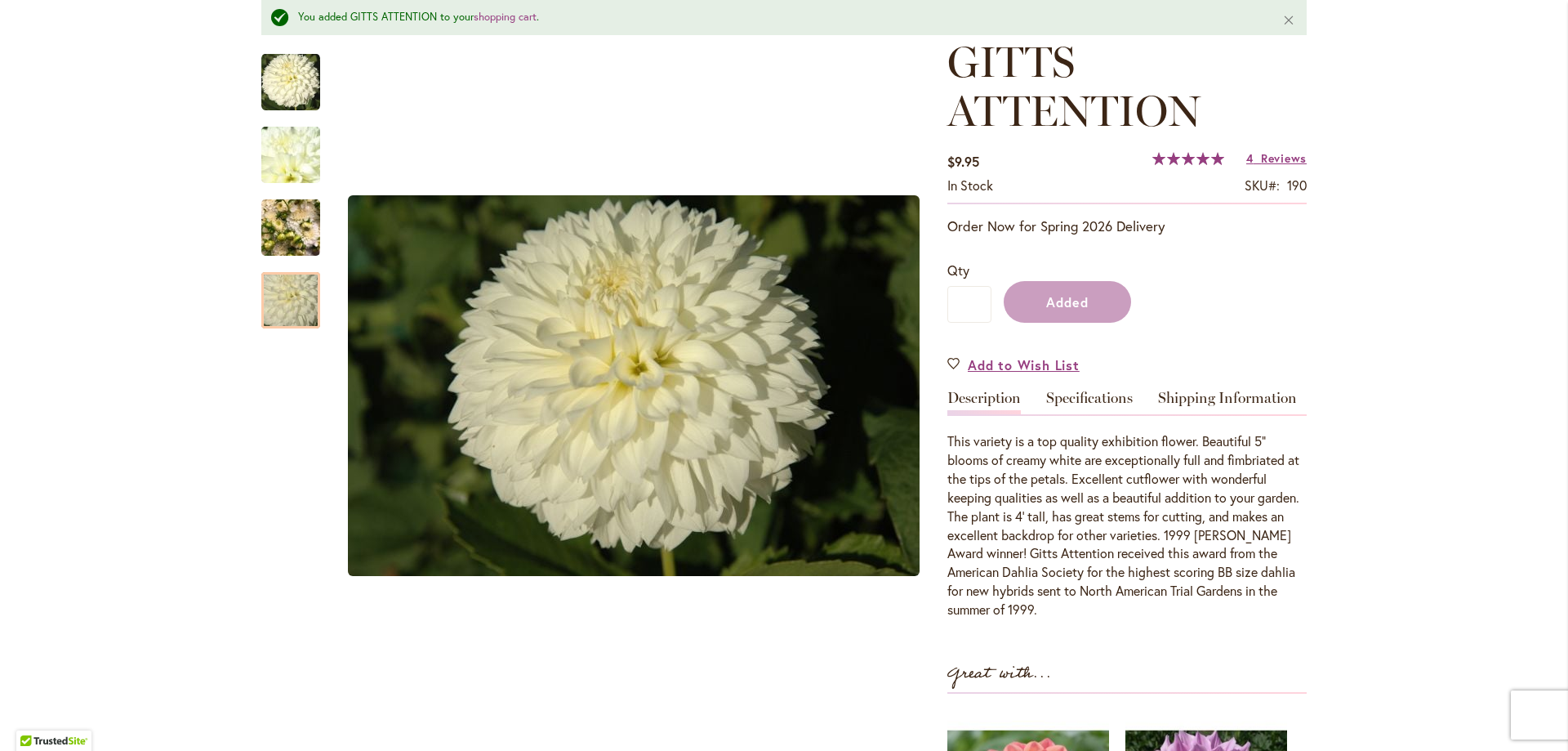
scroll to position [289, 0]
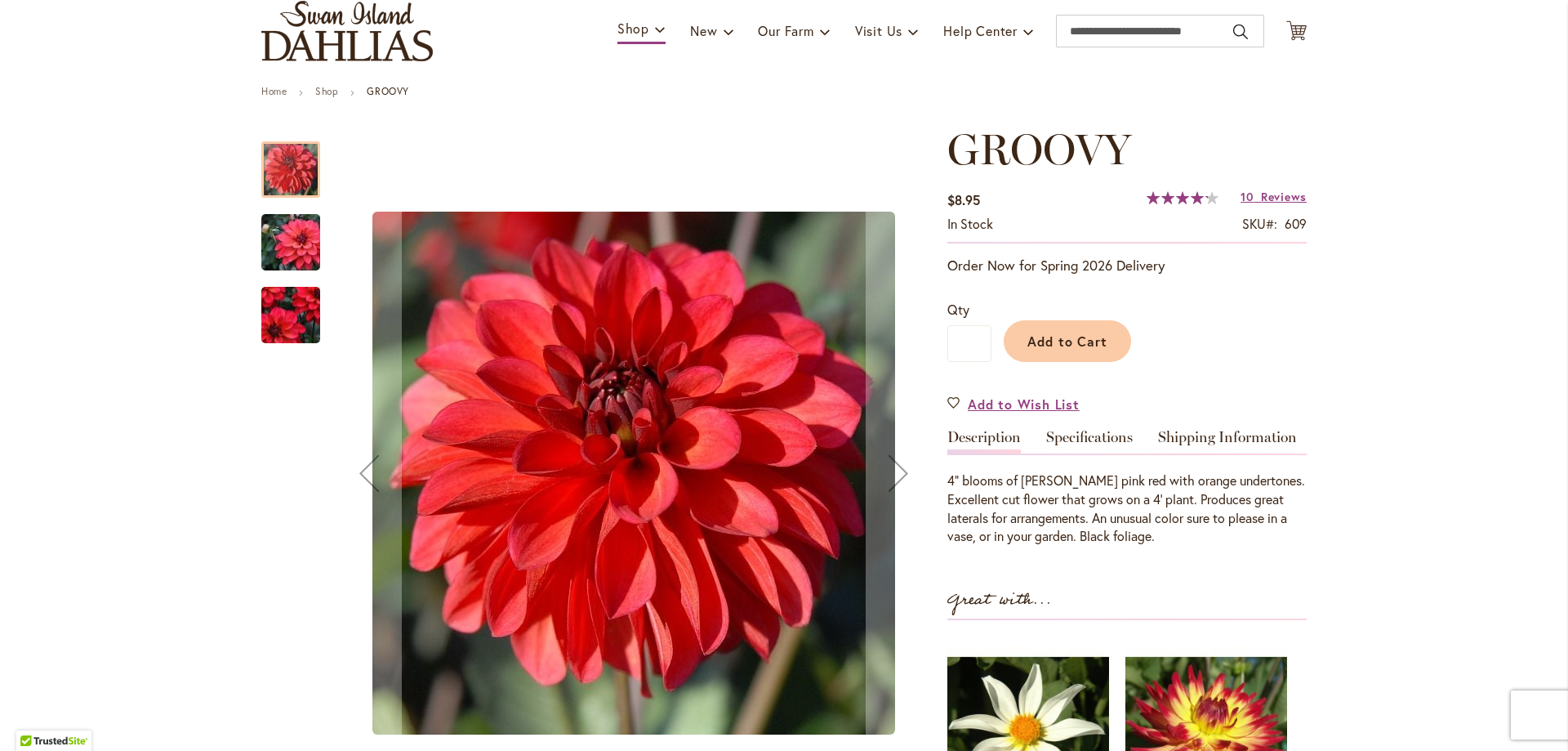
scroll to position [164, 0]
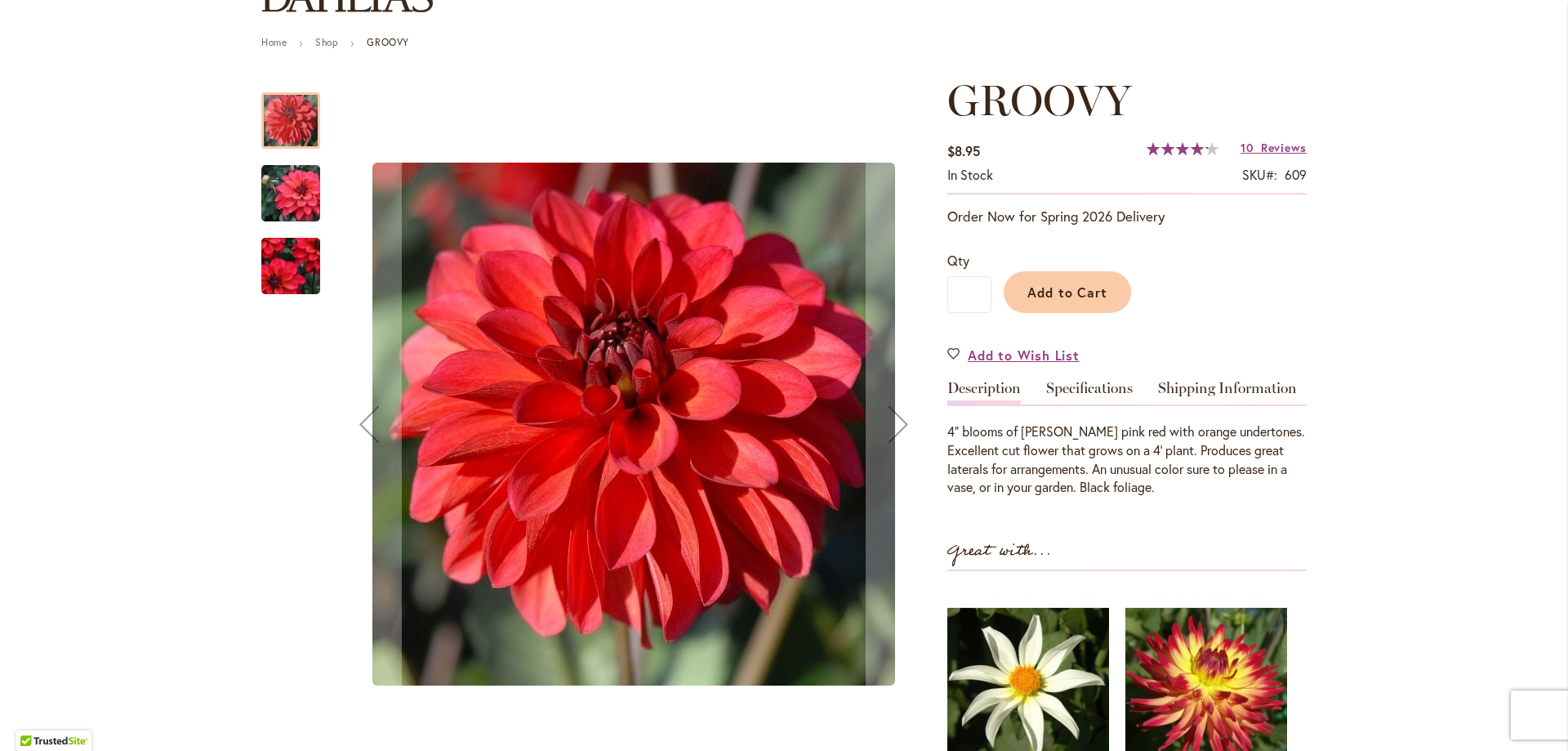
click at [264, 186] on img "GROOVY" at bounding box center [290, 193] width 117 height 79
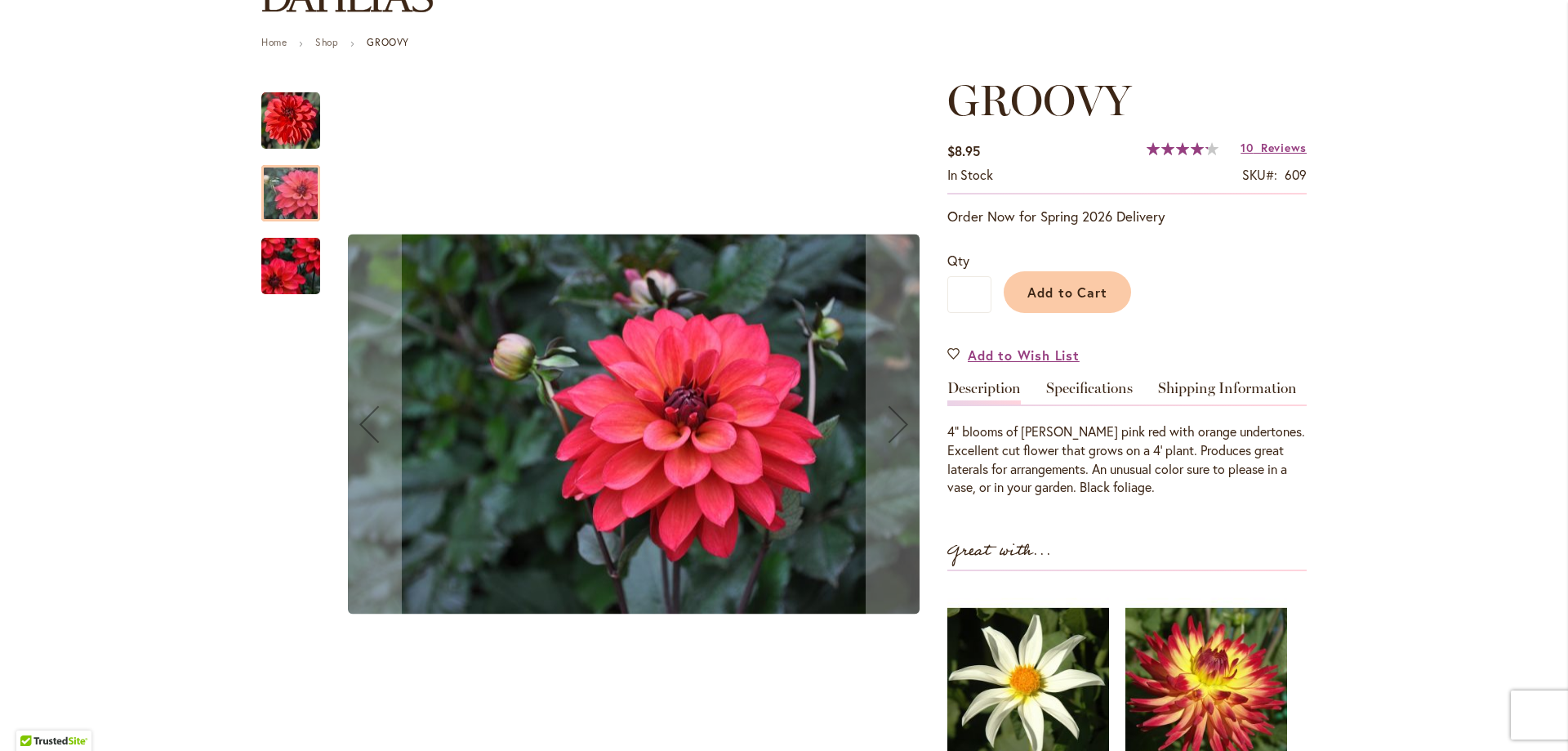
click at [275, 264] on img "GROOVY" at bounding box center [290, 266] width 117 height 102
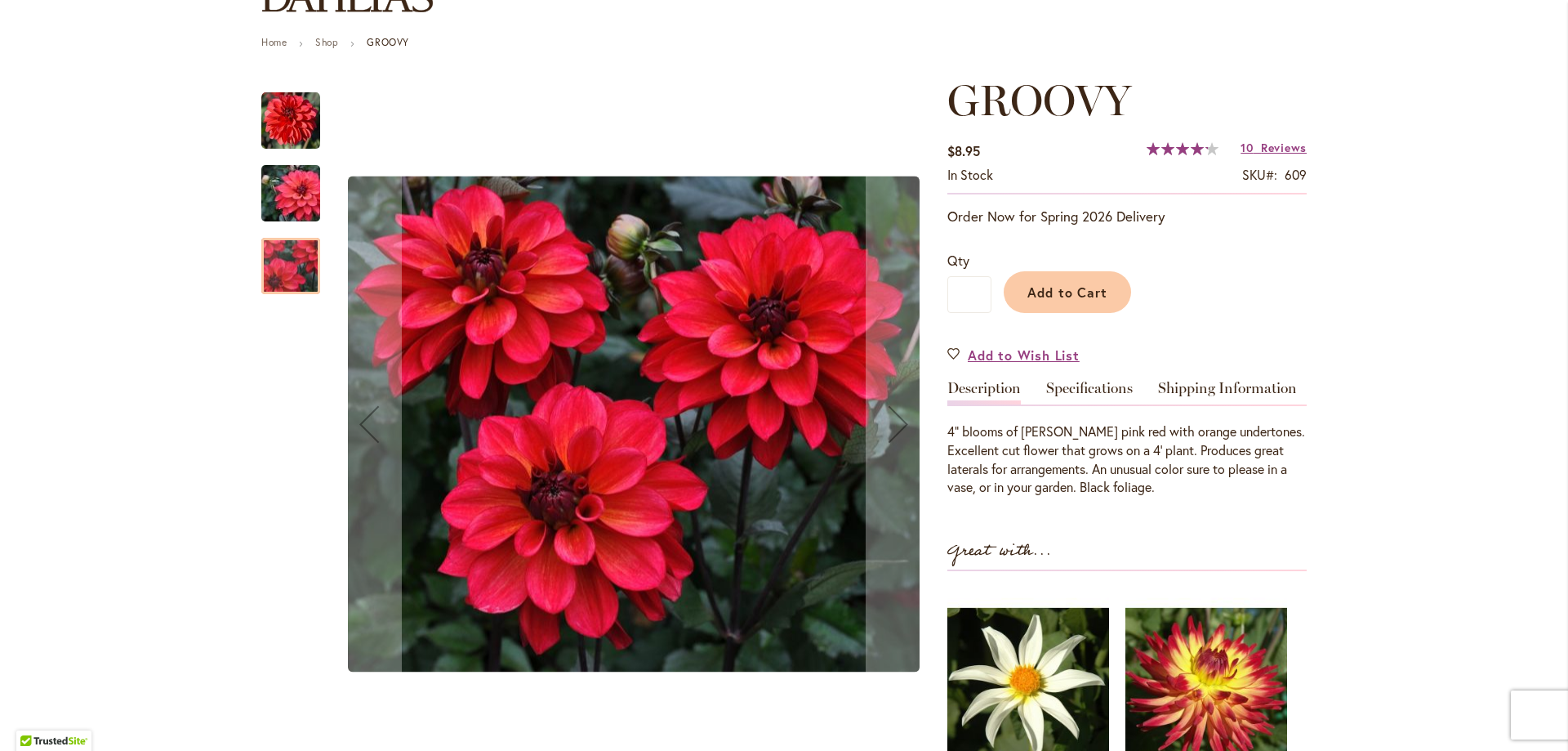
click at [284, 116] on img "GROOVY" at bounding box center [290, 121] width 59 height 59
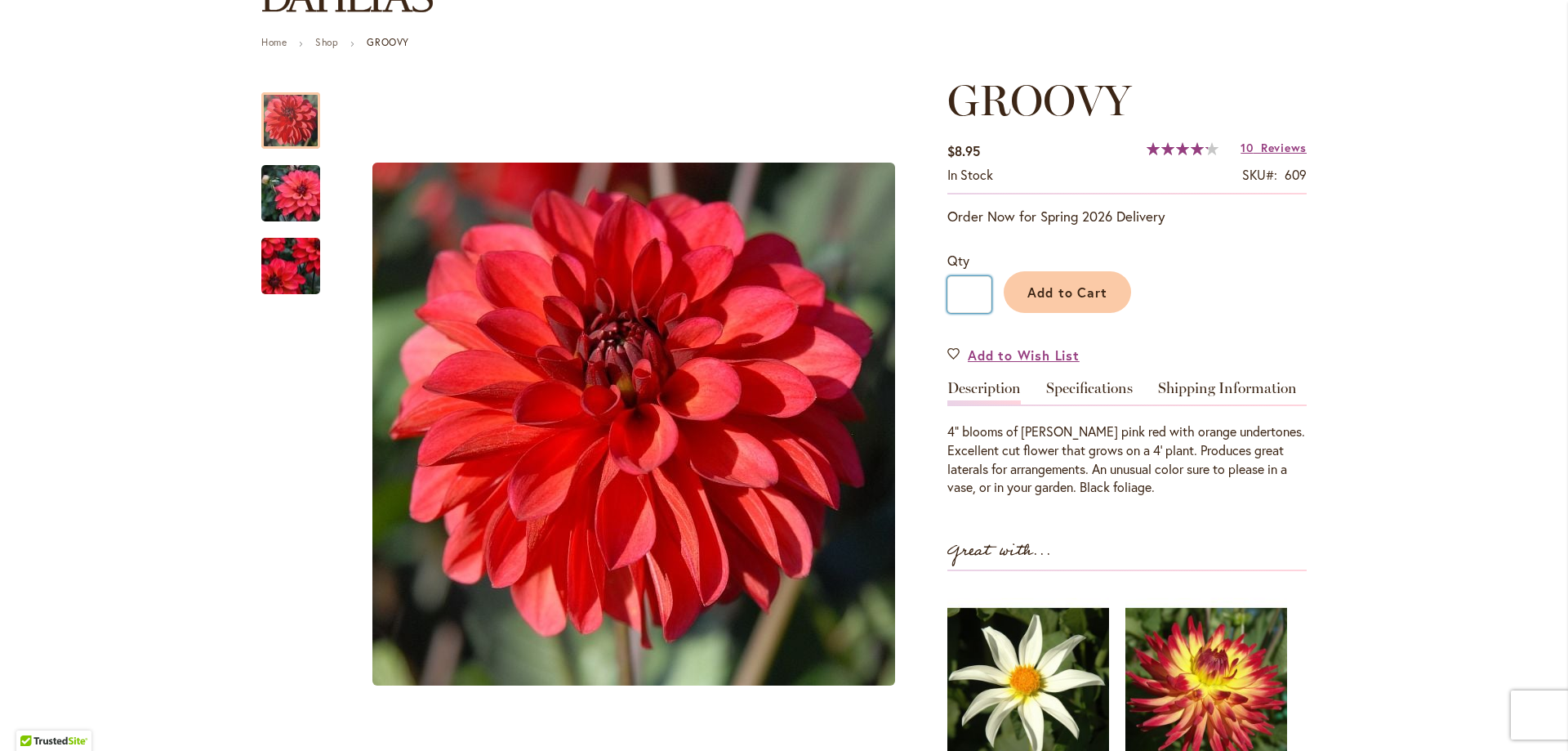
click at [970, 291] on input "*" at bounding box center [970, 295] width 44 height 37
type input "*"
click at [1047, 284] on span "Add to Cart" at bounding box center [1068, 292] width 80 height 18
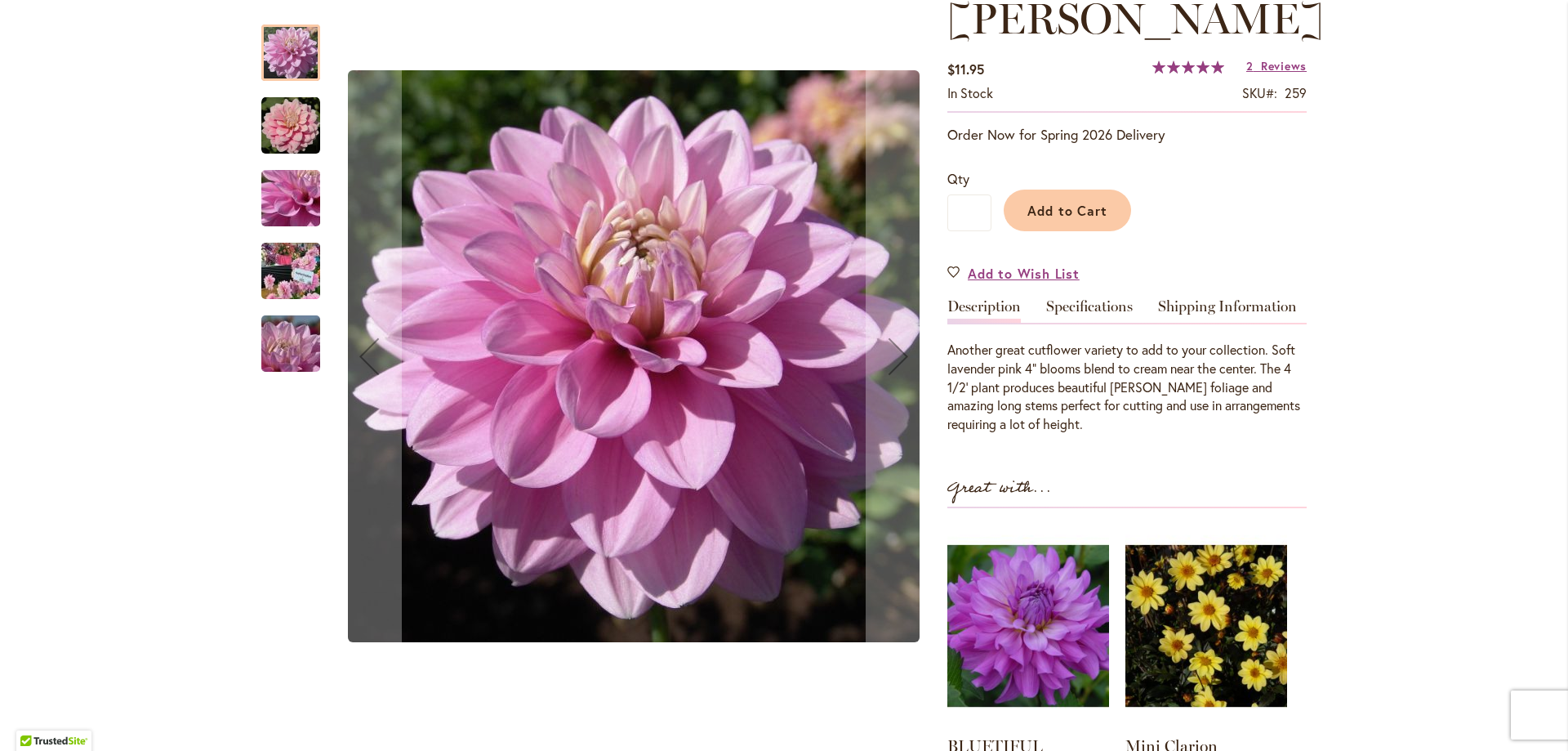
scroll to position [164, 0]
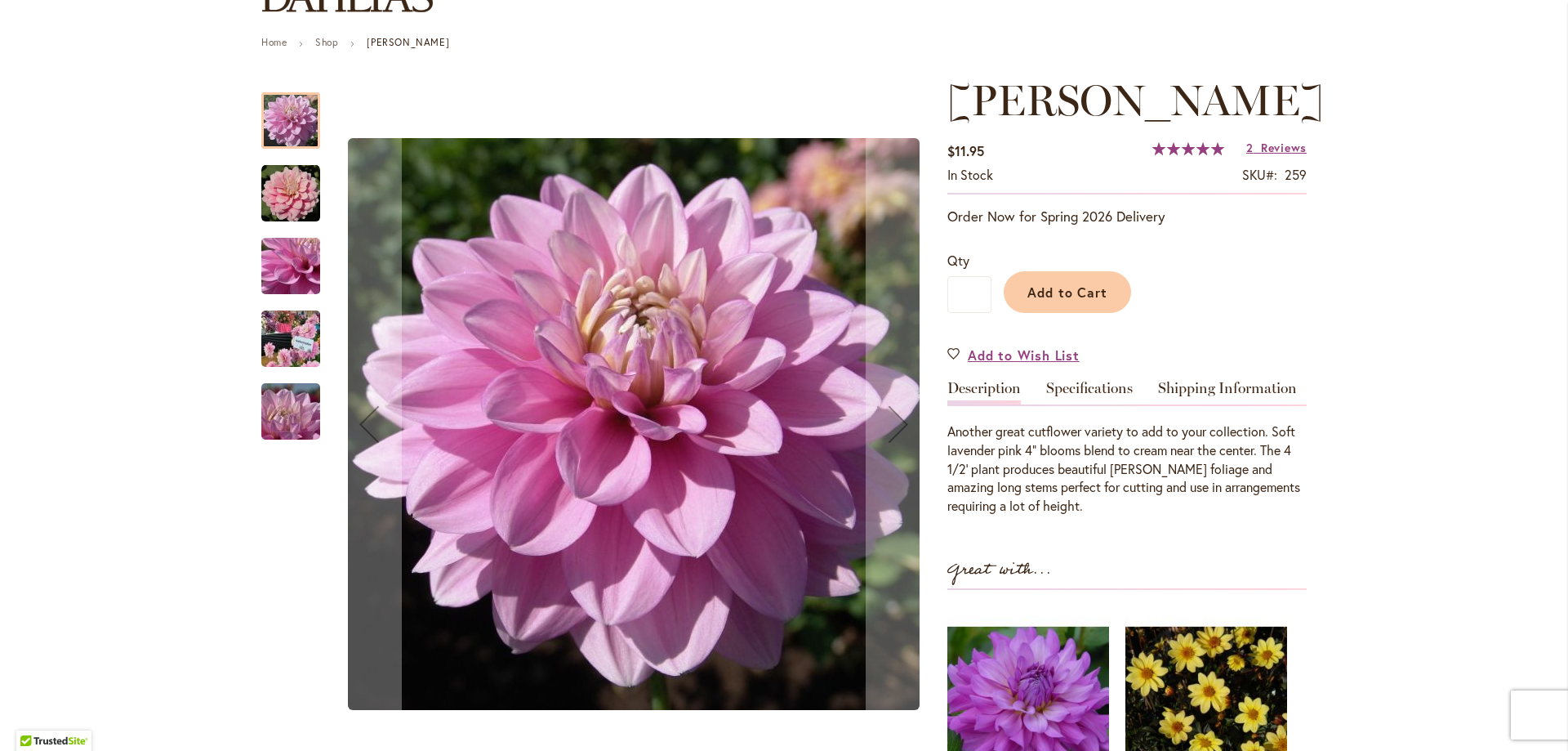
click at [264, 192] on img "HEATHER FEATHER" at bounding box center [290, 193] width 59 height 59
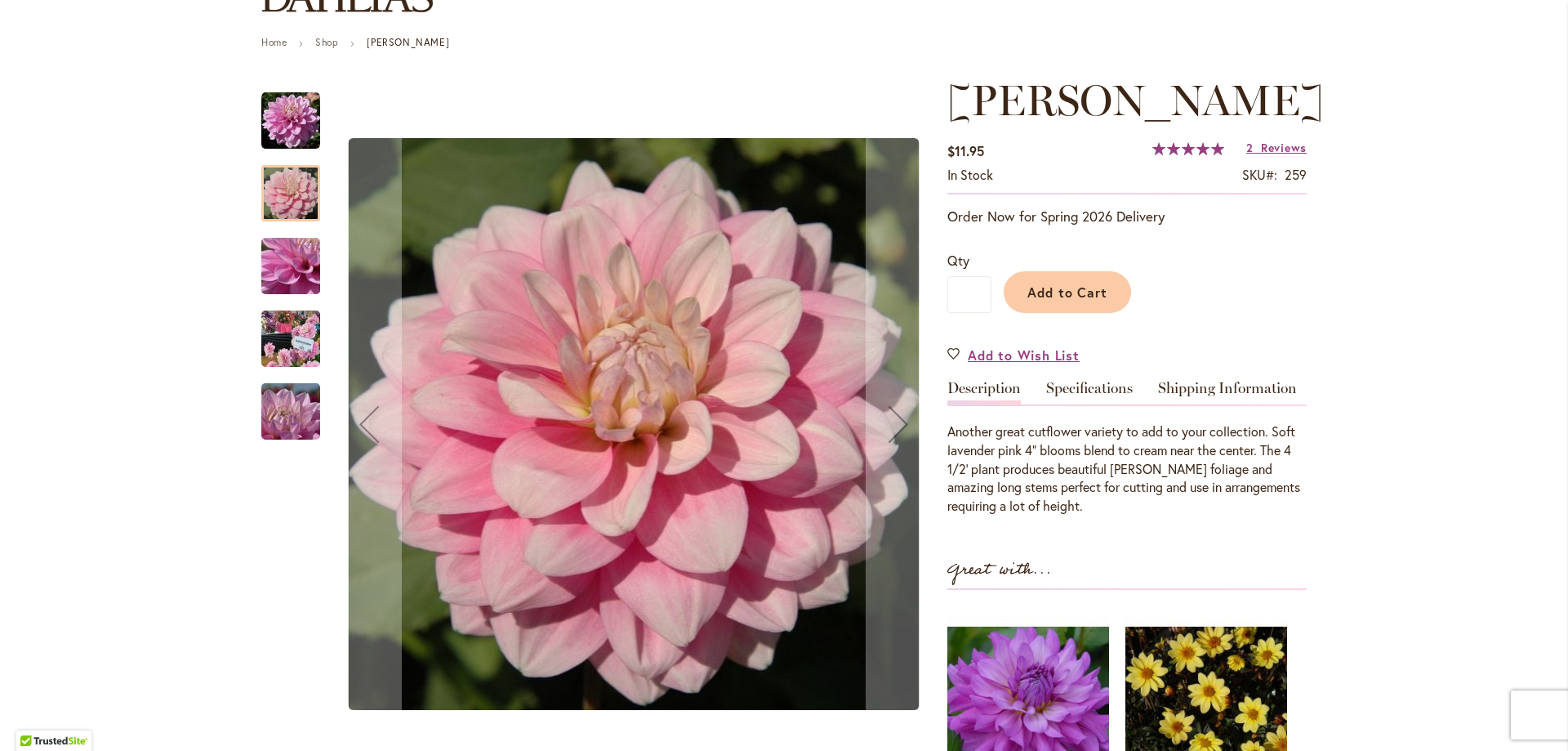
click at [284, 278] on img "HEATHER FEATHER" at bounding box center [290, 266] width 117 height 88
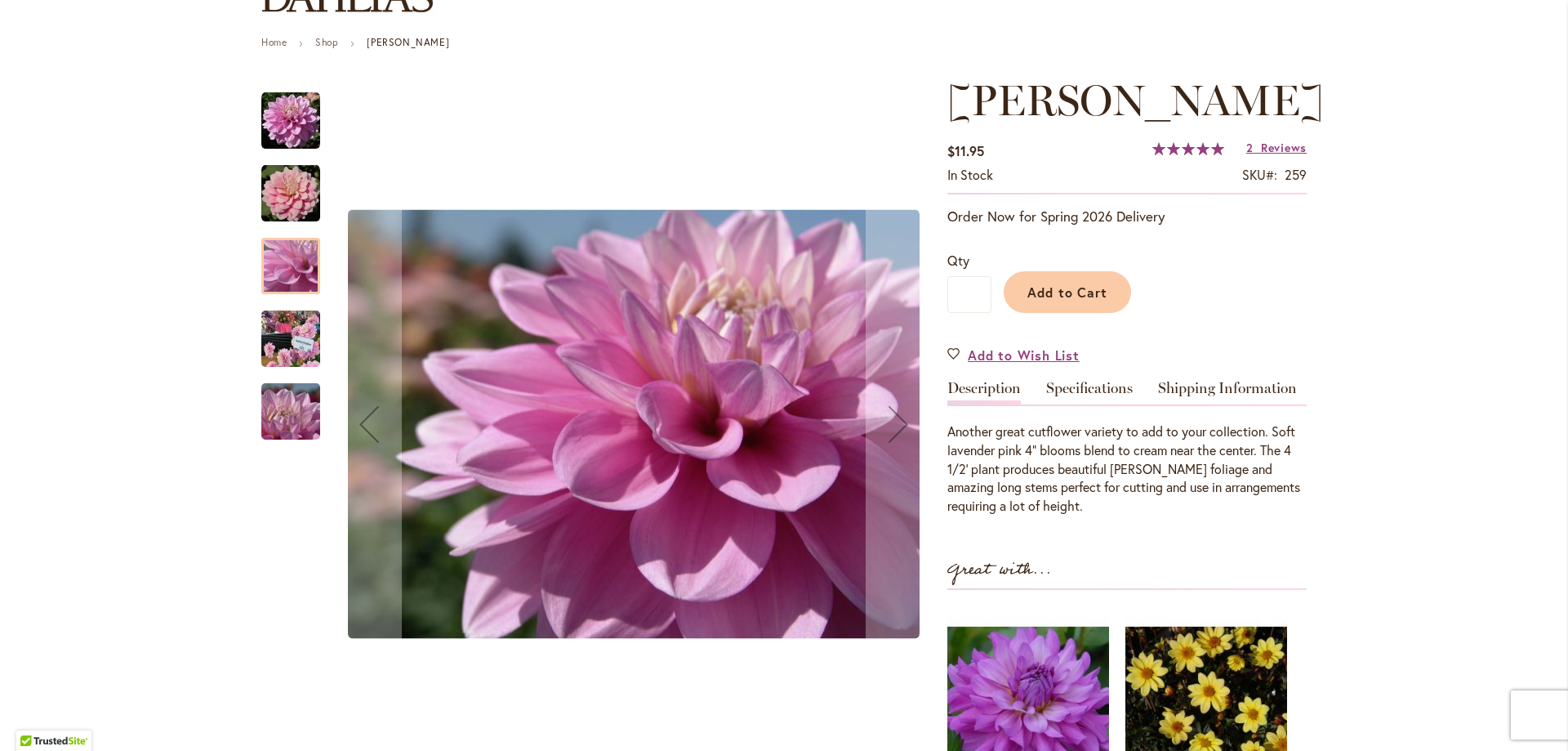
click at [281, 381] on div "HEATHER FEATHER" at bounding box center [290, 403] width 59 height 73
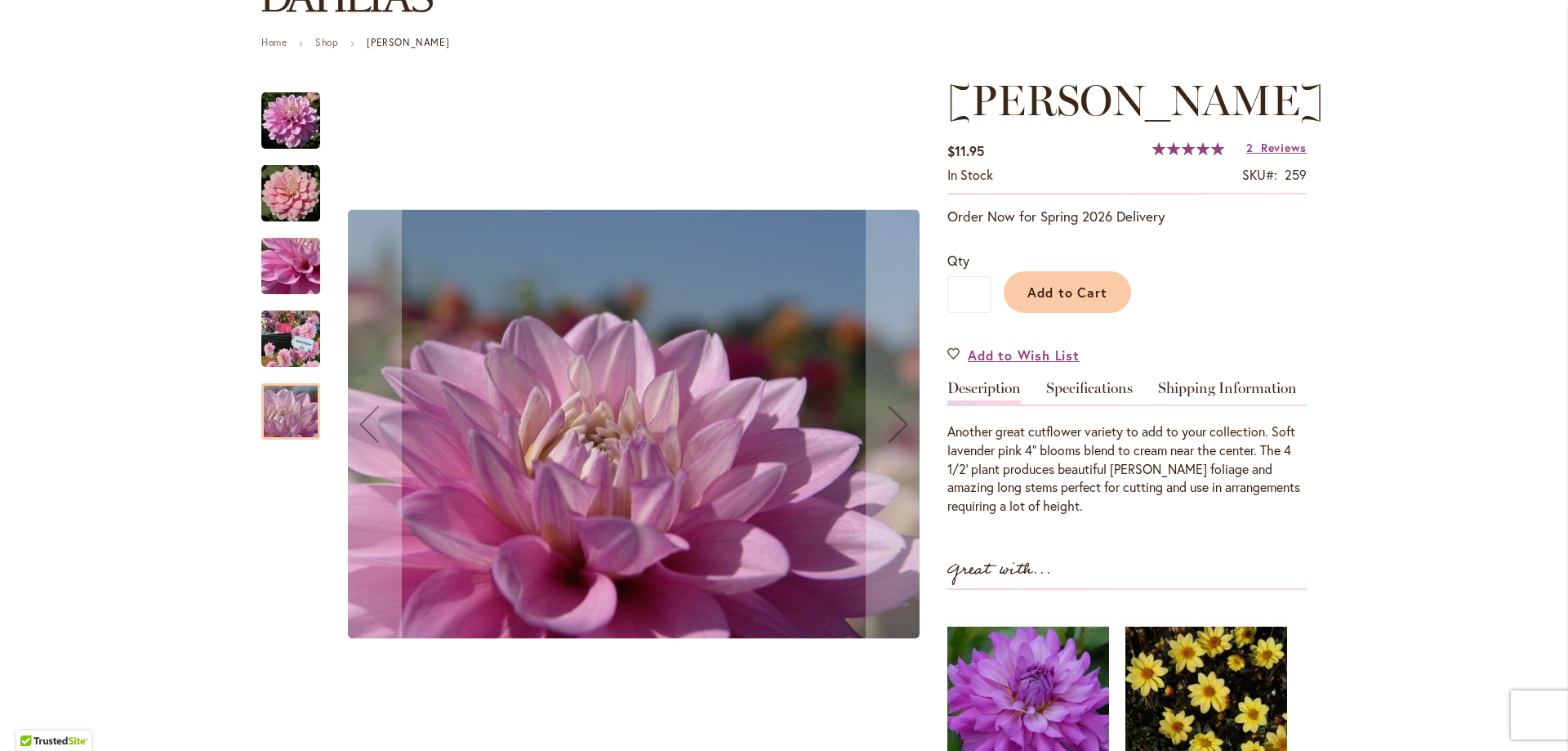
click at [278, 347] on img "HEATHER FEATHER" at bounding box center [290, 339] width 117 height 88
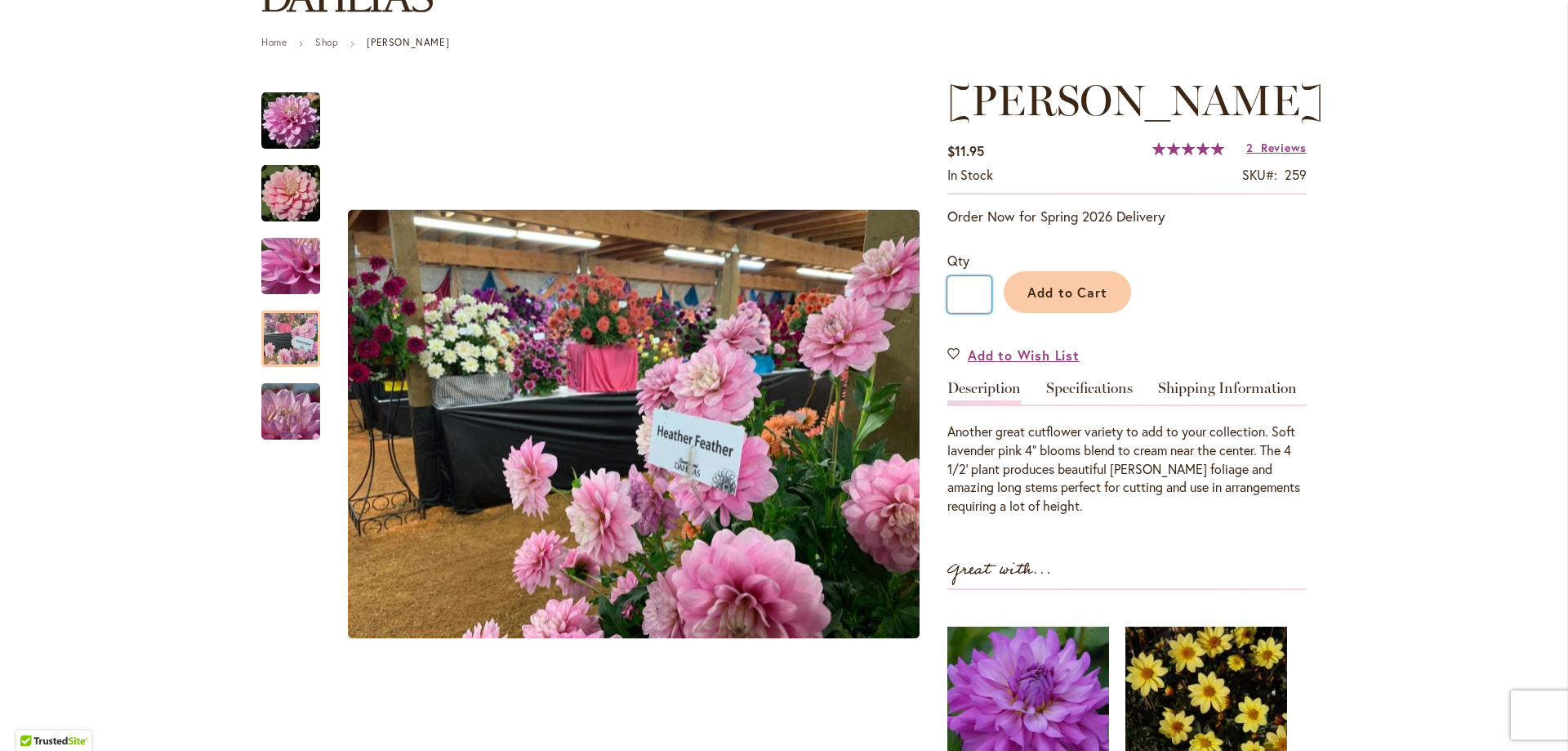
click at [971, 313] on input "*" at bounding box center [970, 295] width 44 height 37
type input "*"
click at [1095, 313] on button "Add to Cart" at bounding box center [1068, 292] width 128 height 42
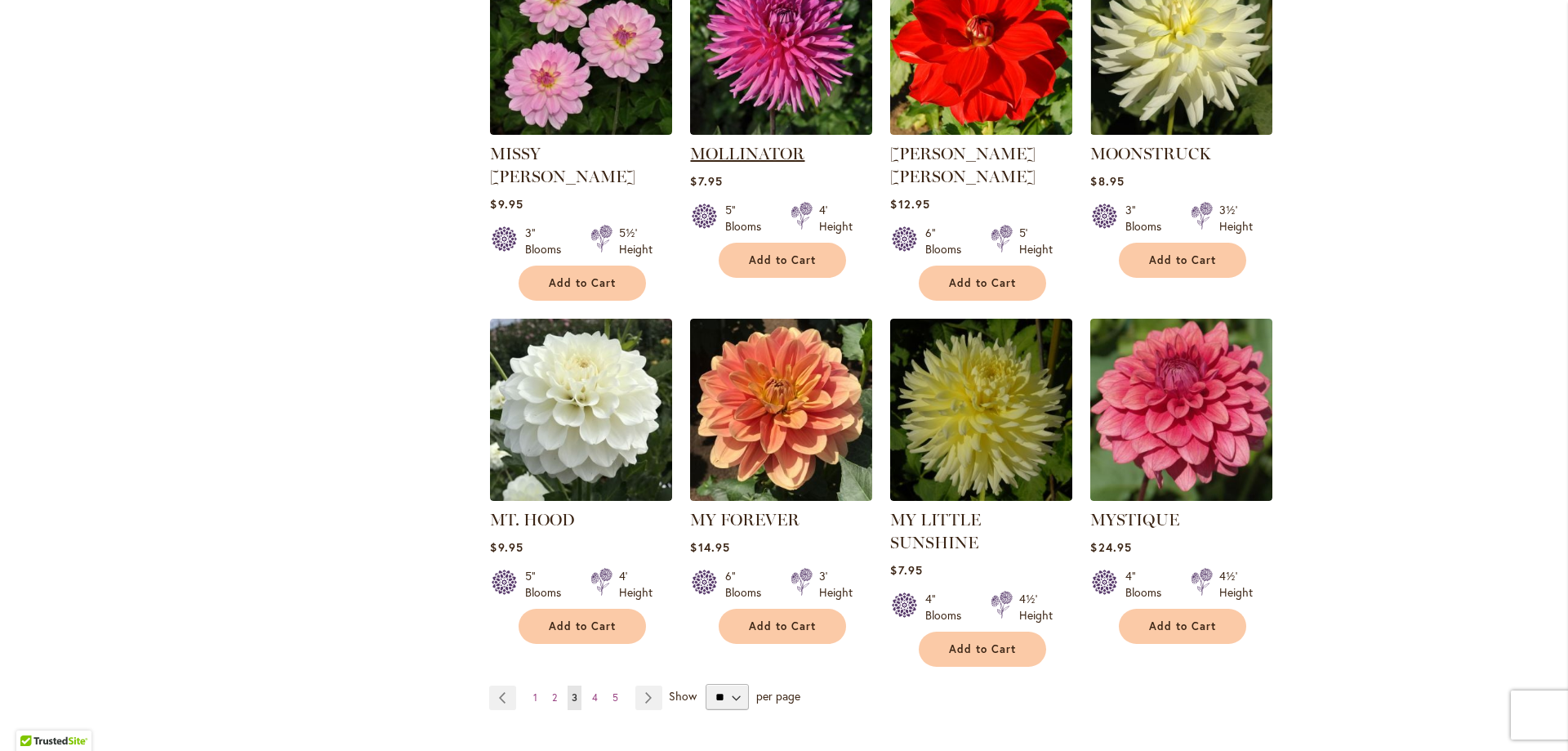
scroll to position [5401, 0]
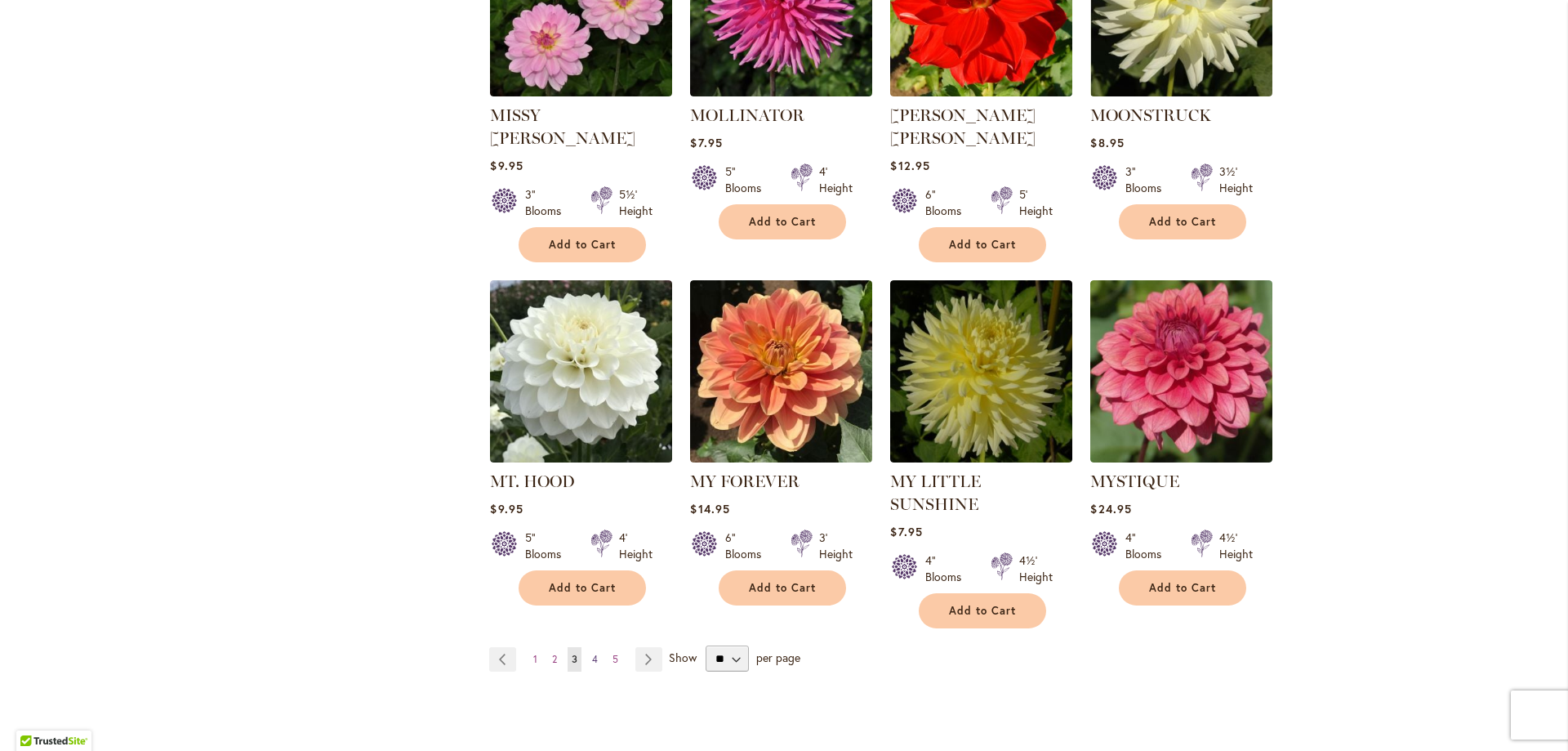
click at [592, 653] on span "4" at bounding box center [595, 659] width 6 height 12
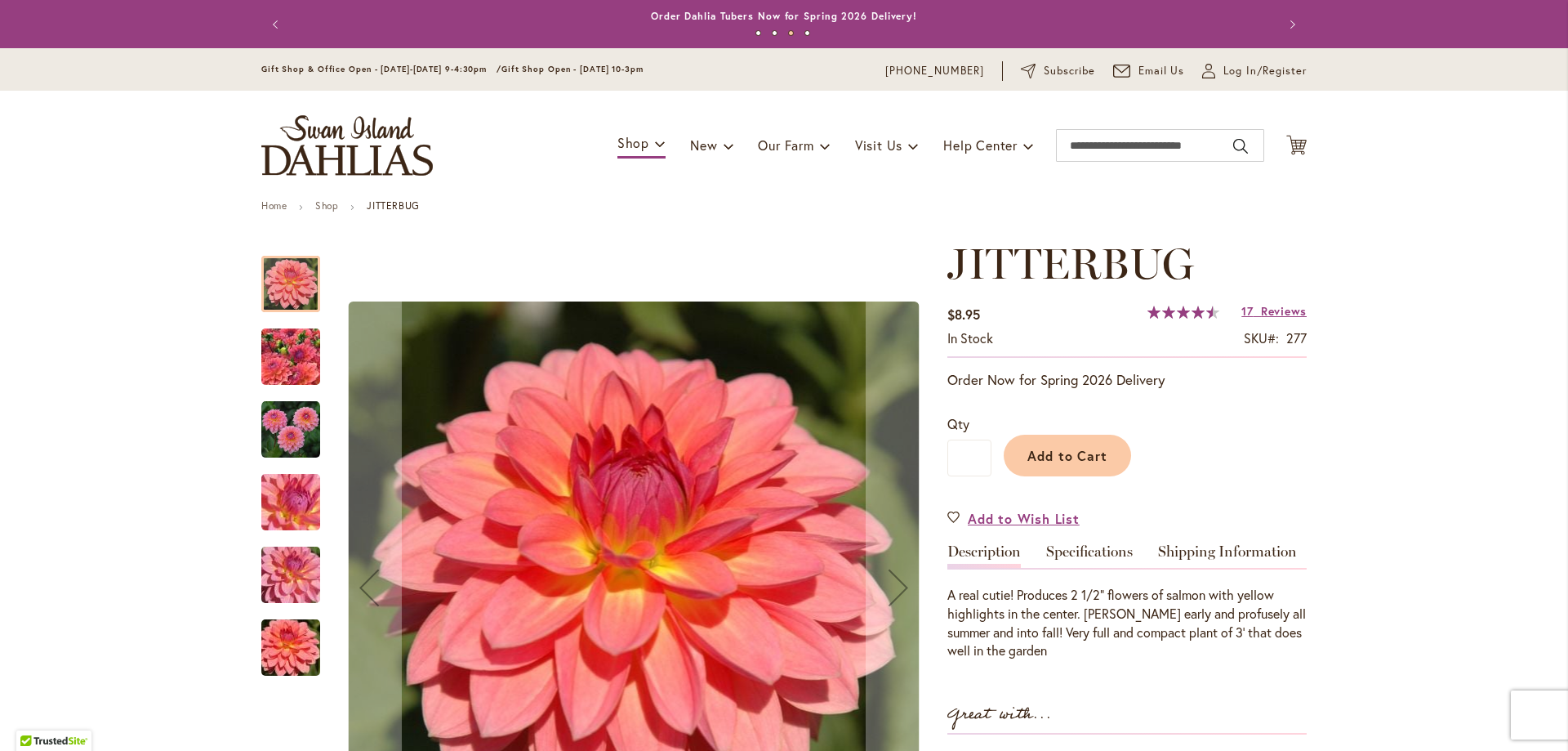
click at [275, 449] on img "JITTERBUG" at bounding box center [290, 429] width 59 height 59
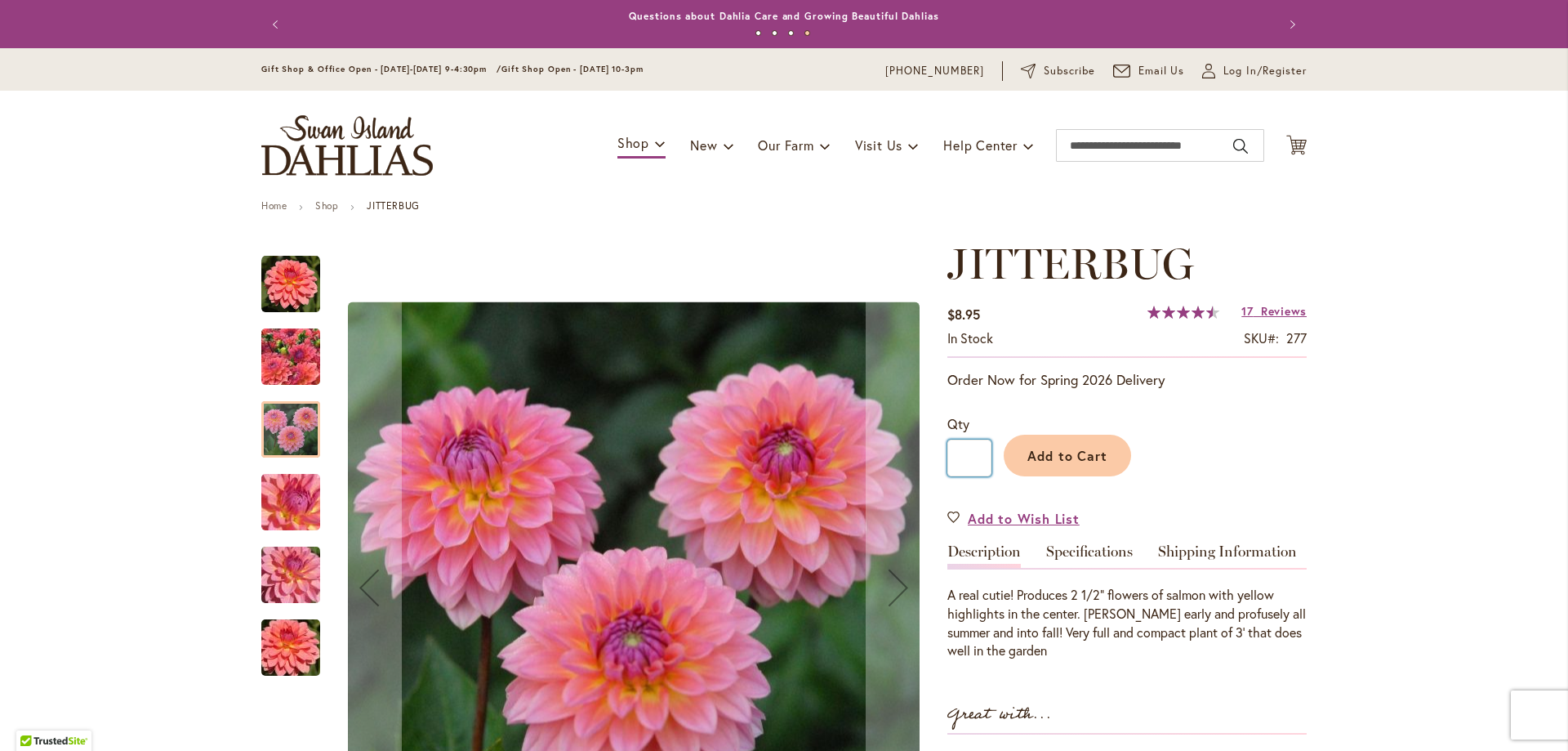
drag, startPoint x: 976, startPoint y: 455, endPoint x: 921, endPoint y: 452, distance: 55.1
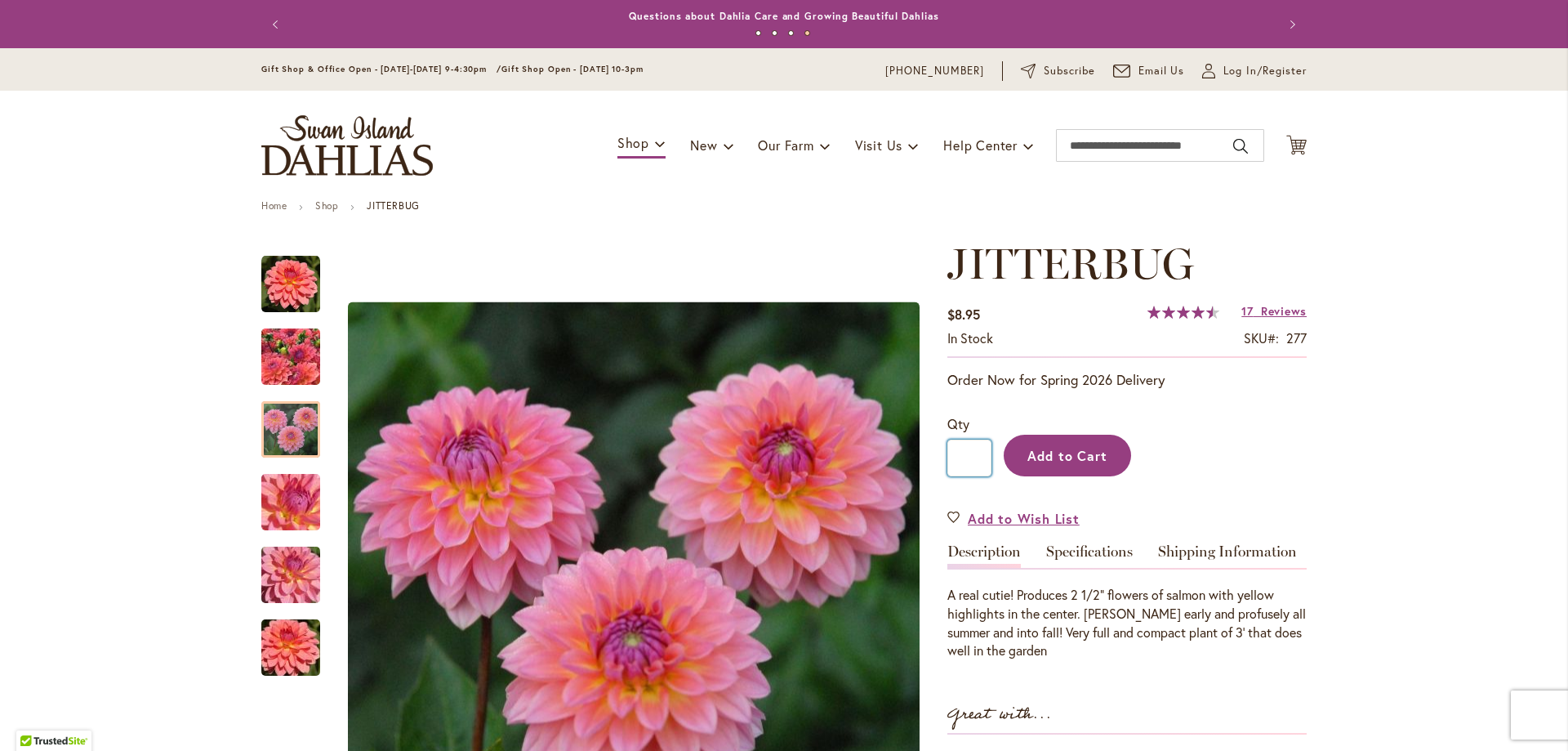
type input "*"
click at [1051, 455] on span "Add to Cart" at bounding box center [1068, 456] width 80 height 18
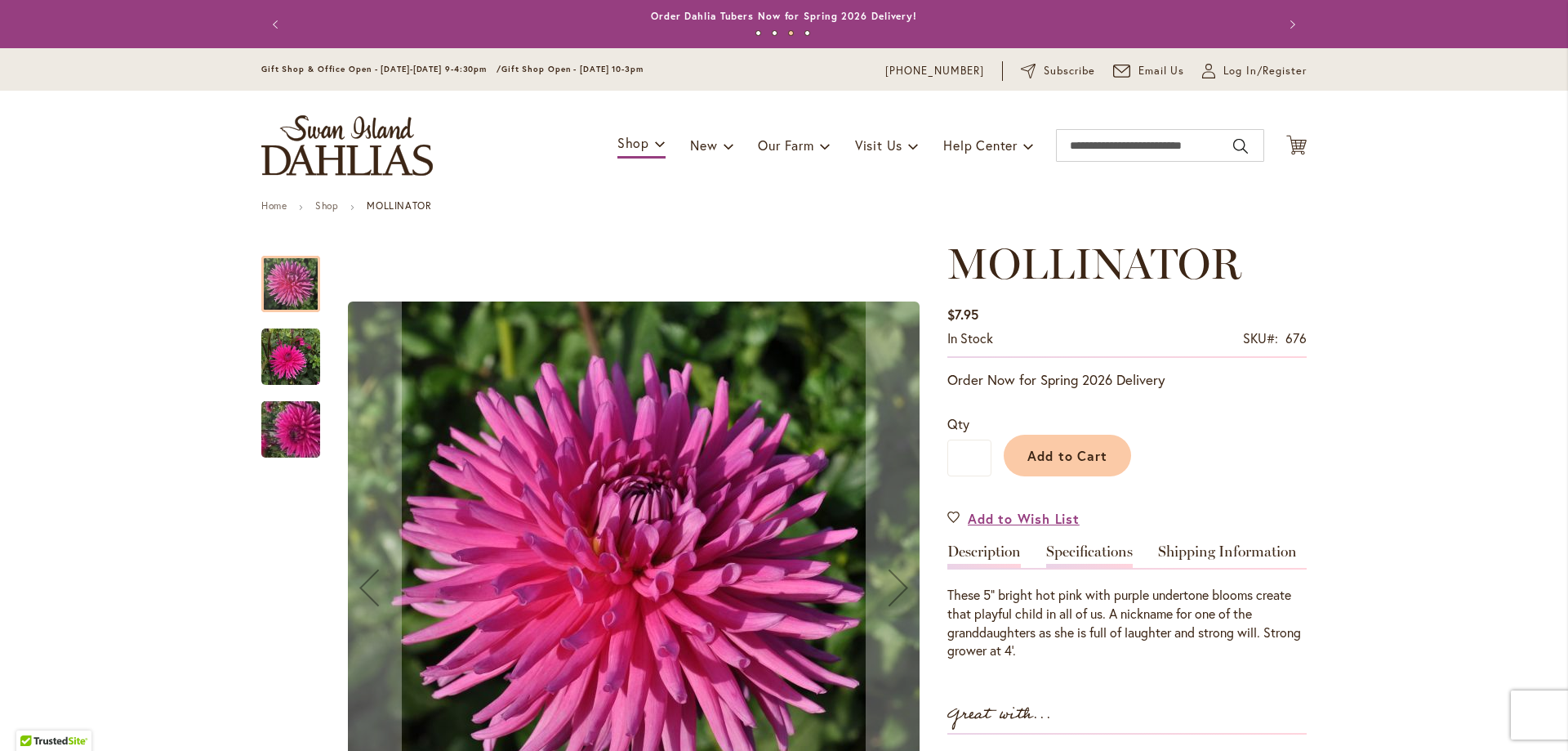
scroll to position [245, 0]
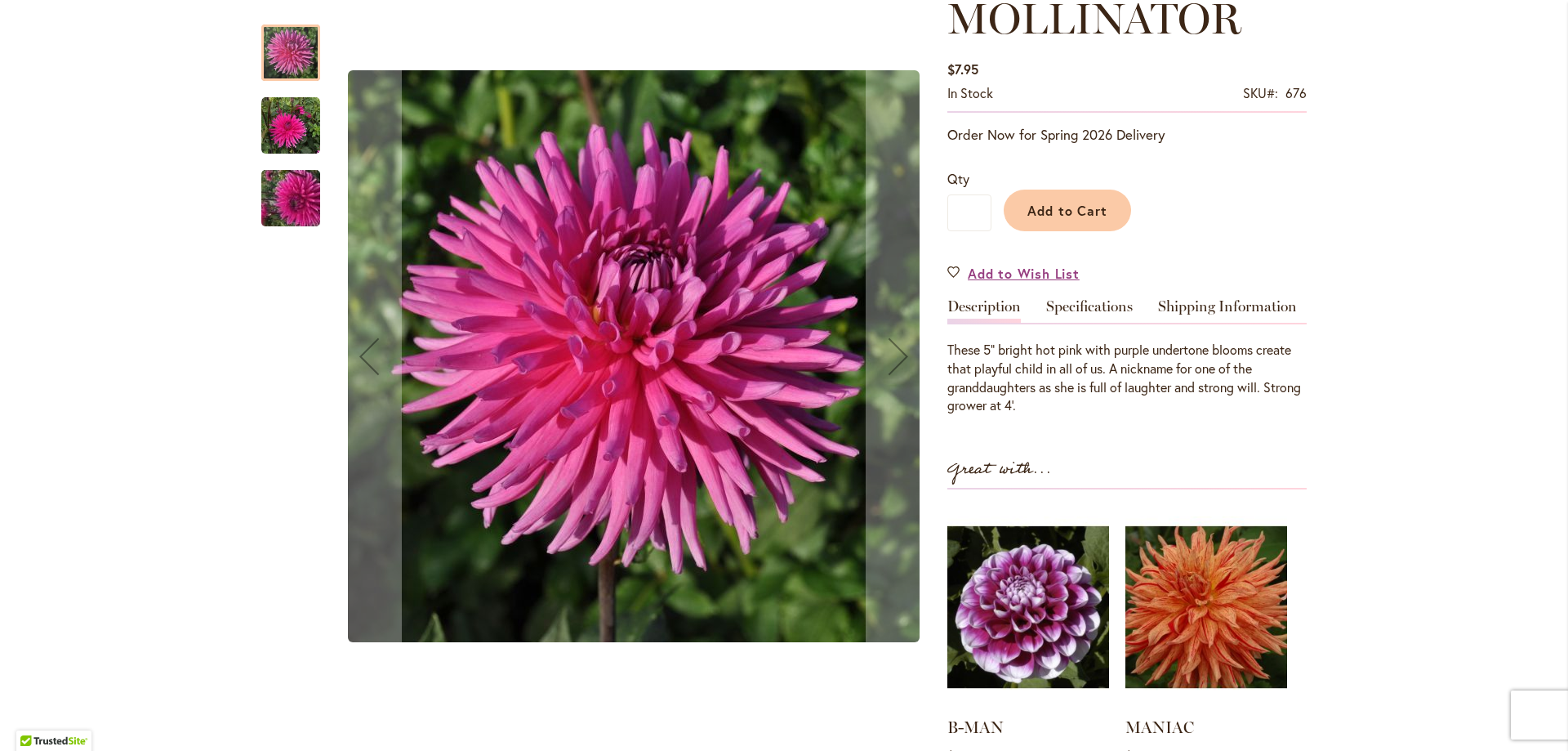
click at [280, 129] on img "MOLLINATOR" at bounding box center [290, 125] width 59 height 59
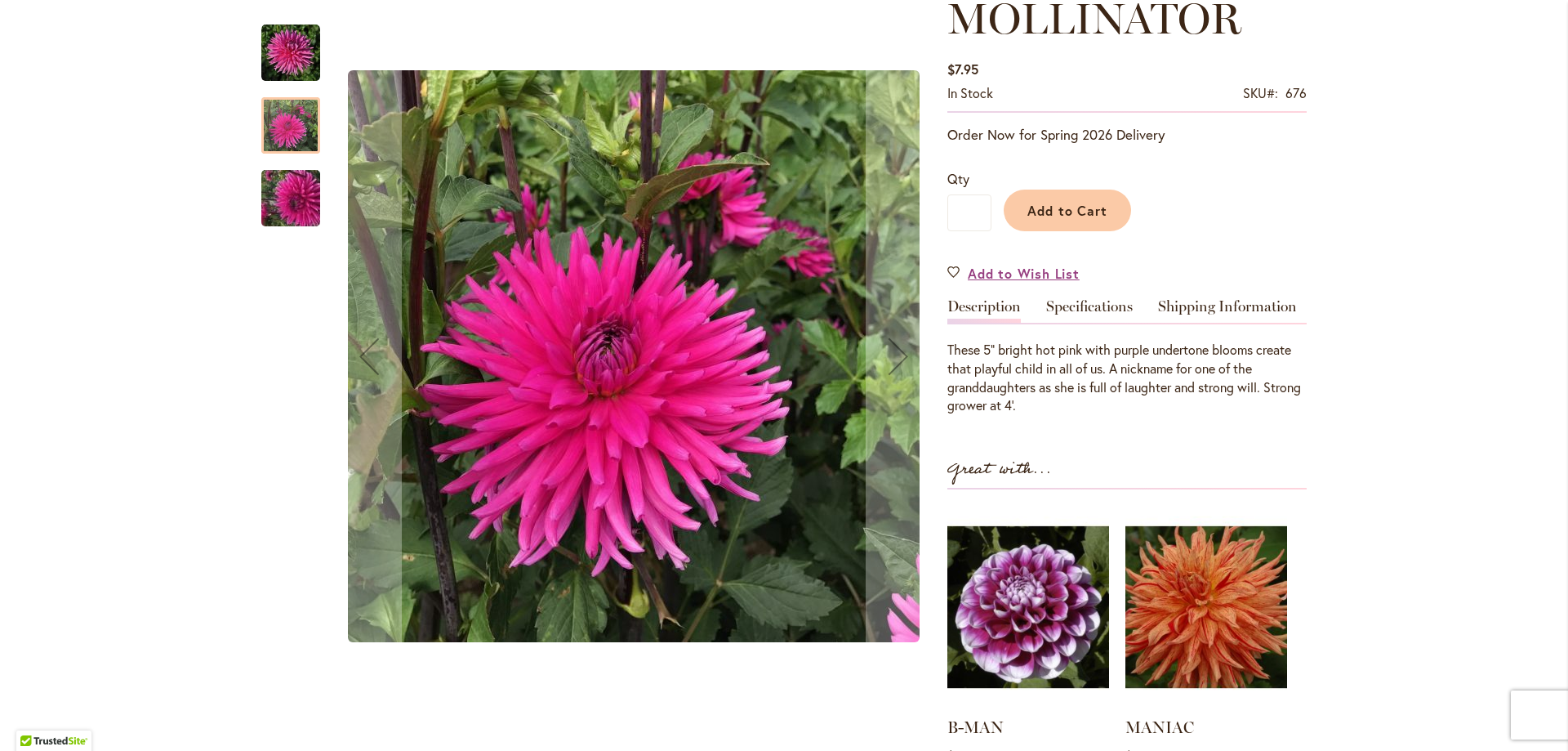
click at [276, 208] on img "MOLLINATOR" at bounding box center [290, 198] width 117 height 88
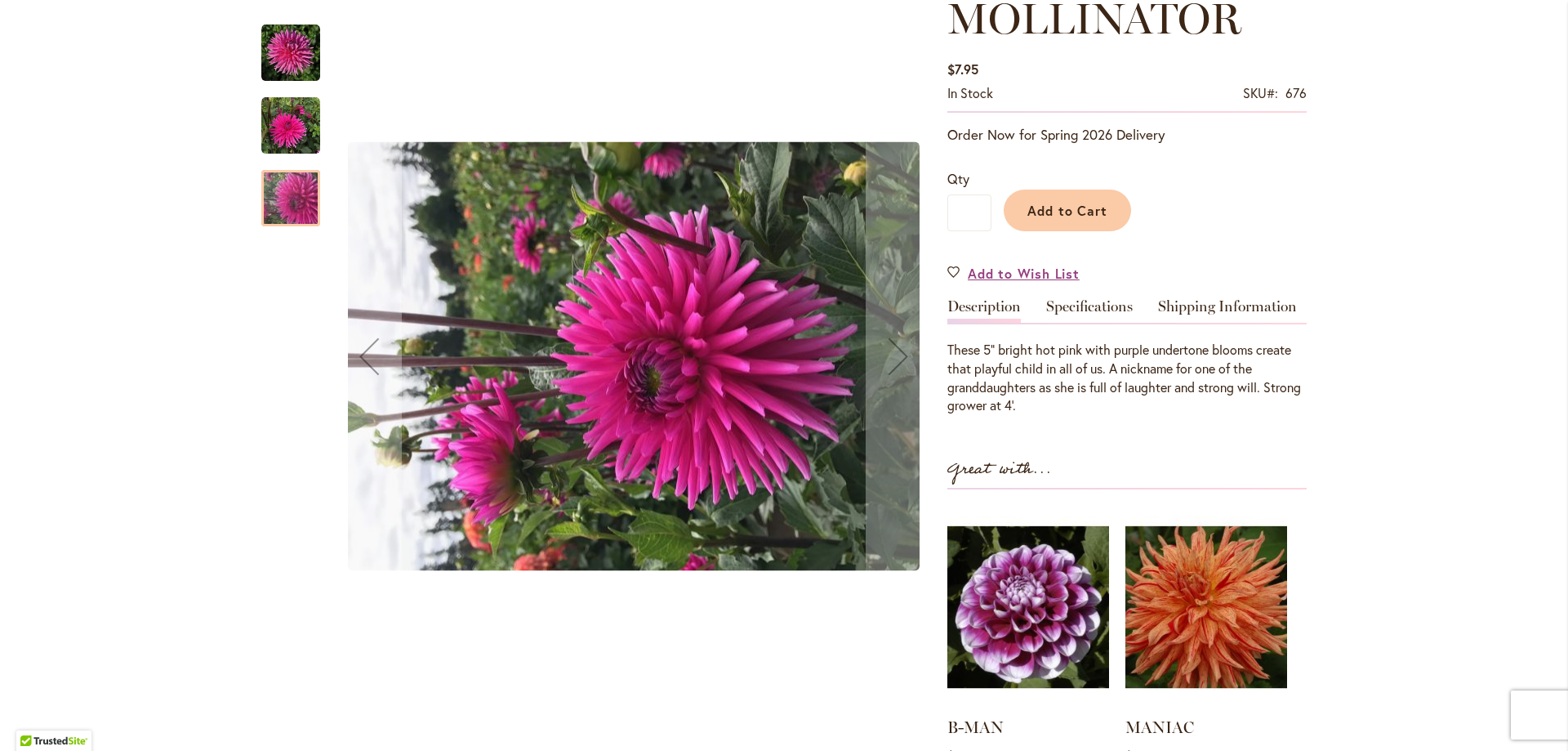
click at [288, 61] on img "MOLLINATOR" at bounding box center [290, 53] width 59 height 59
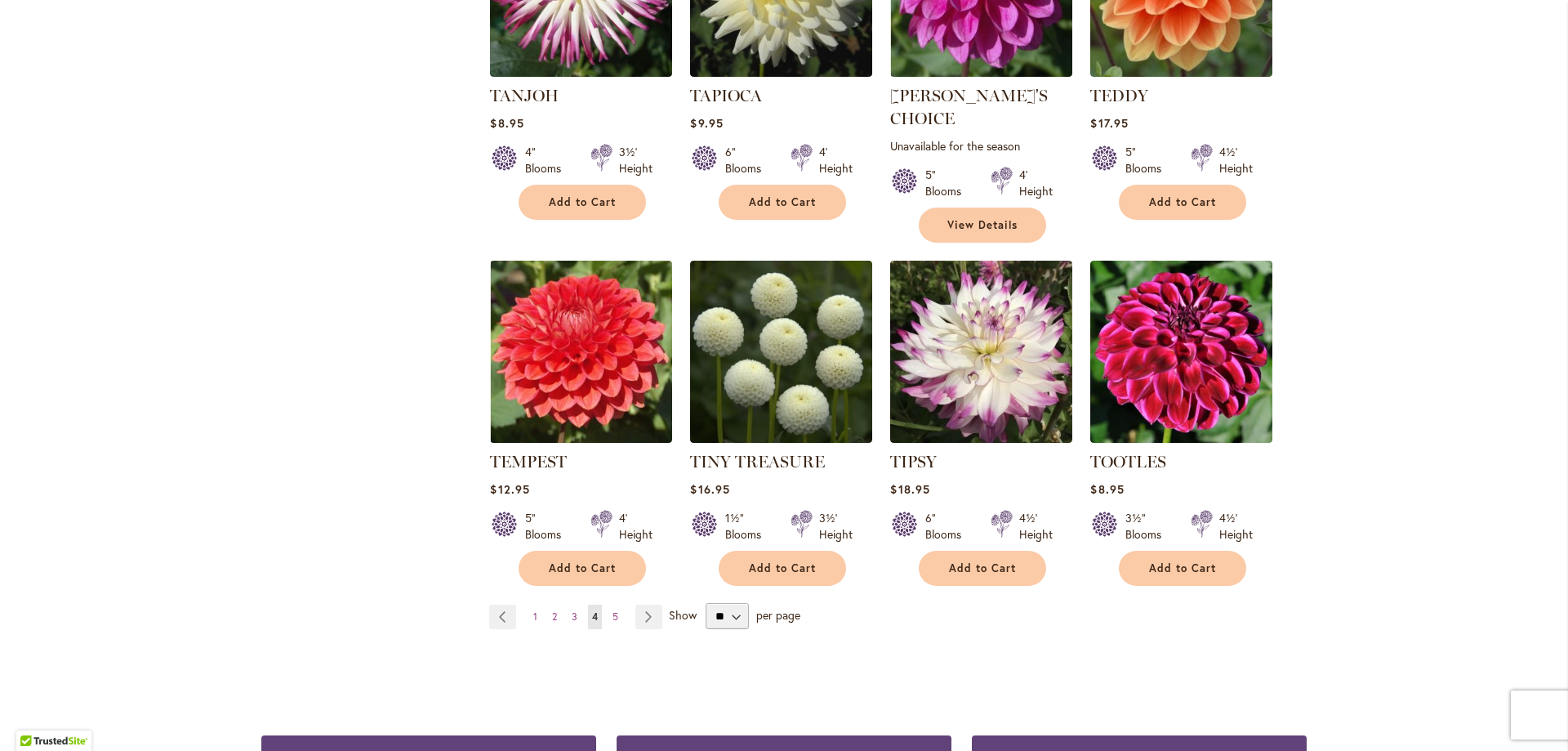
scroll to position [5401, 0]
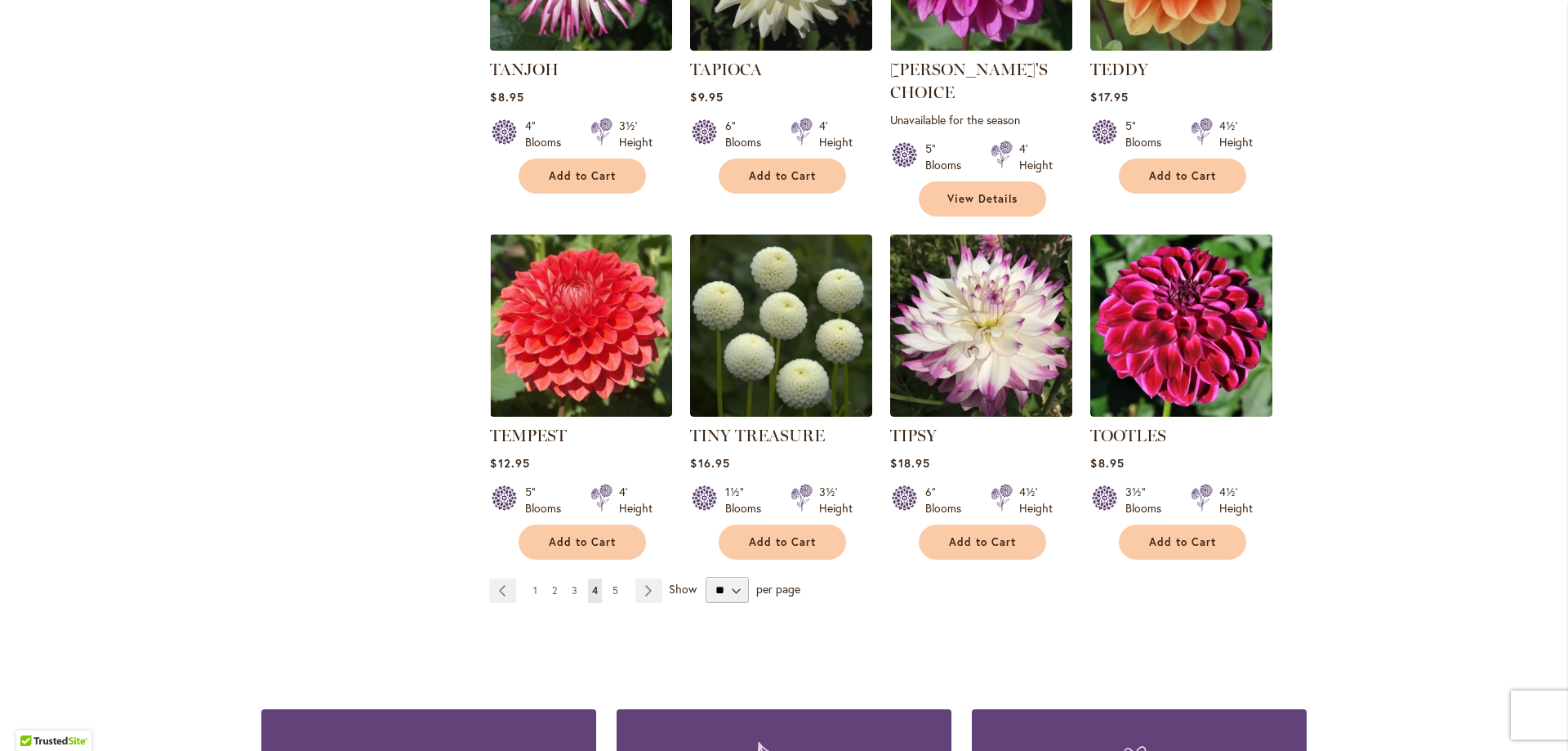
click at [612, 584] on span "5" at bounding box center [615, 590] width 6 height 12
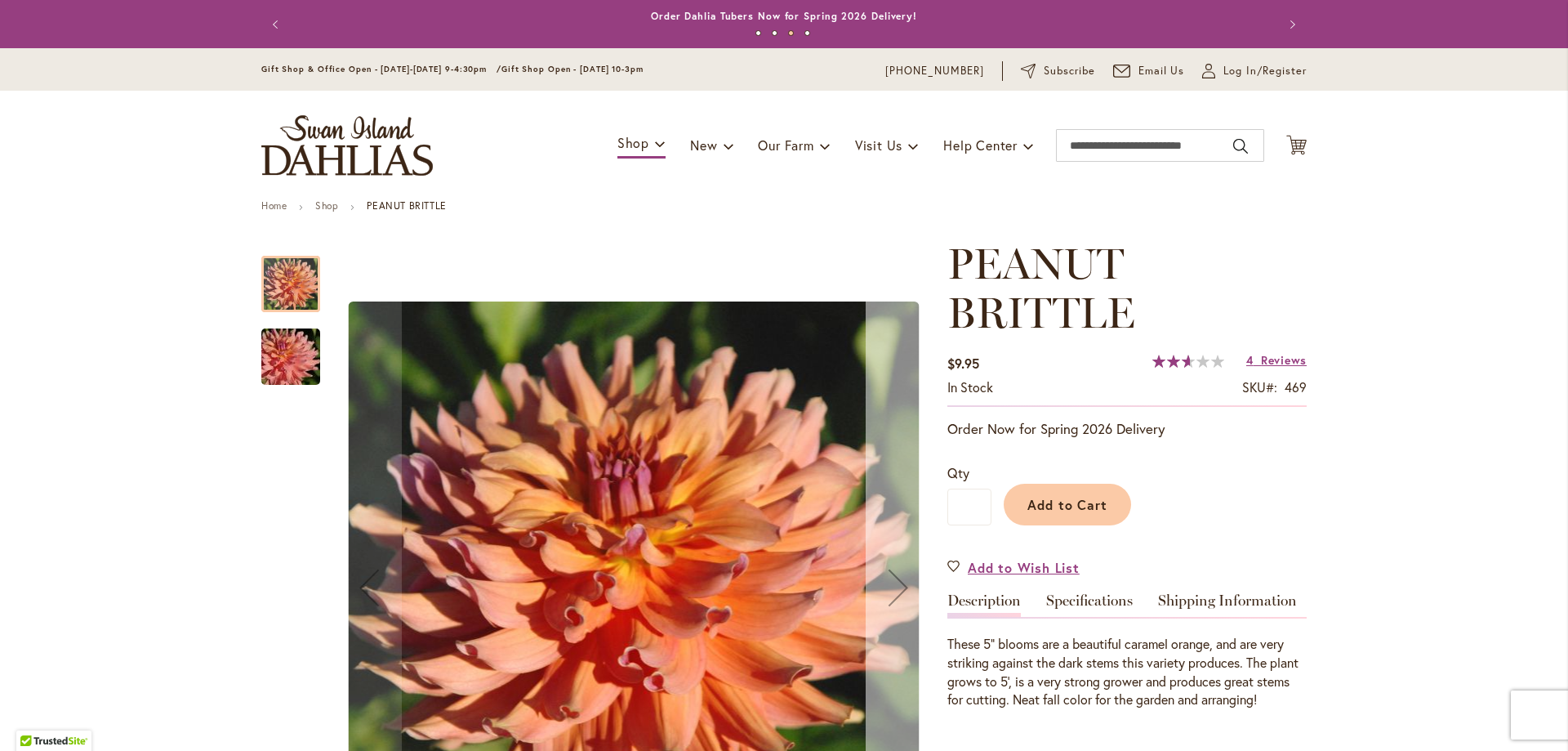
scroll to position [164, 0]
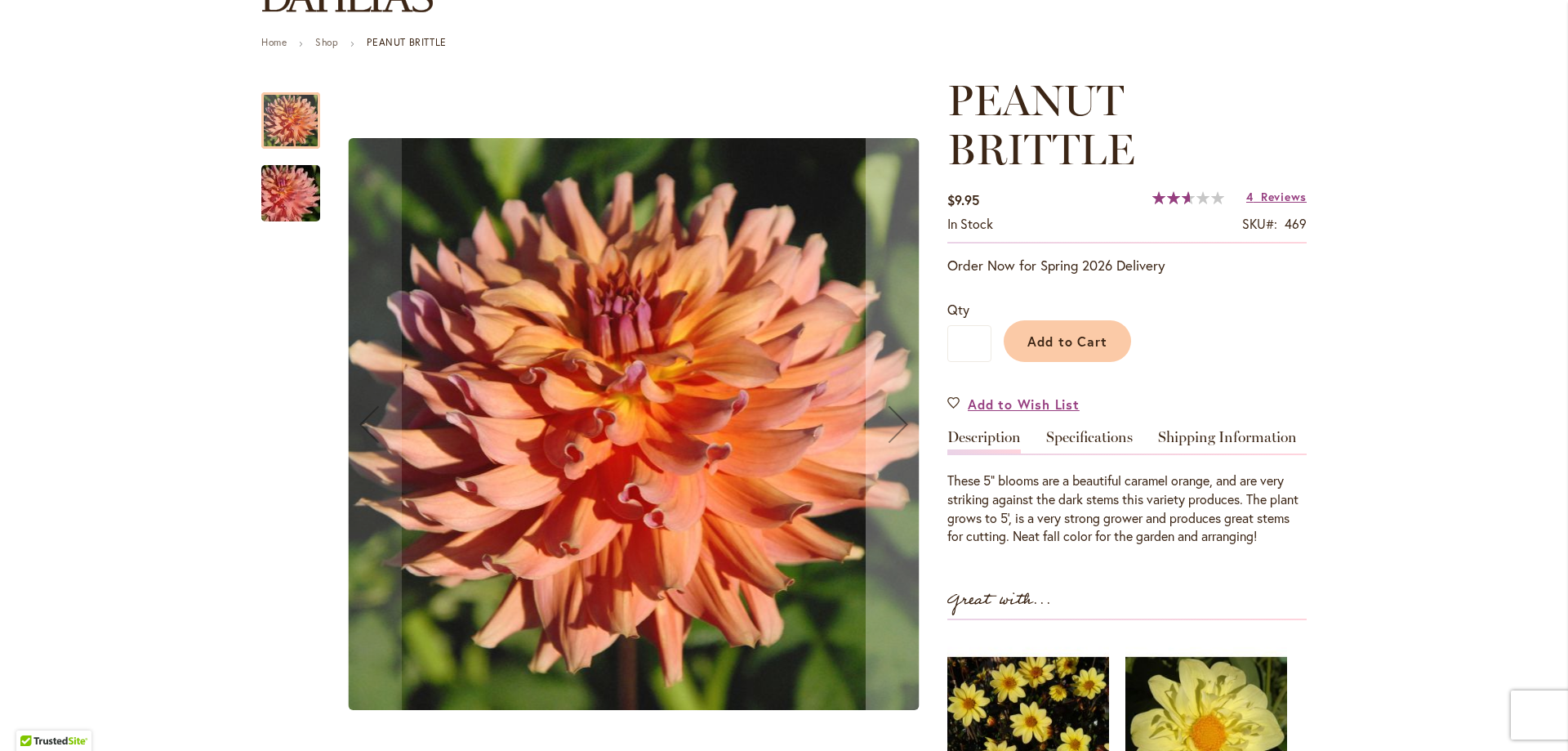
click at [281, 192] on img "PEANUT BRITTLE" at bounding box center [290, 193] width 117 height 79
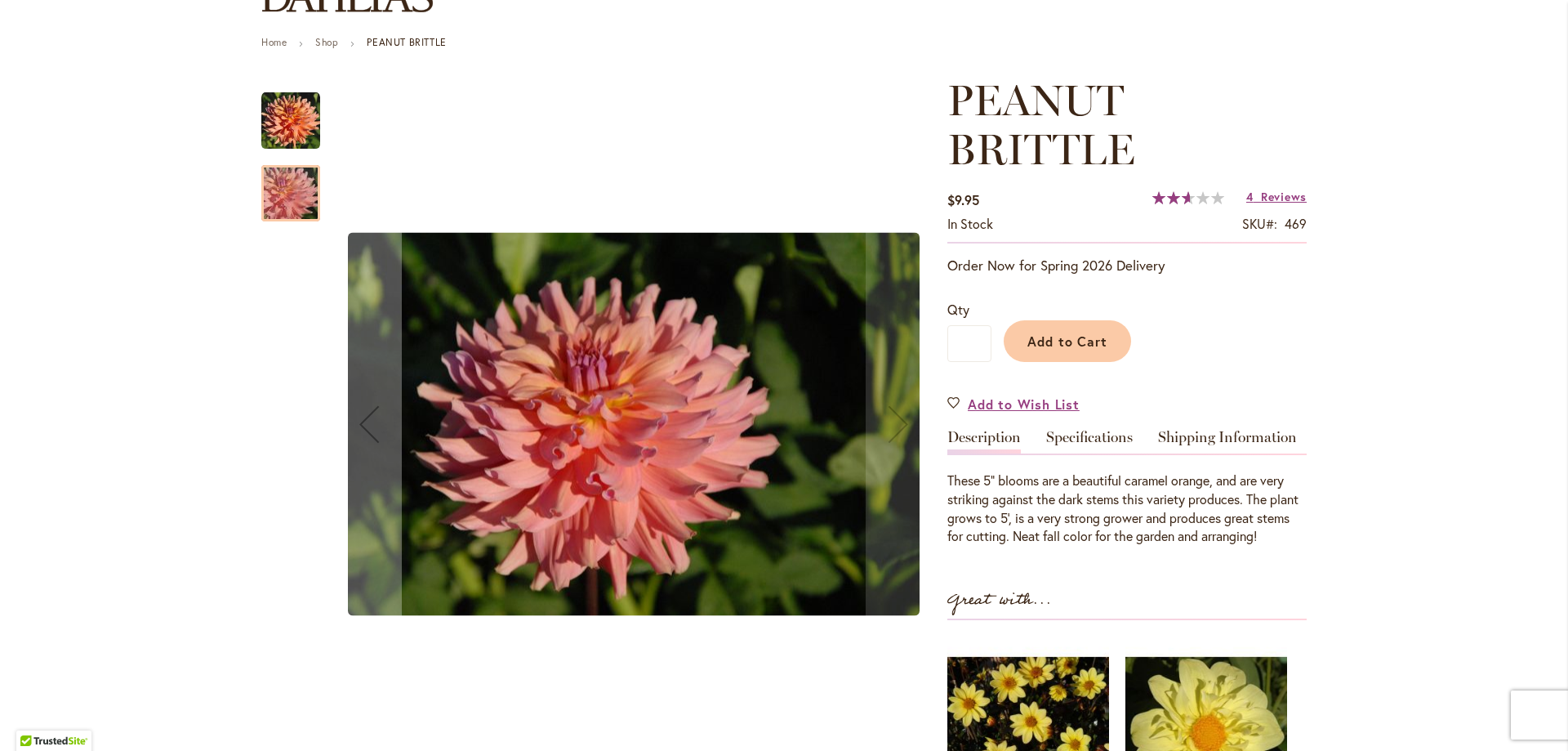
click at [263, 102] on img "PEANUT BRITTLE" at bounding box center [290, 121] width 59 height 59
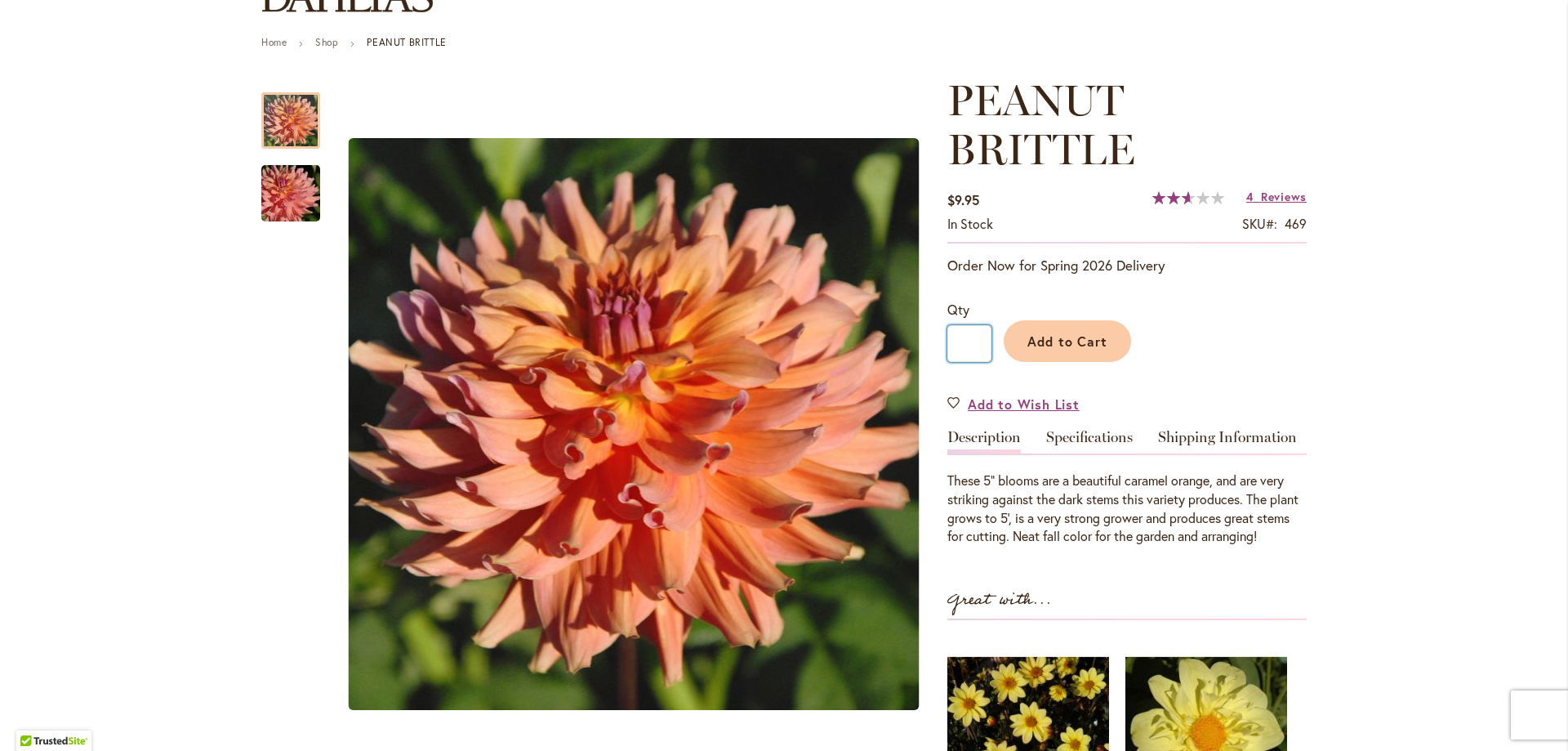
click at [980, 347] on input "*" at bounding box center [970, 344] width 44 height 37
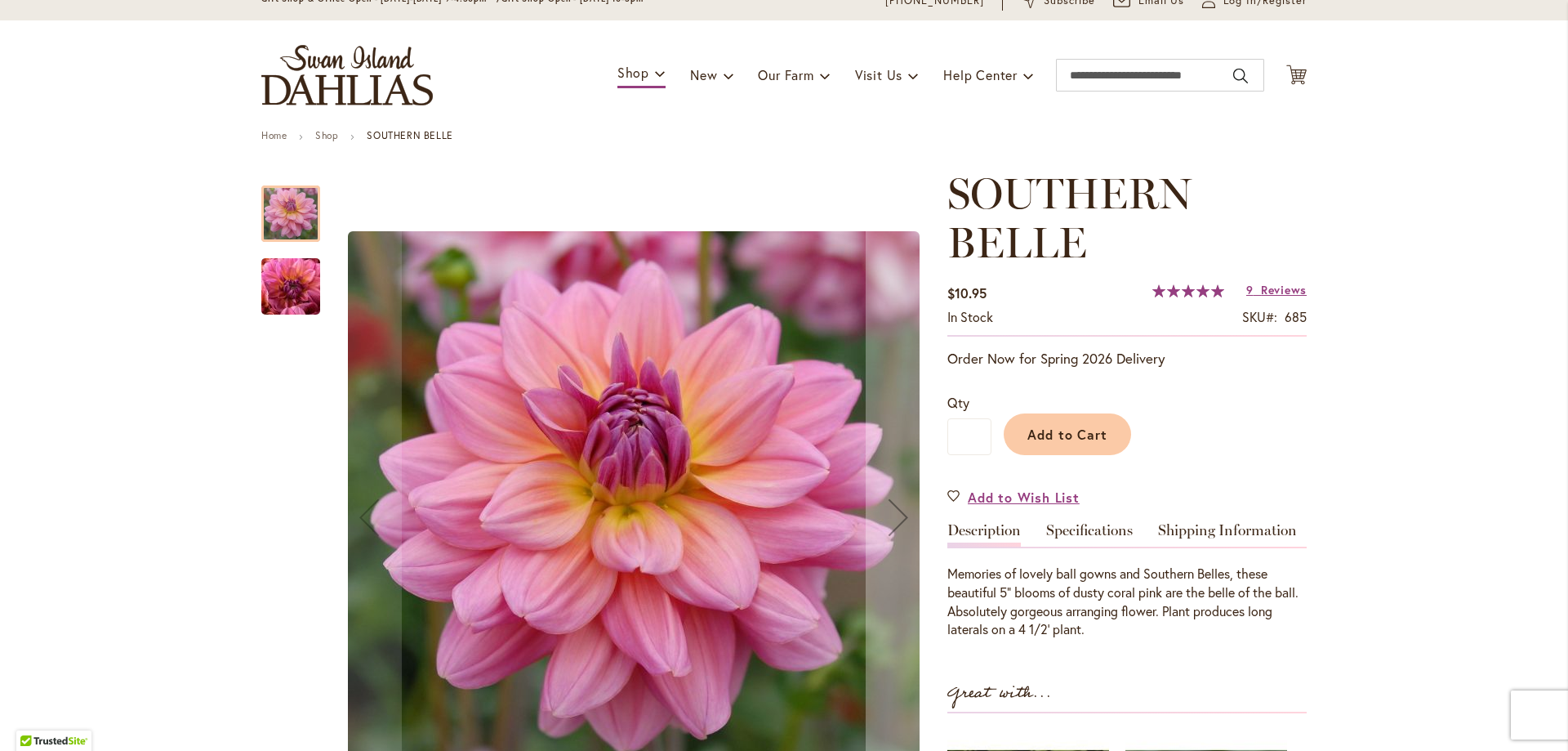
scroll to position [164, 0]
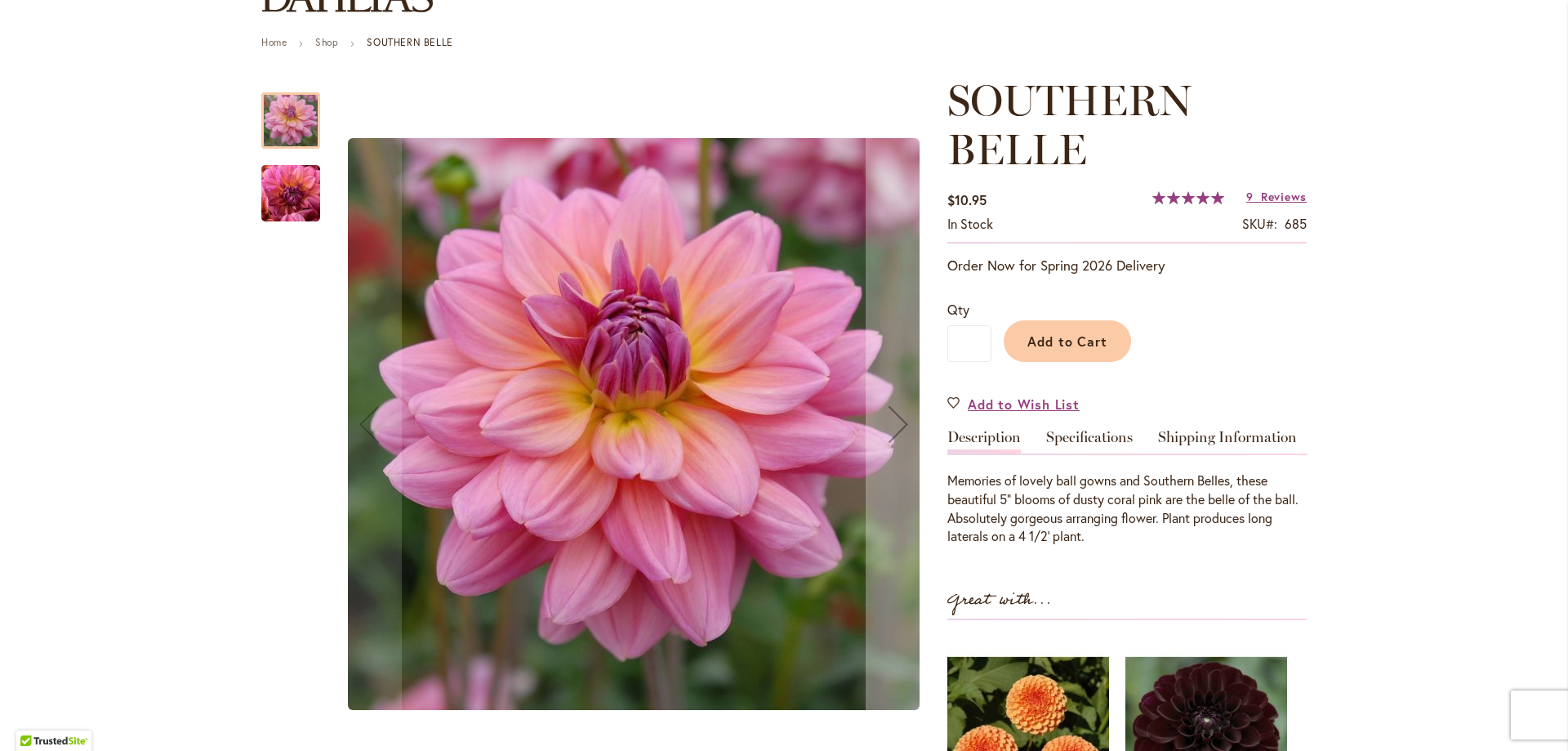
click at [291, 172] on img "SOUTHERN BELLE" at bounding box center [290, 193] width 117 height 88
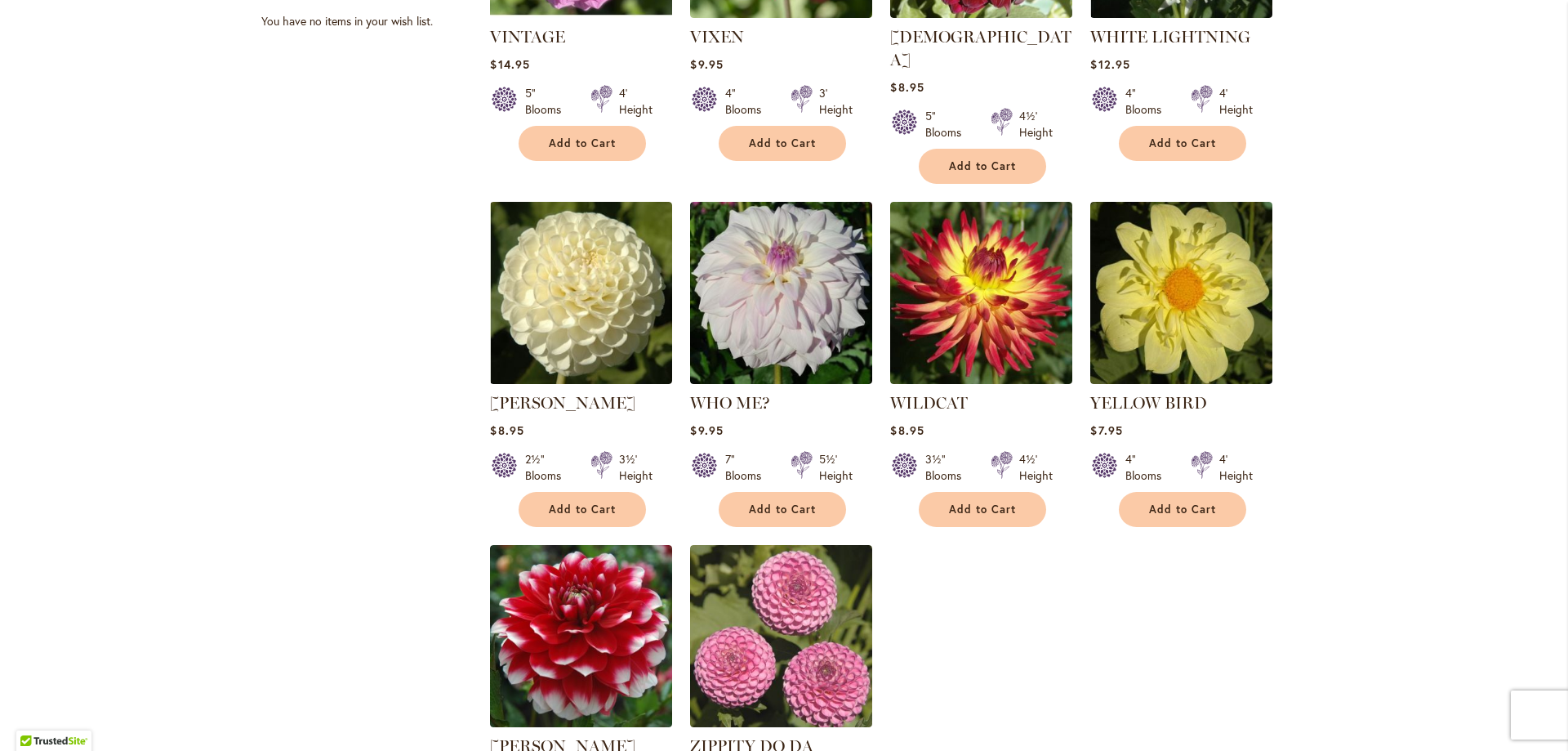
scroll to position [867, 0]
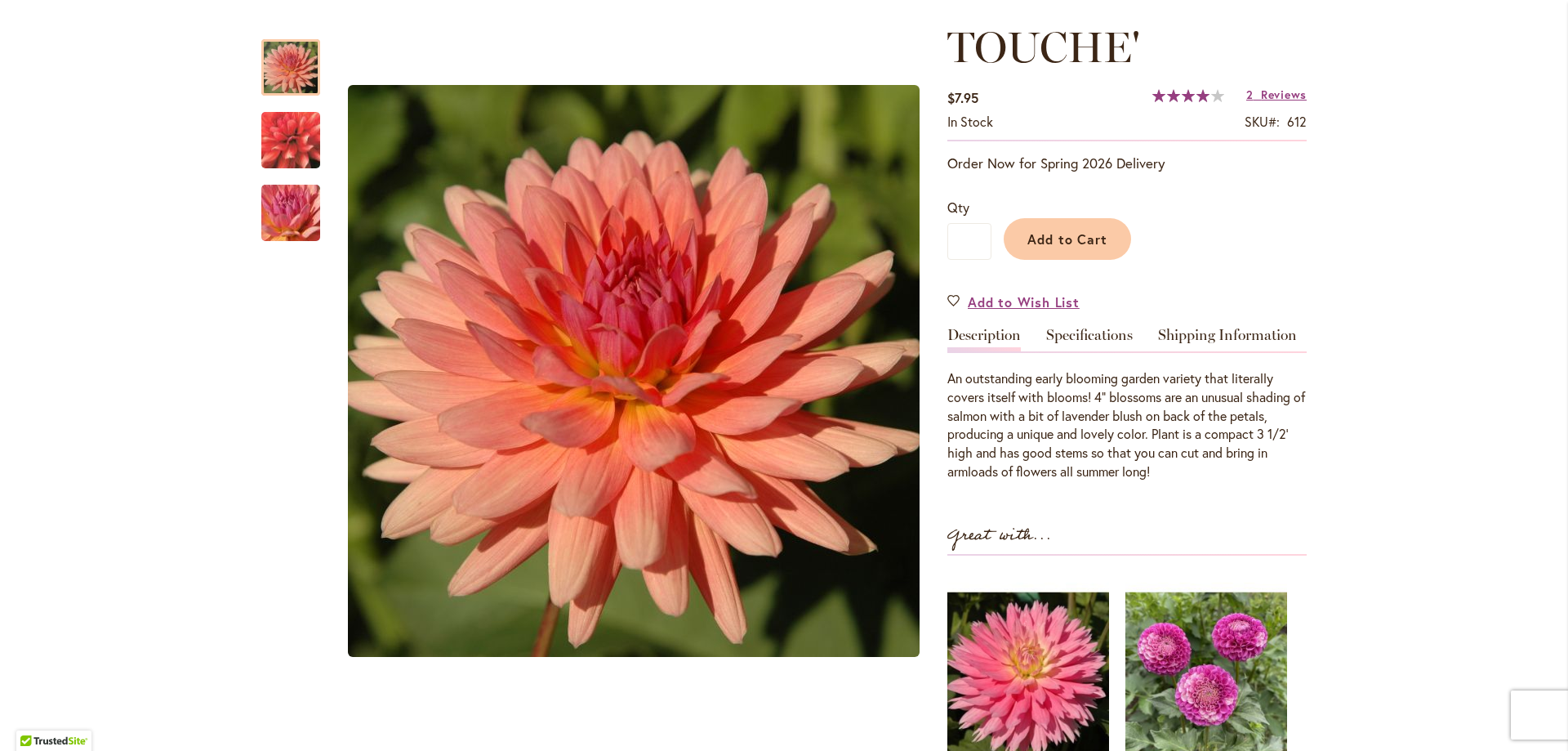
scroll to position [245, 0]
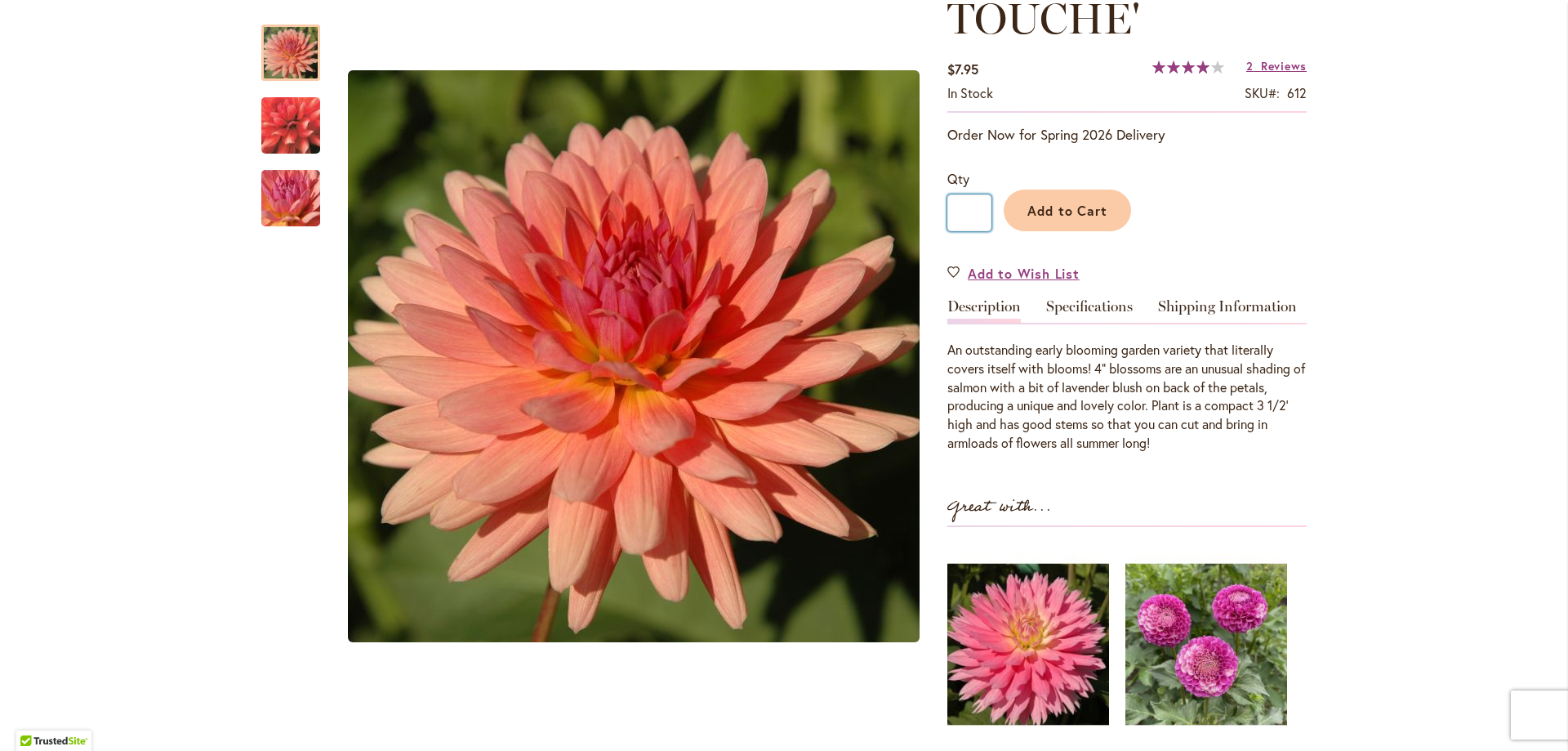
click at [970, 207] on input "*" at bounding box center [970, 213] width 44 height 37
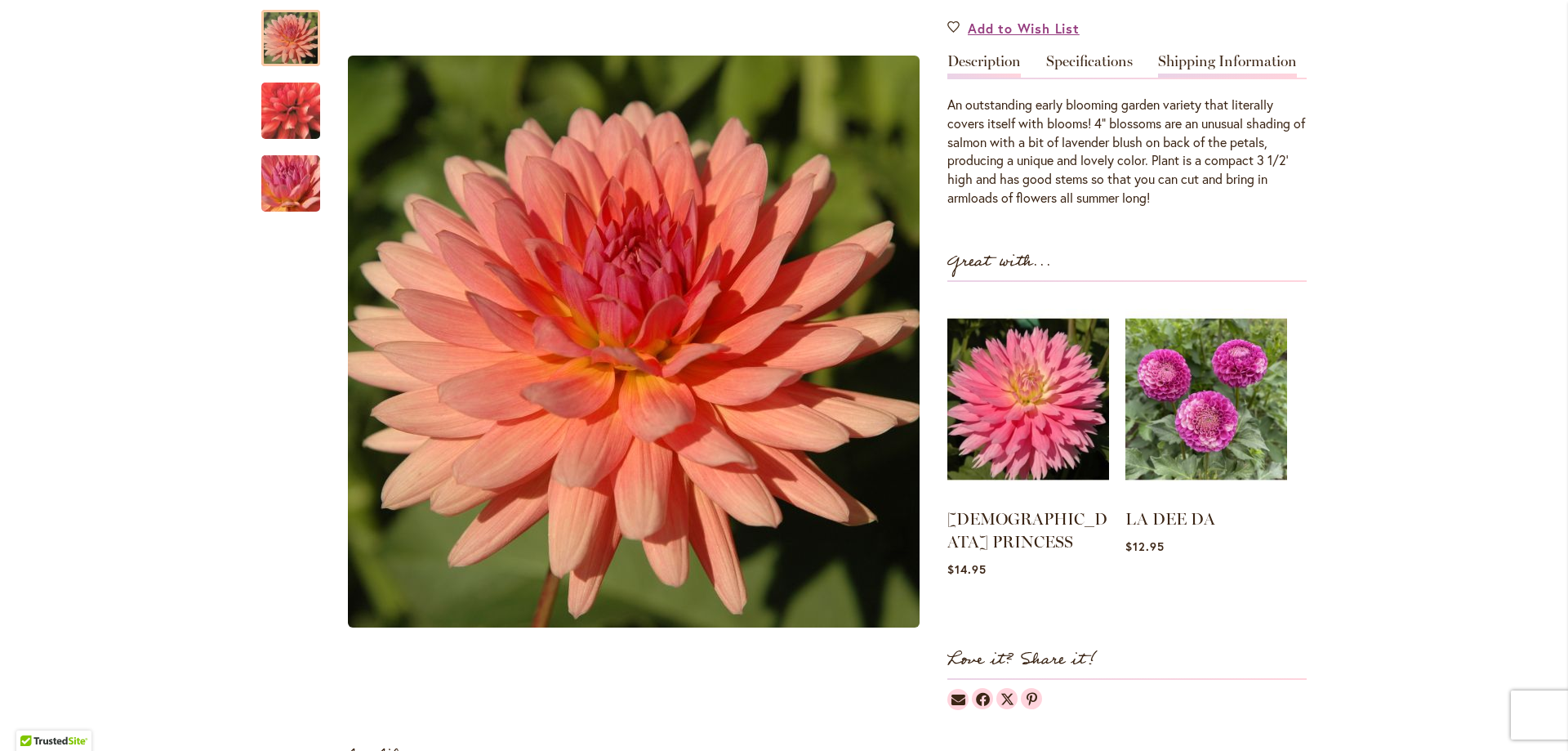
scroll to position [326, 0]
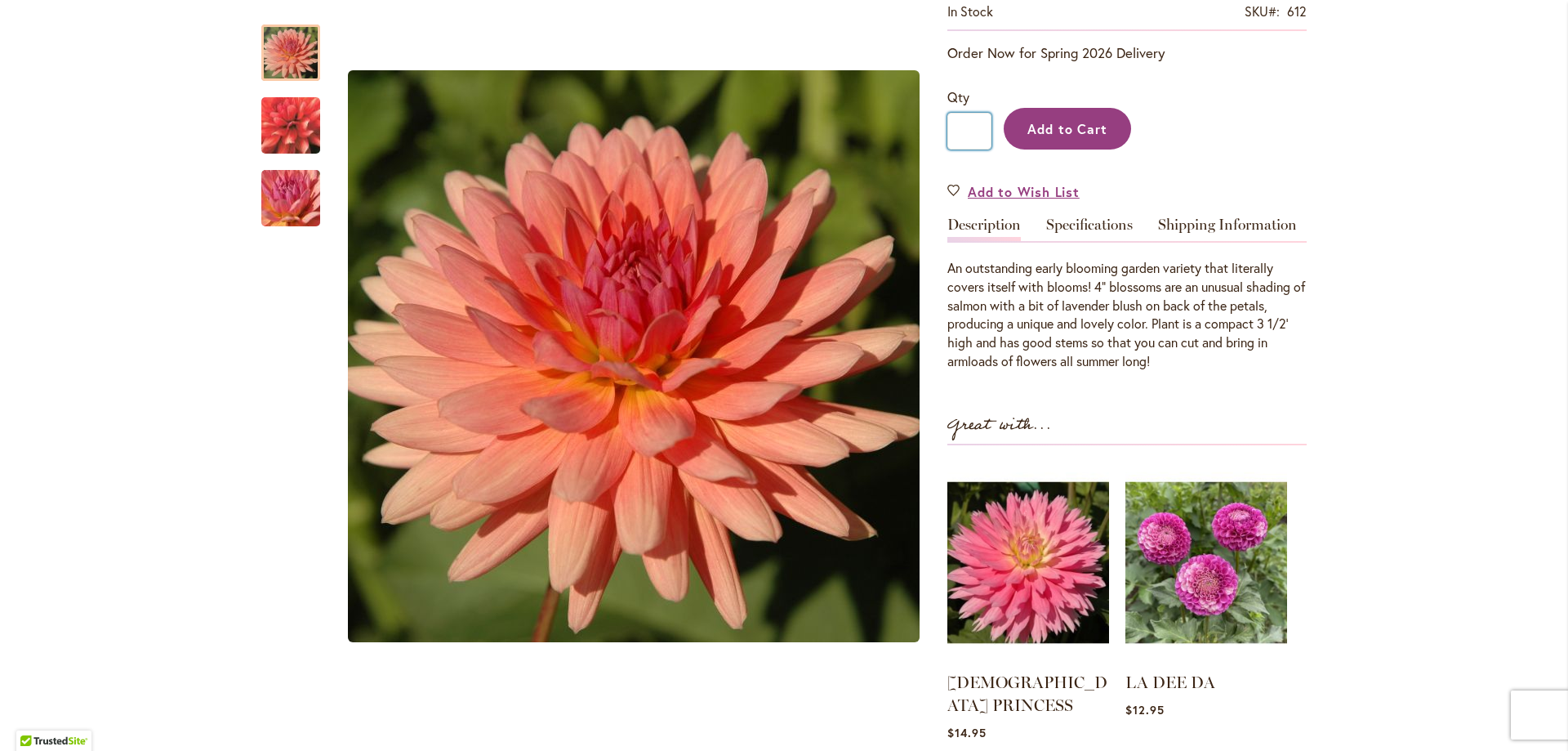
type input "*"
click at [1079, 124] on span "Add to Cart" at bounding box center [1068, 129] width 80 height 18
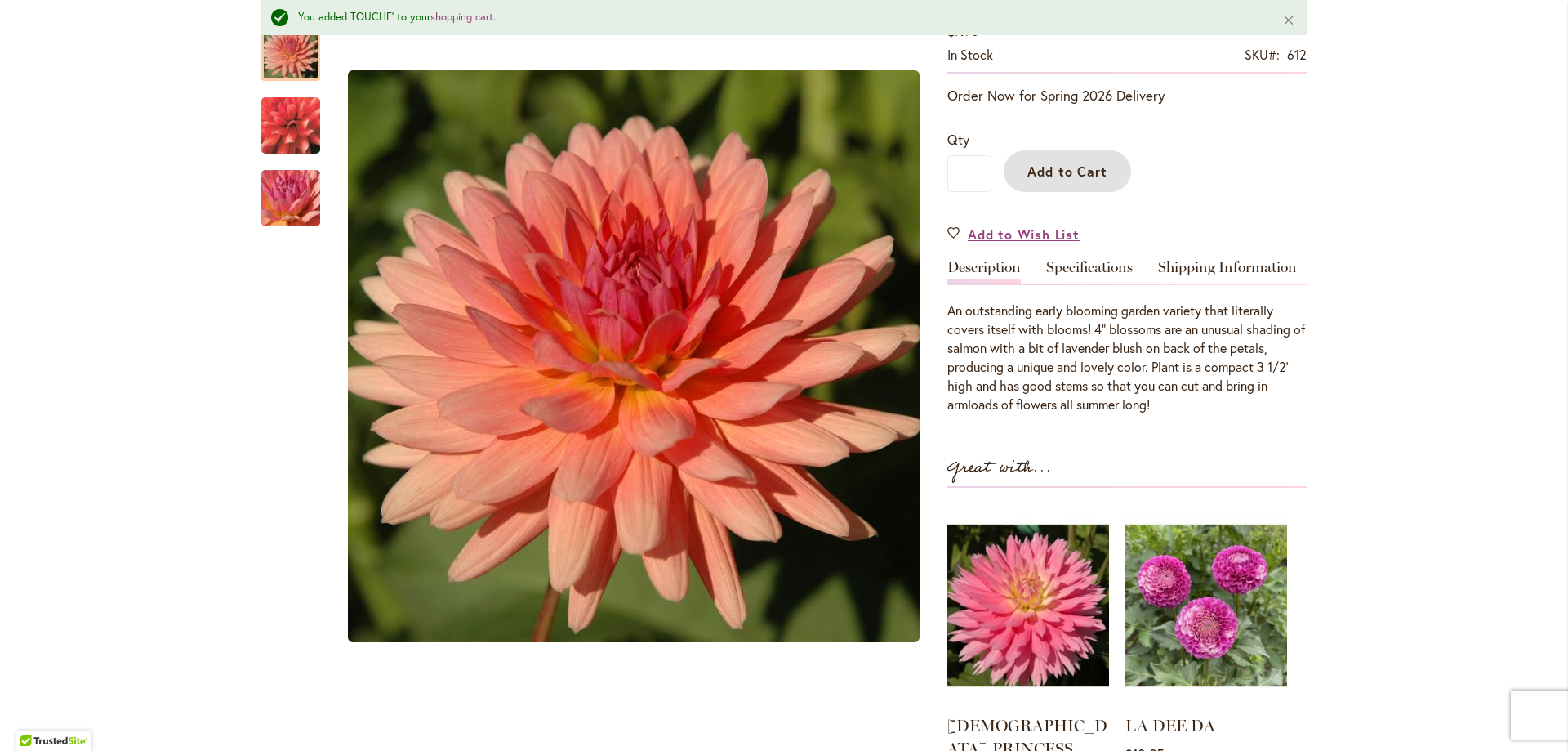
scroll to position [370, 0]
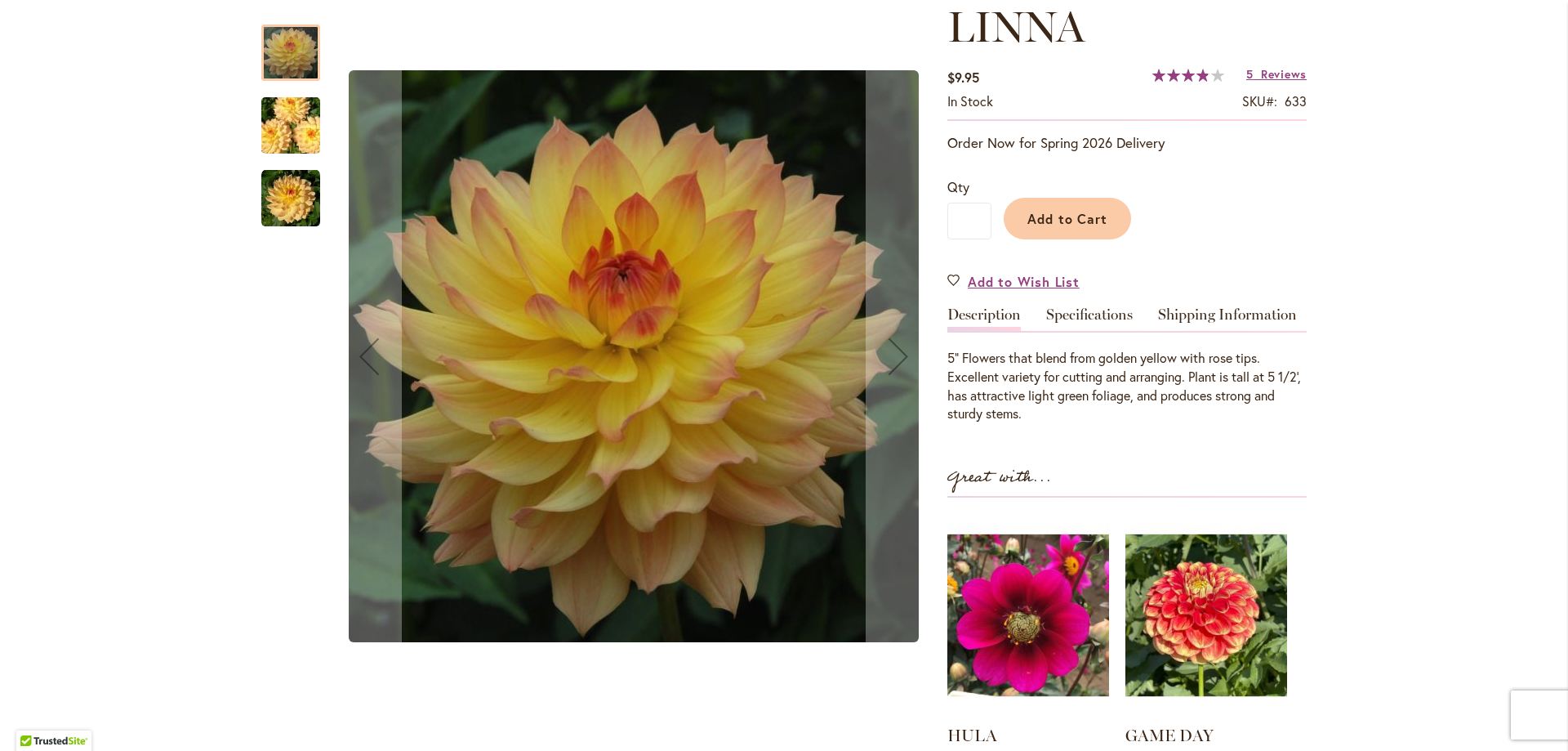
scroll to position [245, 0]
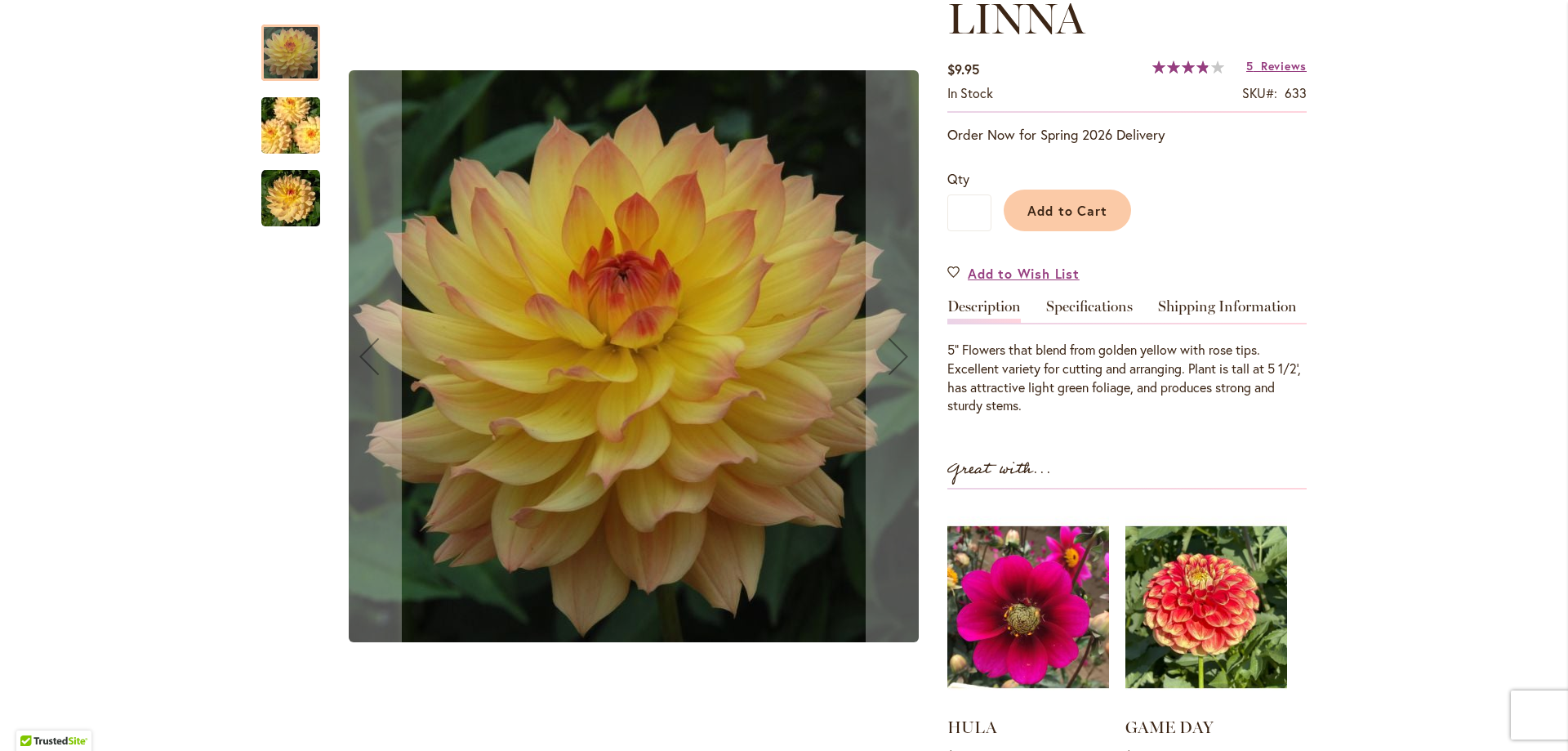
click at [282, 121] on img "LINNA" at bounding box center [290, 126] width 117 height 79
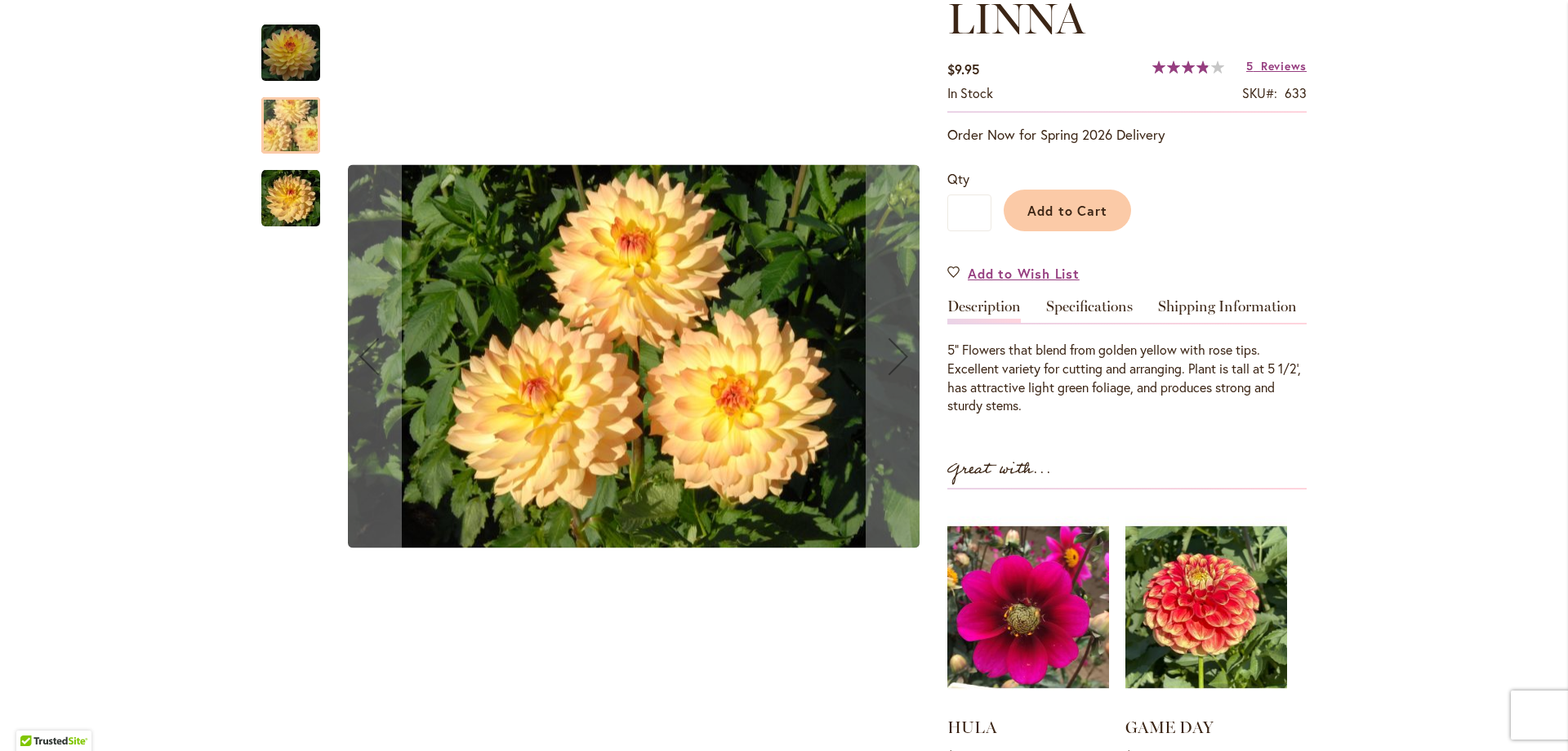
click at [287, 214] on img "LINNA" at bounding box center [290, 198] width 59 height 59
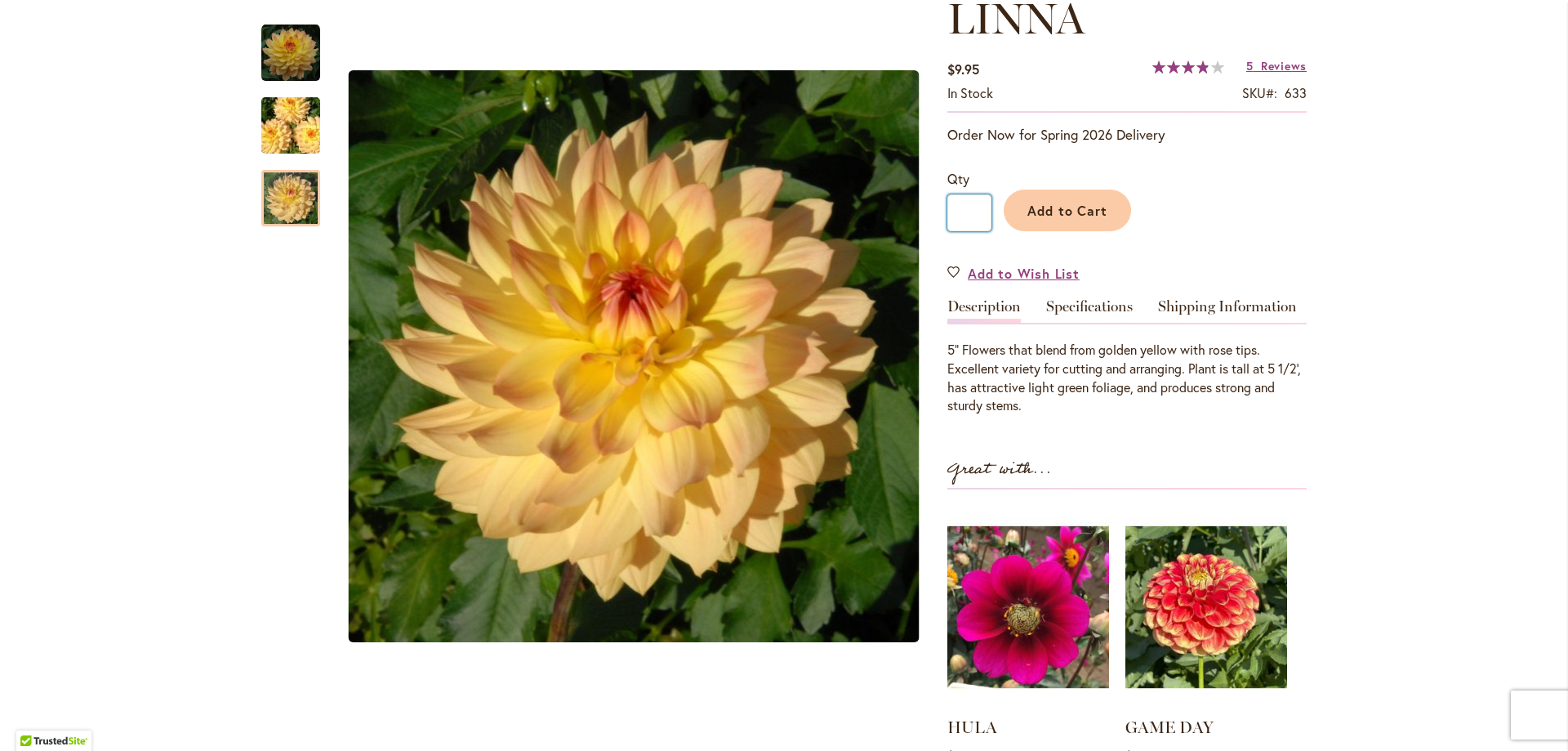
drag, startPoint x: 981, startPoint y: 214, endPoint x: 939, endPoint y: 207, distance: 42.6
type input "*"
click at [1087, 202] on span "Add to Cart" at bounding box center [1068, 211] width 80 height 18
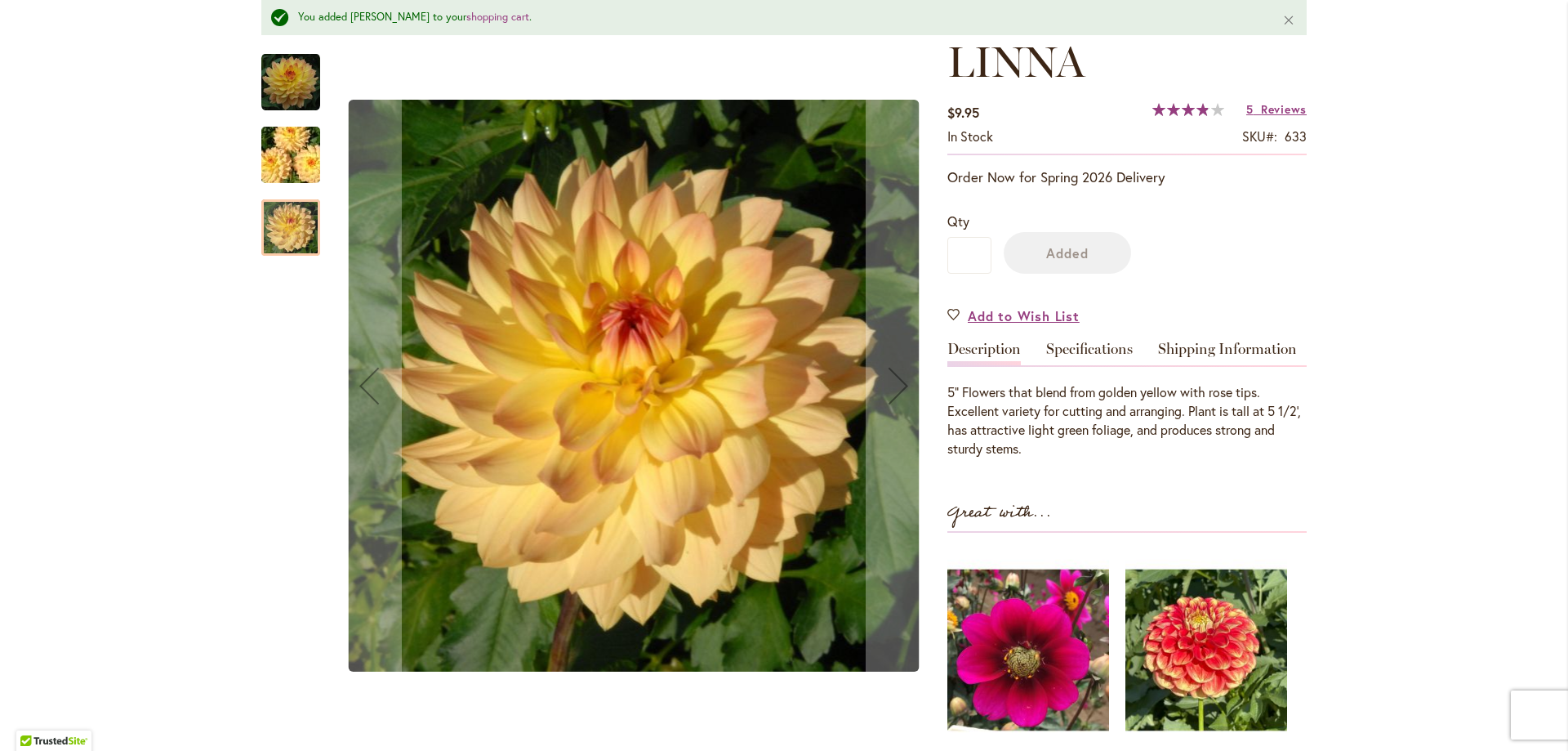
scroll to position [289, 0]
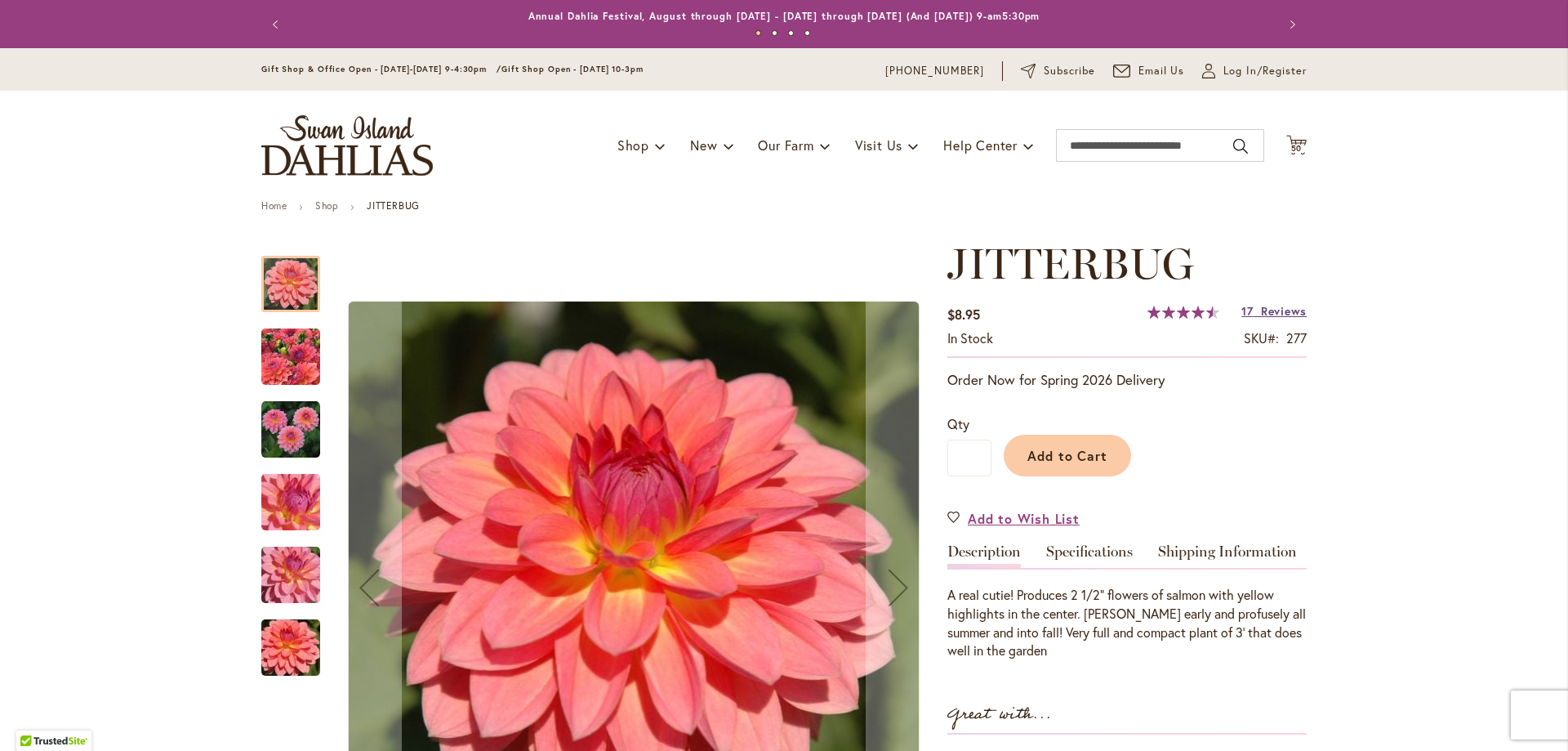
click at [1286, 309] on span "Reviews" at bounding box center [1284, 311] width 46 height 16
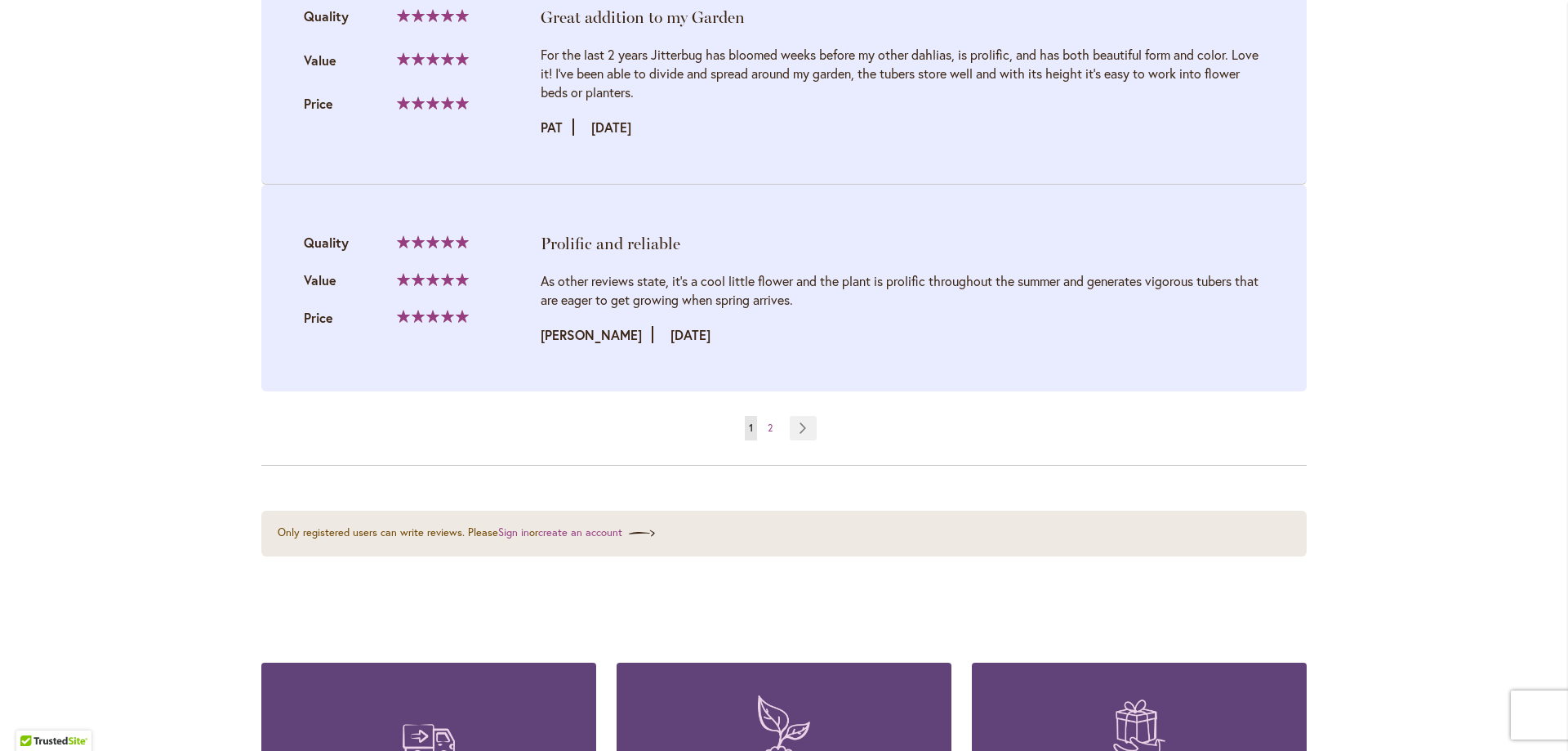
scroll to position [3286, 0]
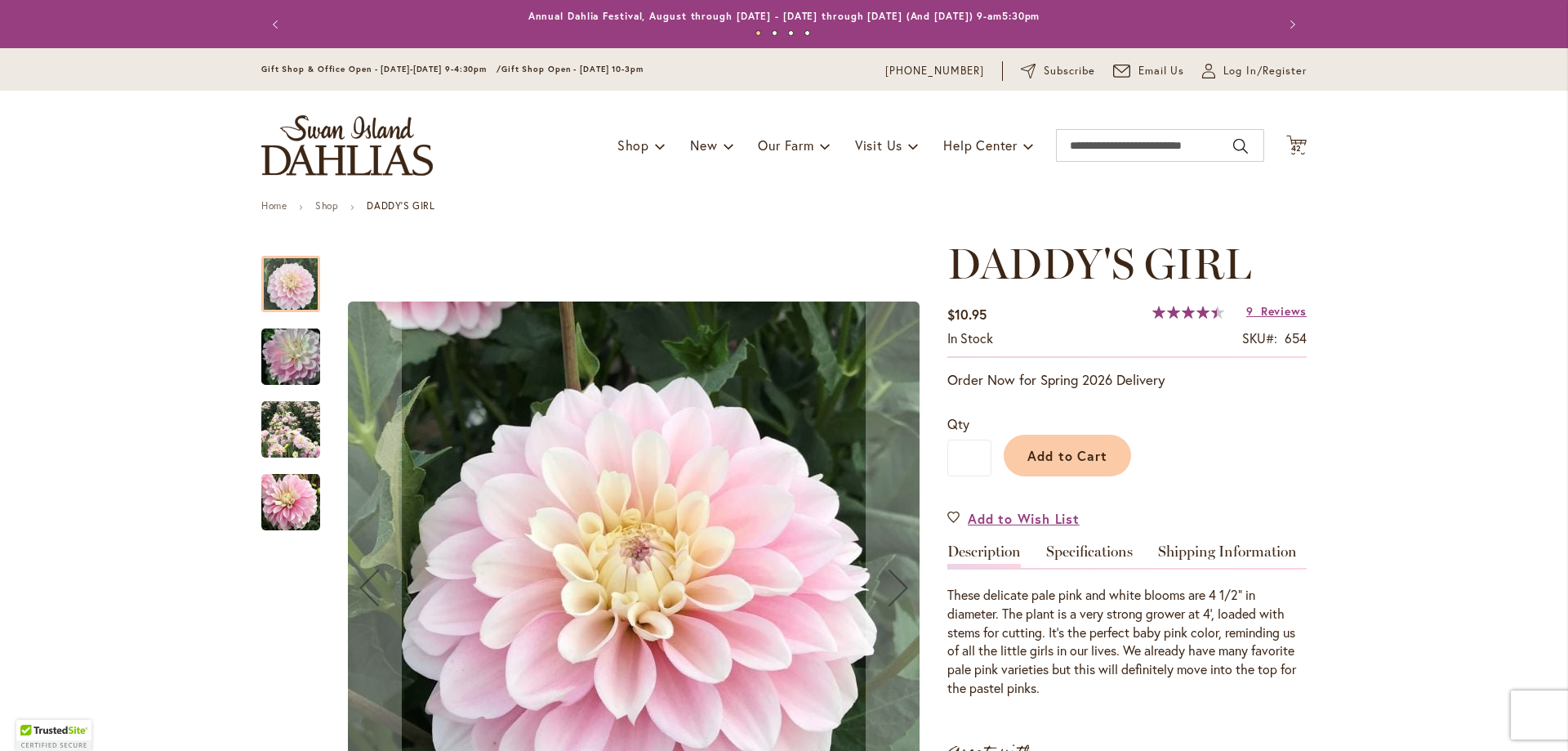
click at [262, 426] on img "DADDY'S GIRL" at bounding box center [290, 429] width 59 height 59
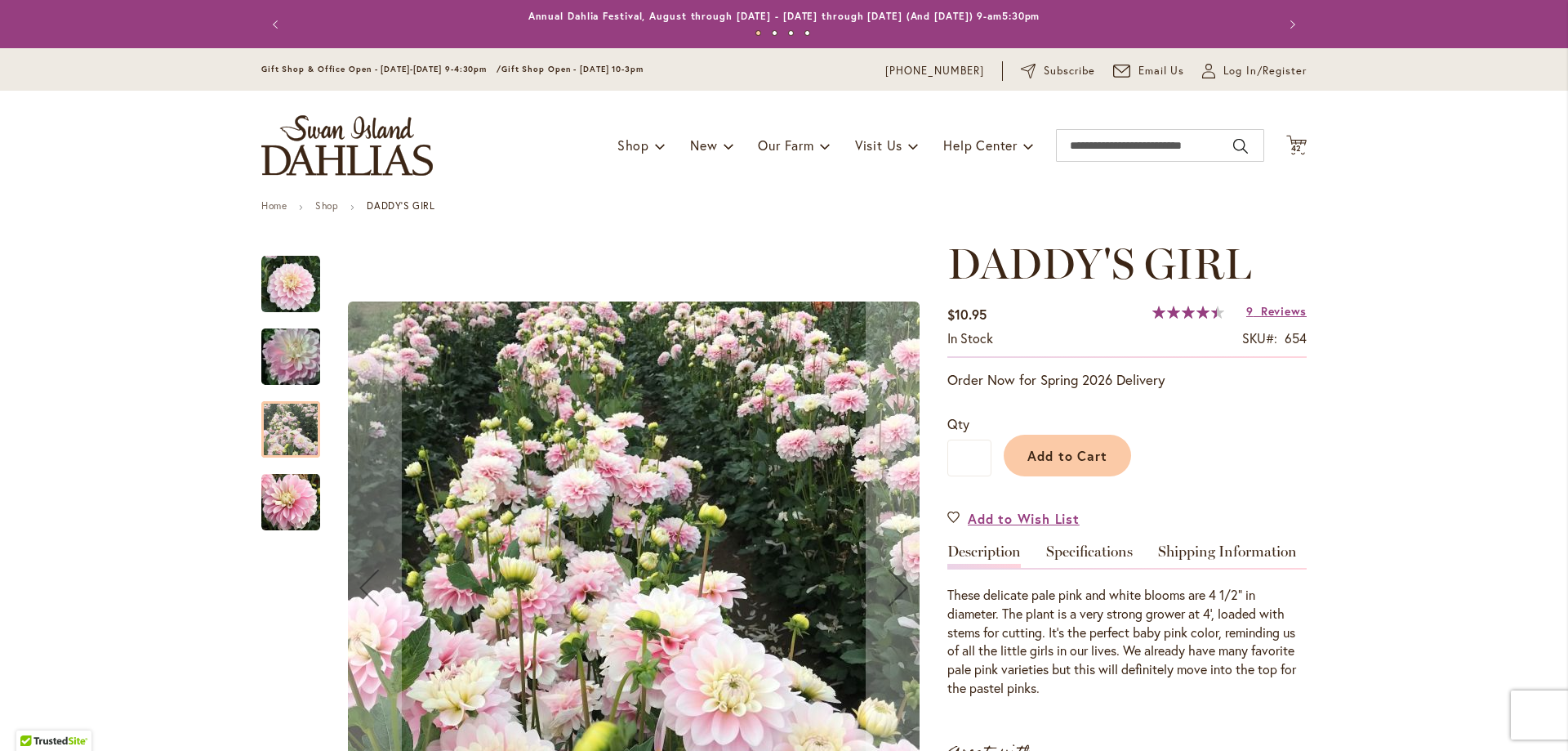
click at [290, 359] on img "DADDY'S GIRL" at bounding box center [290, 357] width 117 height 79
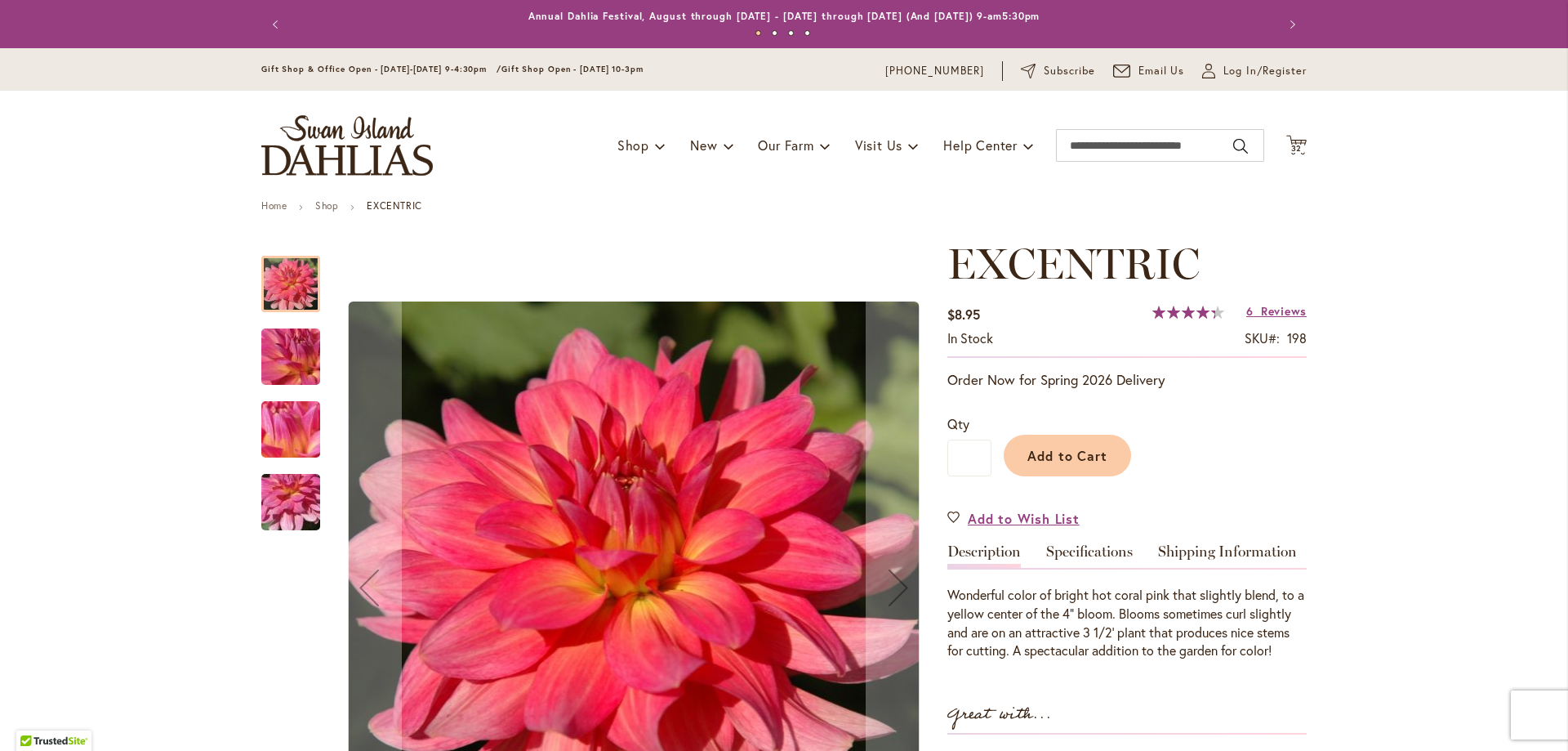
click at [296, 494] on img "EXCENTRIC" at bounding box center [290, 502] width 117 height 88
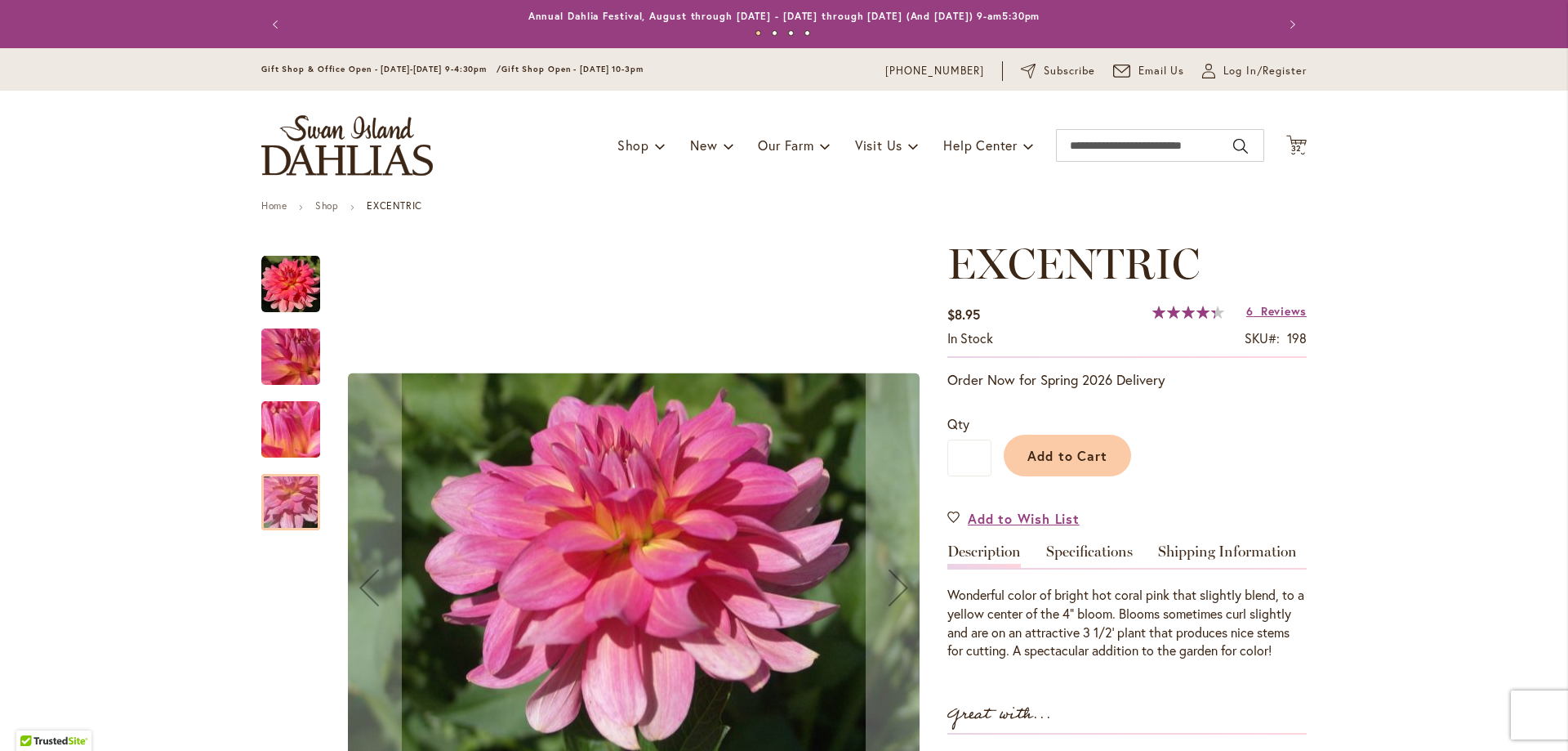
click at [284, 446] on img "EXCENTRIC" at bounding box center [290, 430] width 117 height 88
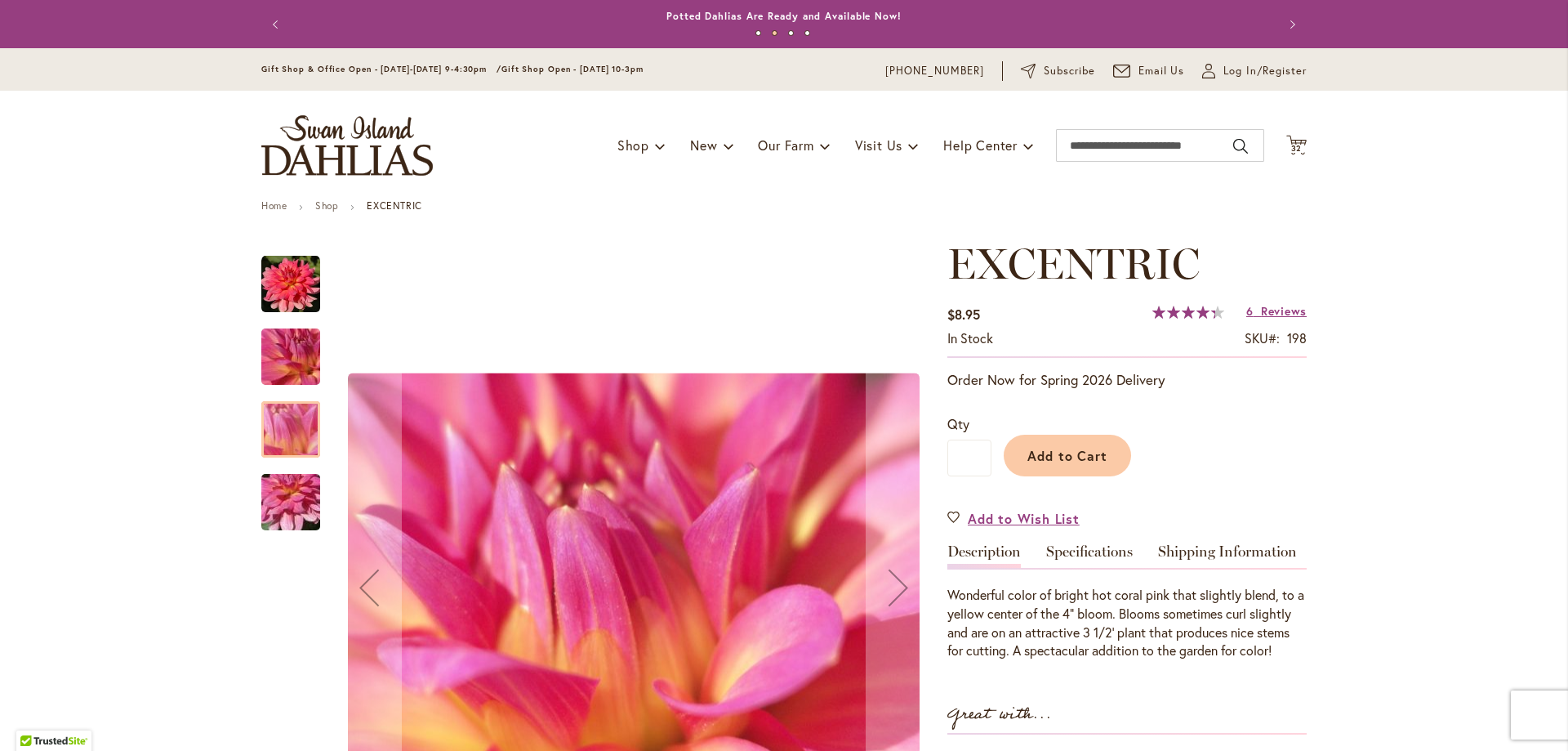
click at [283, 361] on img "EXCENTRIC" at bounding box center [290, 357] width 117 height 88
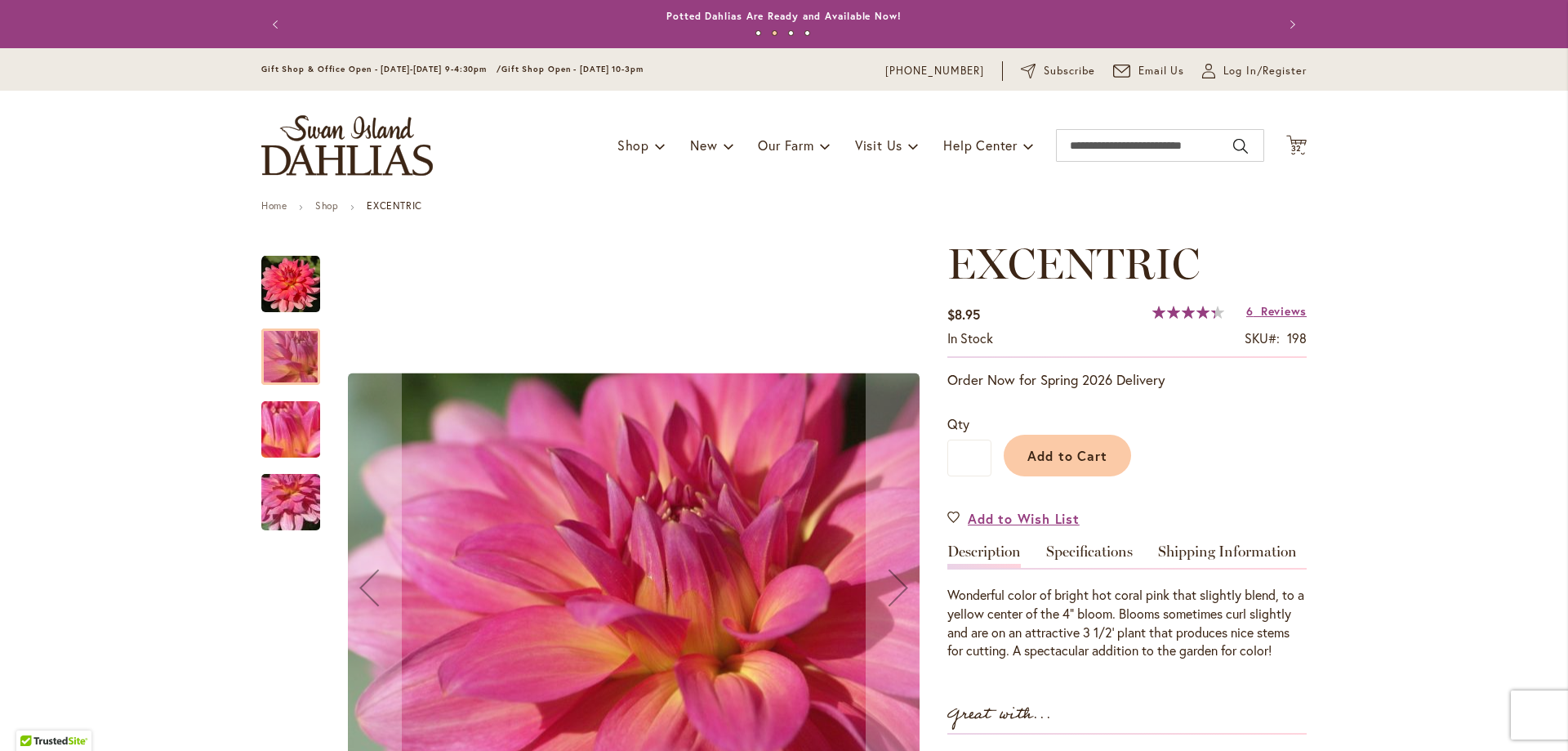
click at [270, 282] on img "EXCENTRIC" at bounding box center [290, 284] width 59 height 59
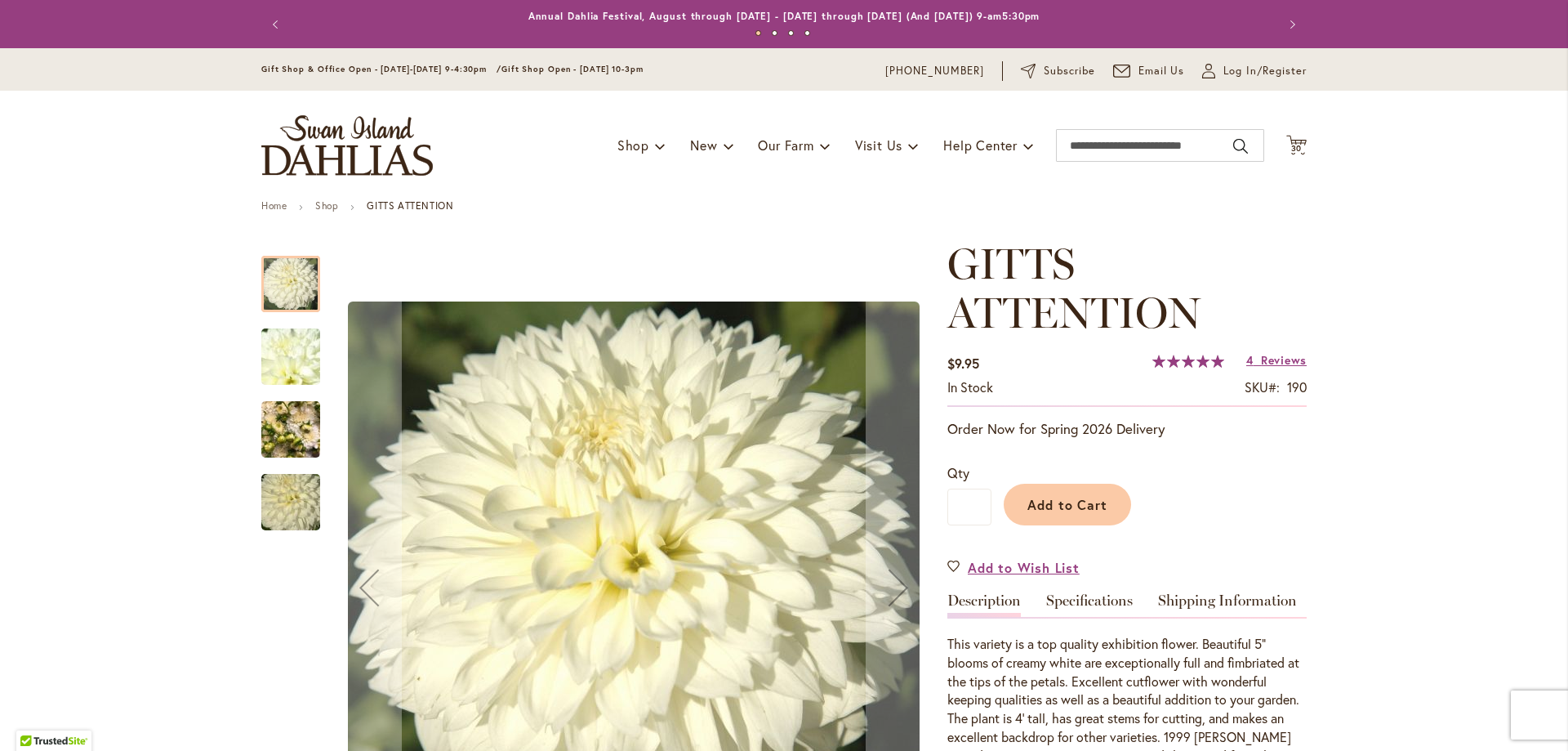
click at [276, 429] on img "GITTS ATTENTION" at bounding box center [290, 430] width 59 height 79
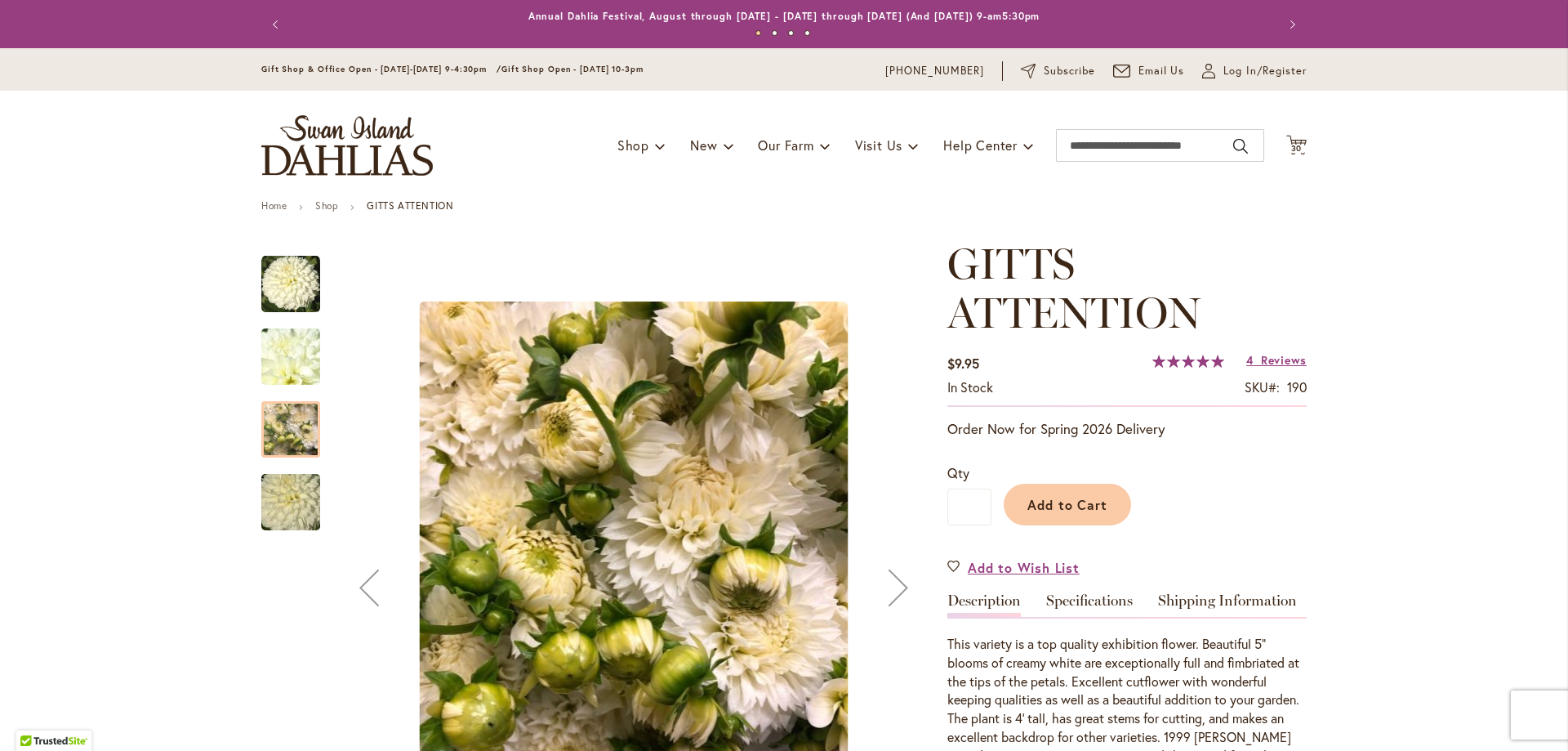
click at [287, 371] on img "GITTS ATTENTION" at bounding box center [290, 357] width 117 height 88
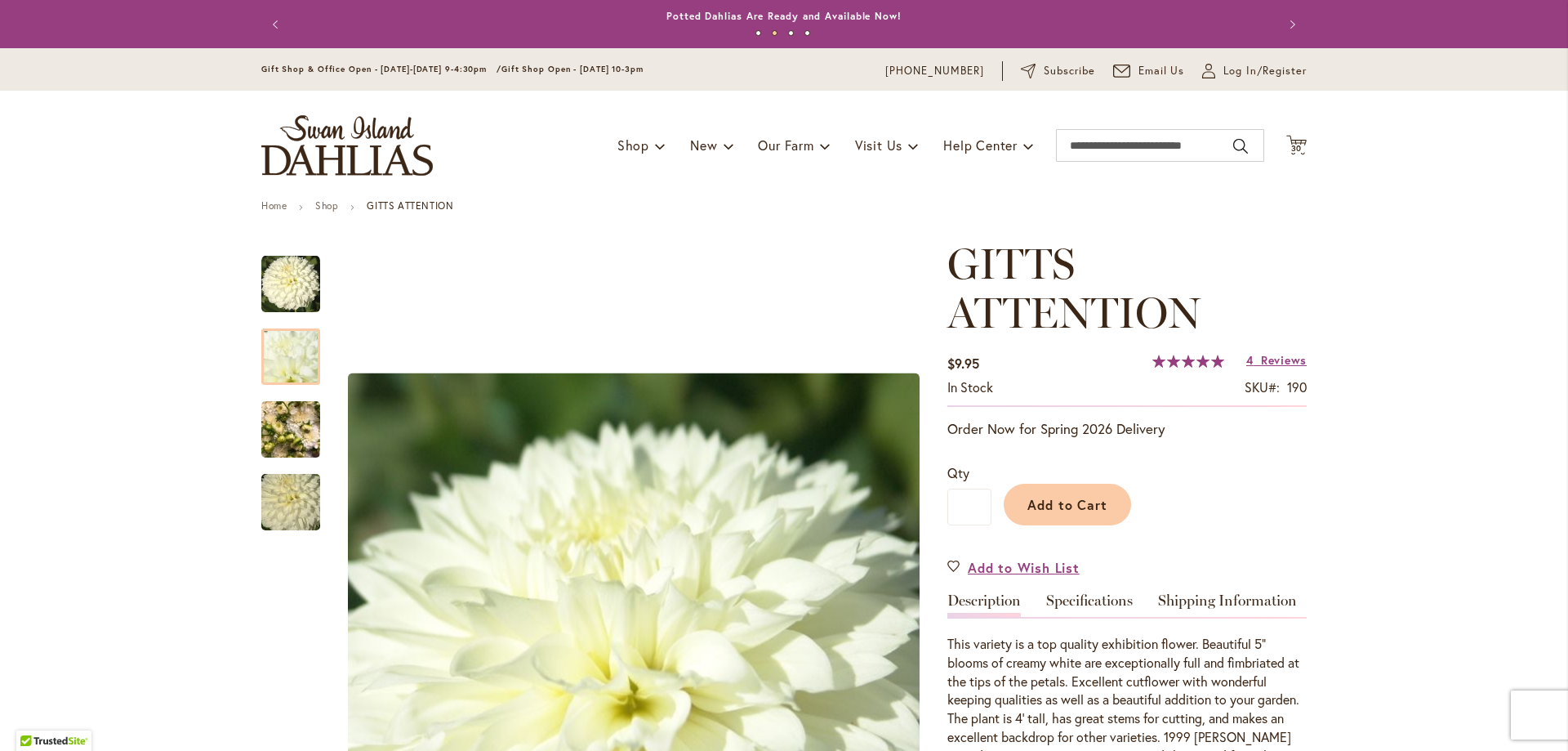
scroll to position [326, 0]
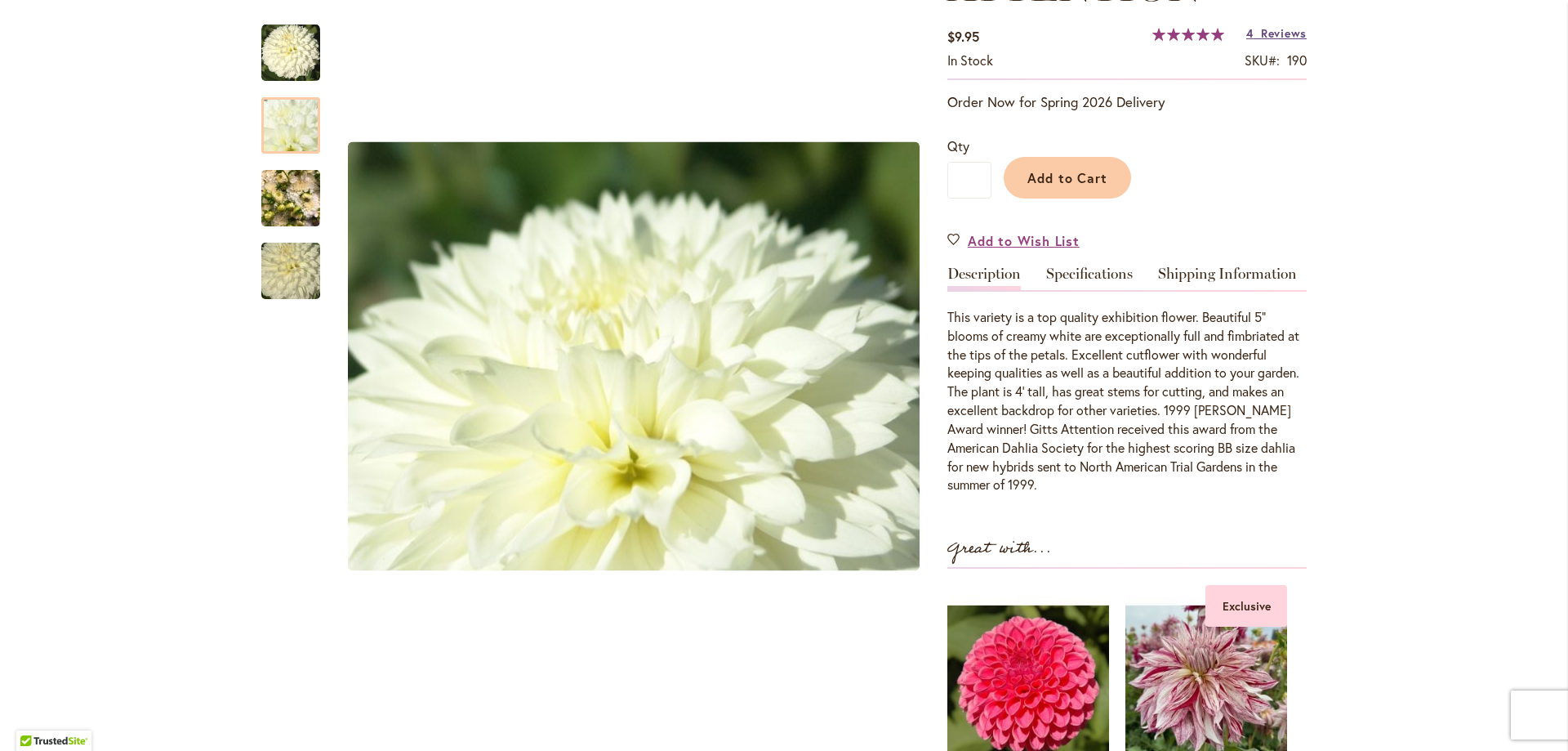
click at [1273, 35] on span "Reviews" at bounding box center [1284, 33] width 46 height 16
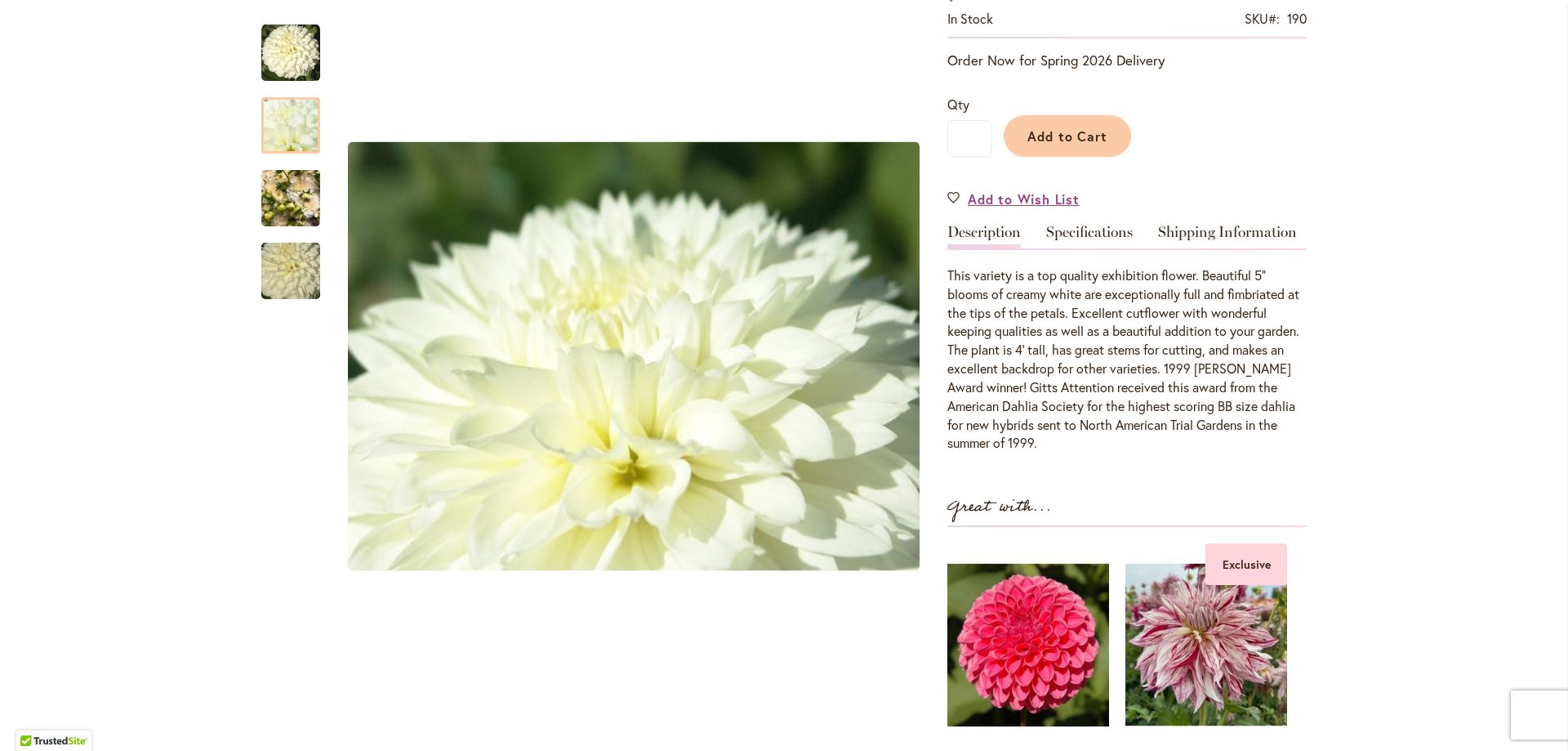
scroll to position [0, 0]
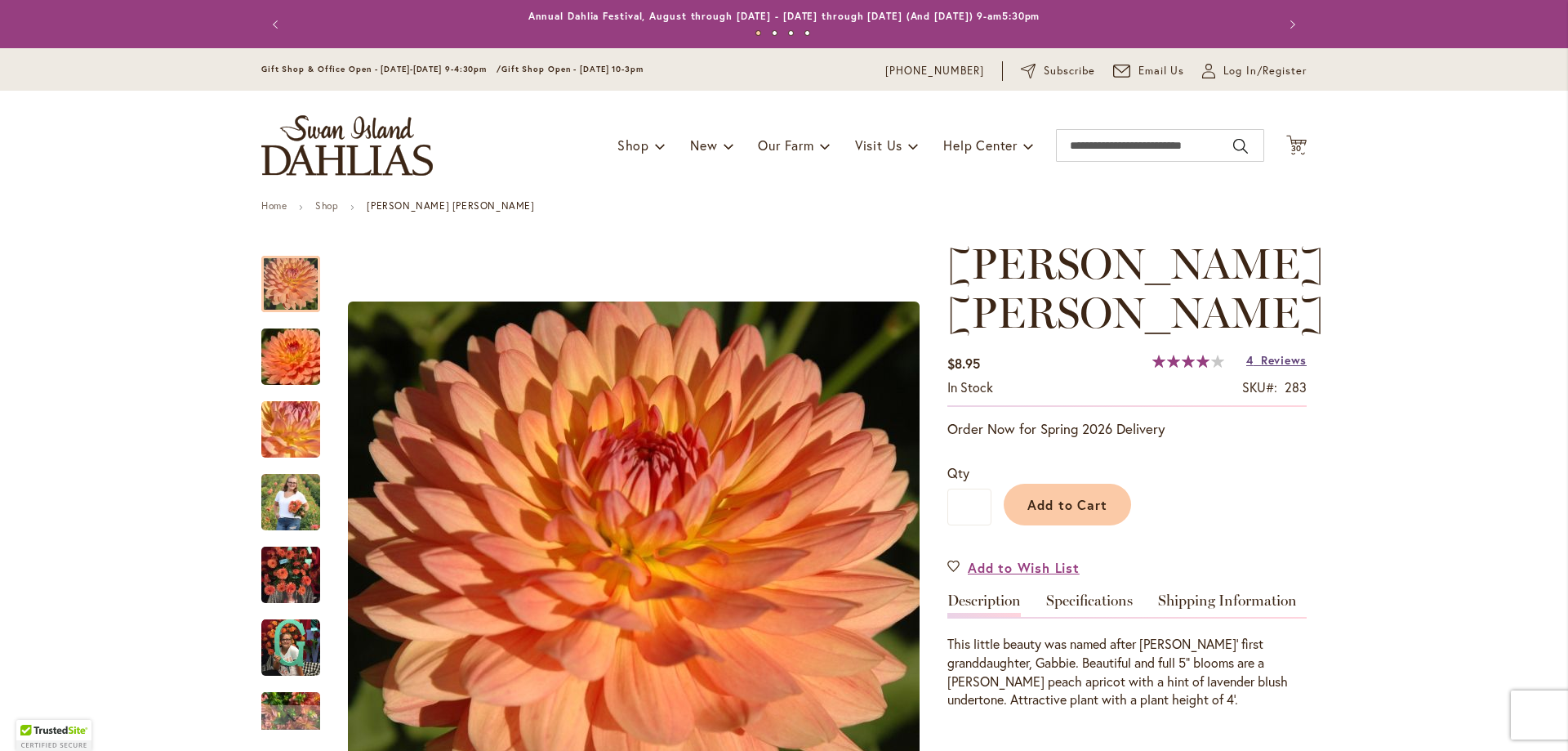
click at [1271, 364] on span "Reviews" at bounding box center [1284, 360] width 46 height 16
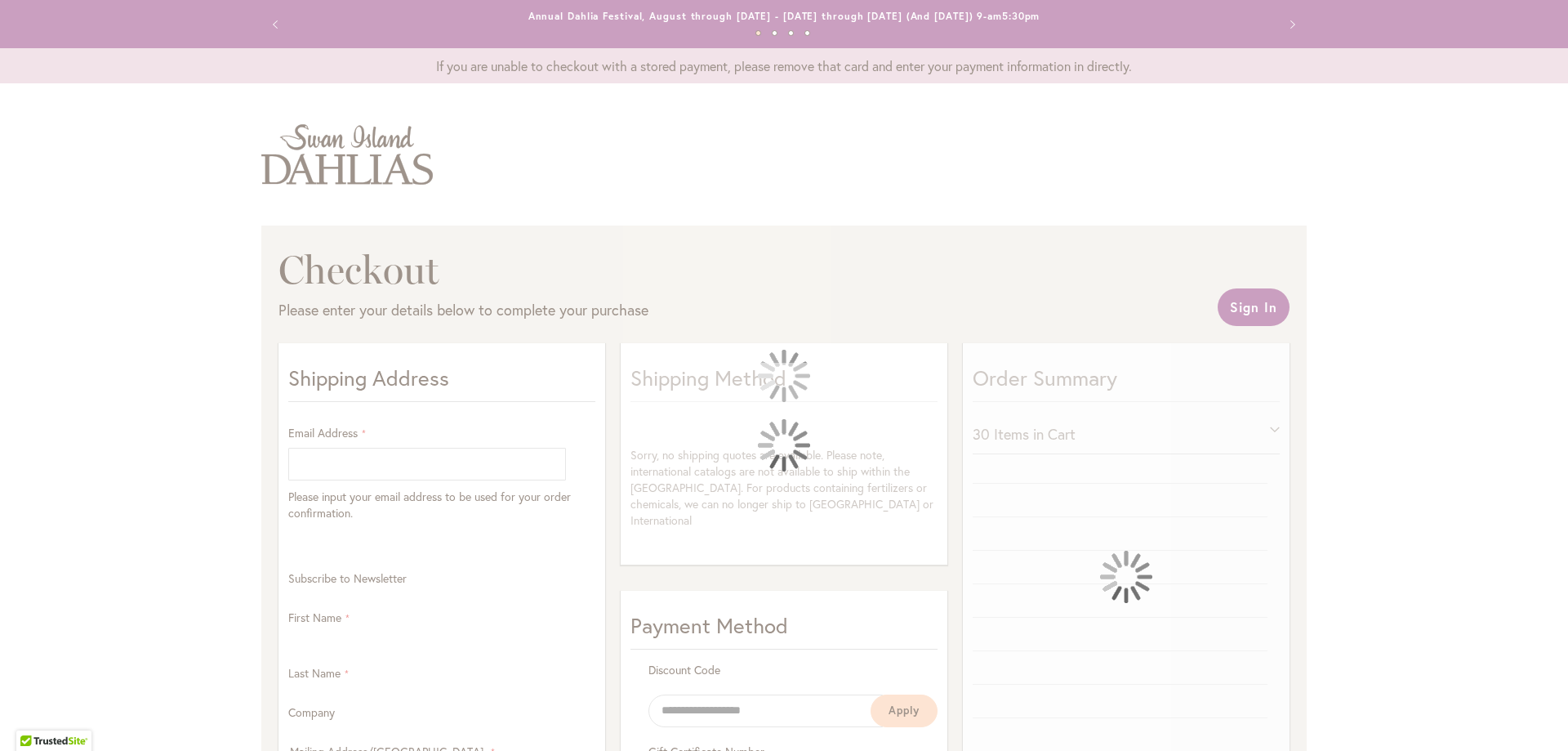
select select "**"
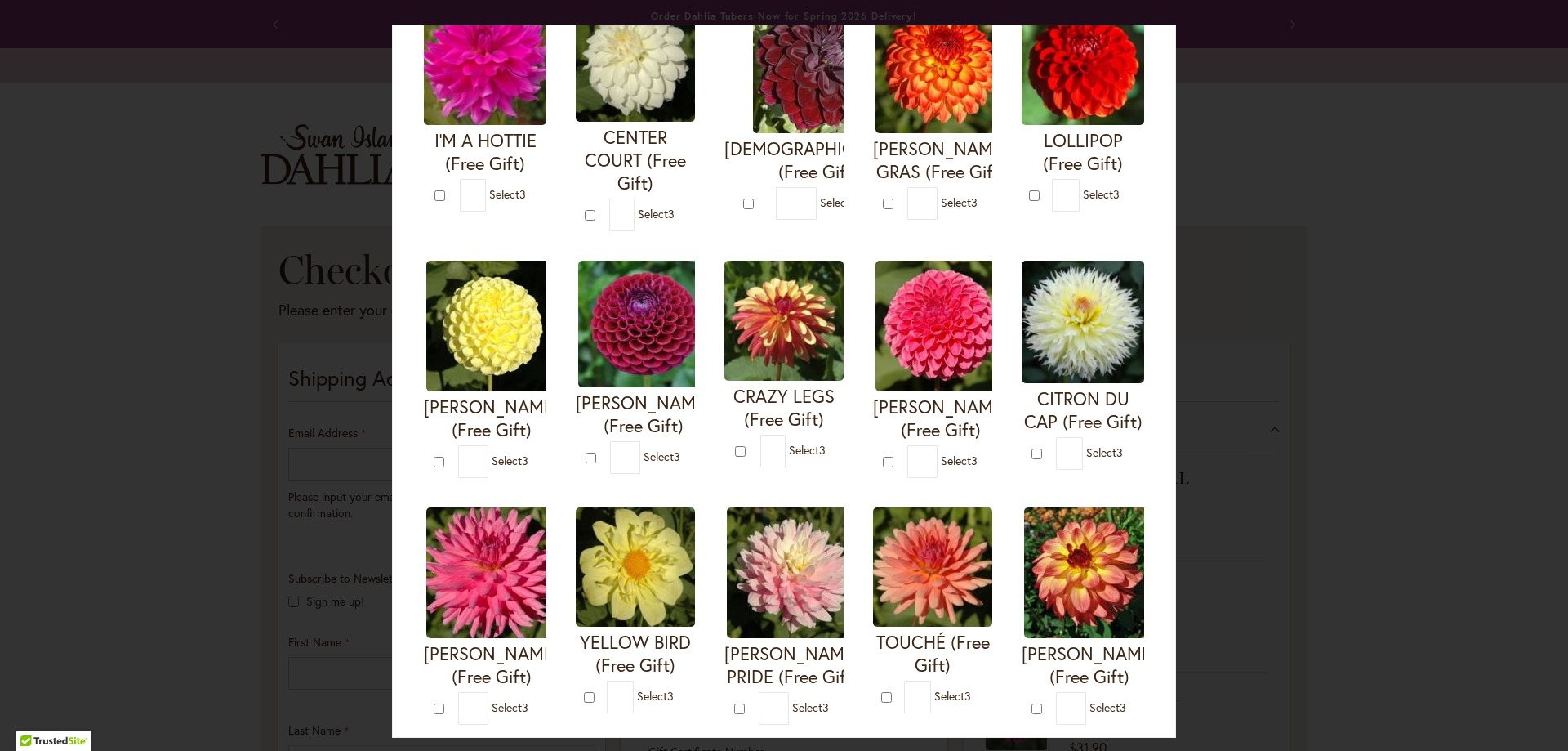
scroll to position [164, 0]
type input "*"
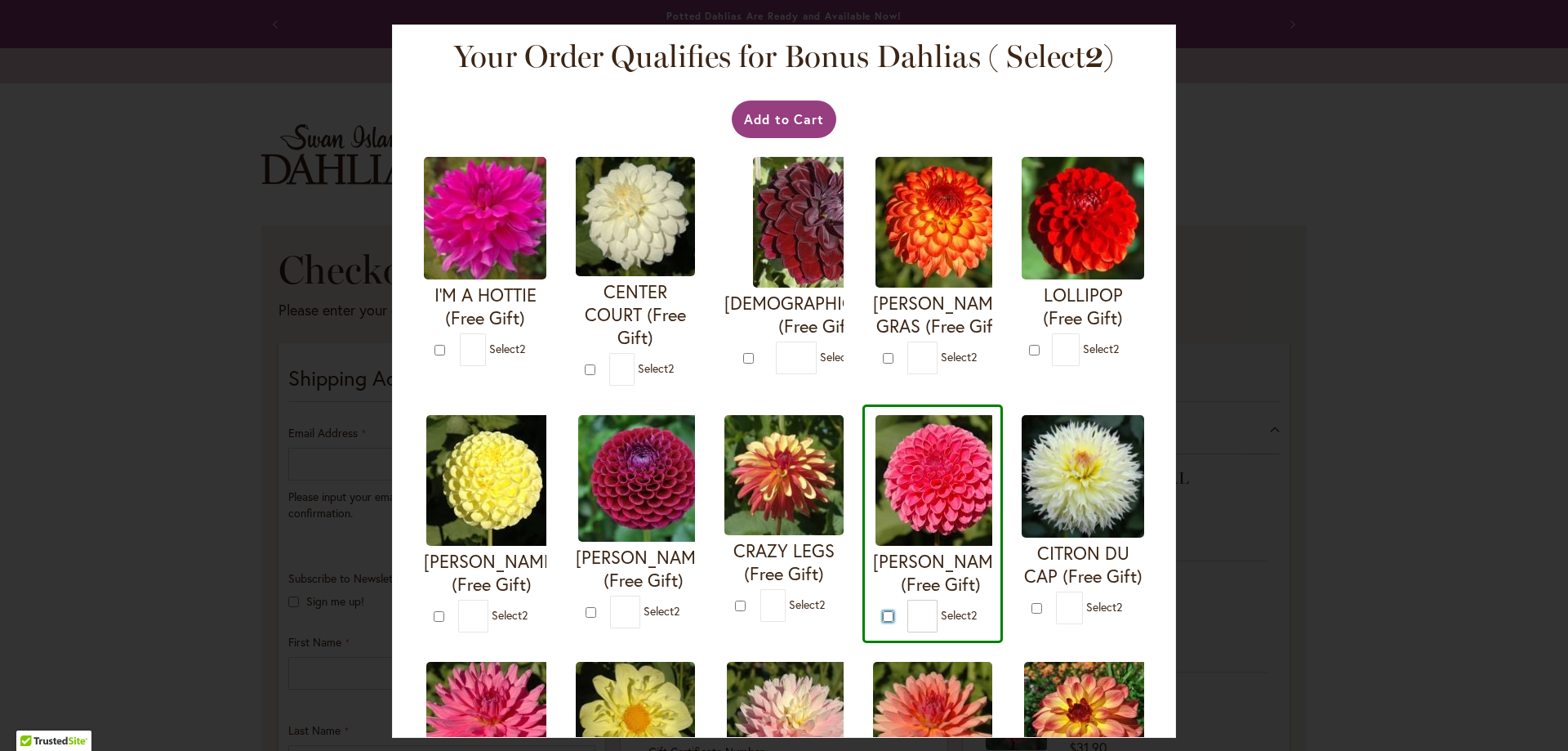
scroll to position [0, 0]
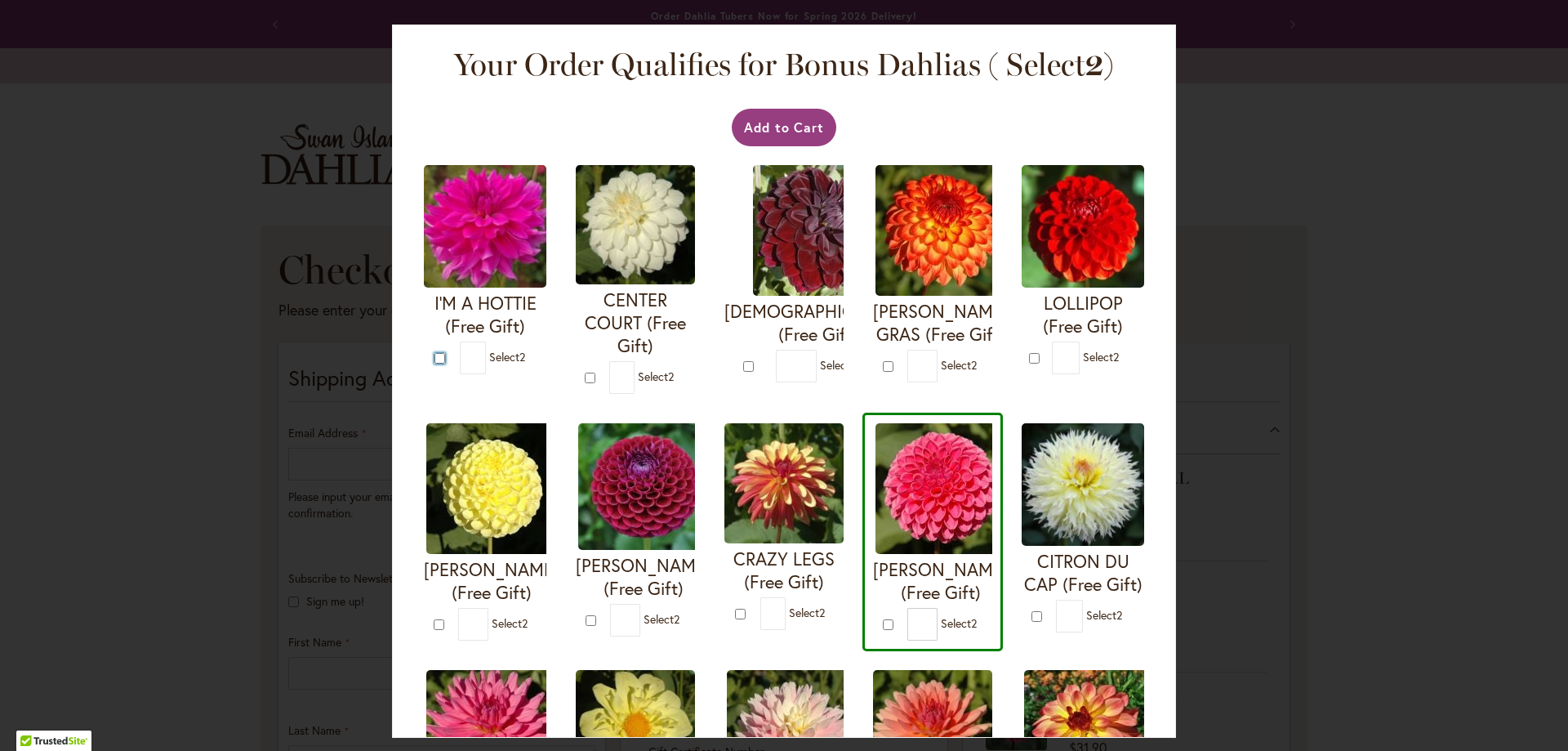
type input "*"
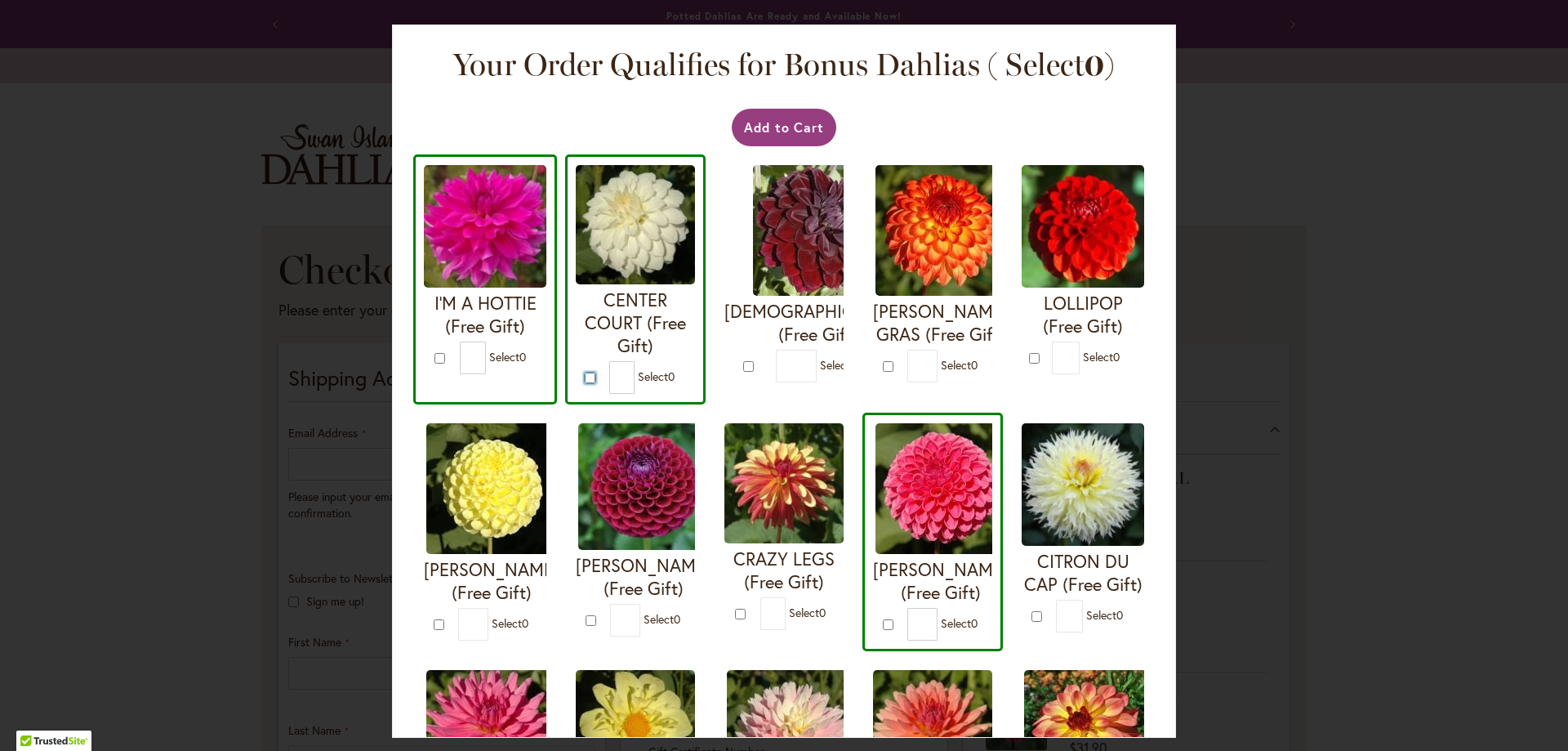
type input "*"
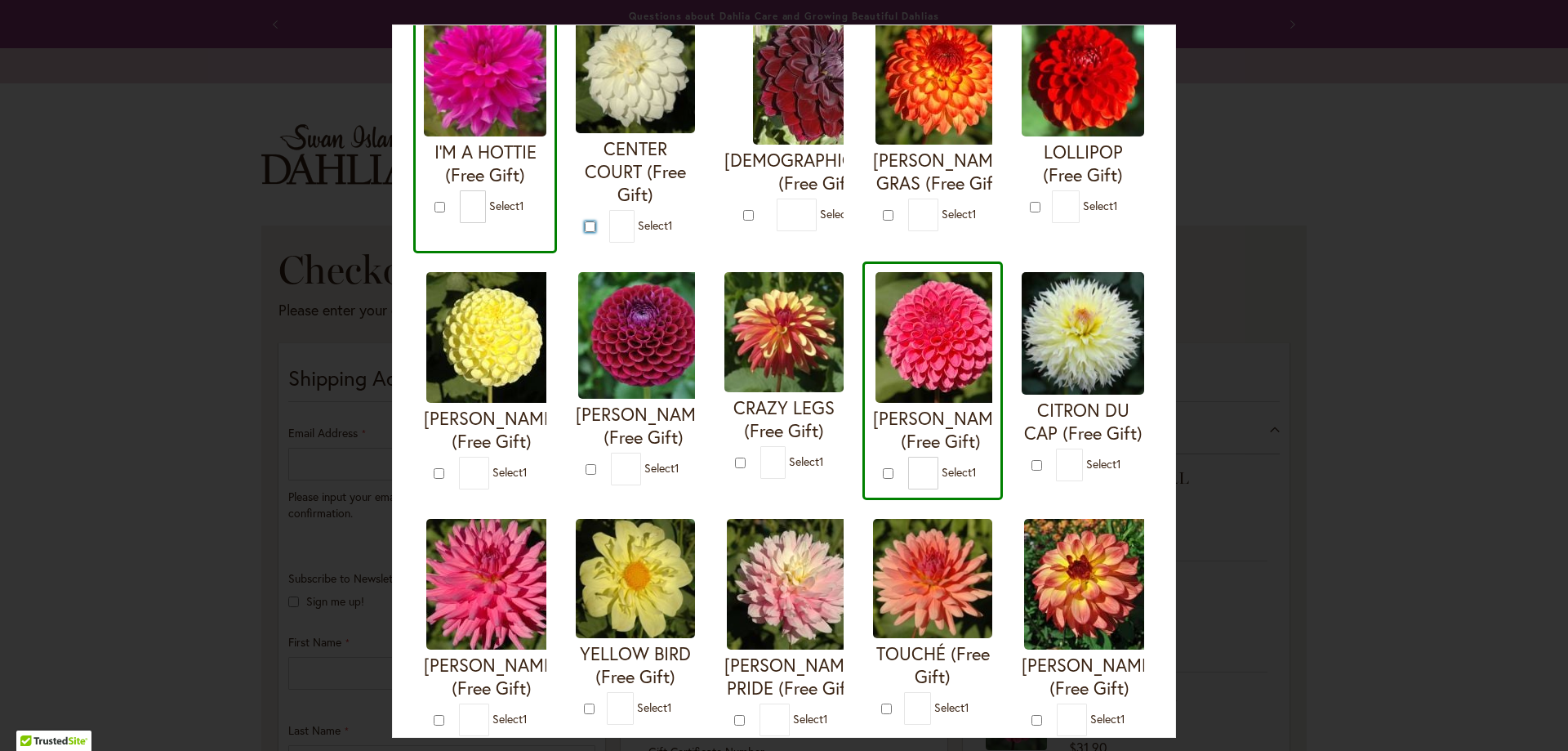
scroll to position [326, 0]
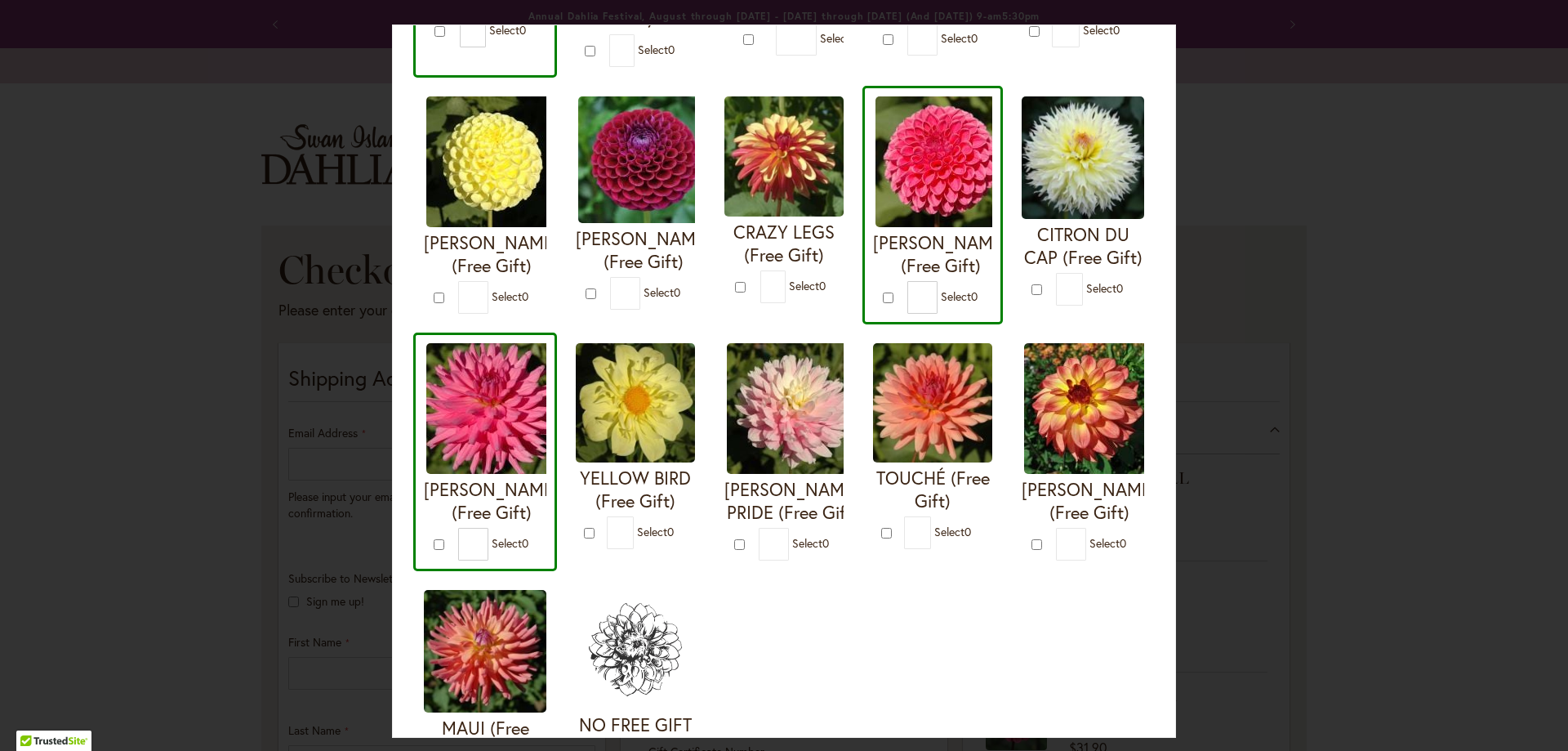
drag, startPoint x: 844, startPoint y: 411, endPoint x: 706, endPoint y: 554, distance: 198.7
click at [1012, 325] on div "CITRON DU CAP (Free Gift) * 0" at bounding box center [1083, 205] width 144 height 239
type input "*"
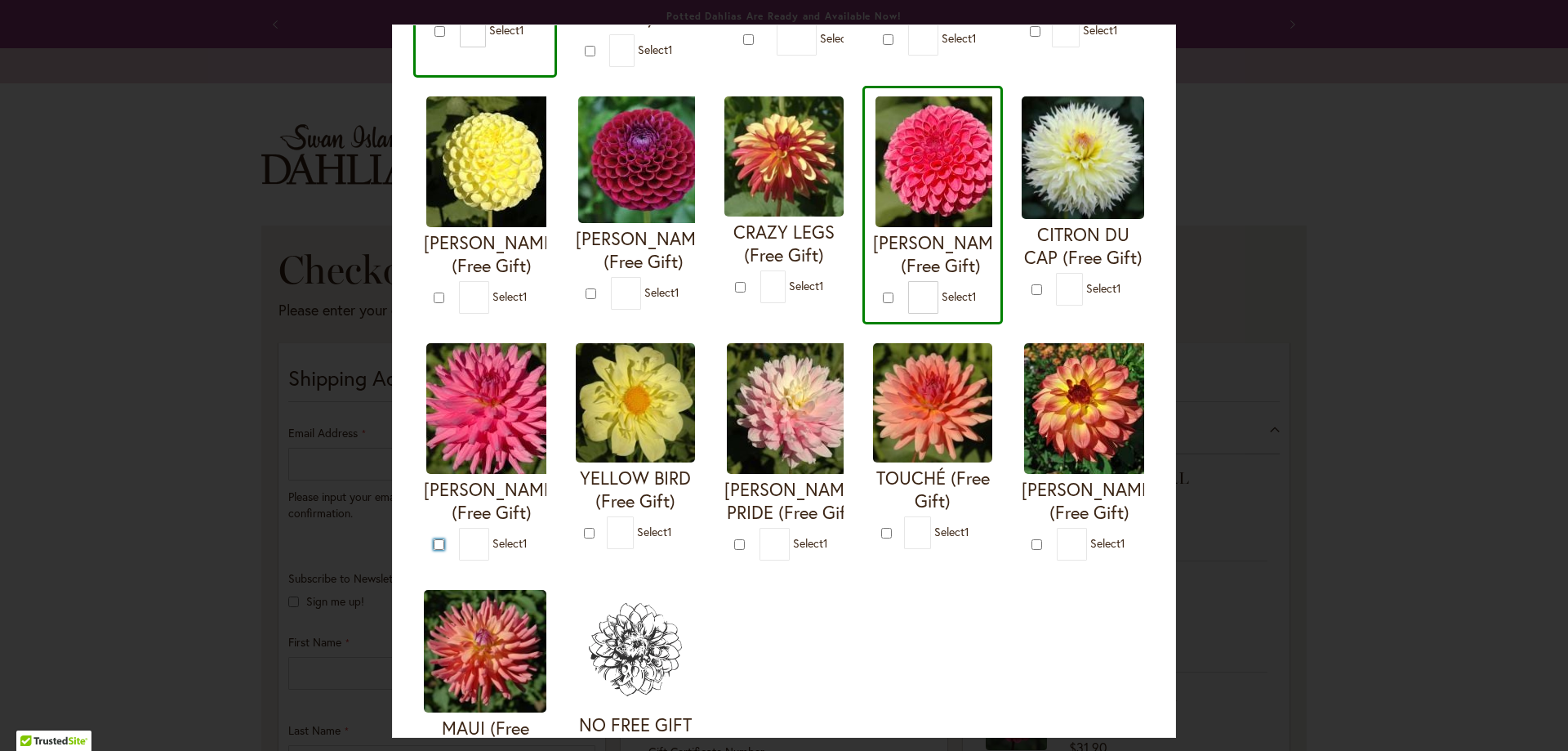
scroll to position [490, 0]
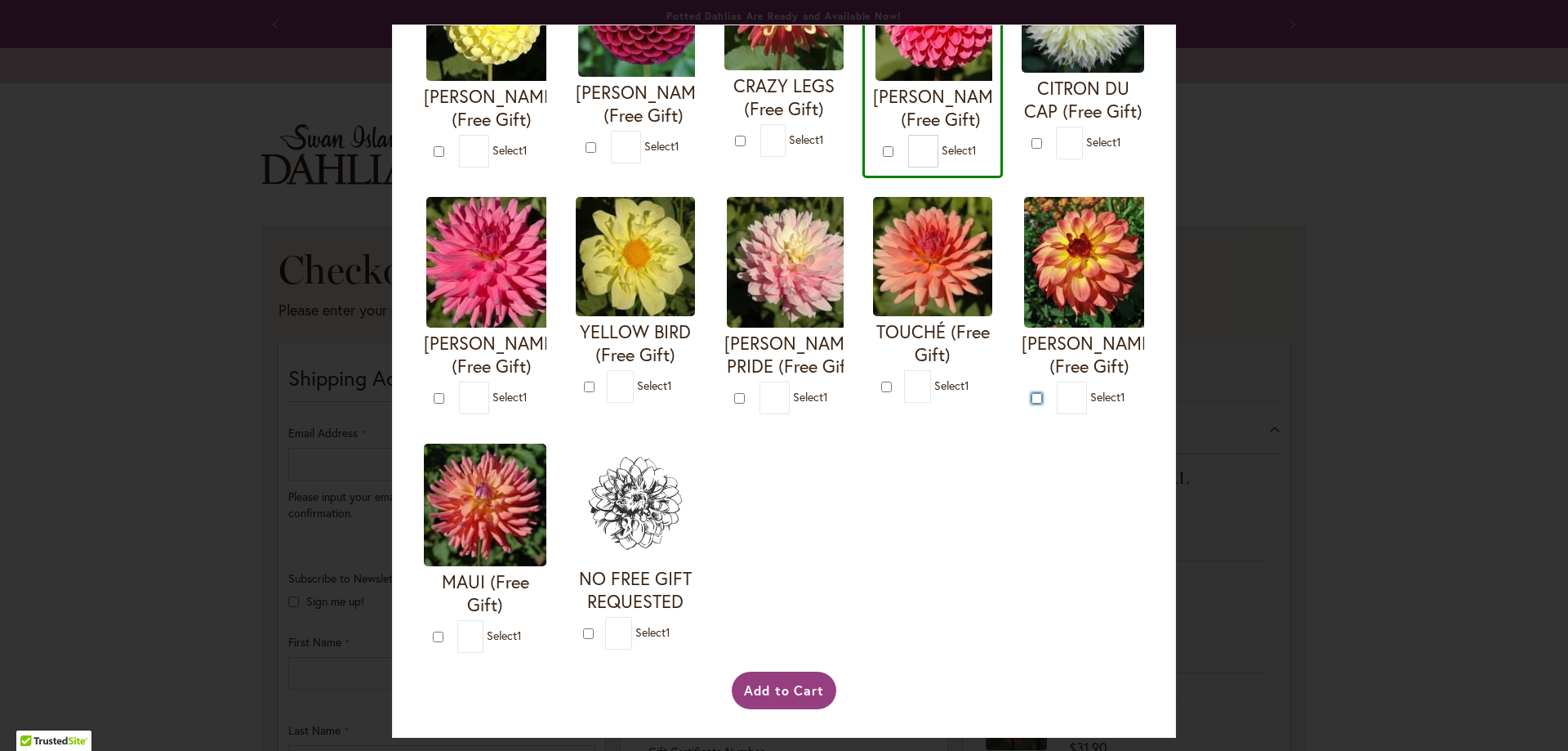
type input "*"
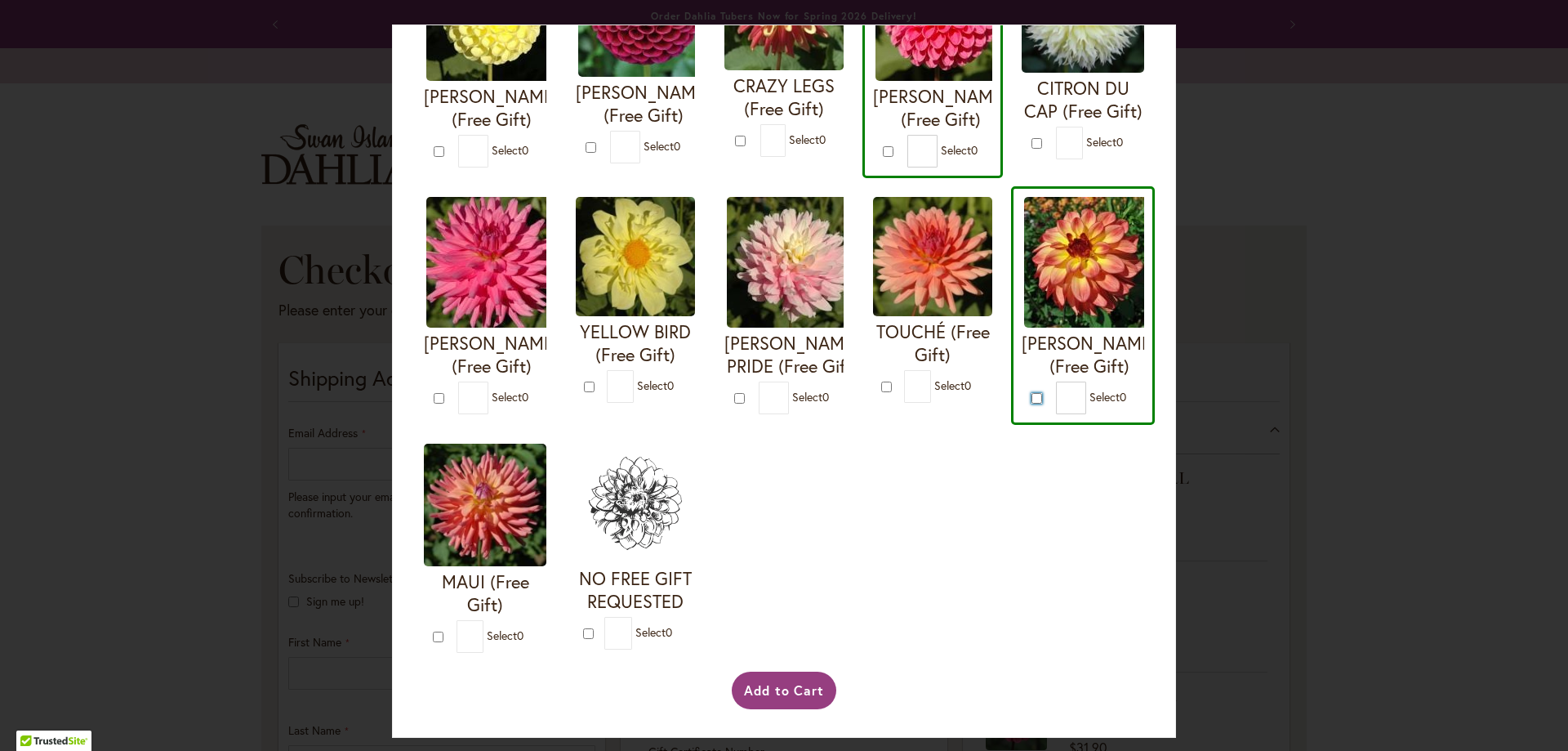
scroll to position [718, 0]
click at [802, 690] on button "Add to Cart" at bounding box center [784, 690] width 105 height 38
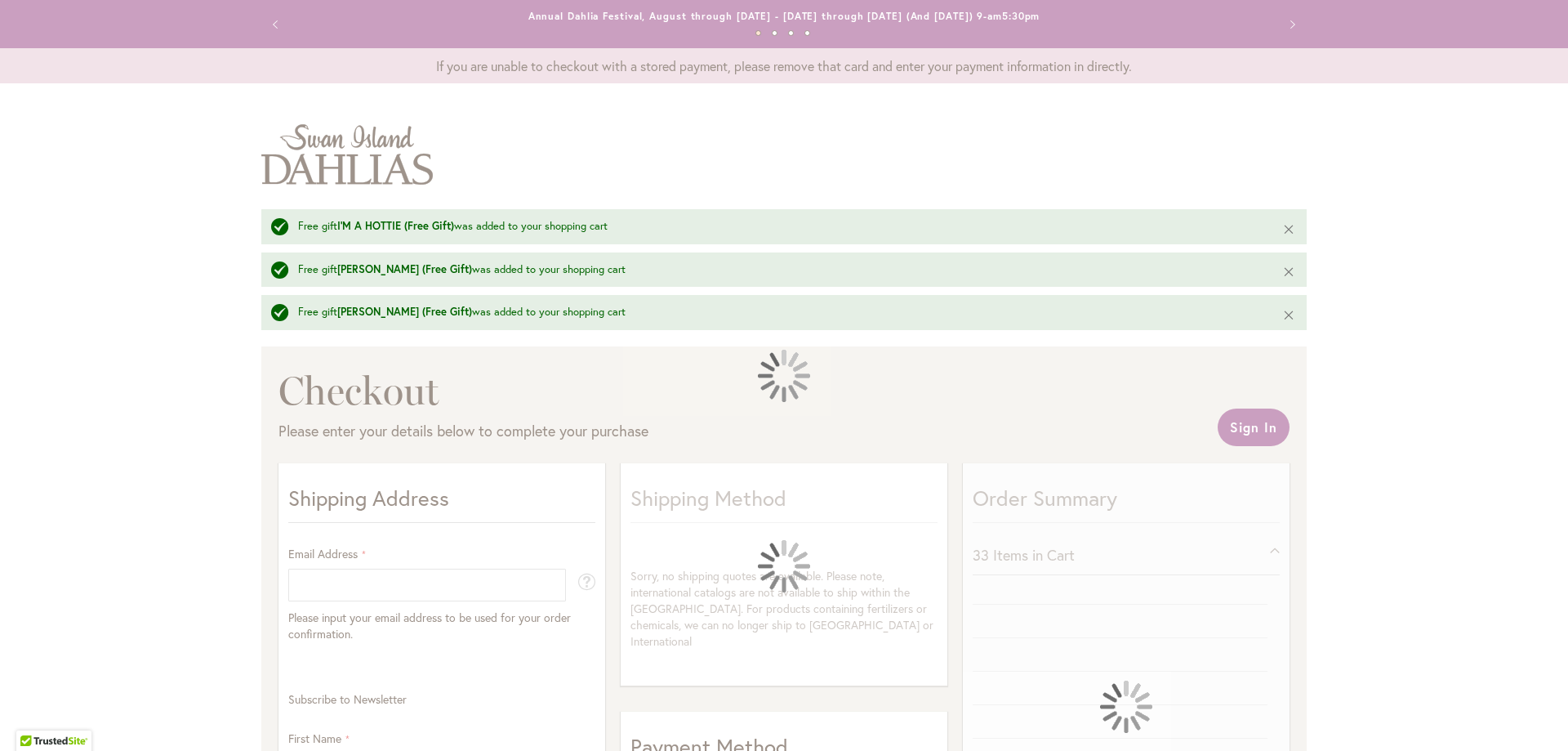
select select "**"
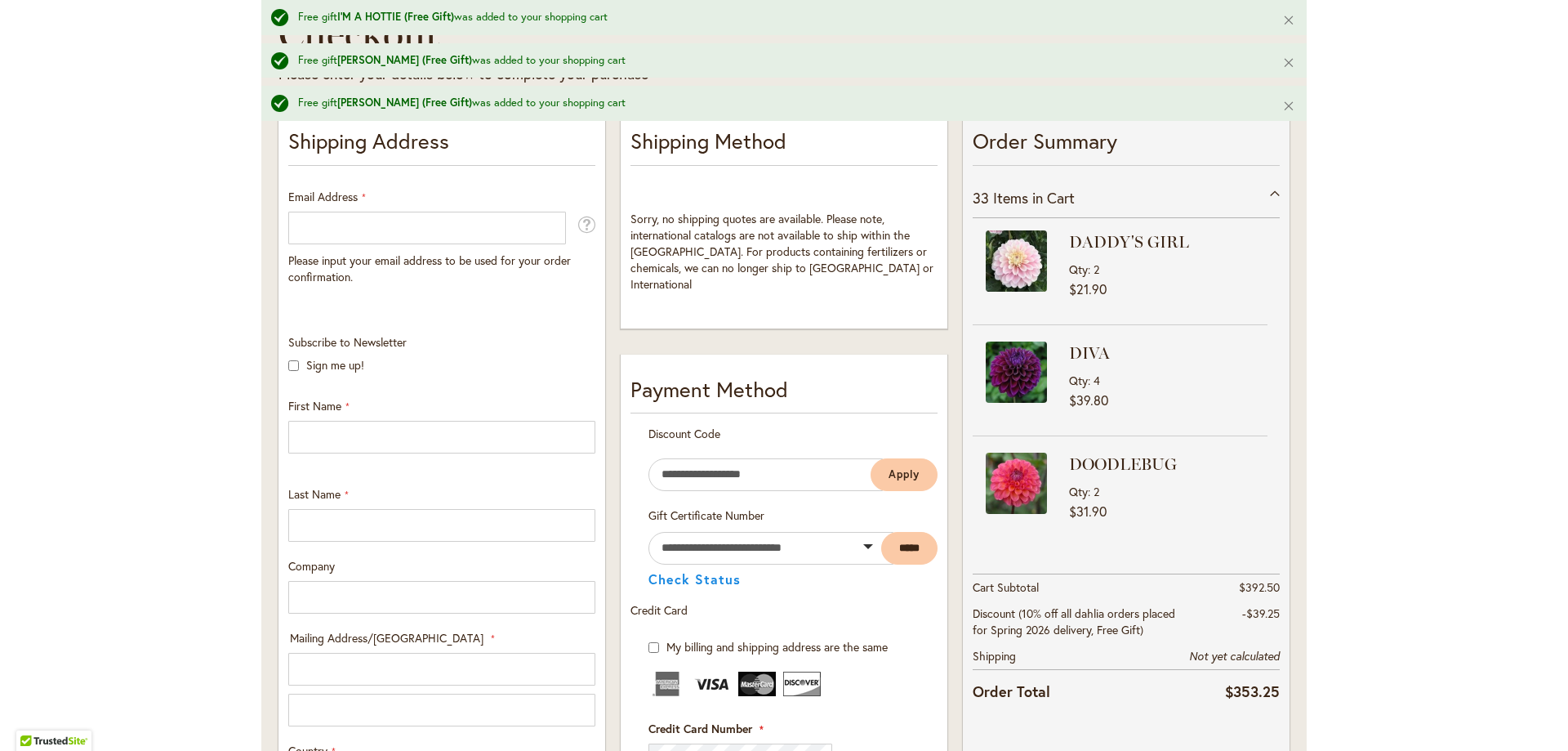
scroll to position [326, 0]
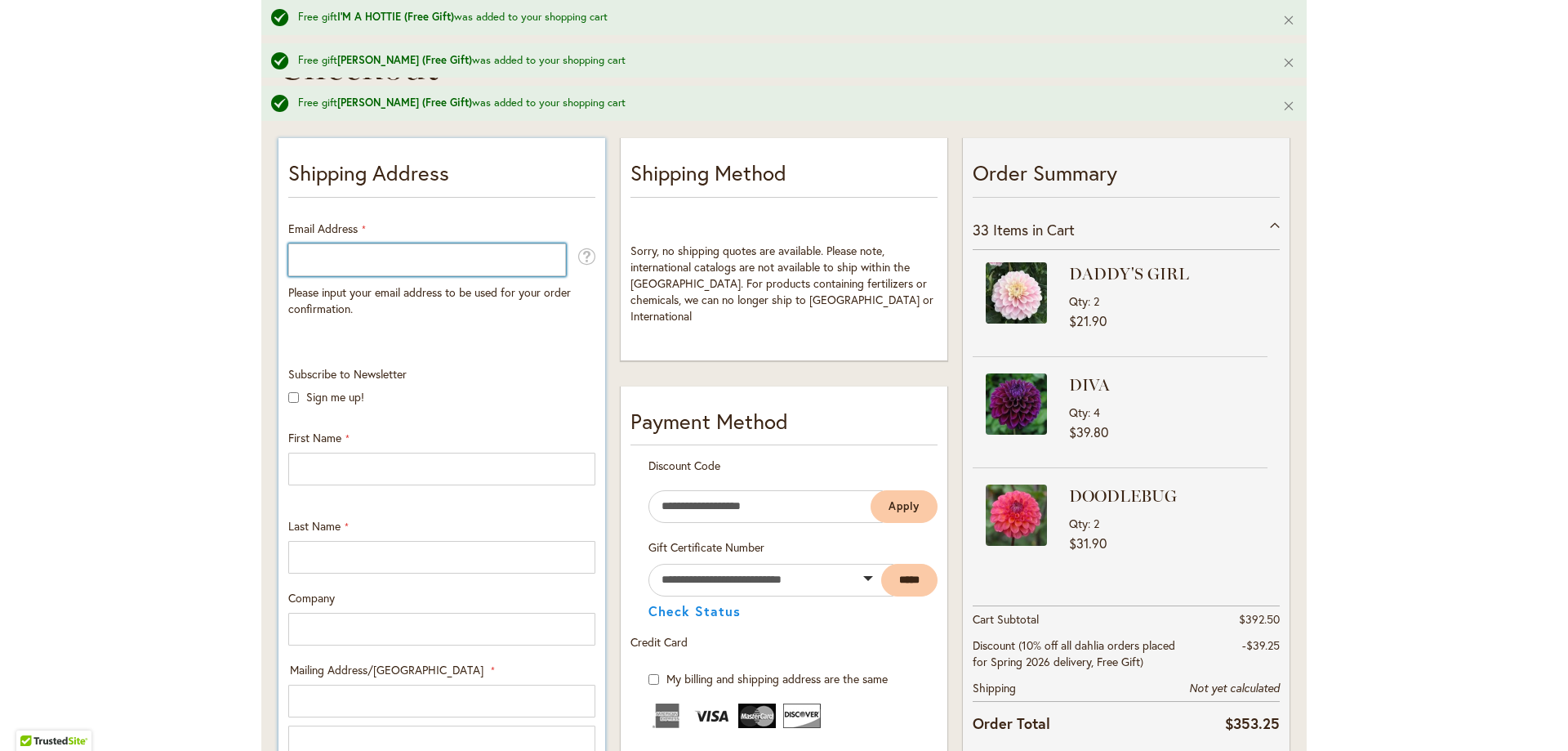
click at [350, 274] on input "Email Address" at bounding box center [427, 259] width 277 height 32
type input "**********"
click at [330, 460] on input "First Name" at bounding box center [442, 468] width 307 height 32
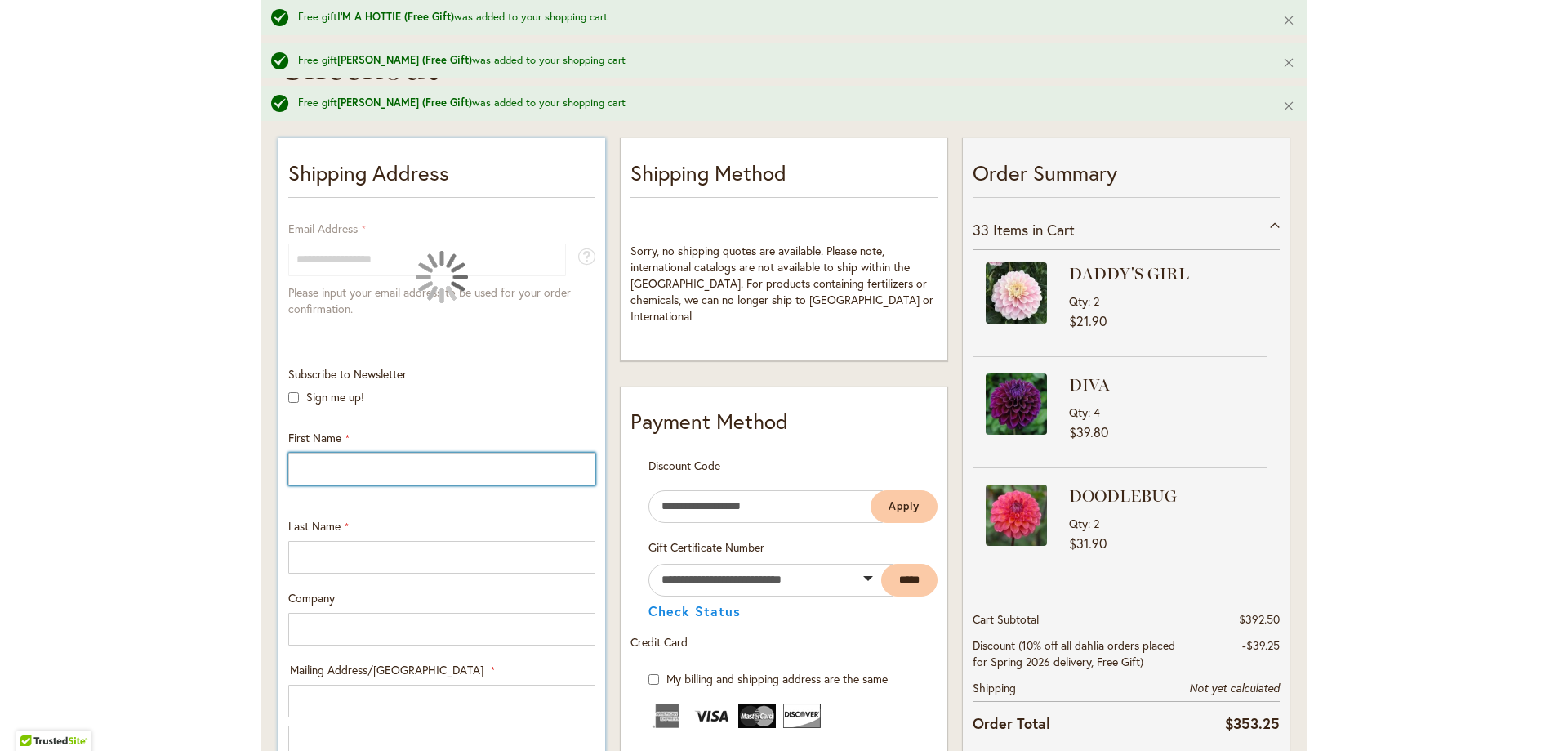
type input "*****"
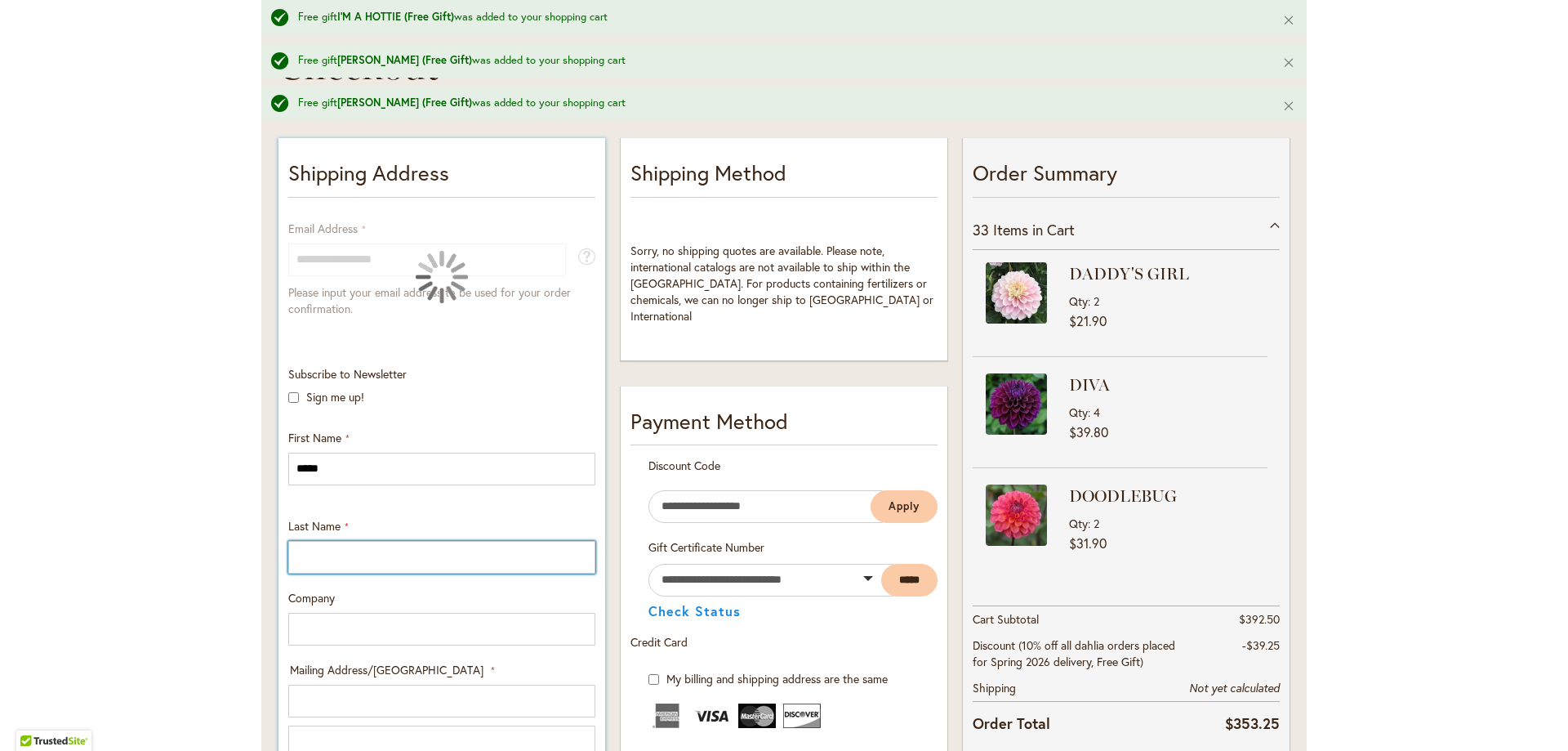
type input "******"
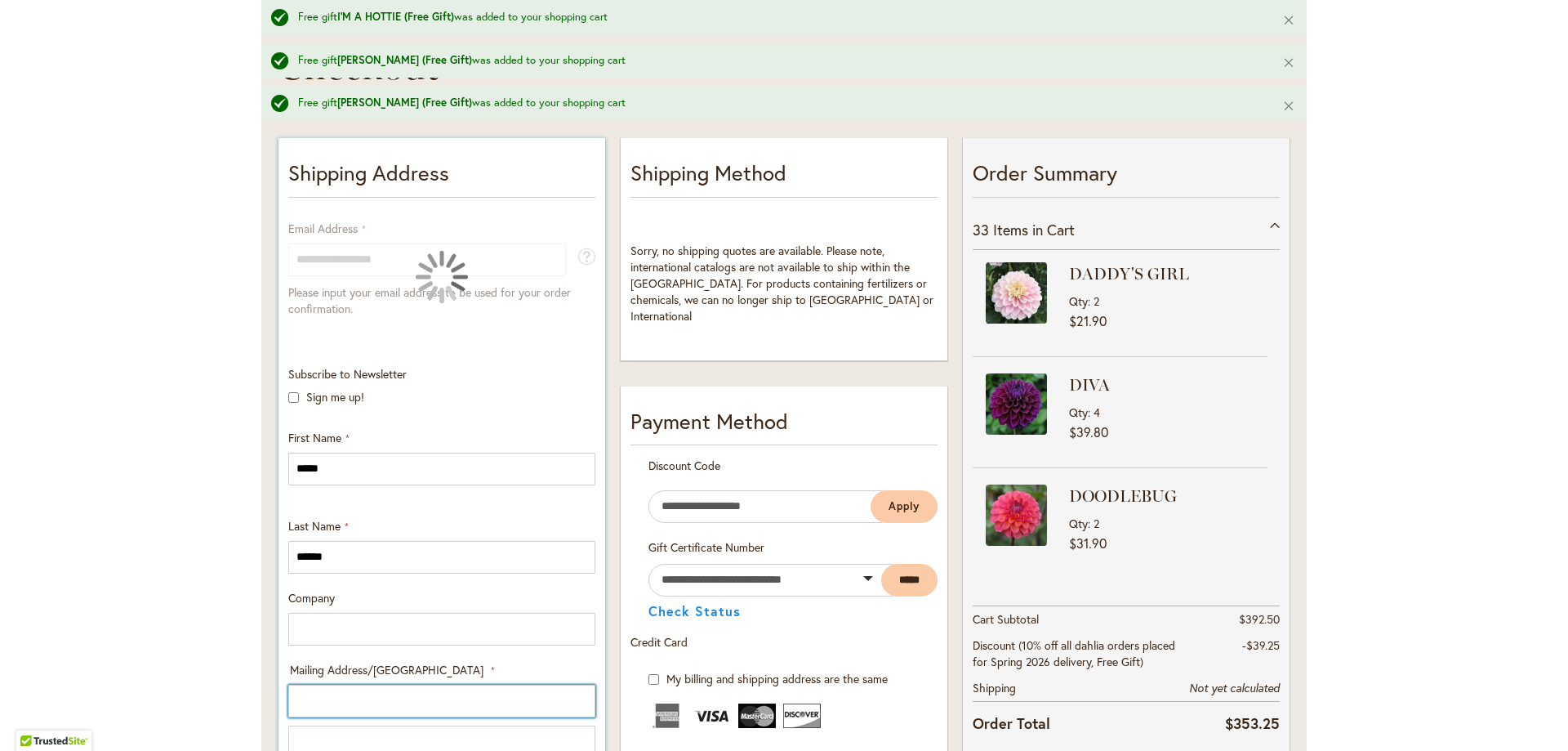
type input "**********"
select select "**"
type input "*********"
type input "*****"
type input "**********"
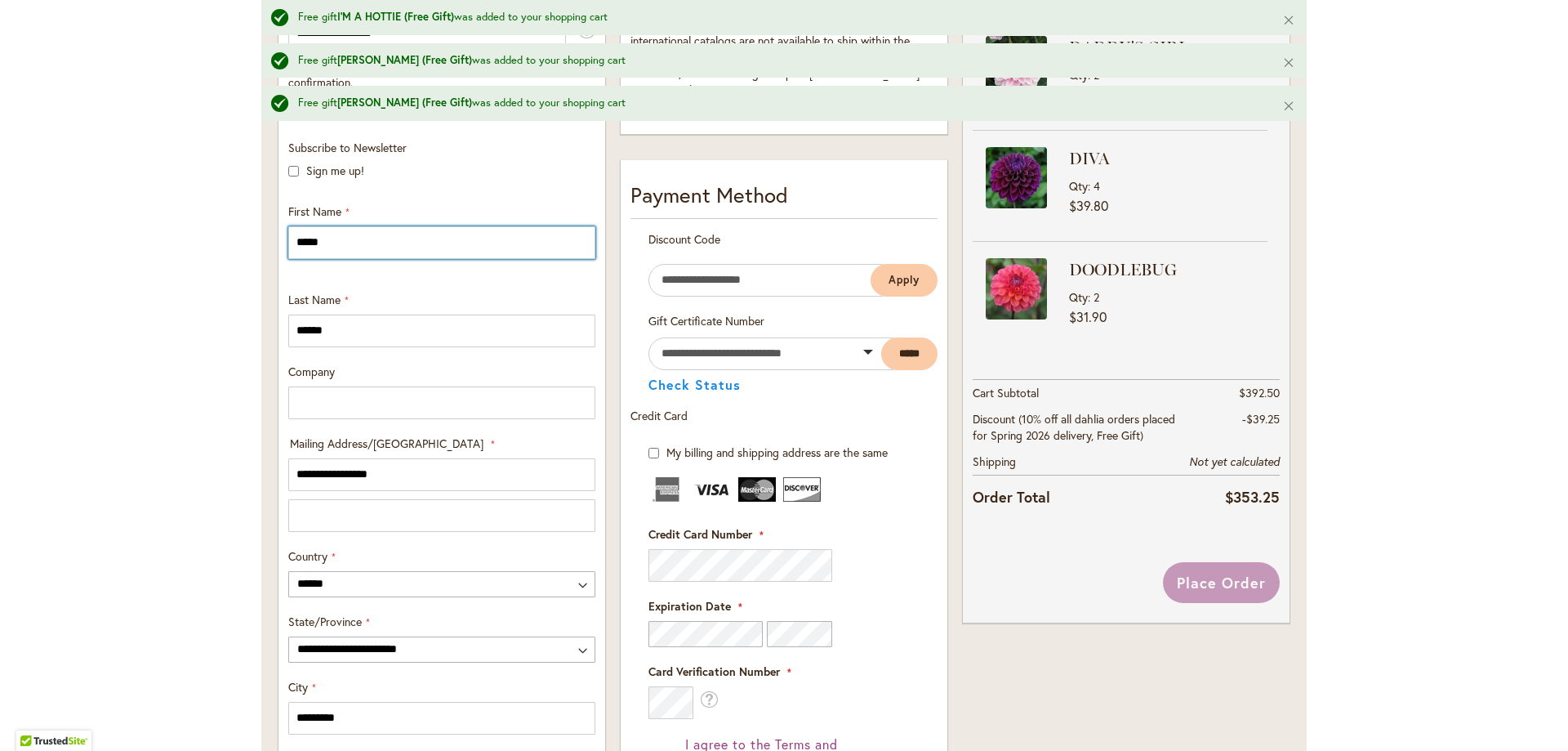
scroll to position [571, 0]
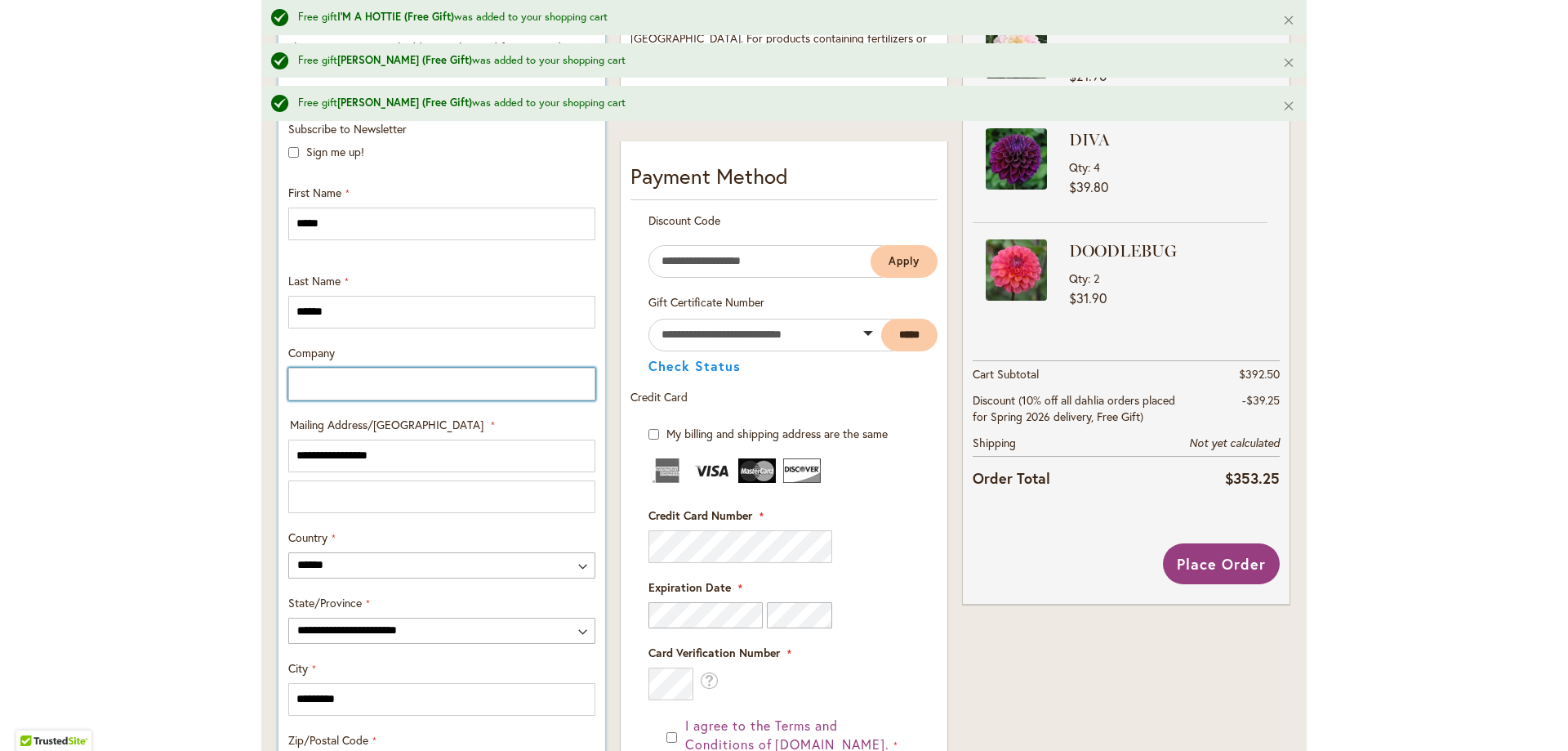
click at [323, 397] on input "Company" at bounding box center [442, 383] width 307 height 32
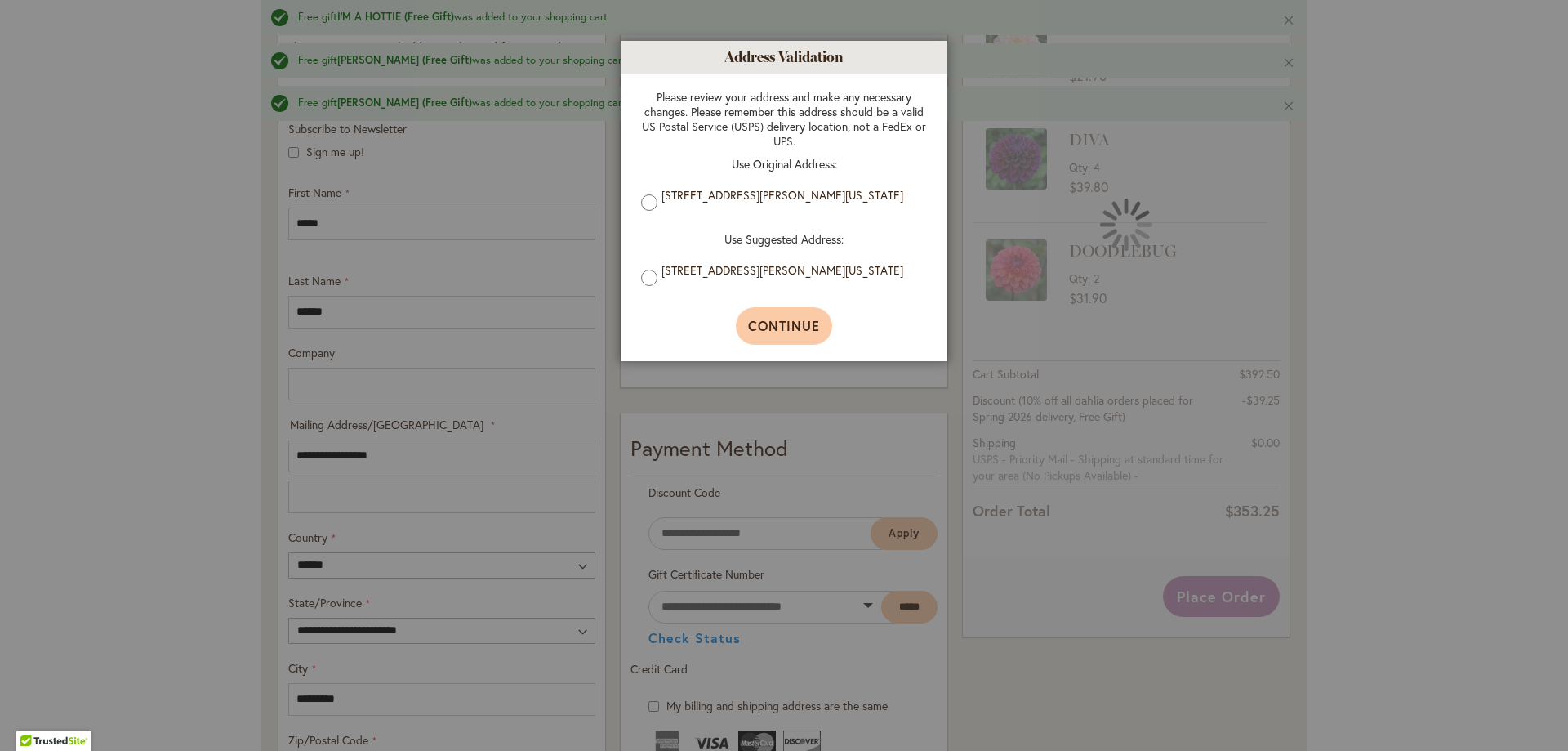
click at [774, 322] on span "Continue" at bounding box center [784, 326] width 73 height 18
type input "**********"
type input "*********"
type input "**********"
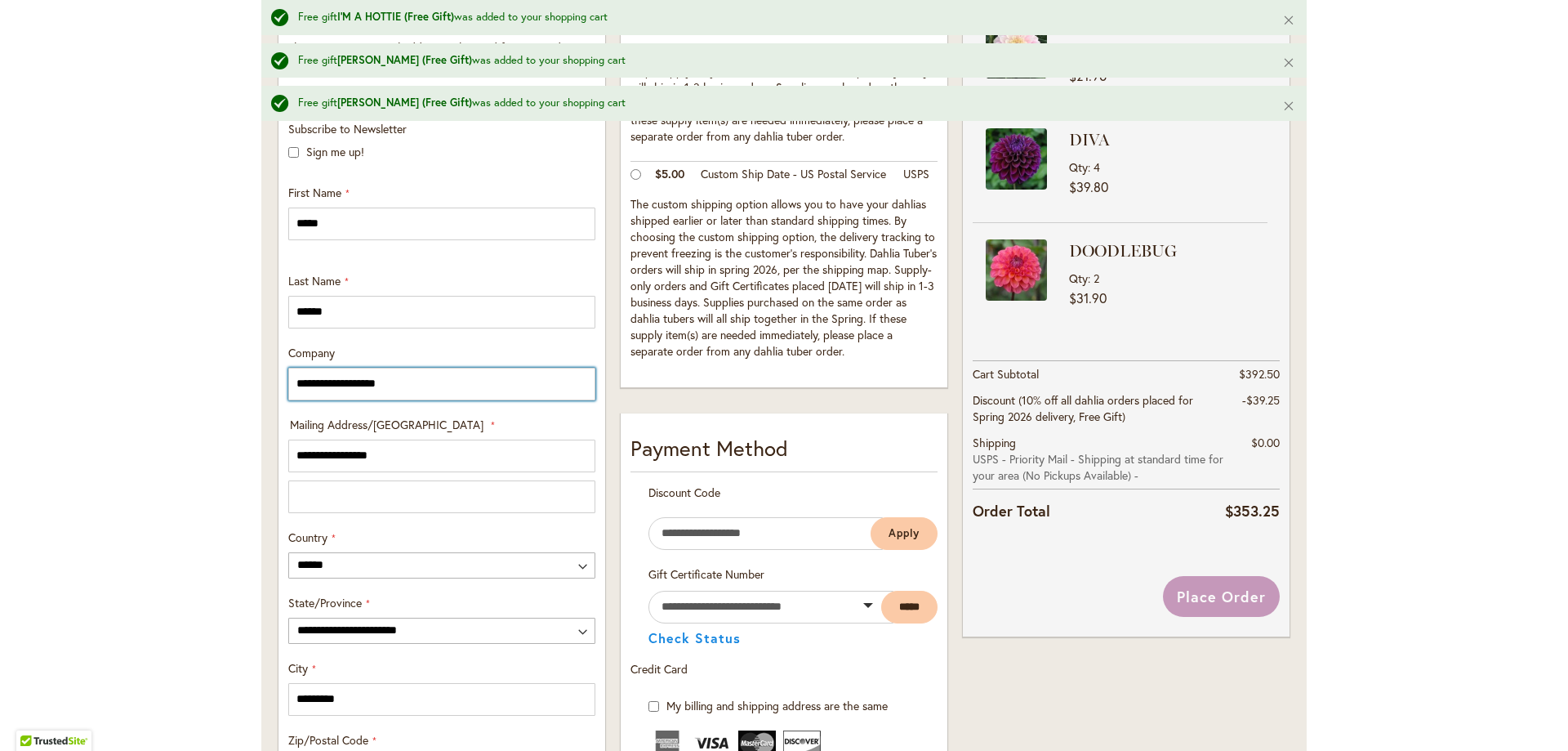
type input "**********"
click at [99, 436] on div "Toggle Nav Free gift I'M A HOTTIE (Free Gift) was added to your shopping cart C…" at bounding box center [784, 488] width 1568 height 1917
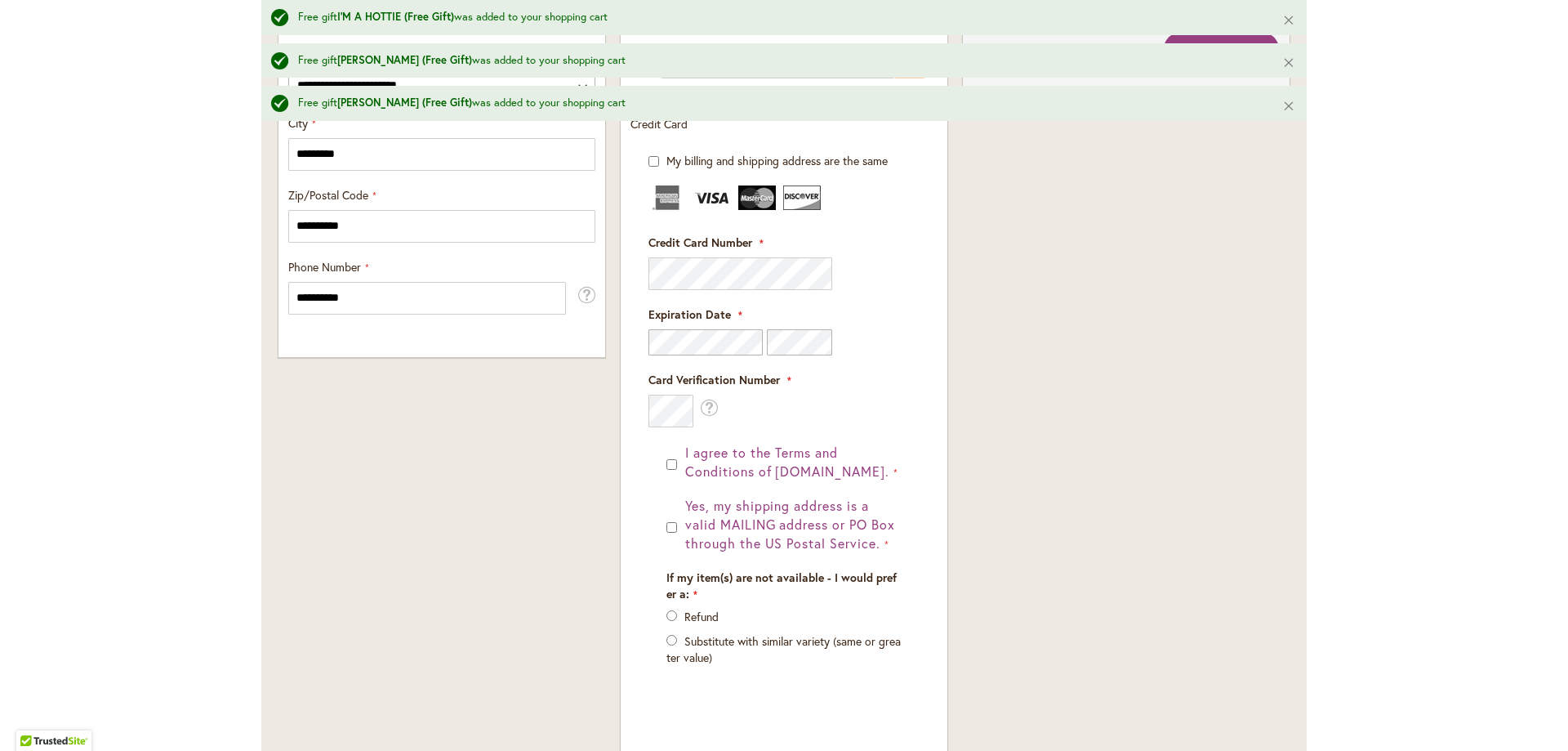
scroll to position [1119, 0]
click at [1144, 353] on div "Order Summary 33 Items in Cart DADDY'S GIRL Qty 2 $21.90 4" at bounding box center [1126, 65] width 341 height 1451
click at [657, 474] on div "I agree to the Terms and Conditions of dahlias.com. Yes, my shipping address is…" at bounding box center [784, 576] width 271 height 271
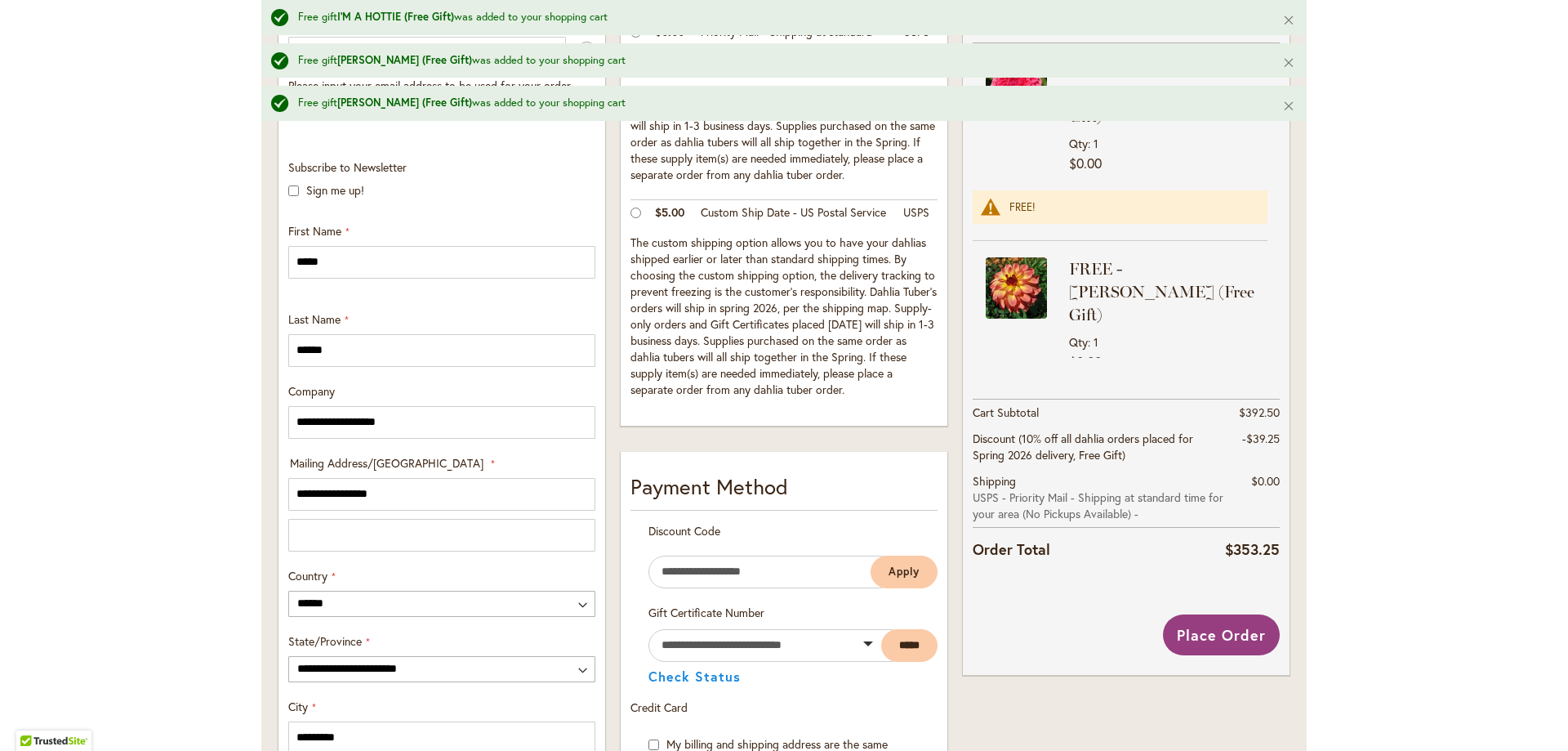
scroll to position [546, 0]
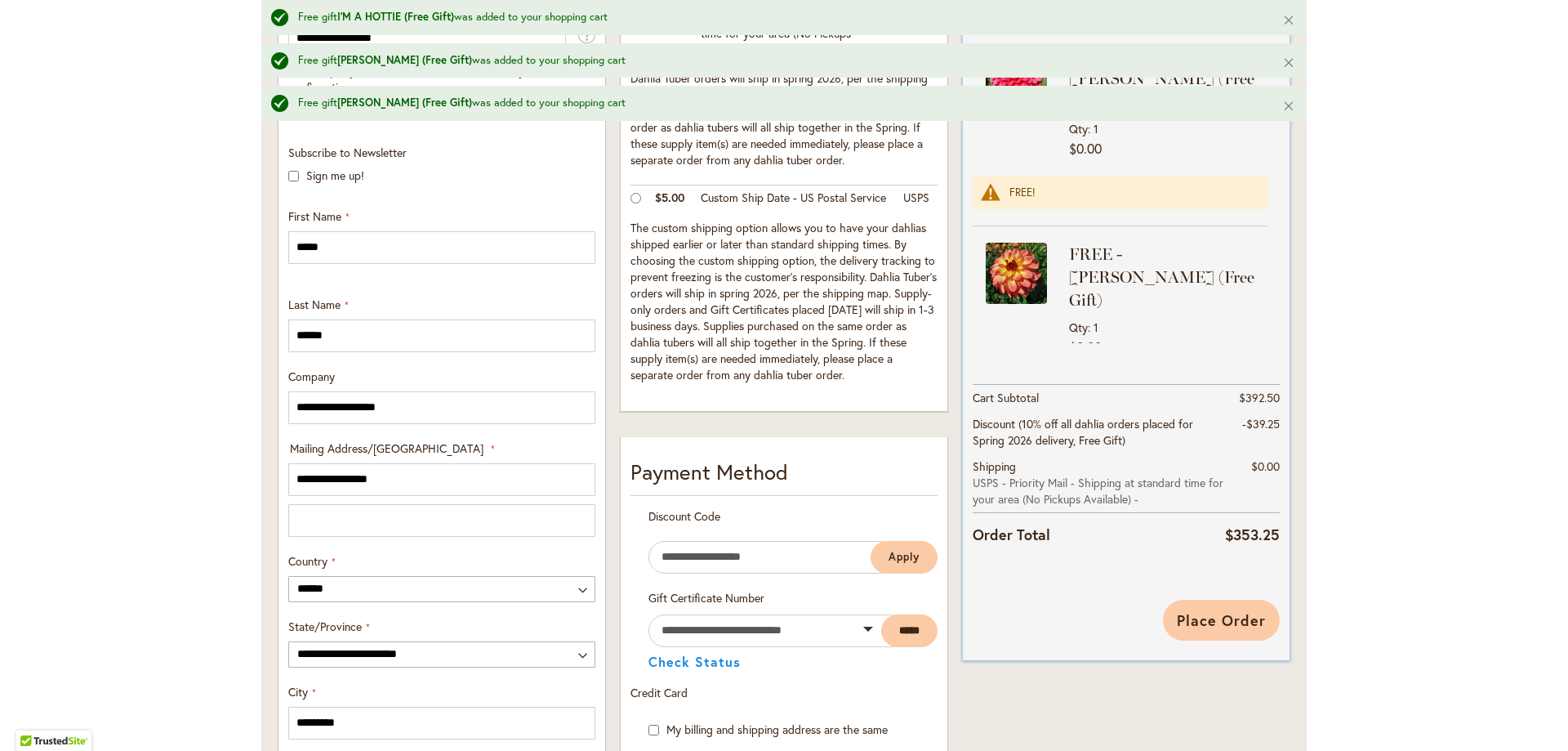
click at [1214, 621] on span "Place Order" at bounding box center [1222, 620] width 89 height 19
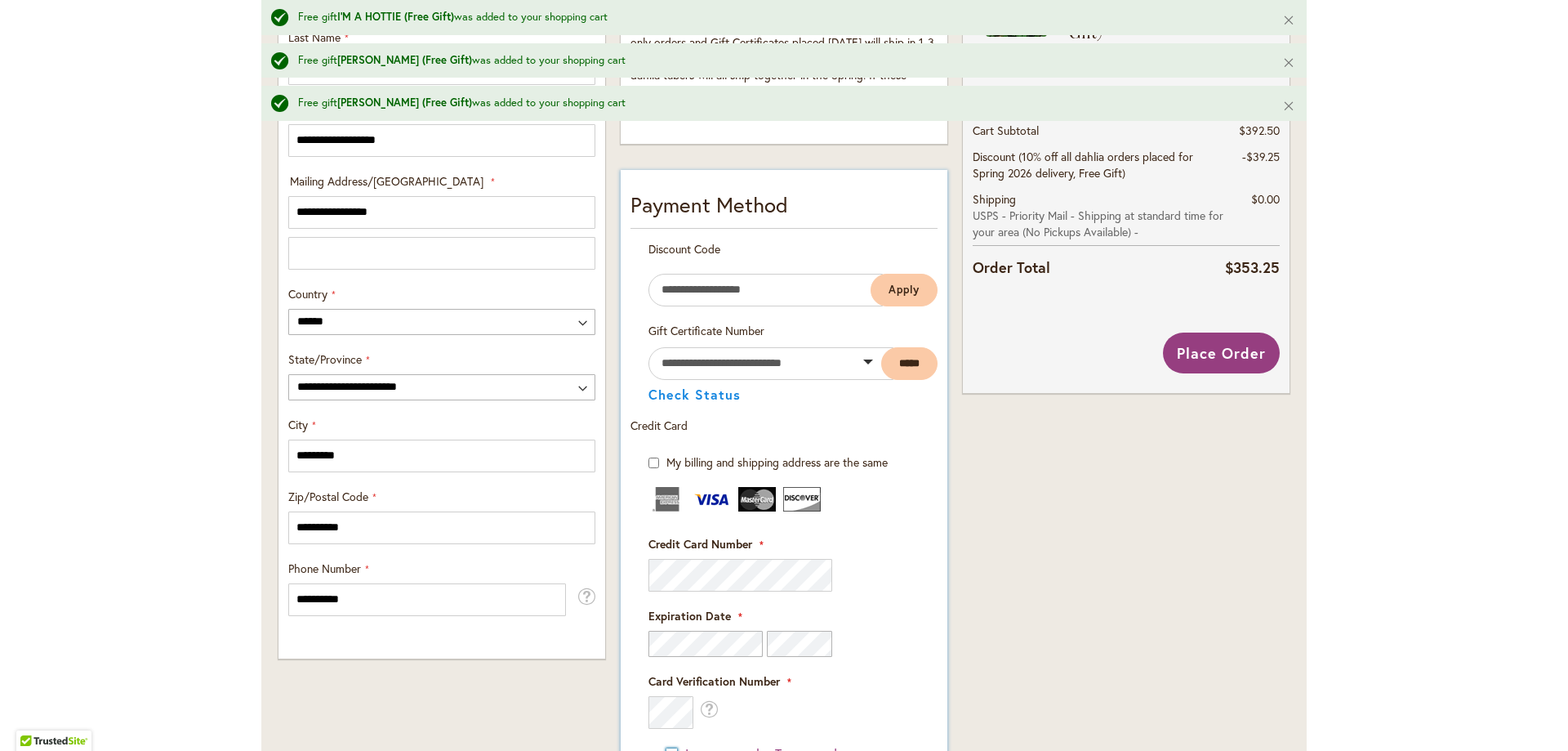
scroll to position [817, 0]
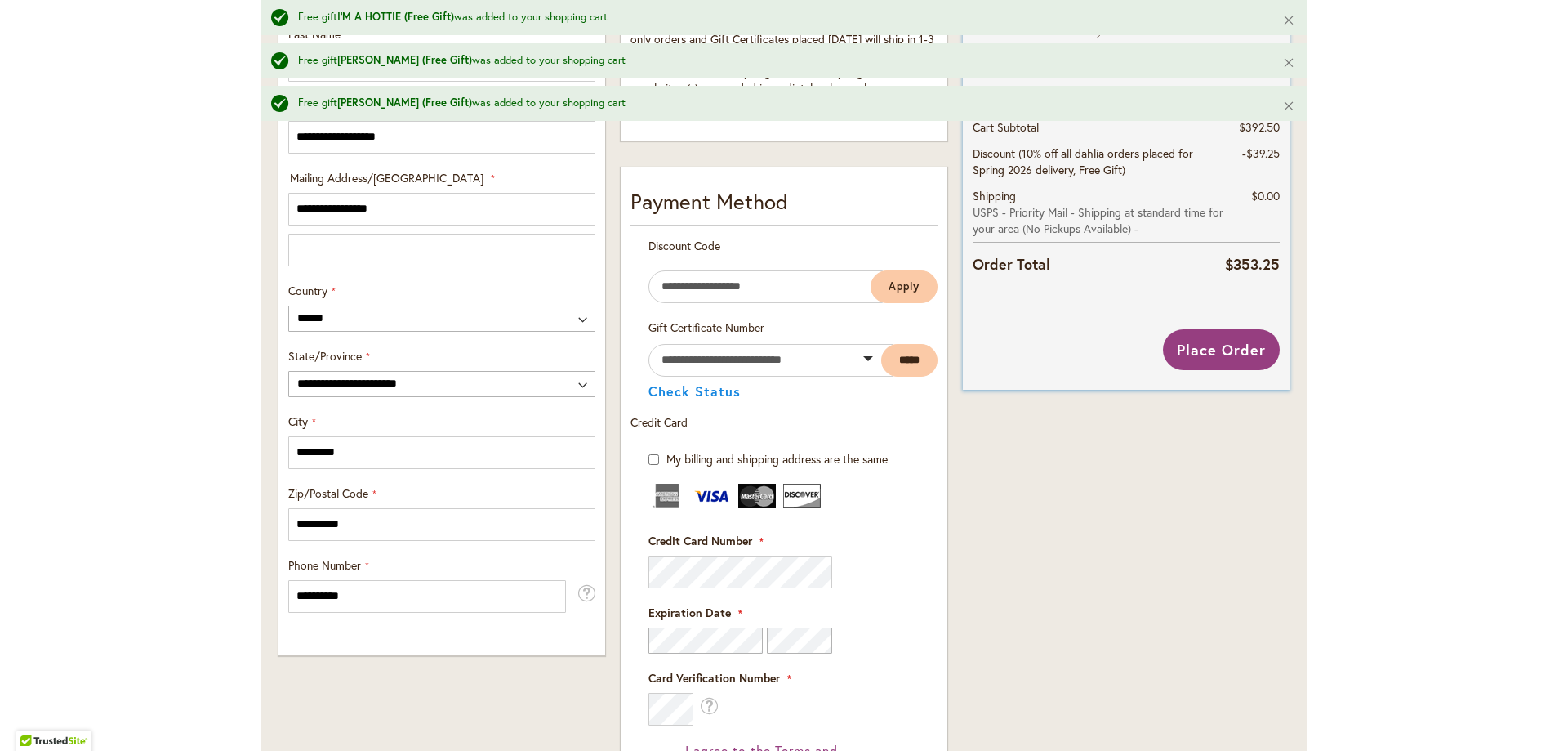
drag, startPoint x: 1286, startPoint y: 105, endPoint x: 1279, endPoint y: 94, distance: 13.0
click at [1285, 105] on button "Close" at bounding box center [1289, 105] width 35 height 39
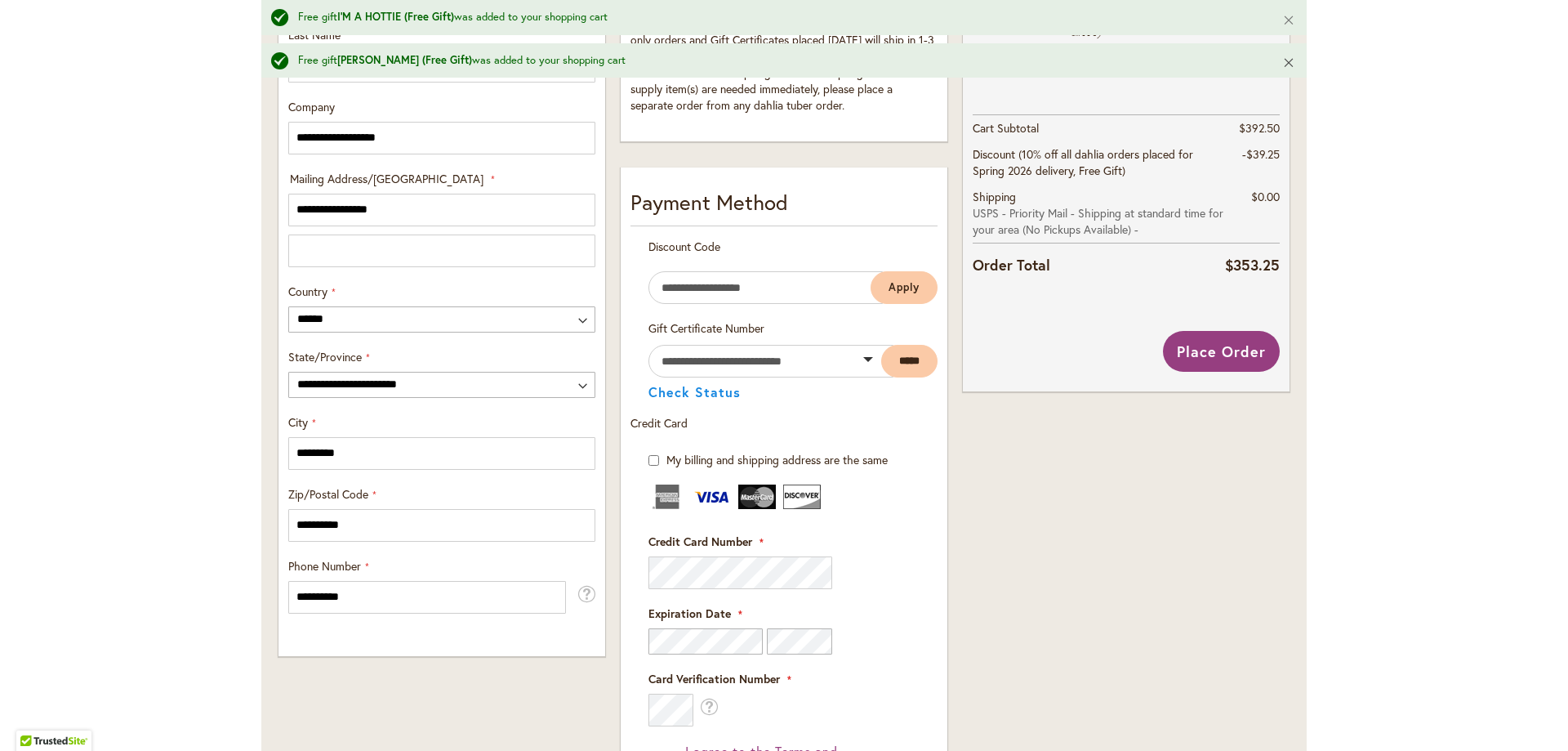
click at [1281, 60] on button "Close" at bounding box center [1289, 62] width 35 height 39
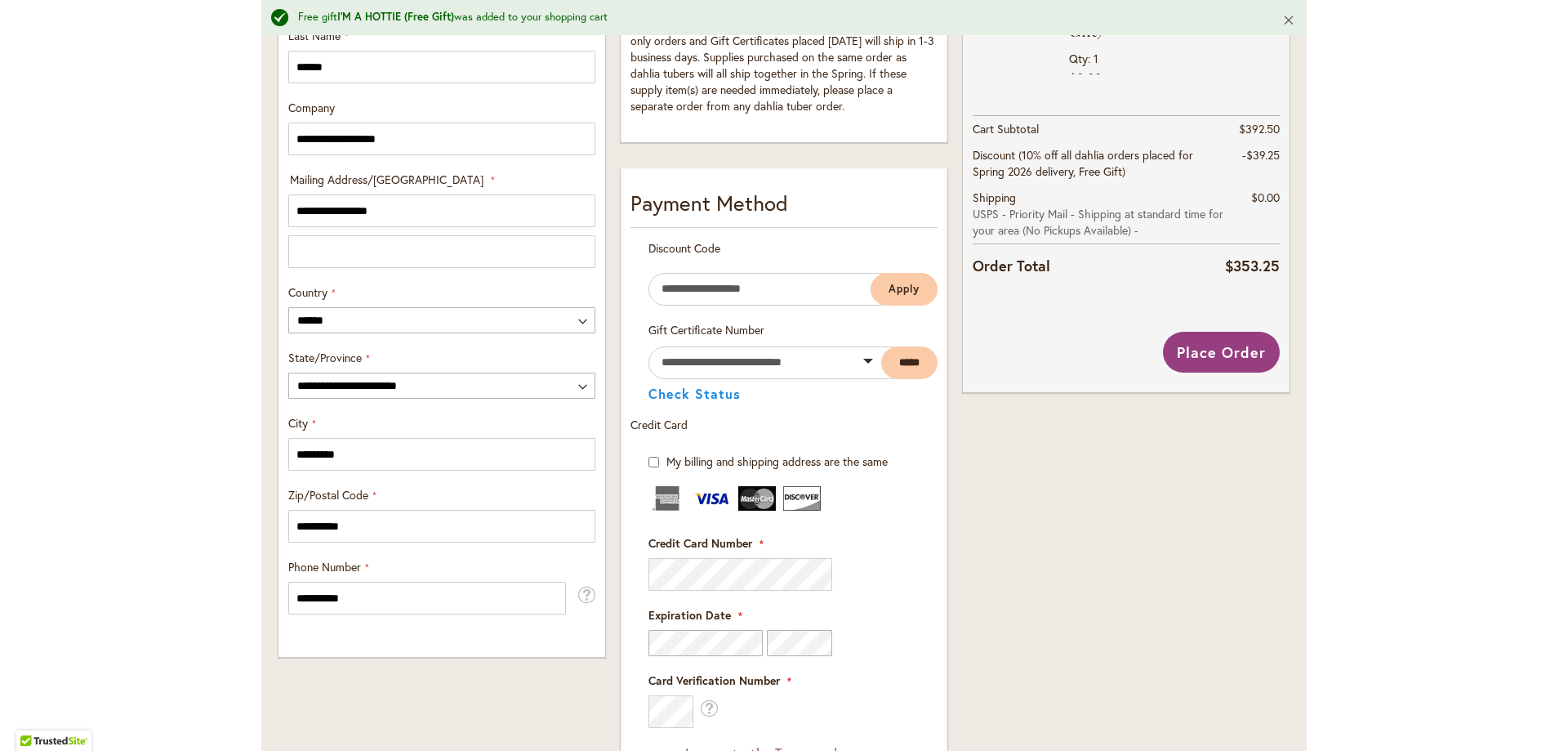
click at [1281, 19] on button "Close" at bounding box center [1289, 19] width 35 height 39
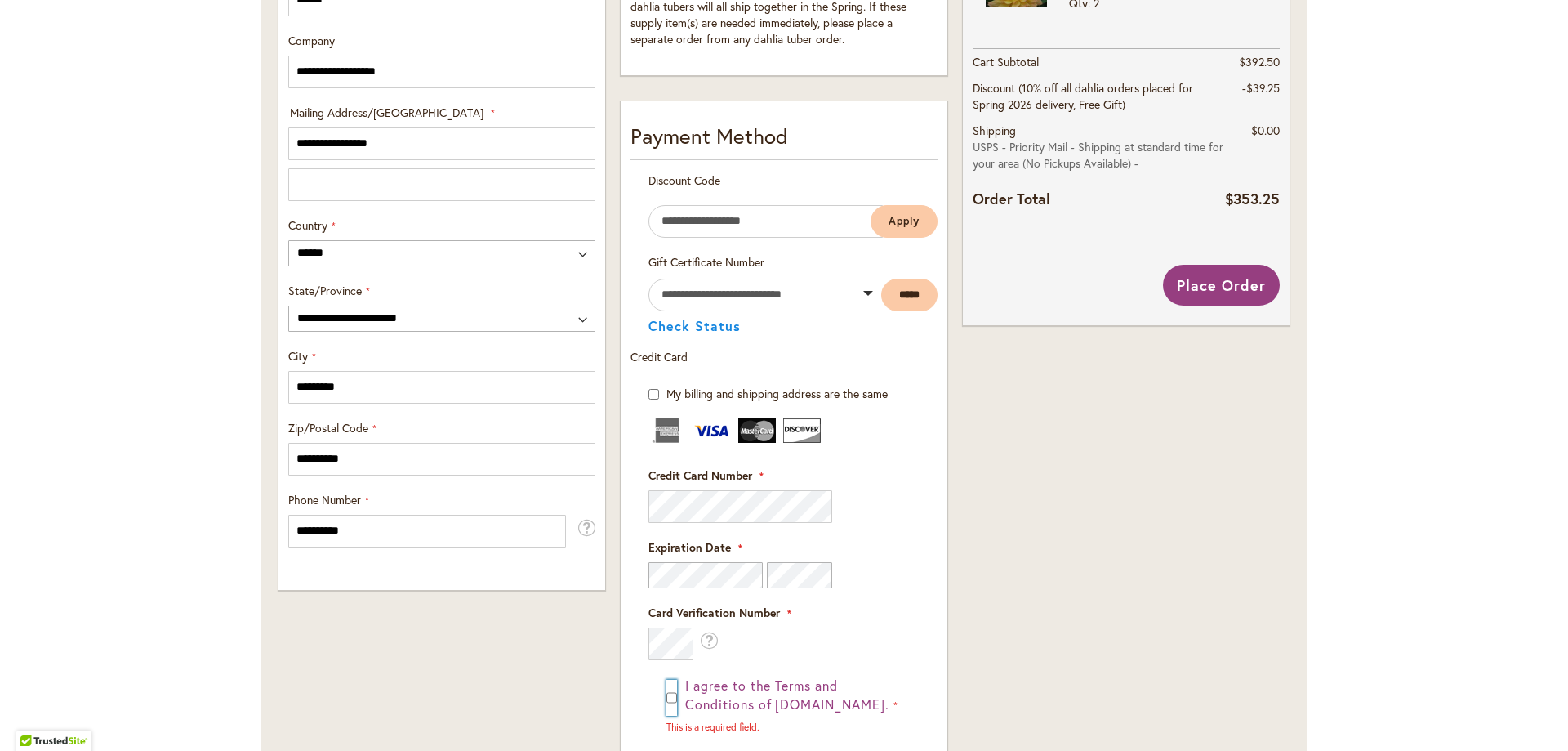
scroll to position [899, 0]
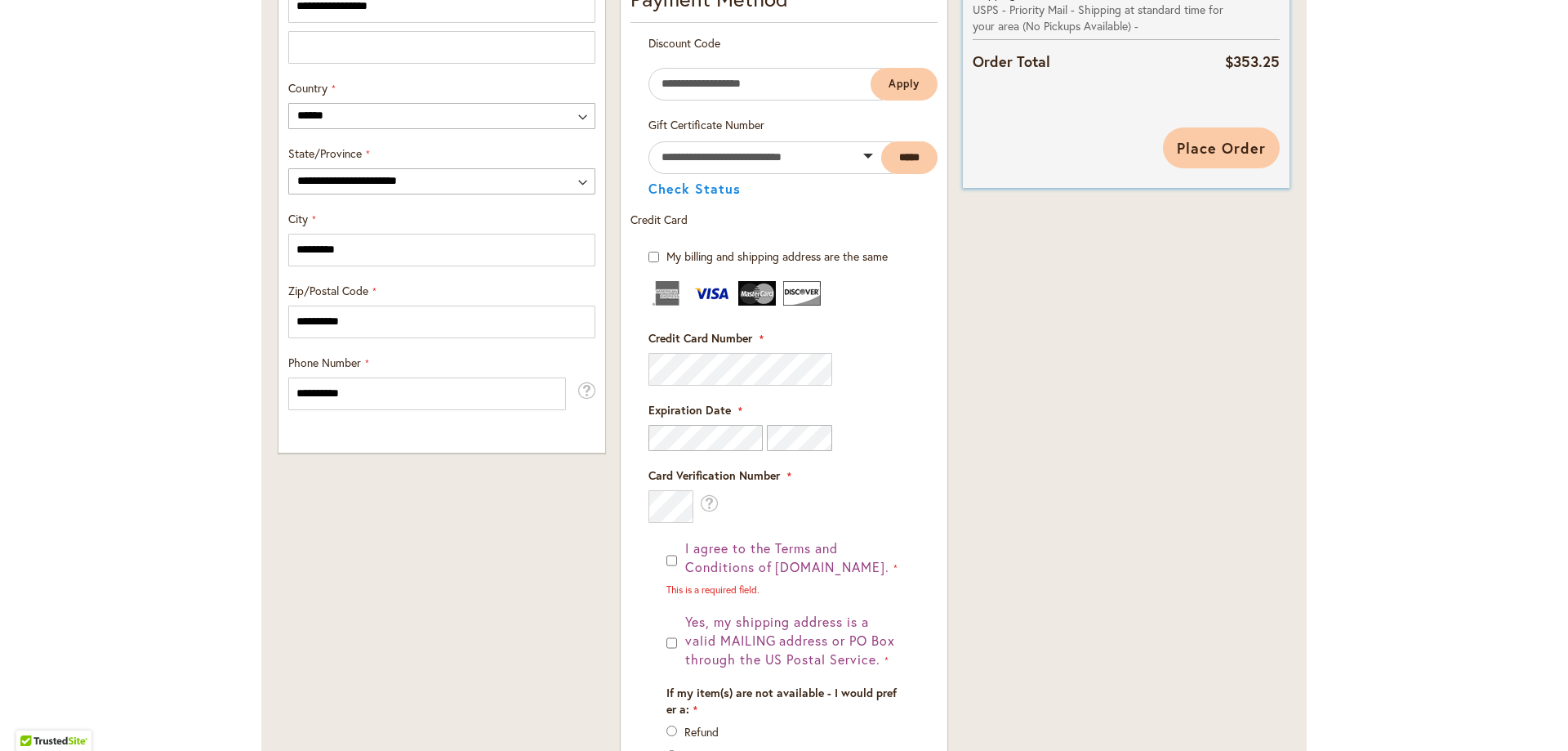
click at [1217, 156] on span "Place Order" at bounding box center [1222, 148] width 89 height 19
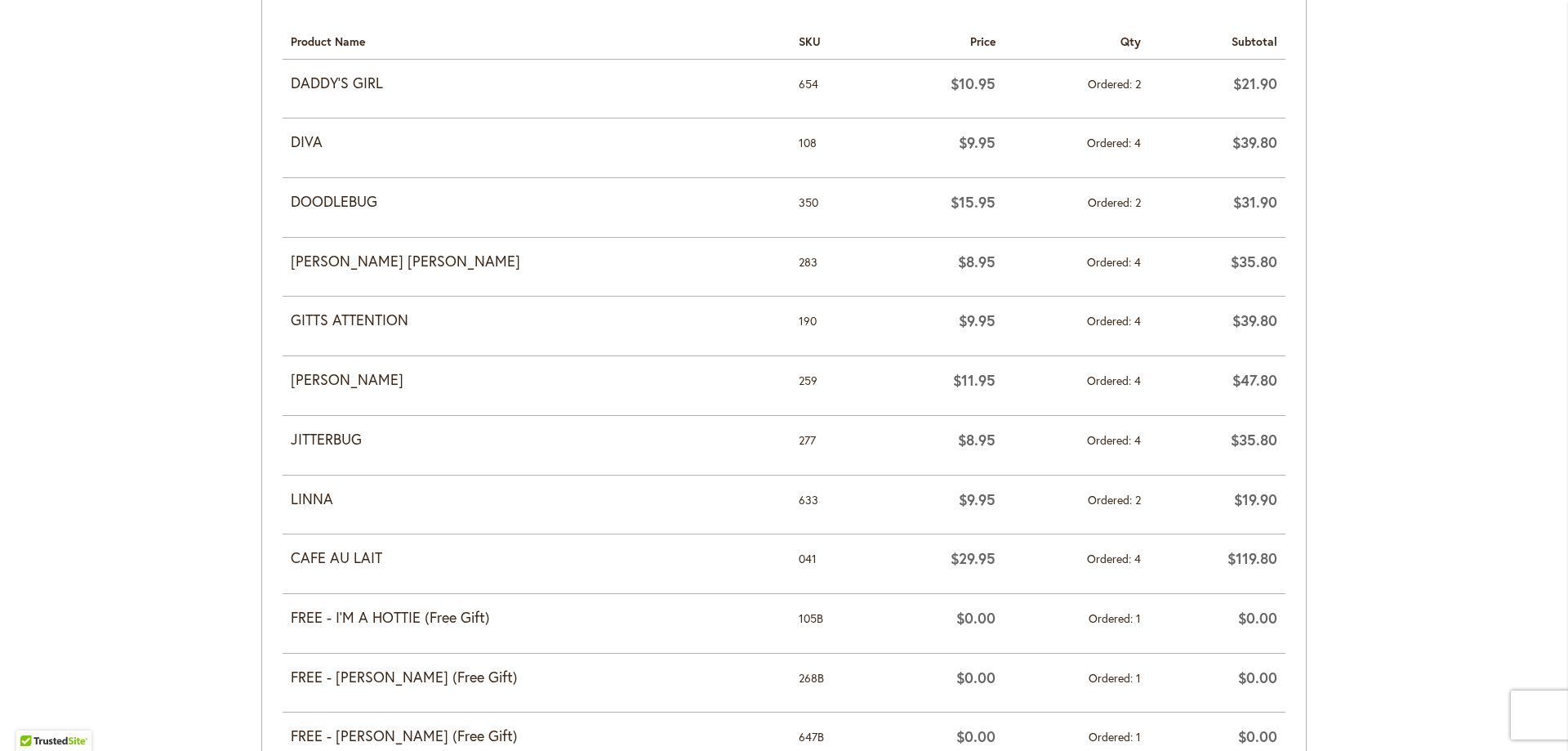
scroll to position [326, 0]
